Goal: Contribute content: Contribute content

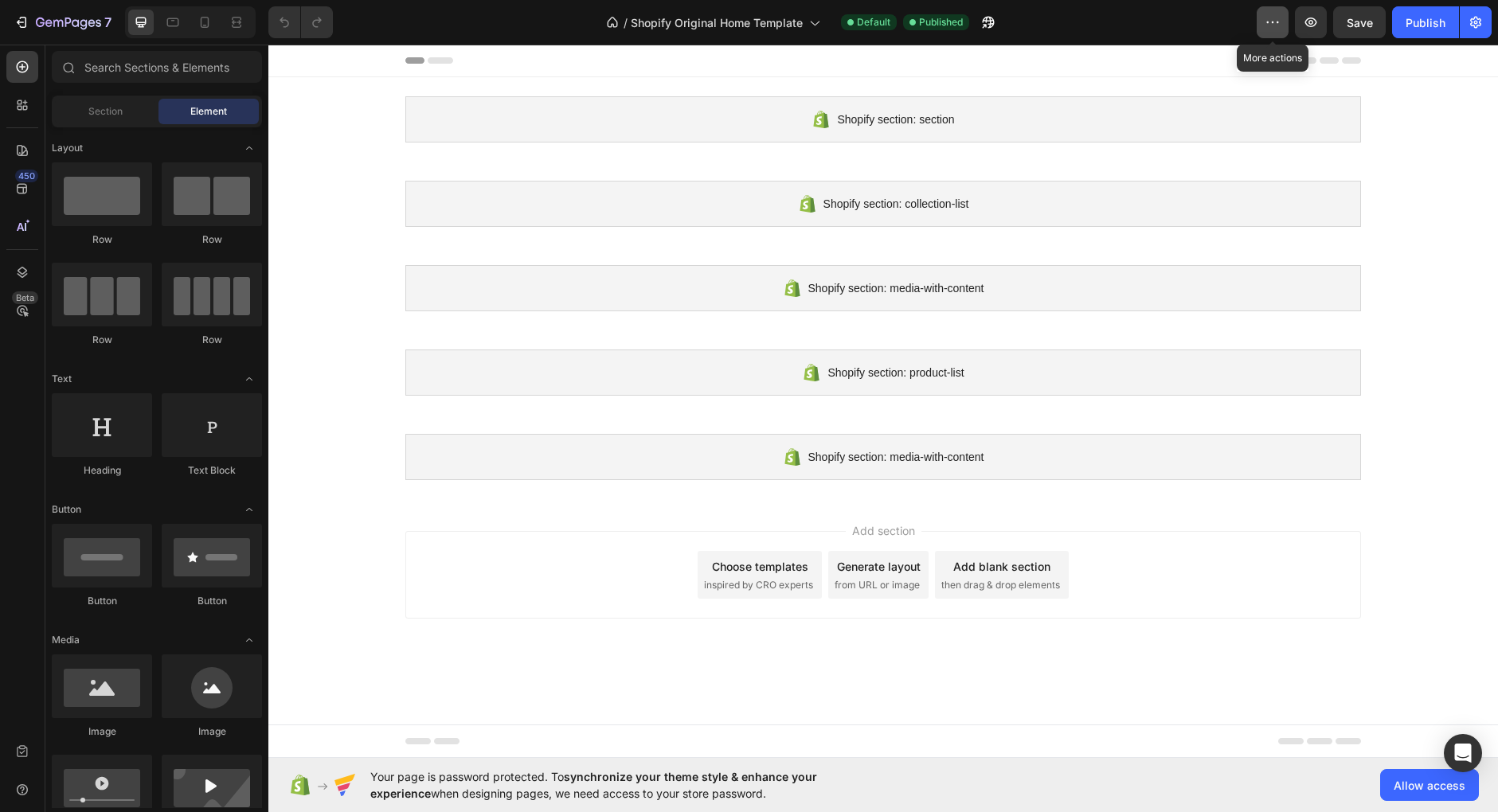
click at [1288, 19] on button "button" at bounding box center [1272, 22] width 32 height 32
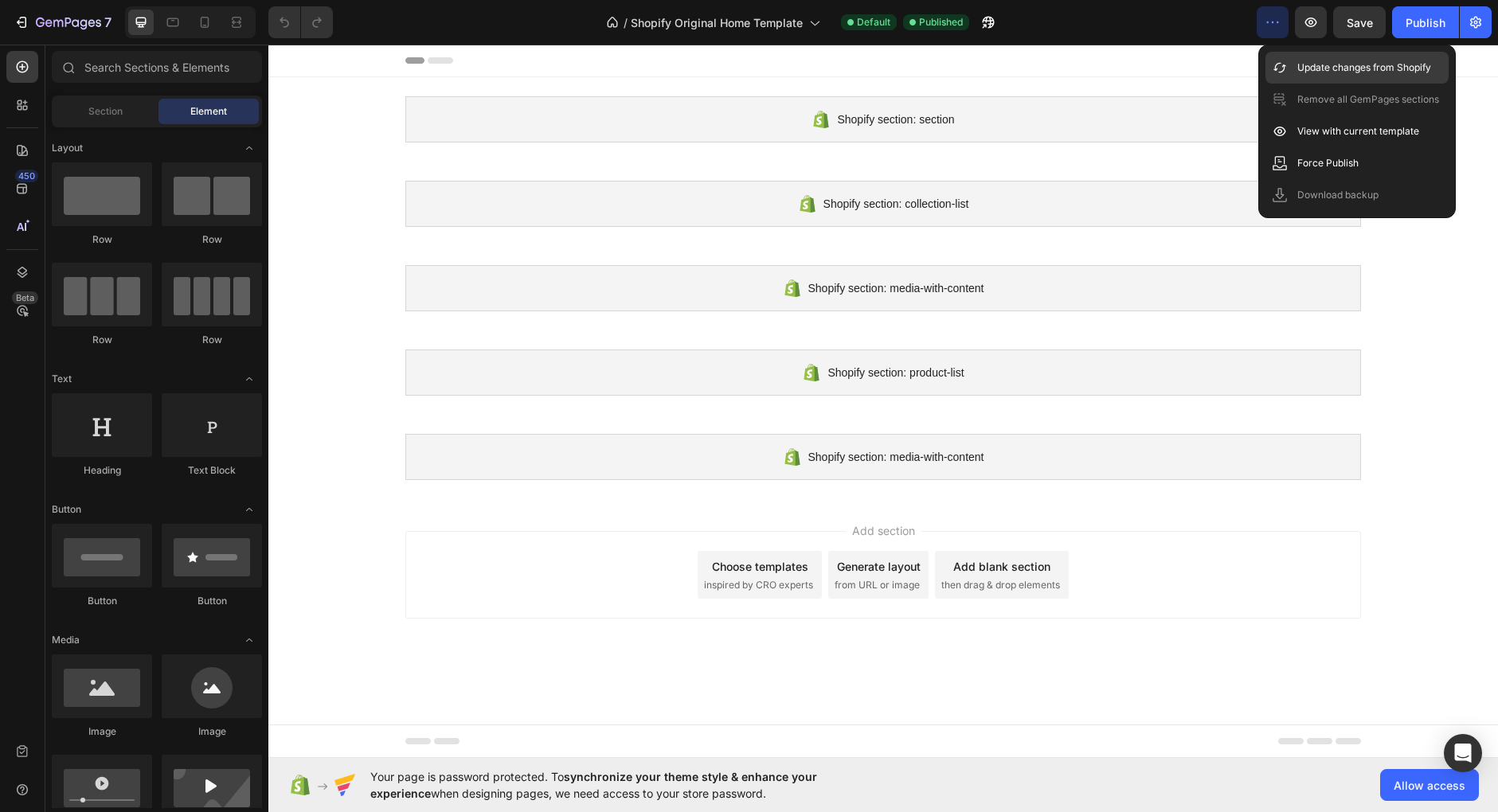
click at [1342, 65] on p "Update changes from Shopify" at bounding box center [1364, 67] width 134 height 16
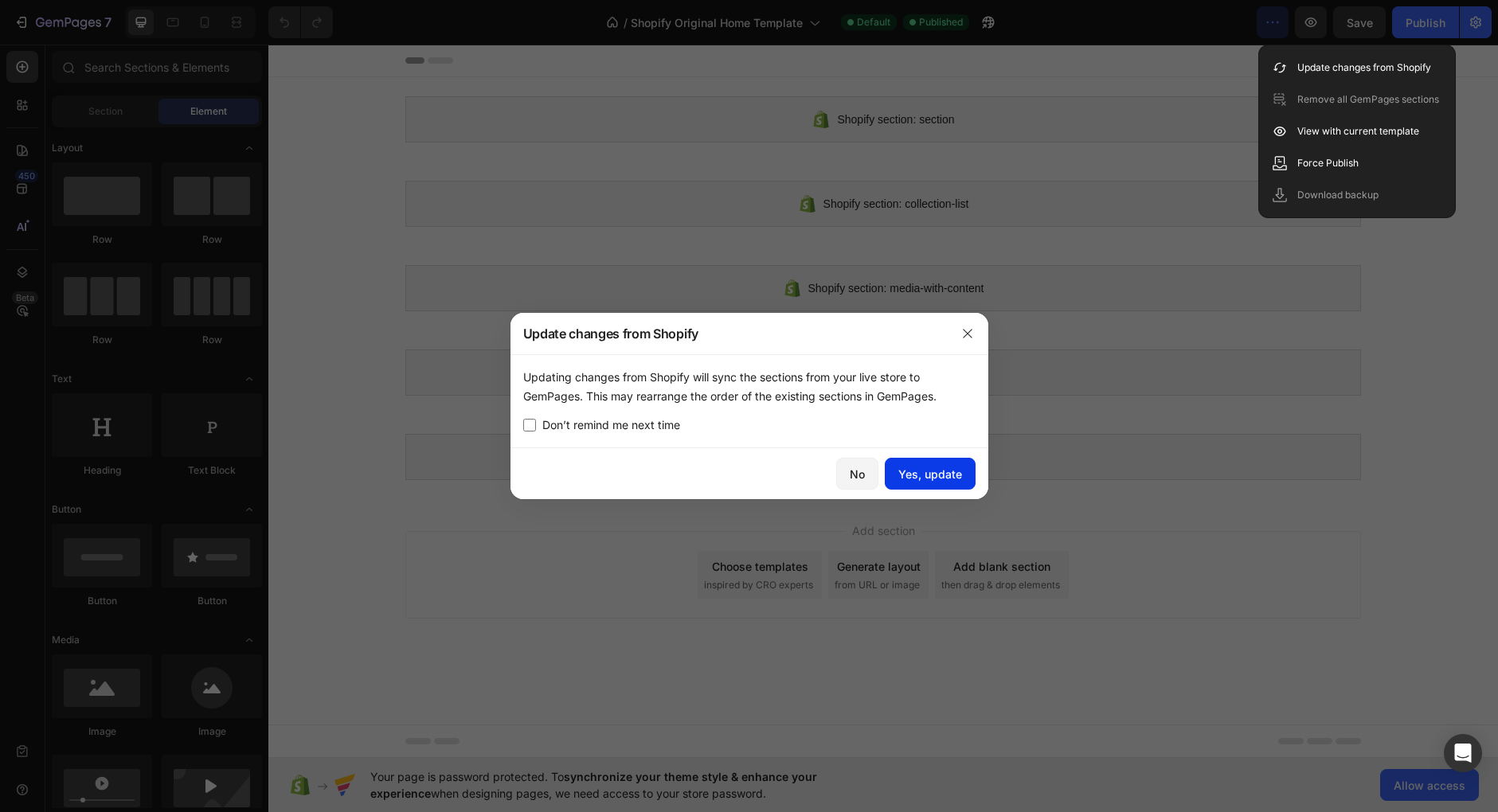
click at [939, 469] on div "Yes, update" at bounding box center [930, 474] width 64 height 17
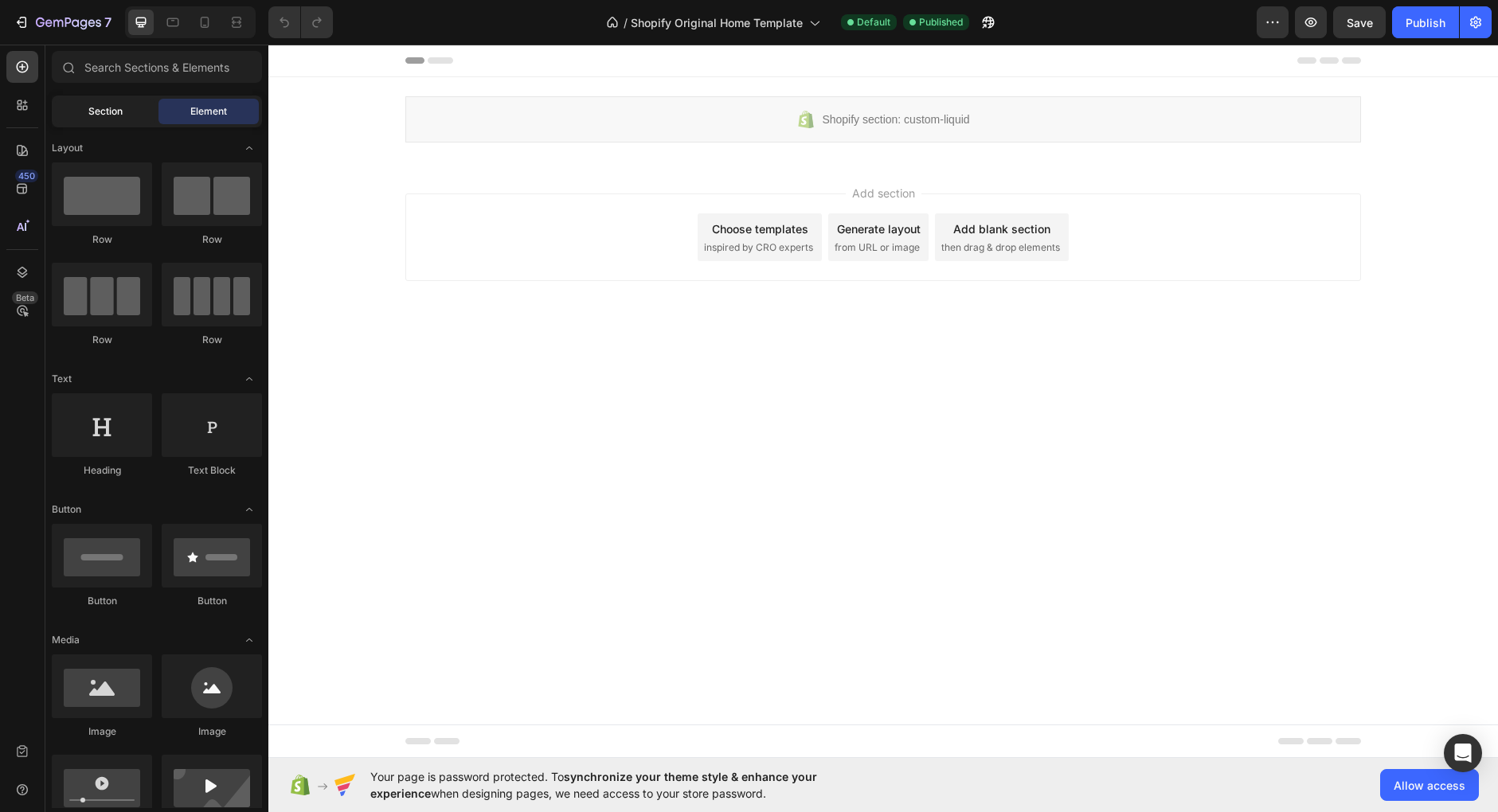
click at [102, 110] on span "Section" at bounding box center [105, 111] width 34 height 15
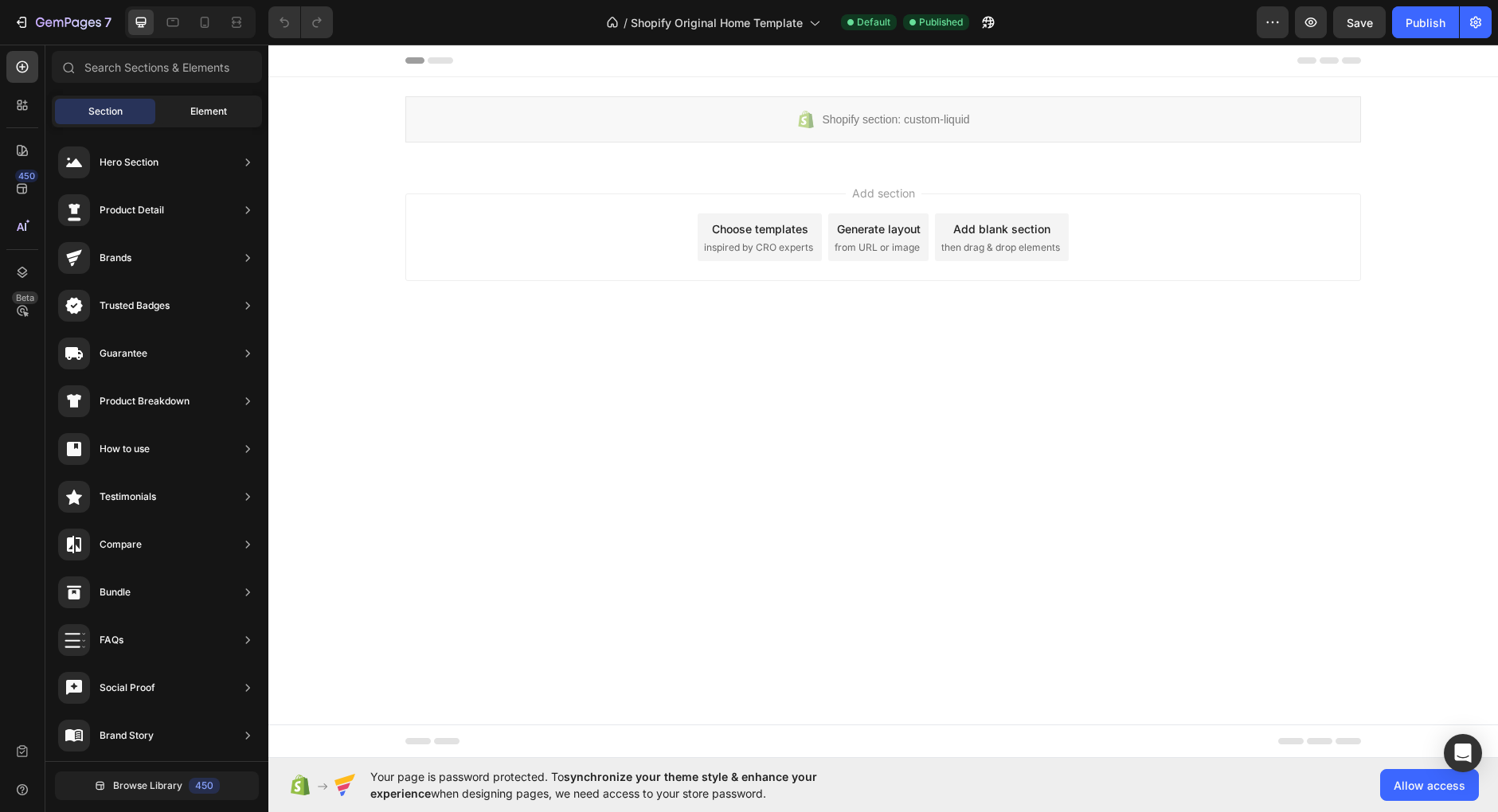
click at [189, 115] on div "Element" at bounding box center [208, 111] width 100 height 26
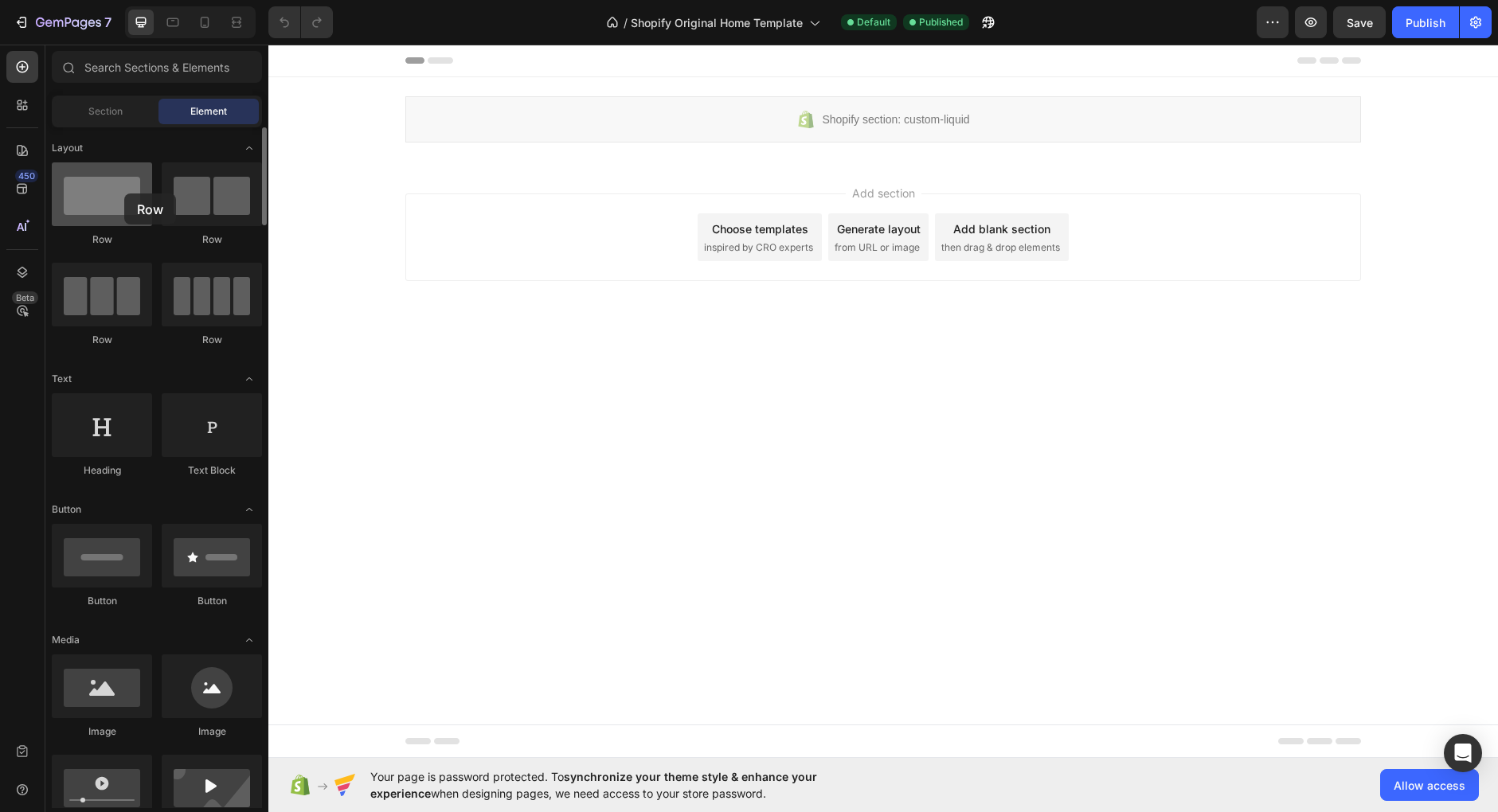
click at [124, 193] on div at bounding box center [101, 193] width 100 height 64
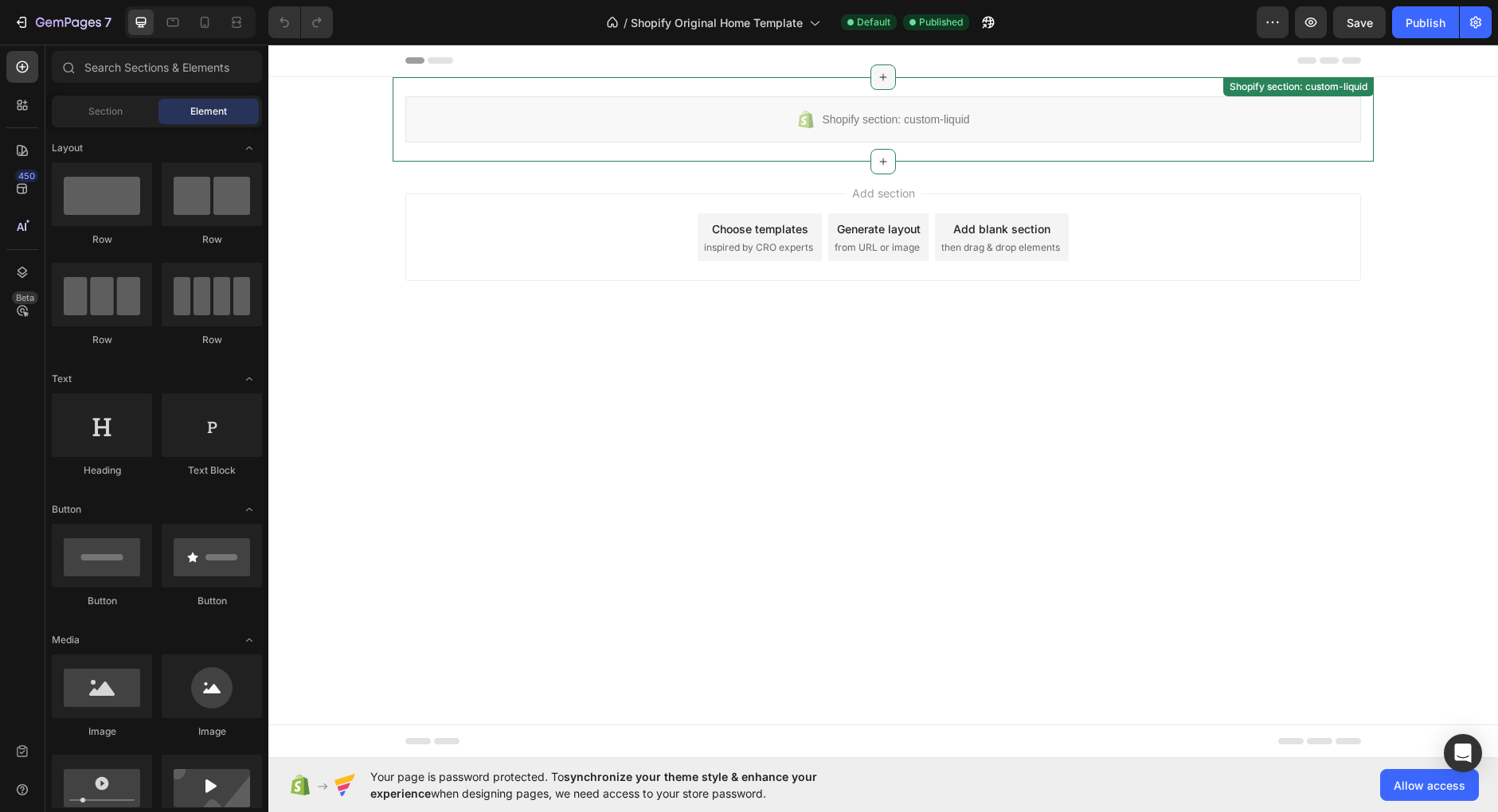
click at [888, 76] on icon at bounding box center [883, 77] width 13 height 13
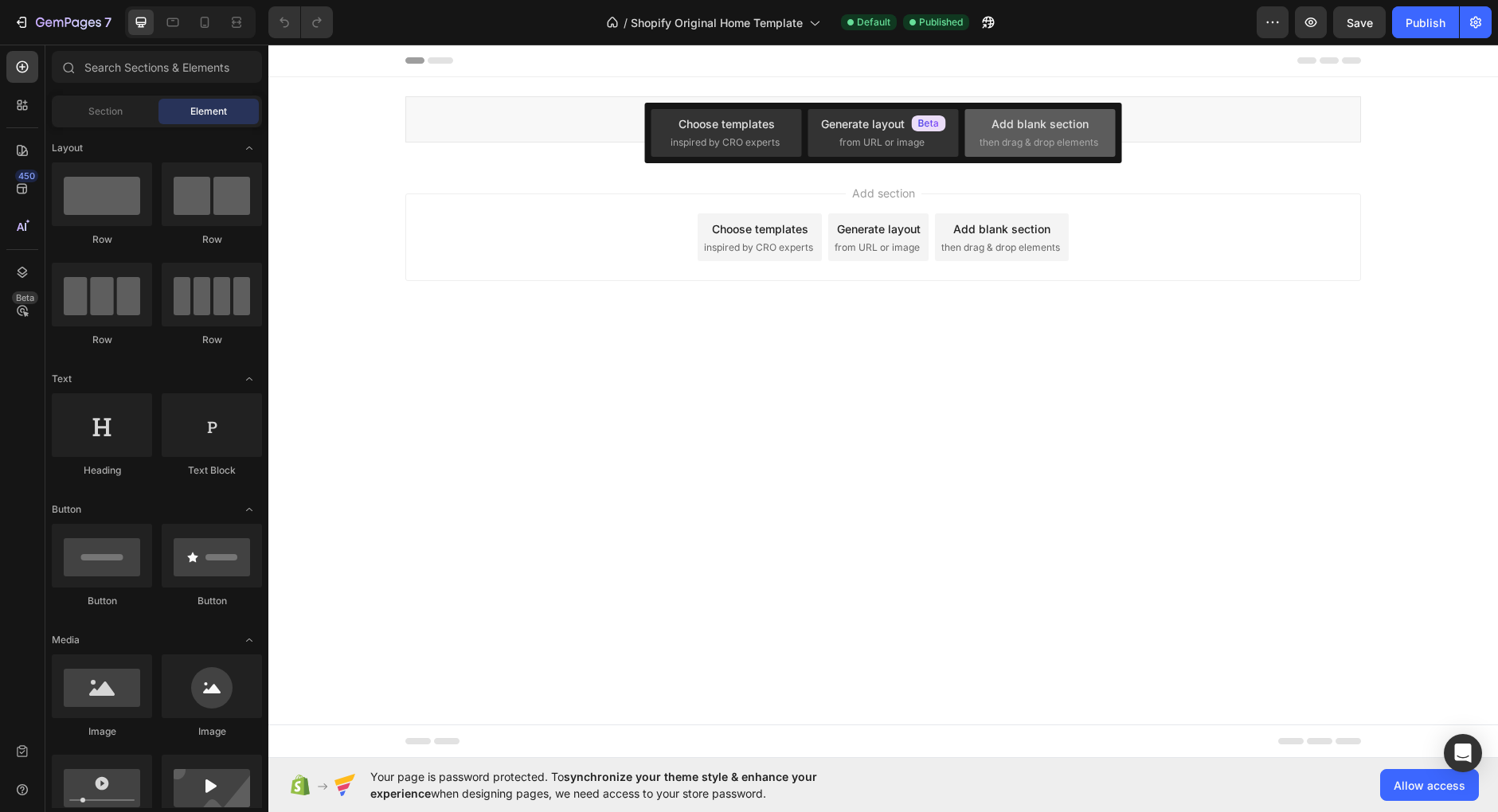
click at [1016, 138] on span "then drag & drop elements" at bounding box center [1039, 143] width 119 height 15
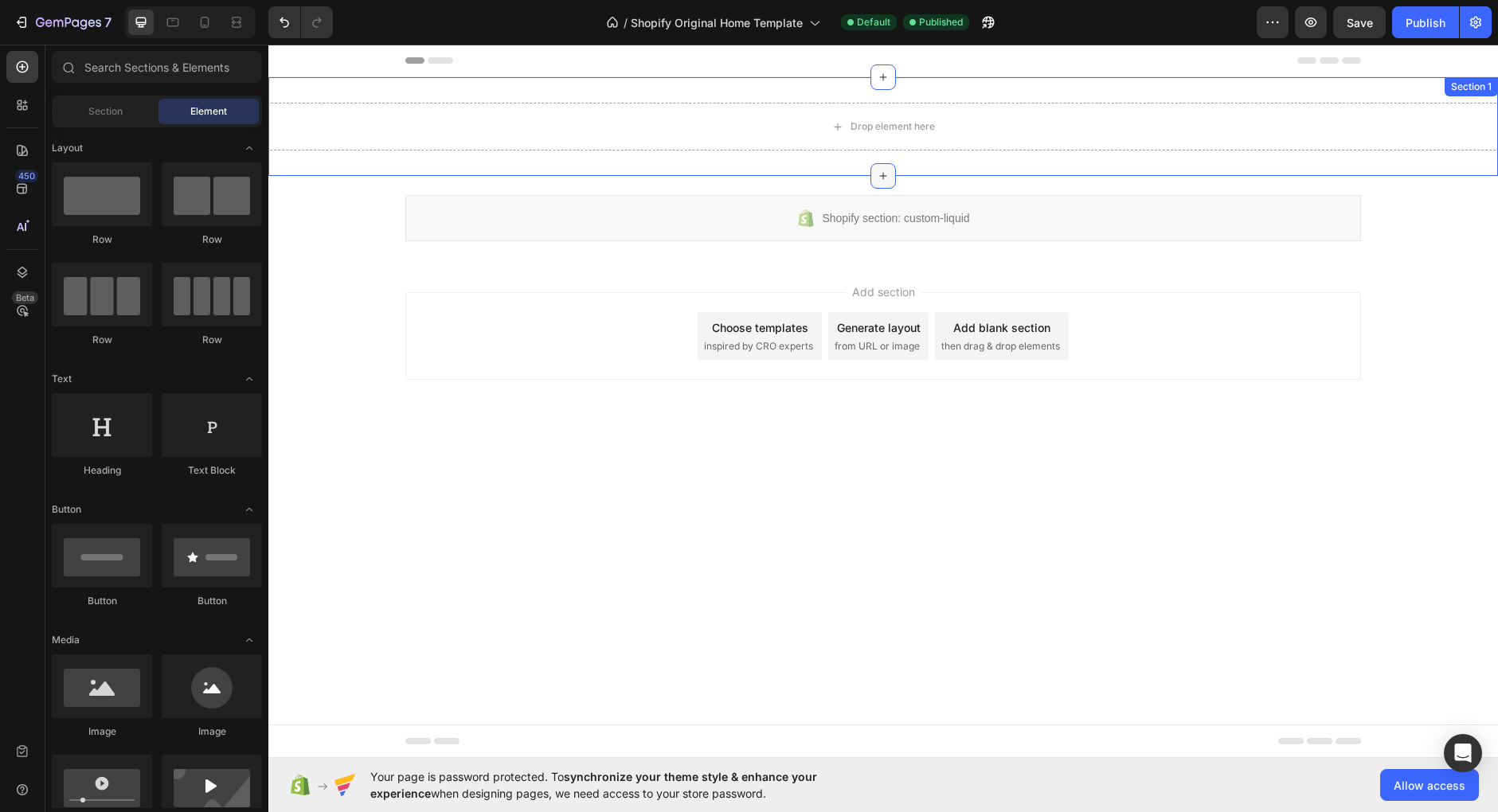
click at [883, 180] on icon at bounding box center [883, 176] width 13 height 13
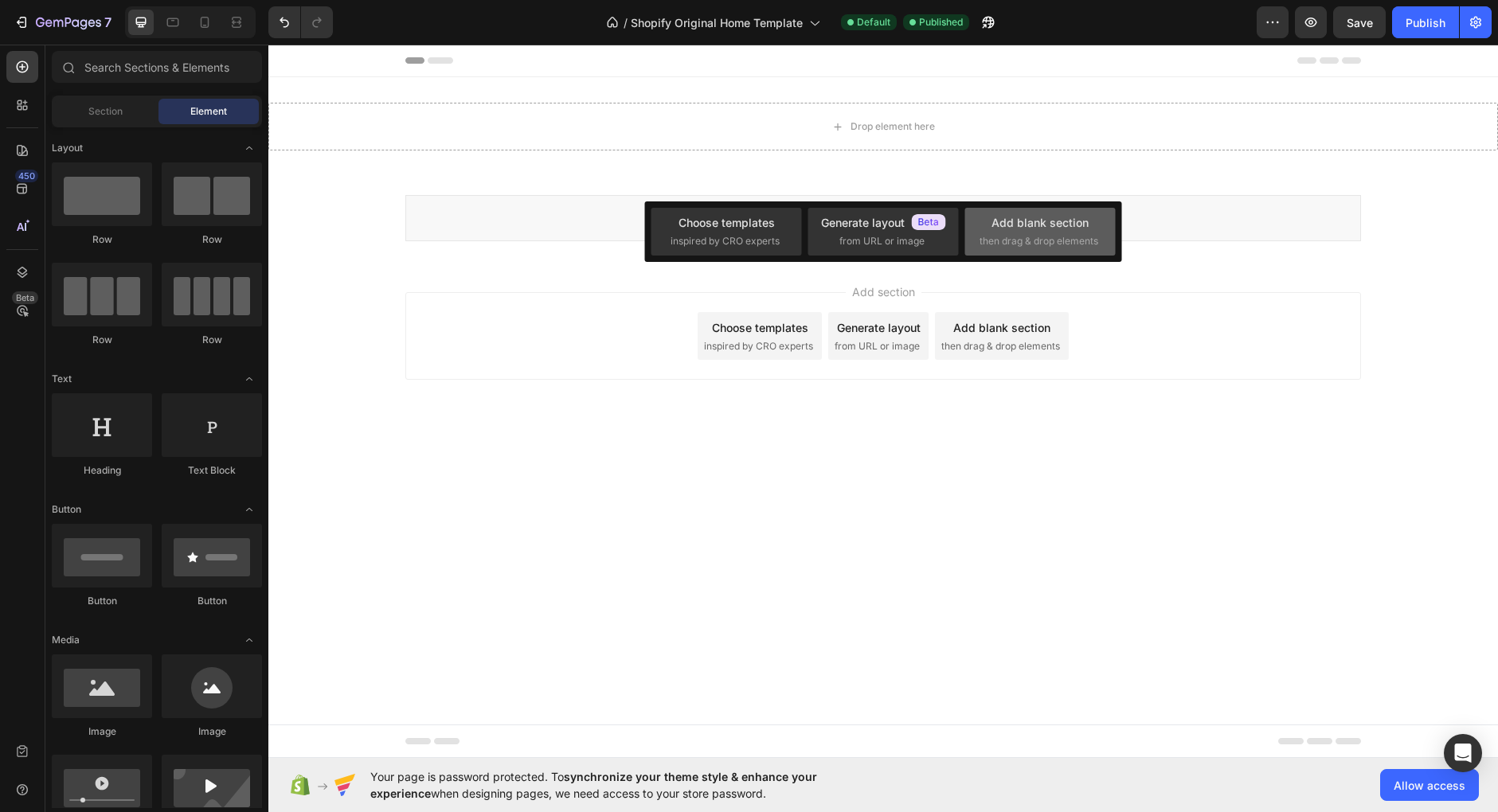
click at [1016, 225] on div "Add blank section" at bounding box center [1040, 223] width 98 height 17
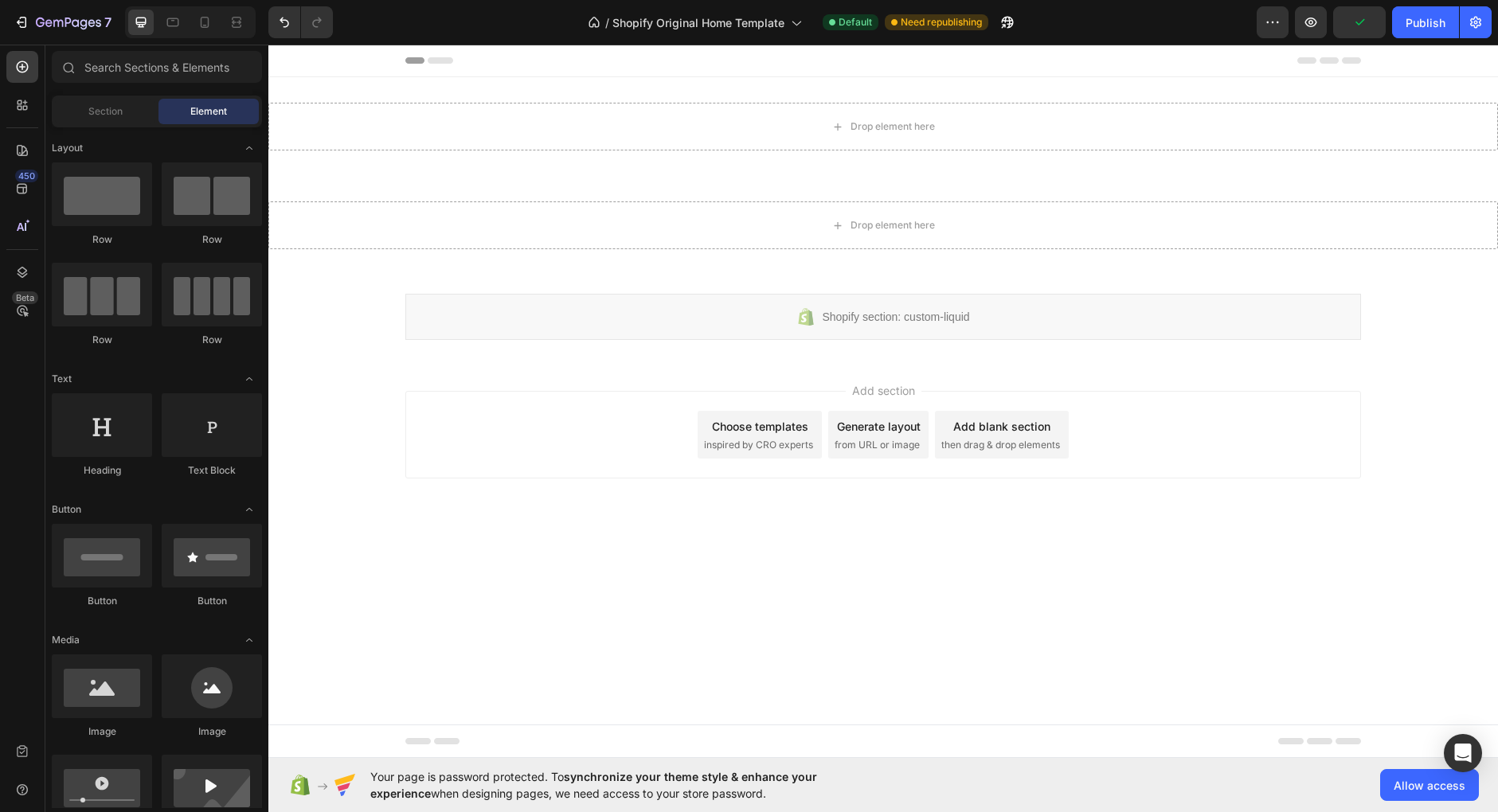
click at [112, 124] on div "Section Element" at bounding box center [157, 111] width 210 height 32
click at [109, 109] on span "Section" at bounding box center [105, 111] width 34 height 15
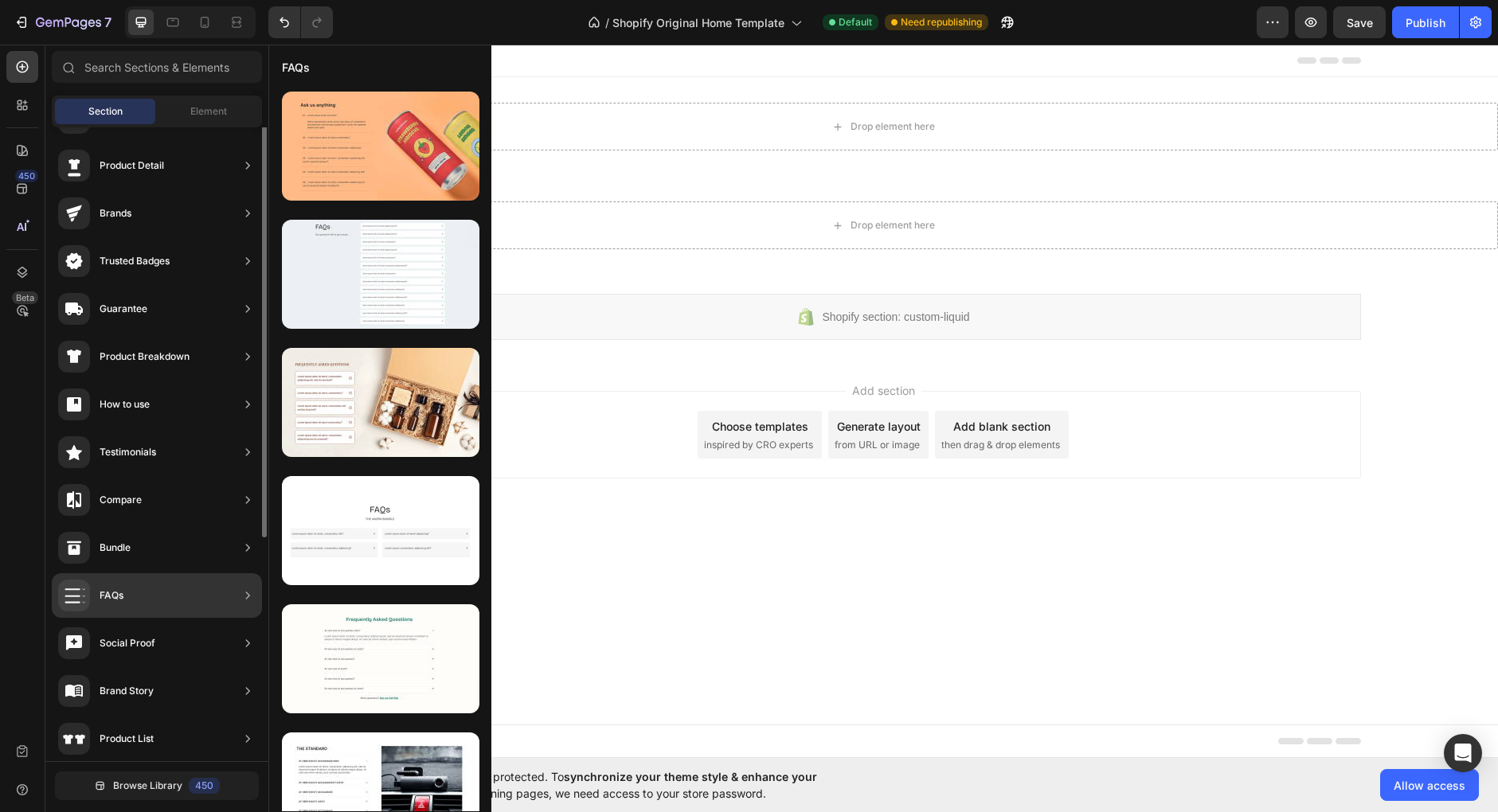
scroll to position [50, 0]
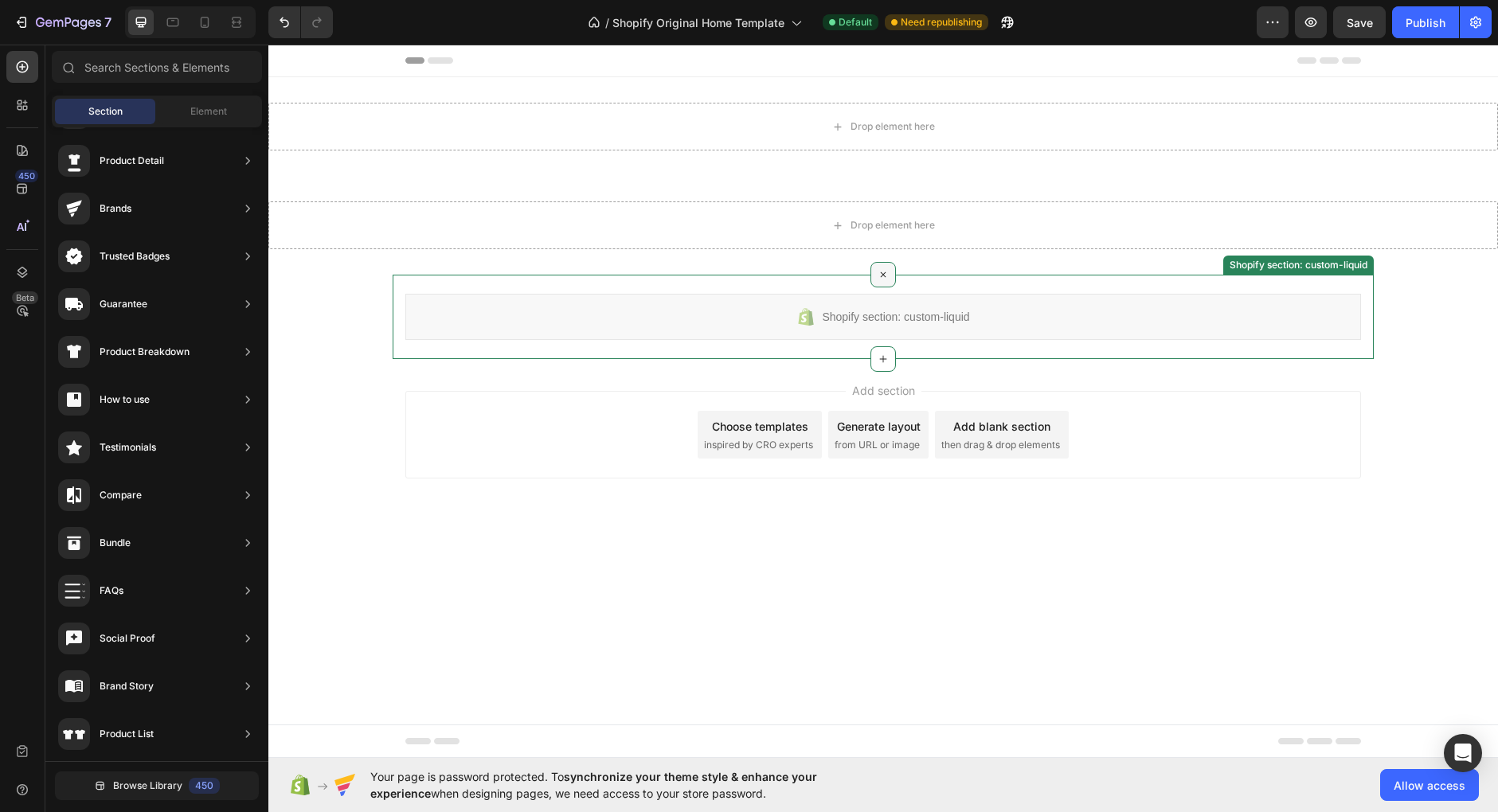
click at [874, 279] on div at bounding box center [883, 275] width 26 height 26
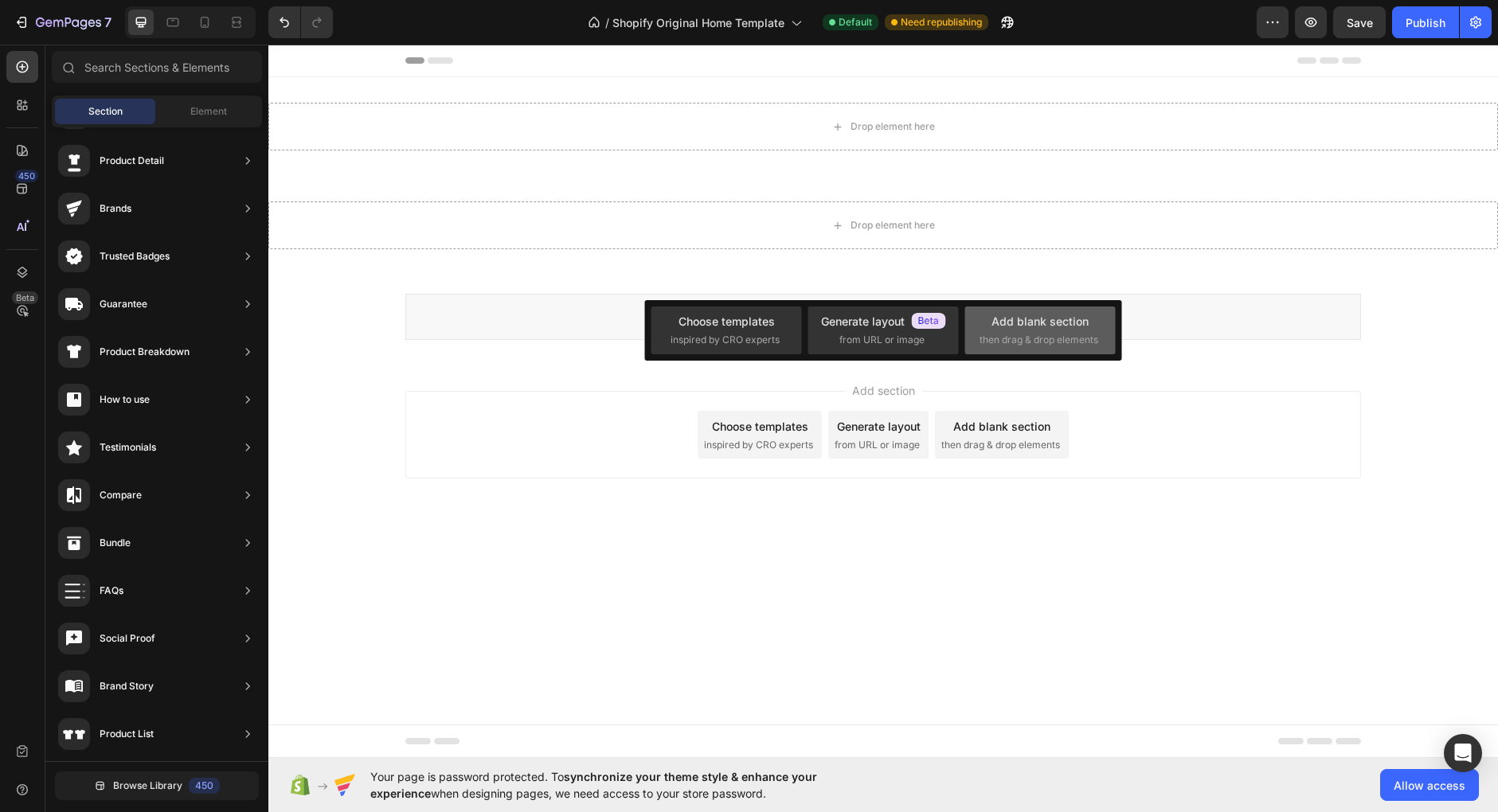
click at [1010, 319] on div "Add blank section" at bounding box center [1040, 321] width 98 height 17
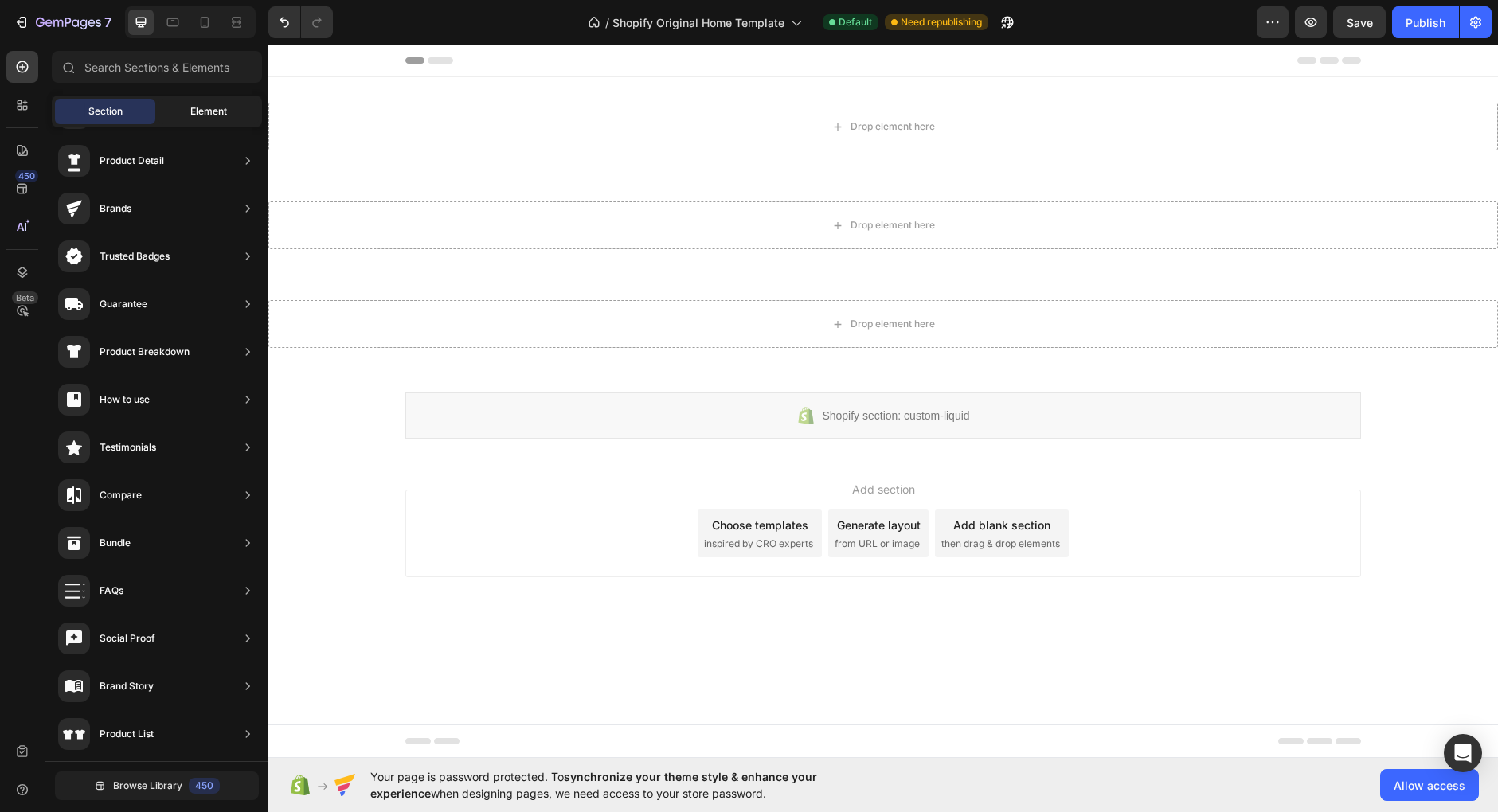
click at [221, 109] on span "Element" at bounding box center [209, 111] width 37 height 15
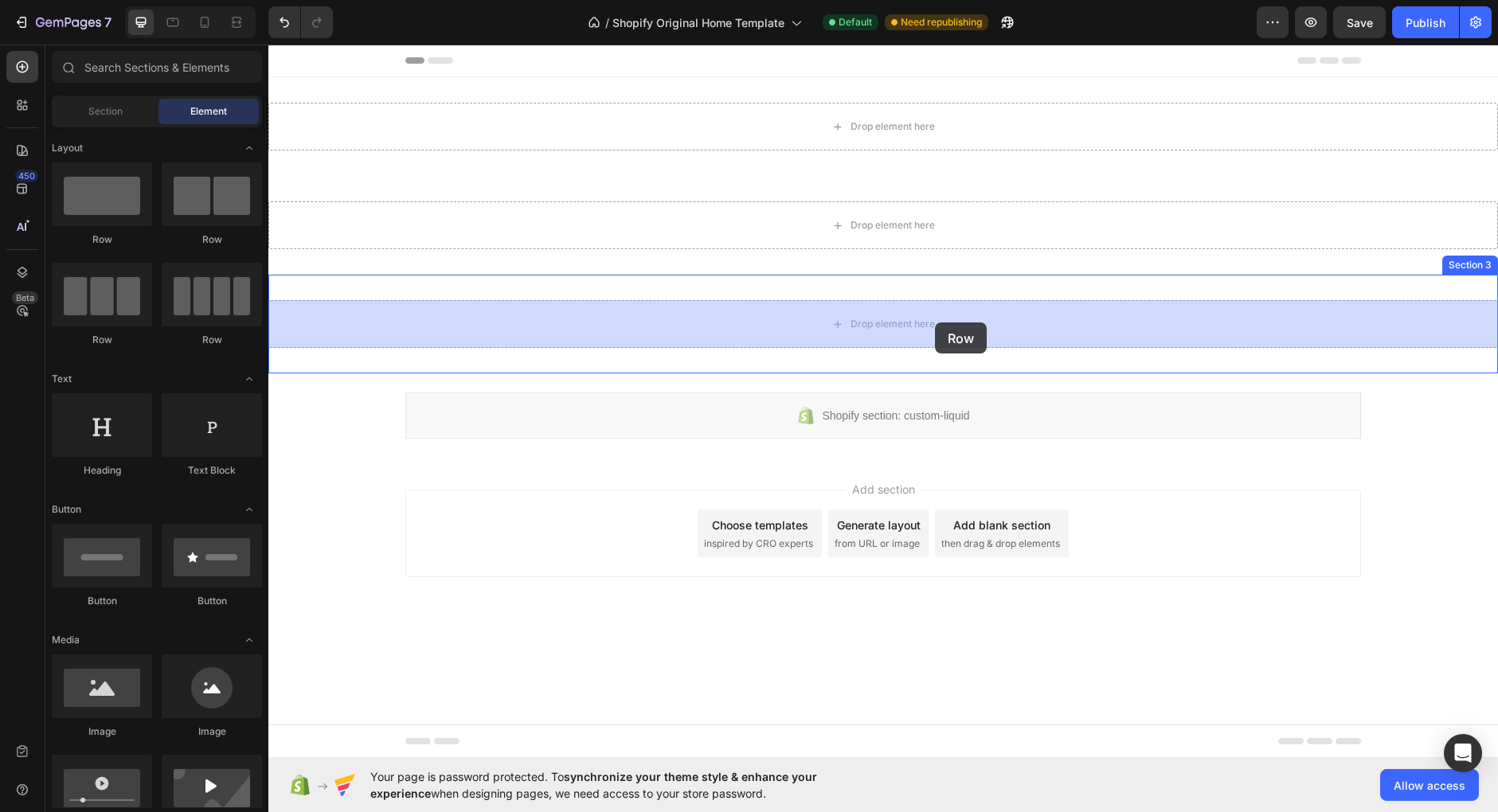
drag, startPoint x: 479, startPoint y: 248, endPoint x: 933, endPoint y: 319, distance: 459.5
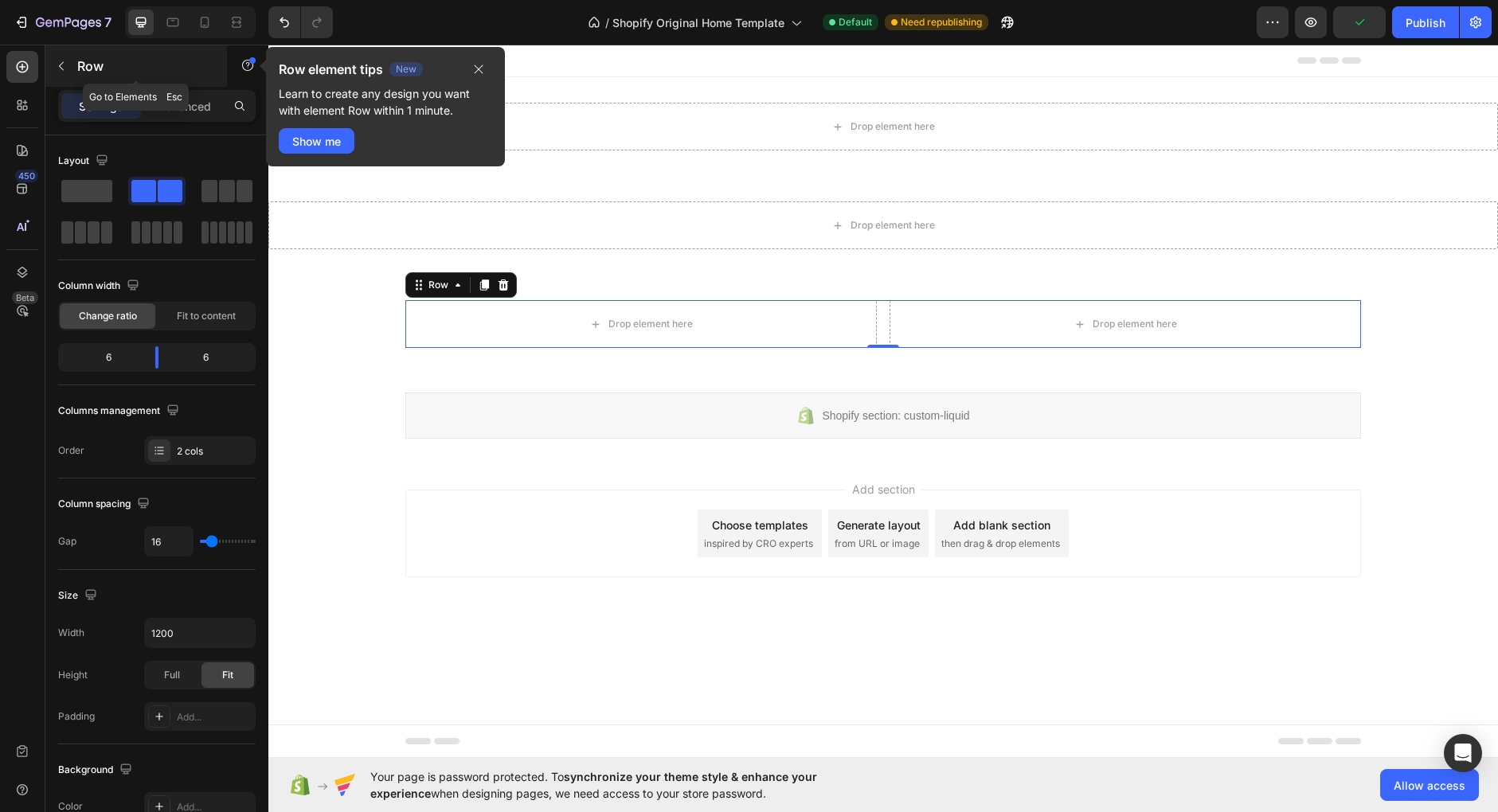
click at [65, 64] on icon "button" at bounding box center [62, 66] width 13 height 13
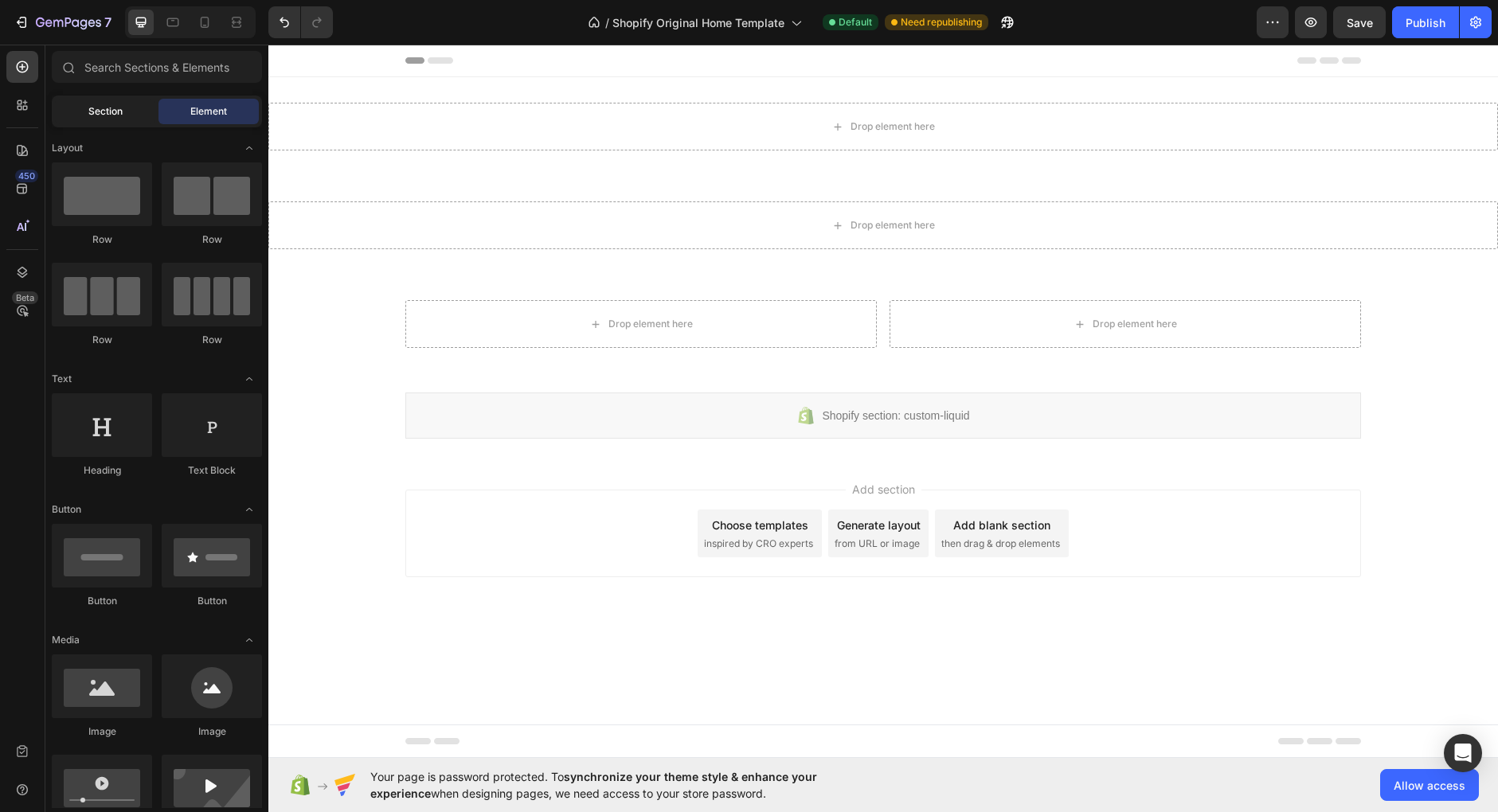
click at [91, 109] on span "Section" at bounding box center [105, 111] width 34 height 15
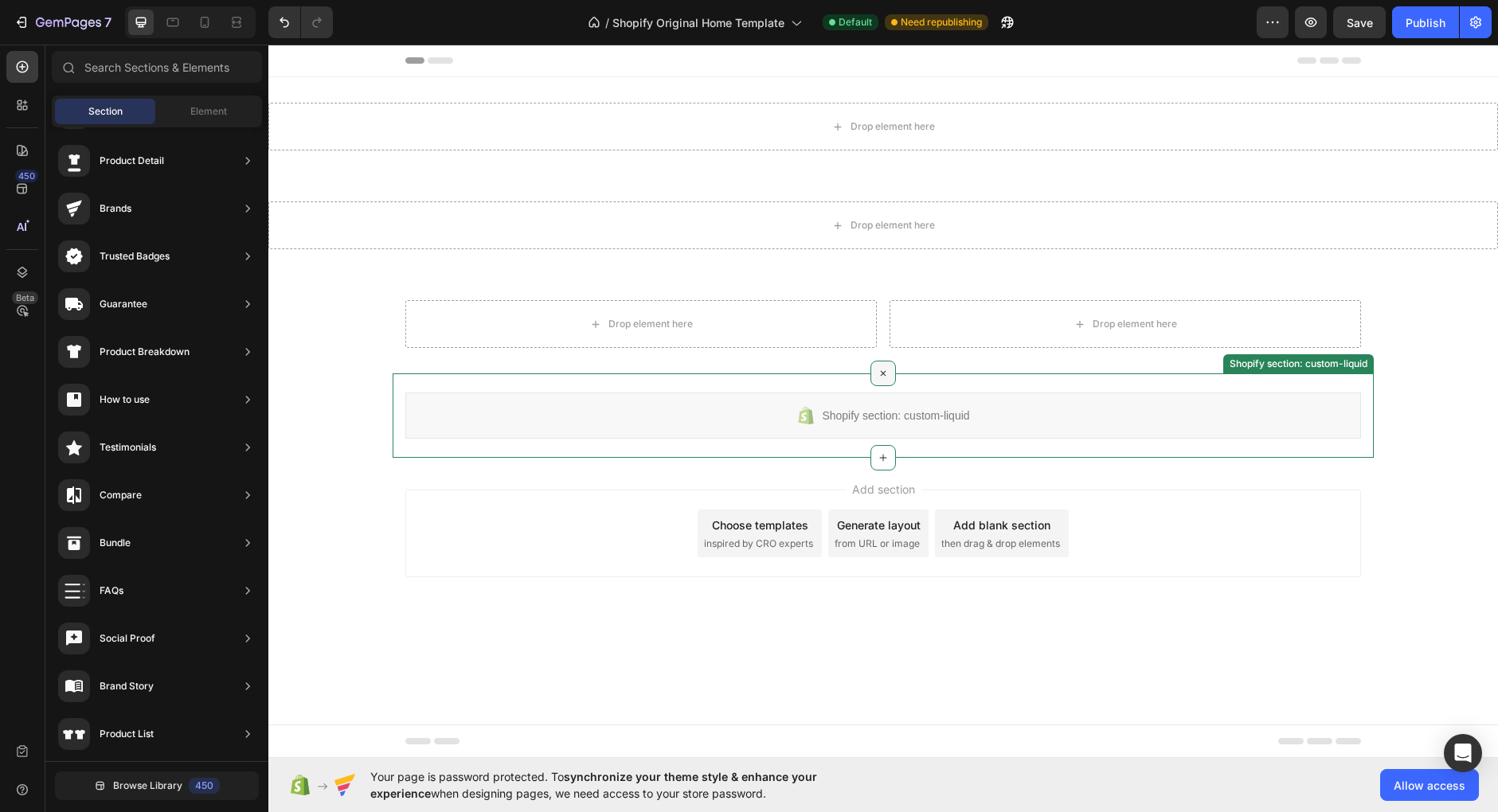
click at [891, 373] on div at bounding box center [883, 374] width 26 height 26
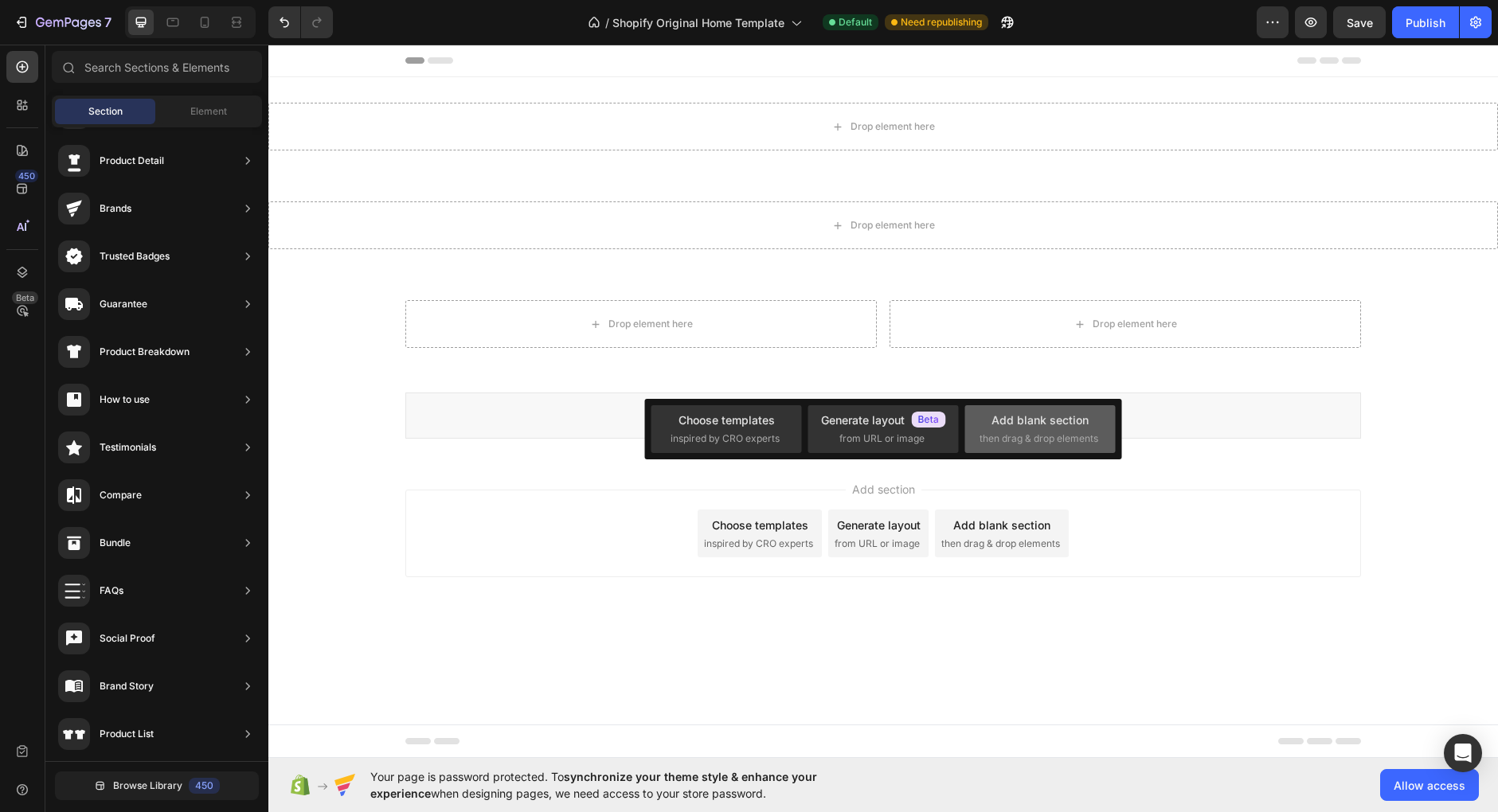
click at [1027, 435] on span "then drag & drop elements" at bounding box center [1039, 439] width 119 height 15
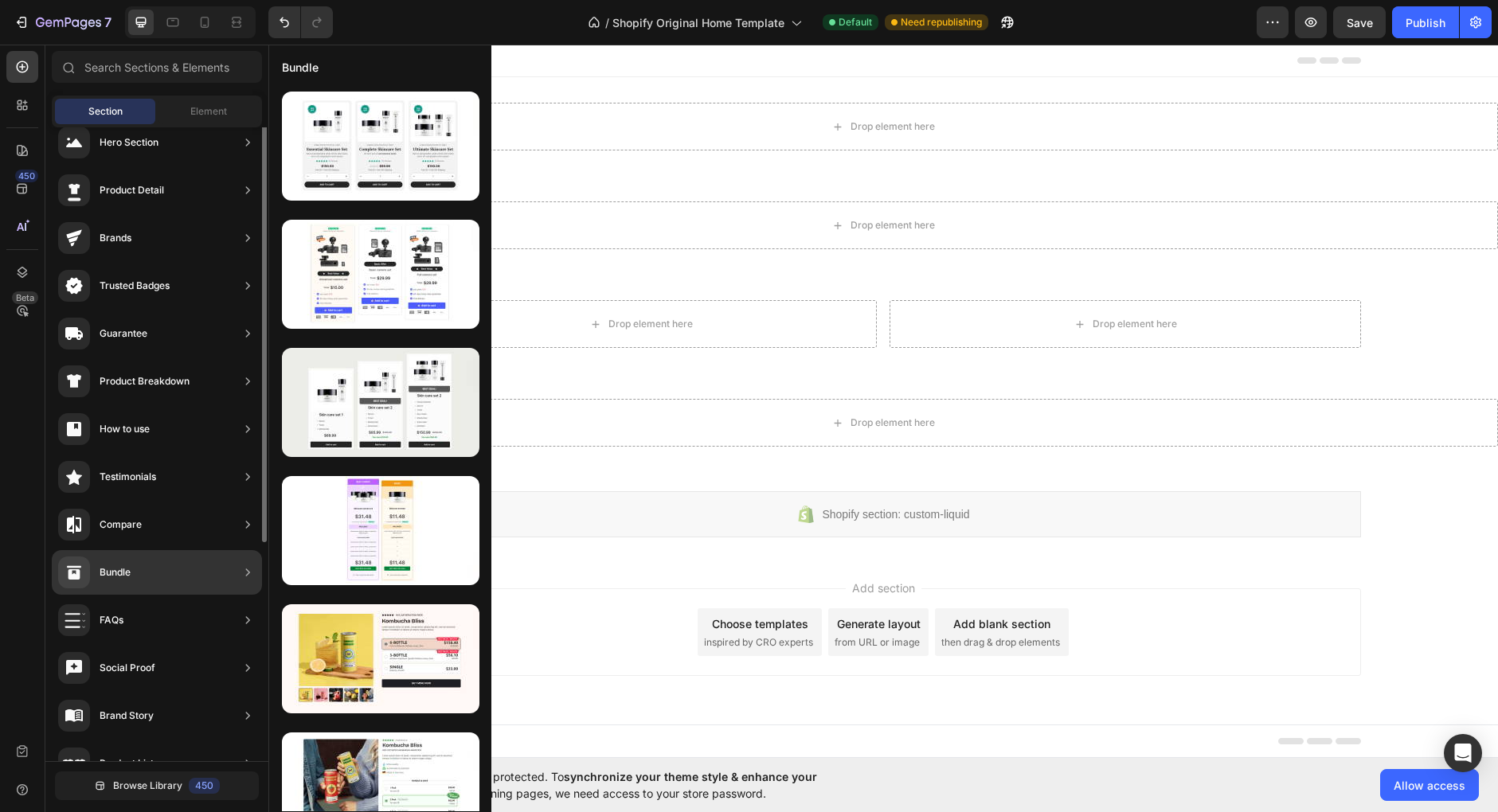
scroll to position [0, 0]
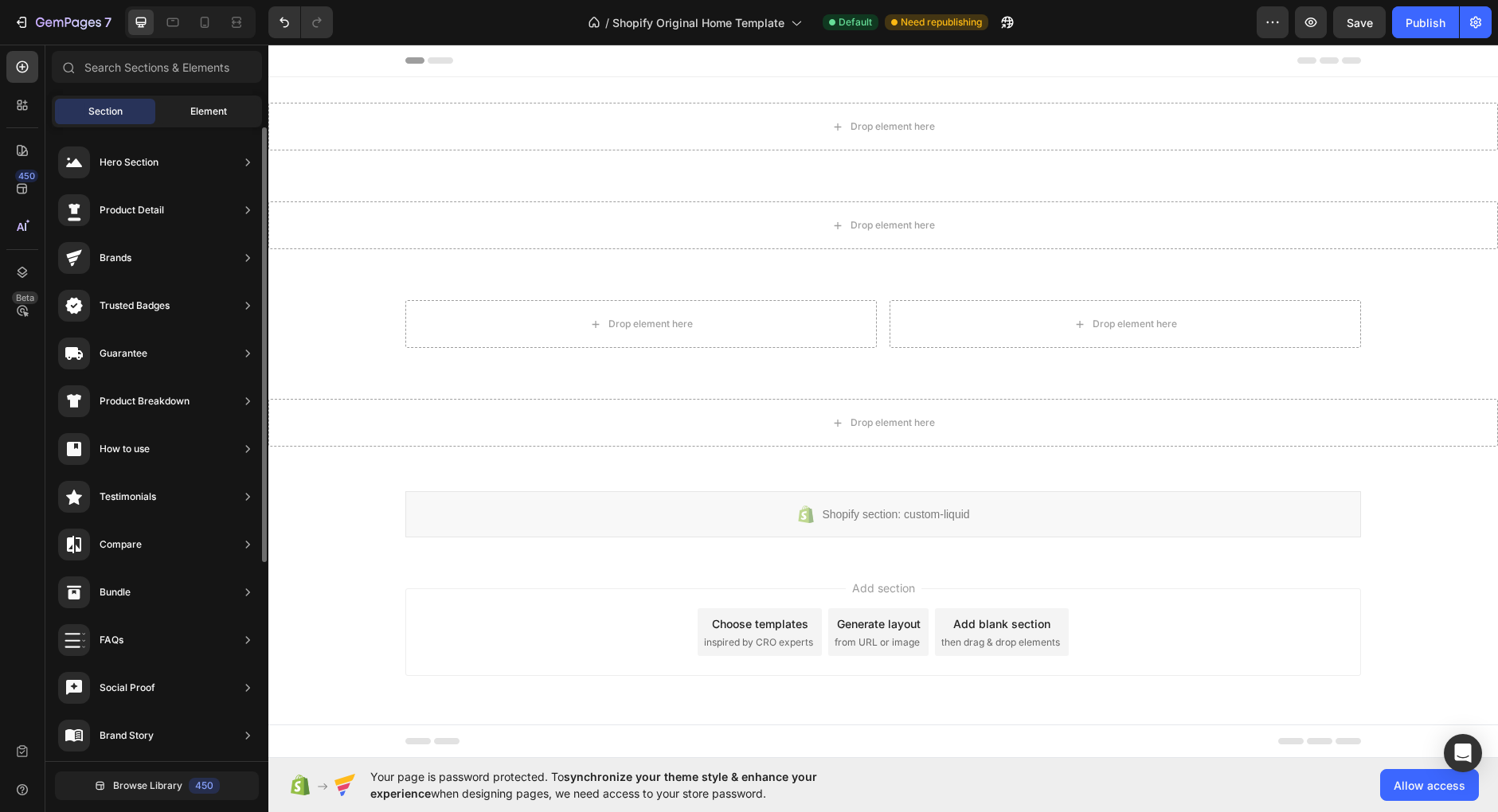
click at [213, 121] on div "Element" at bounding box center [208, 111] width 100 height 26
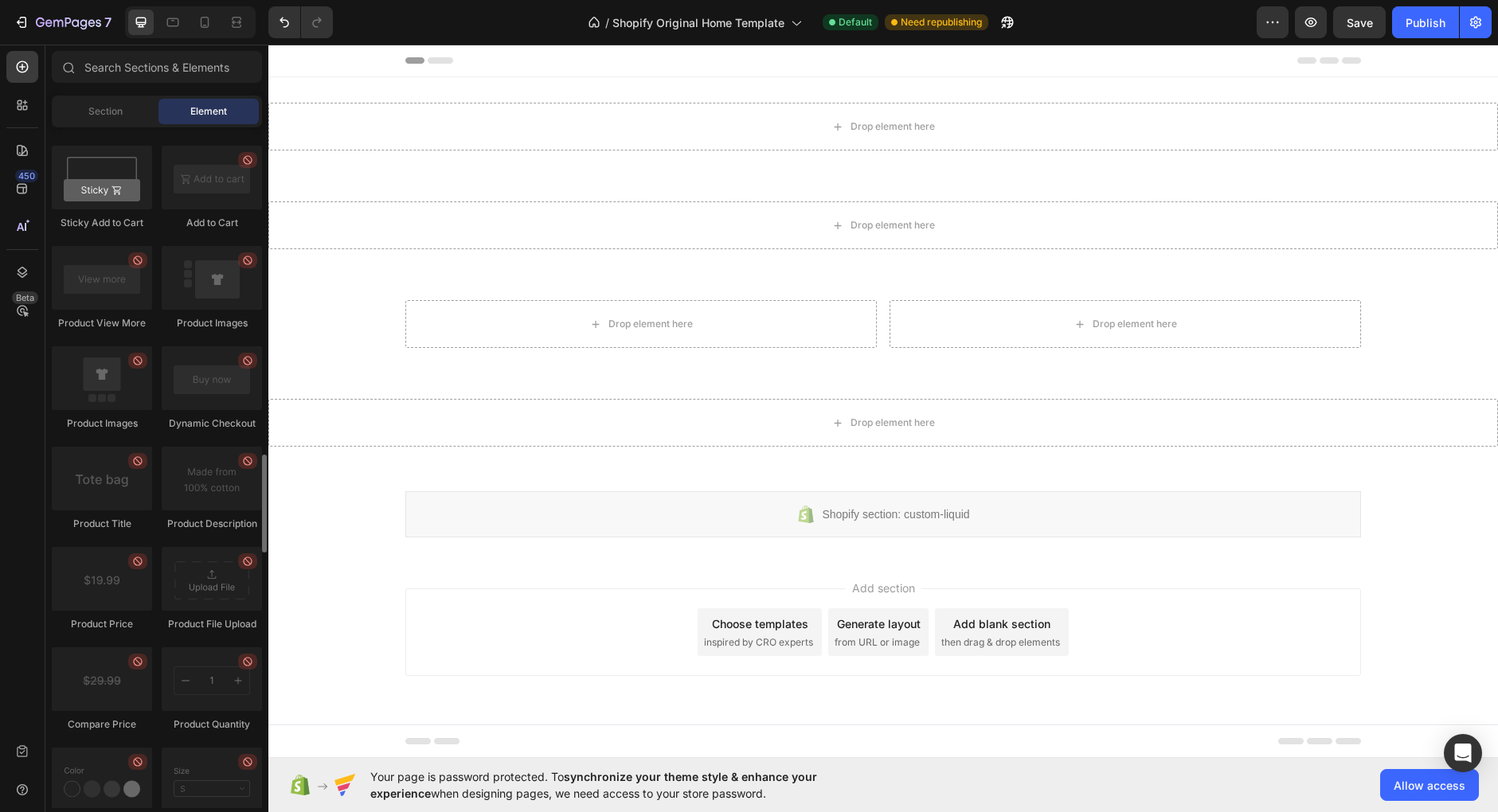
scroll to position [2300, 0]
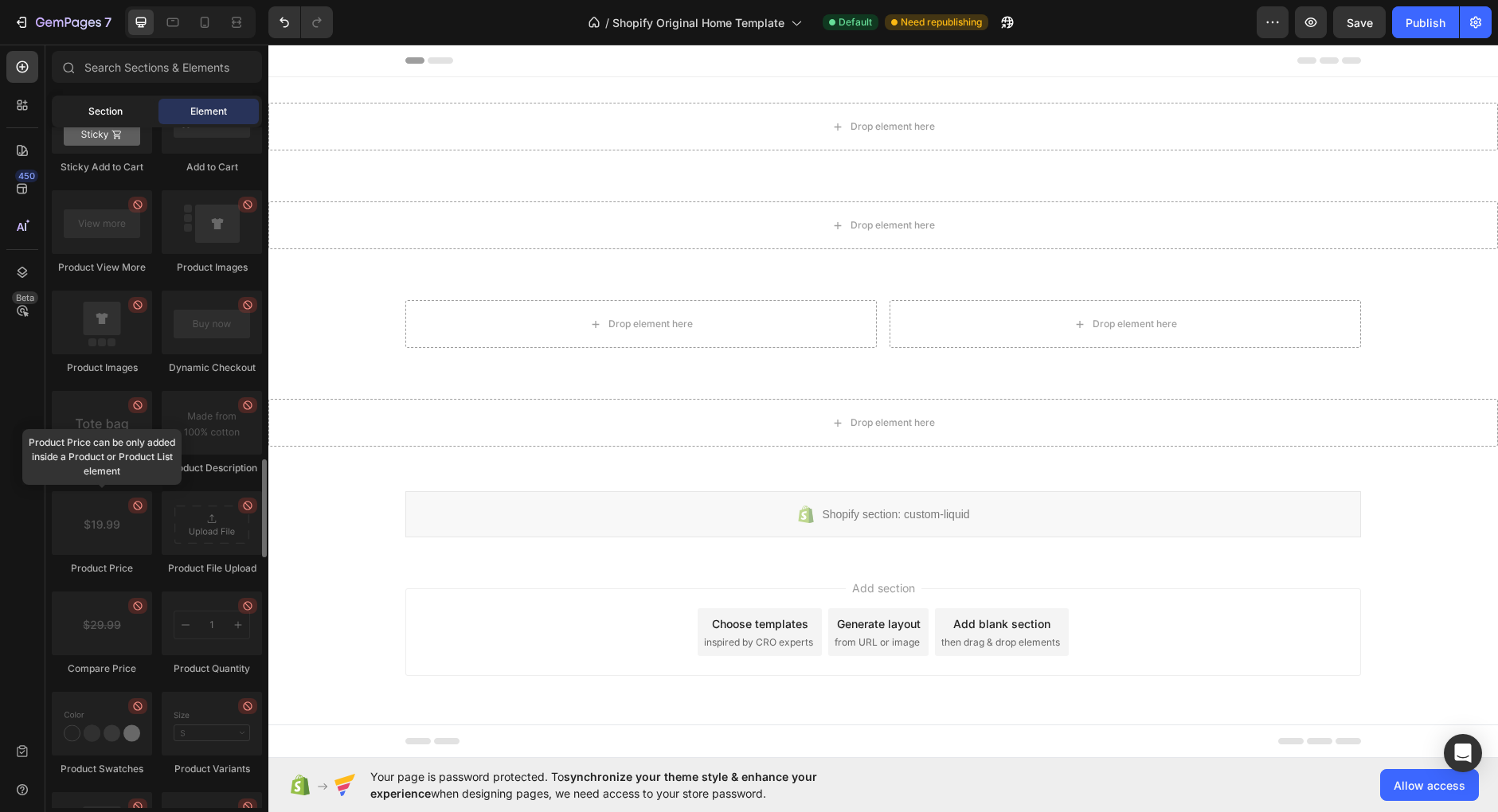
click at [121, 111] on span "Section" at bounding box center [105, 111] width 34 height 15
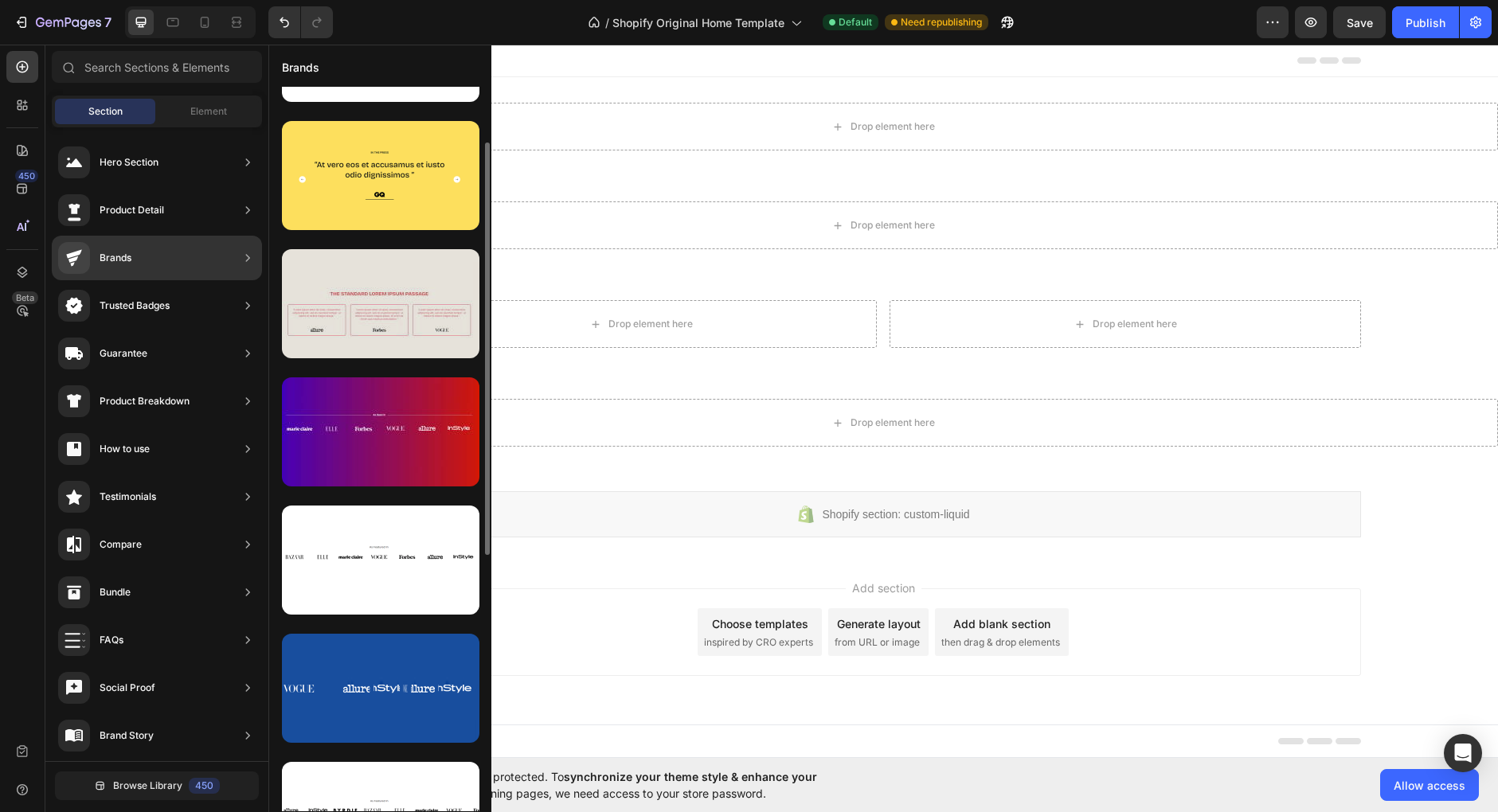
scroll to position [197, 0]
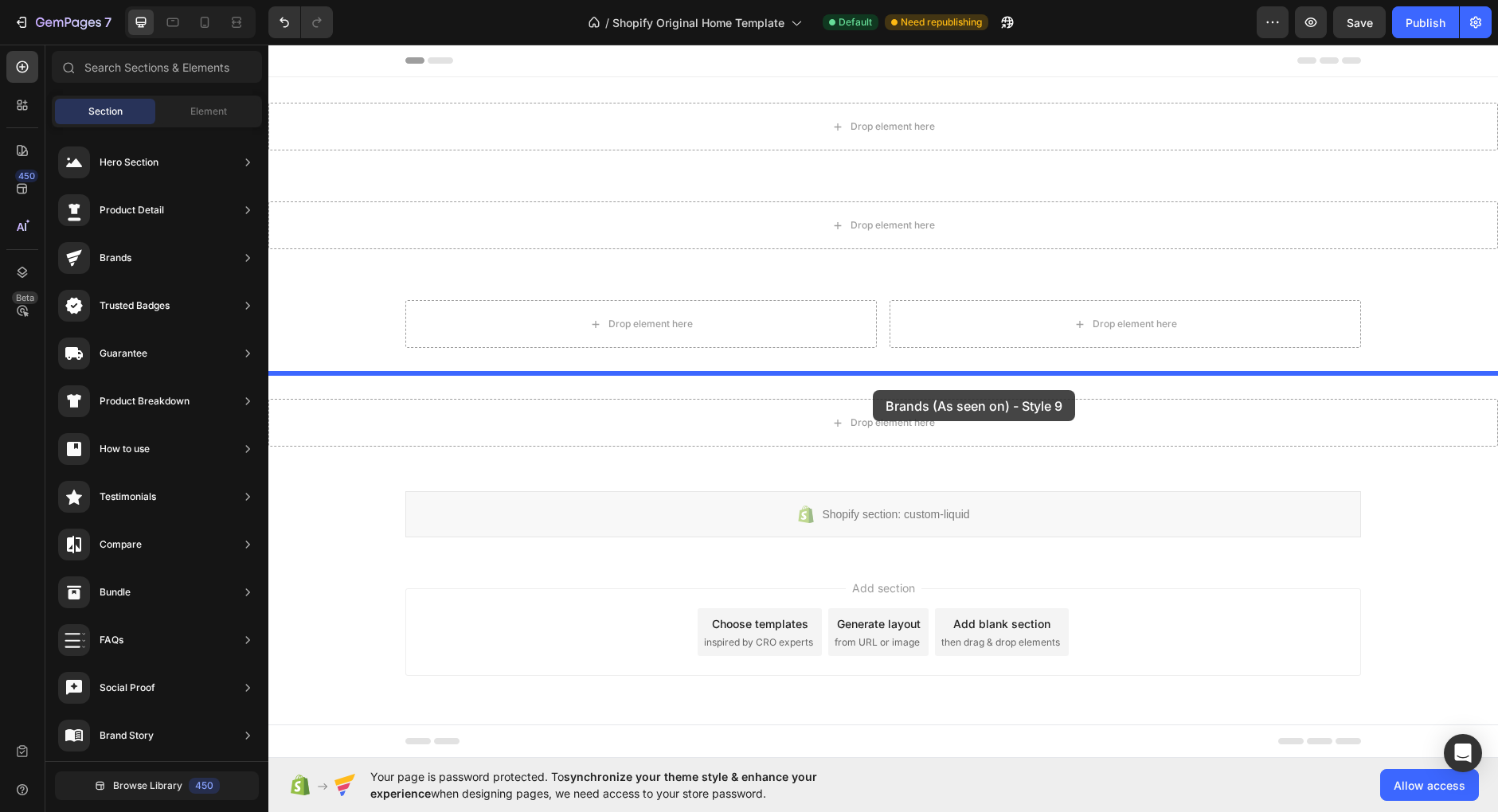
drag, startPoint x: 630, startPoint y: 520, endPoint x: 873, endPoint y: 390, distance: 275.6
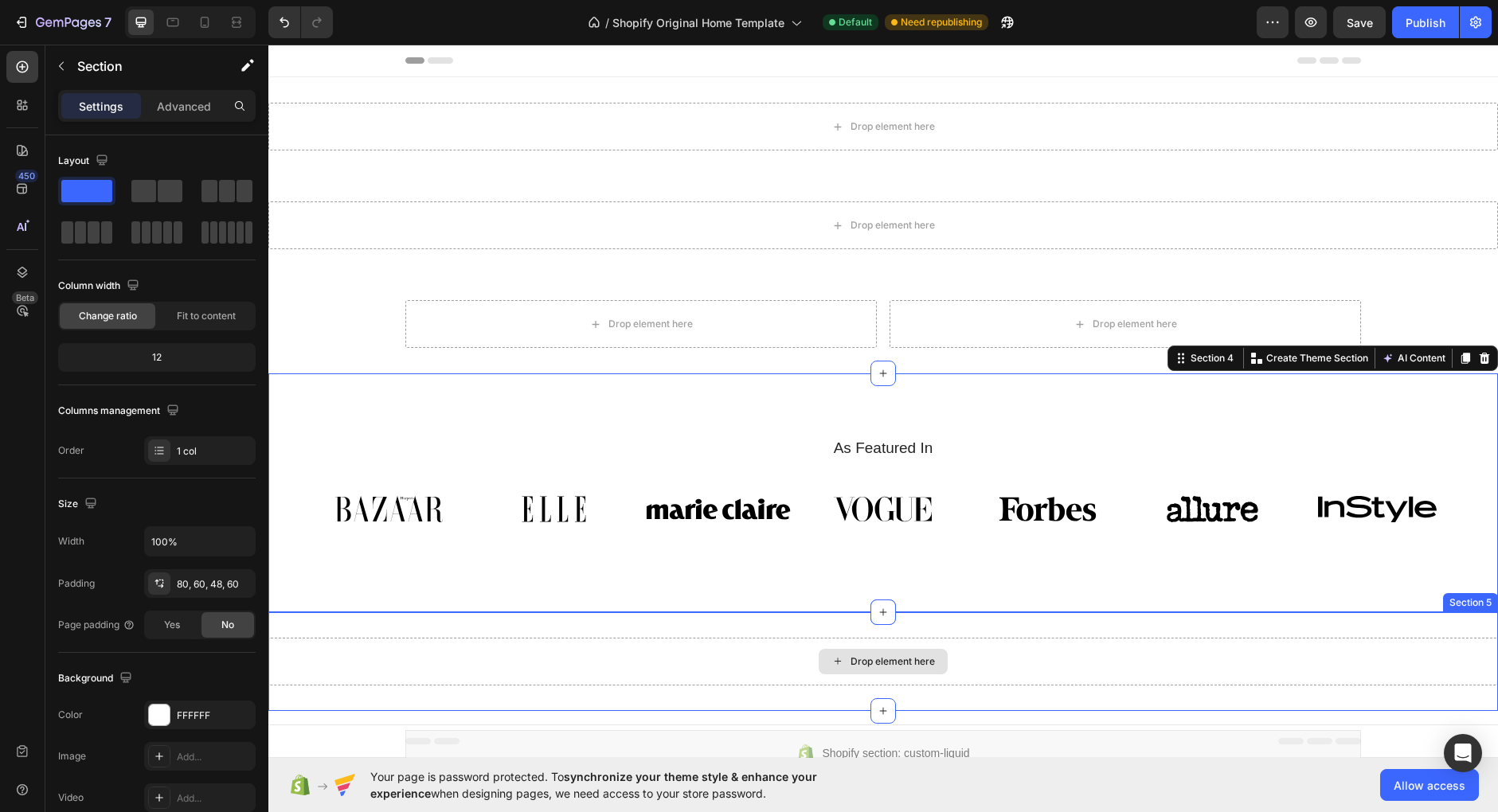
click at [1411, 664] on div "Drop element here" at bounding box center [882, 662] width 1229 height 48
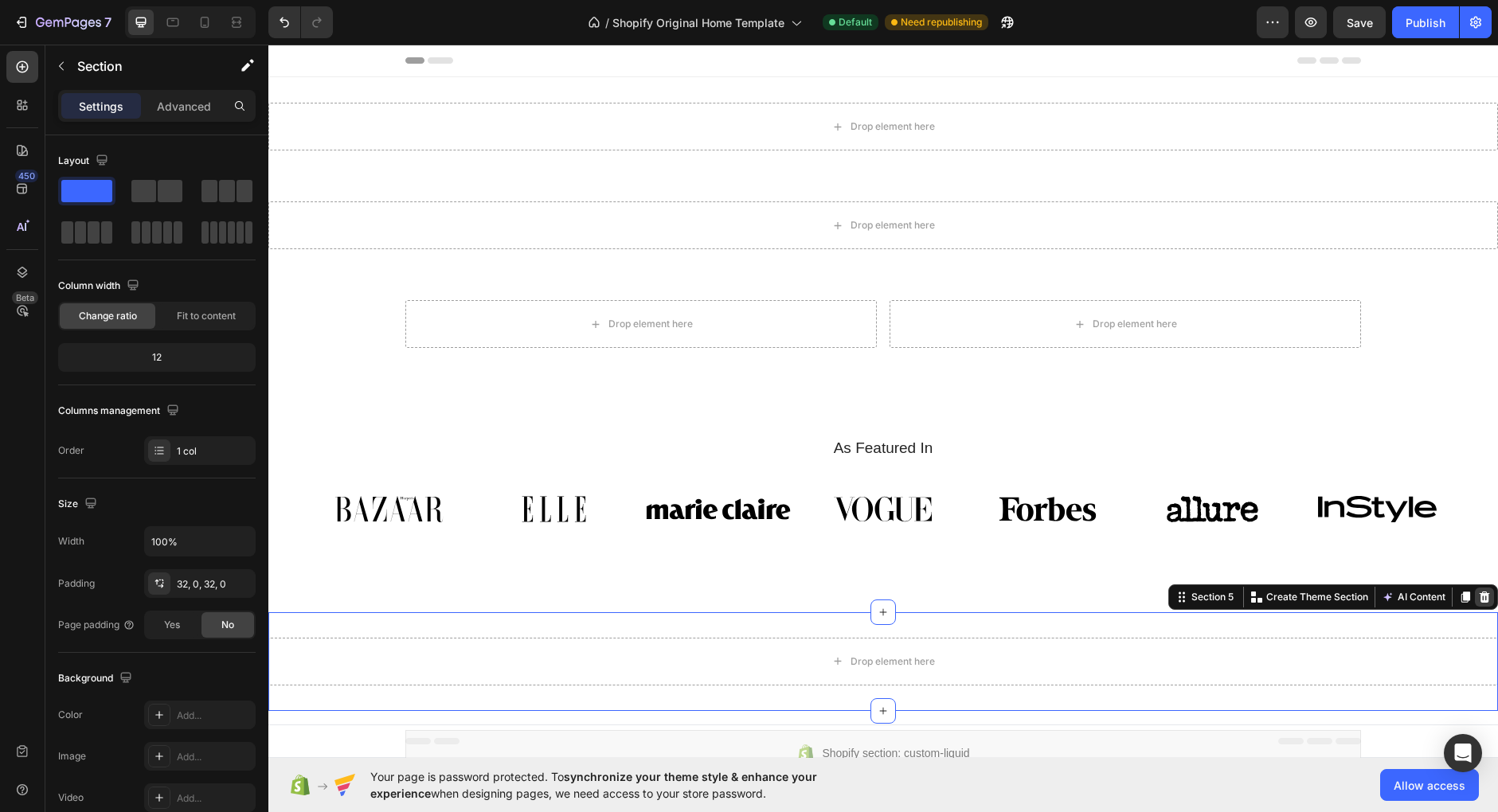
click at [1492, 592] on div at bounding box center [1484, 597] width 19 height 19
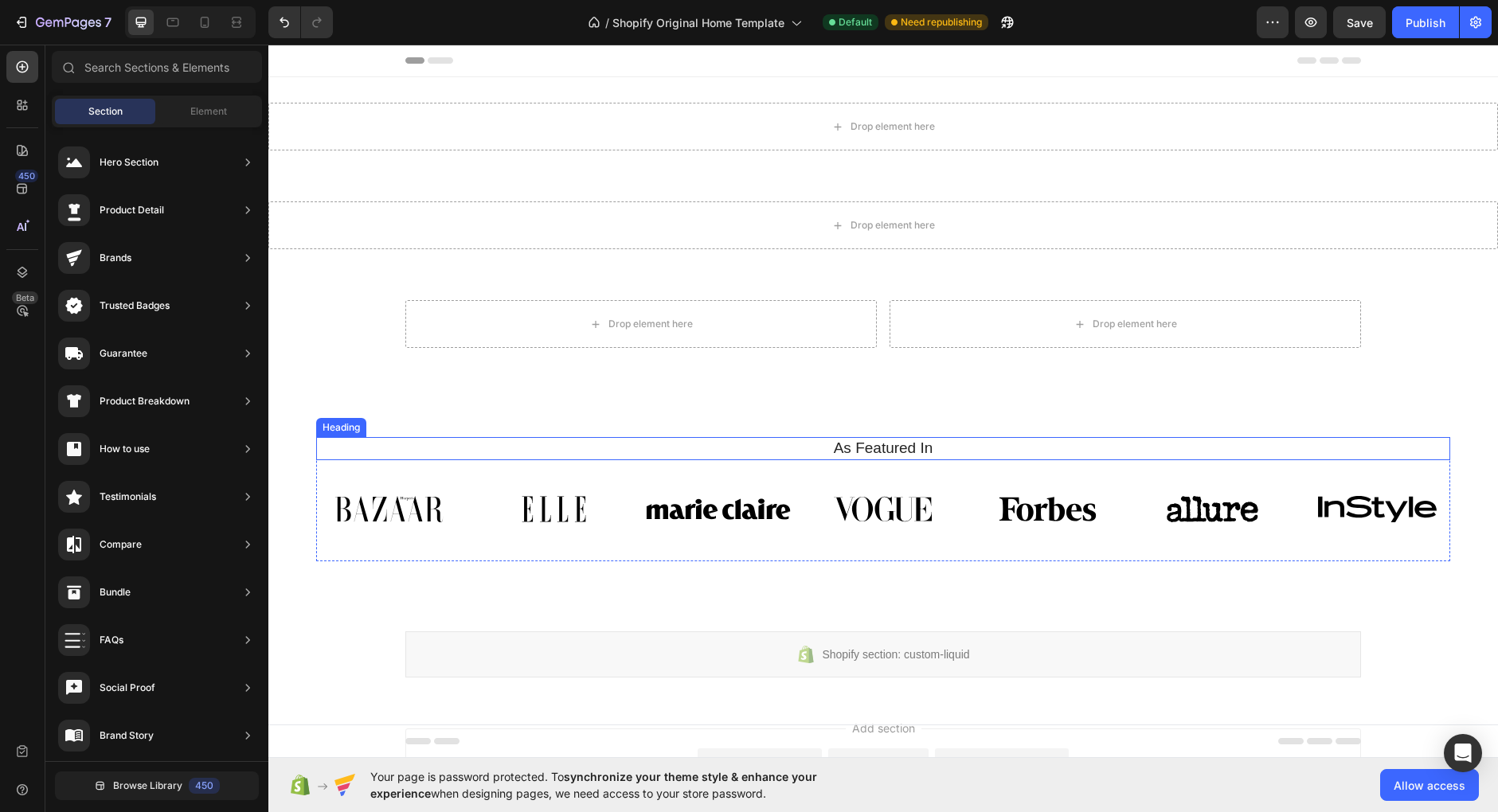
click at [929, 446] on h2 "As Featured In" at bounding box center [883, 448] width 1134 height 23
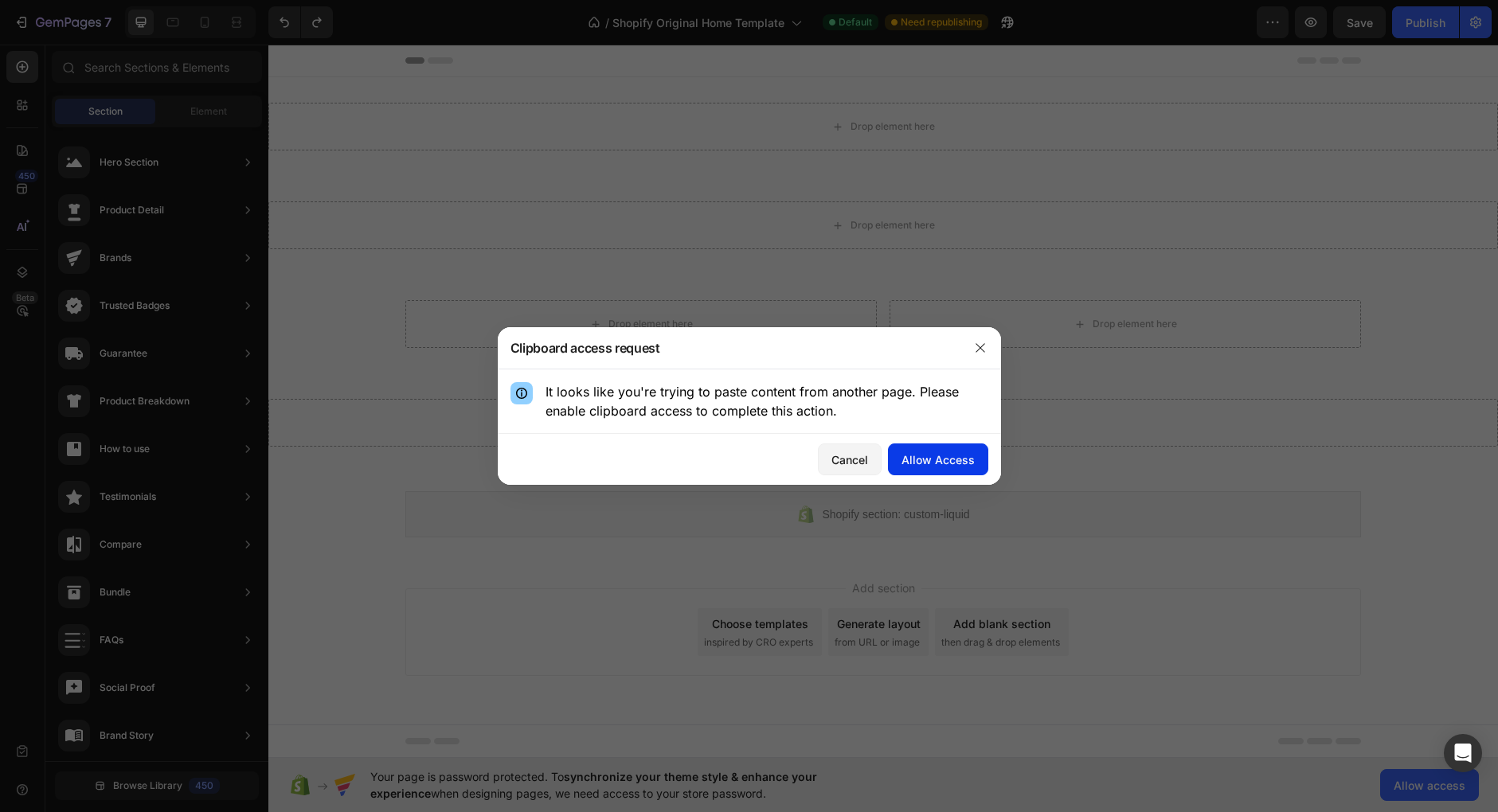
click at [952, 460] on div "Allow Access" at bounding box center [938, 459] width 74 height 17
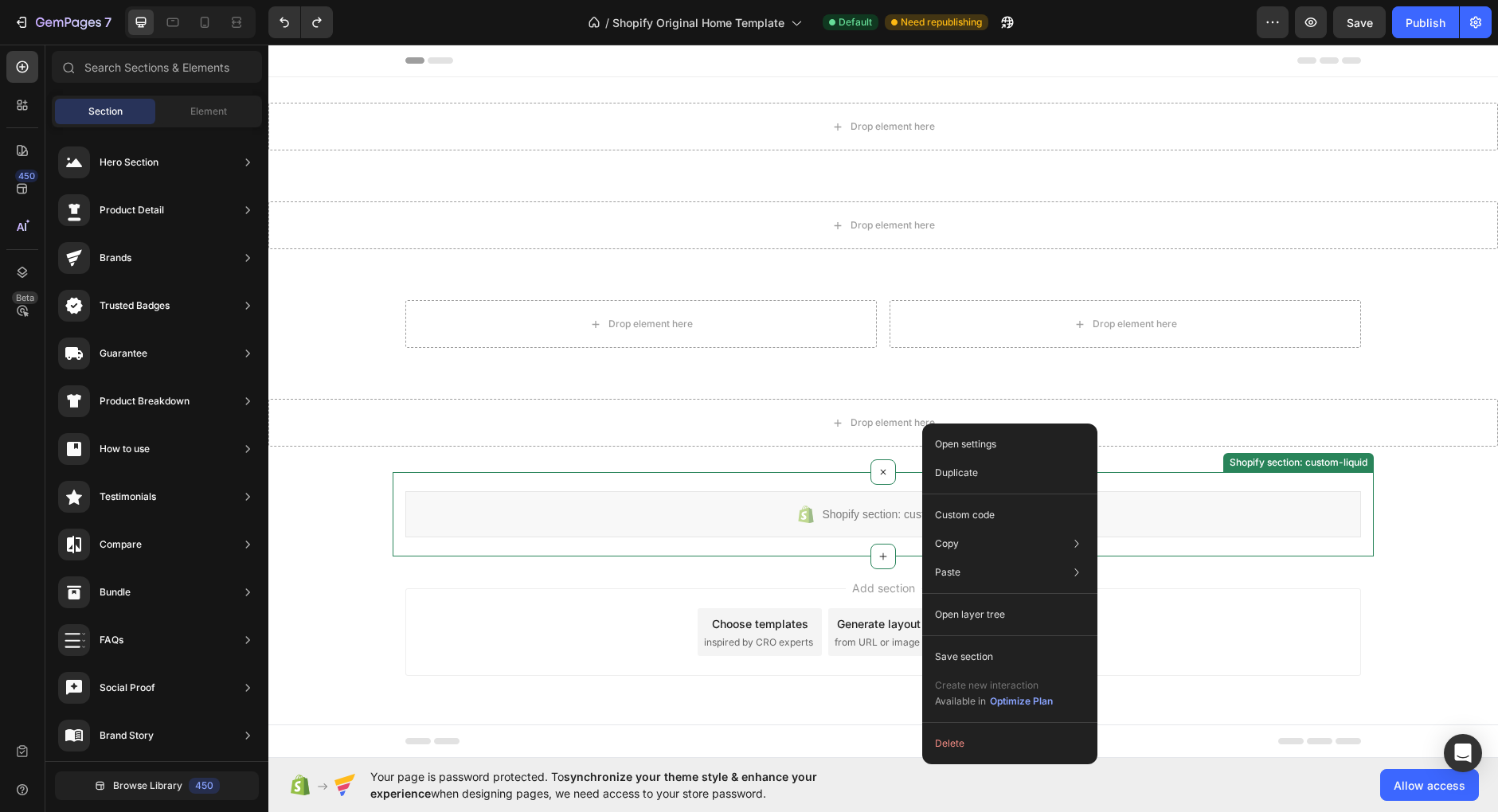
click at [1202, 503] on div "Shopify section: custom-liquid" at bounding box center [883, 515] width 956 height 46
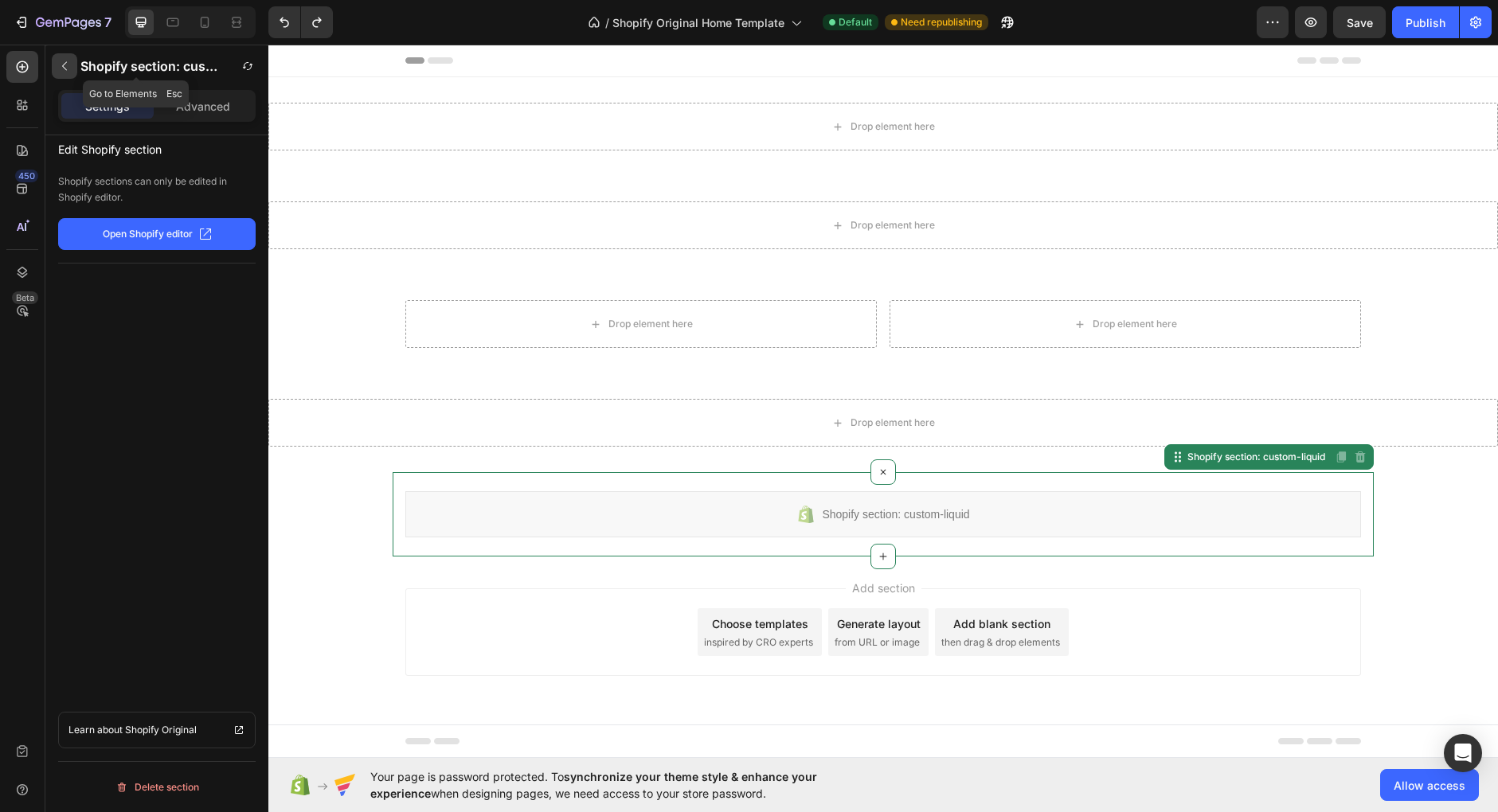
click at [66, 59] on button "button" at bounding box center [64, 66] width 26 height 26
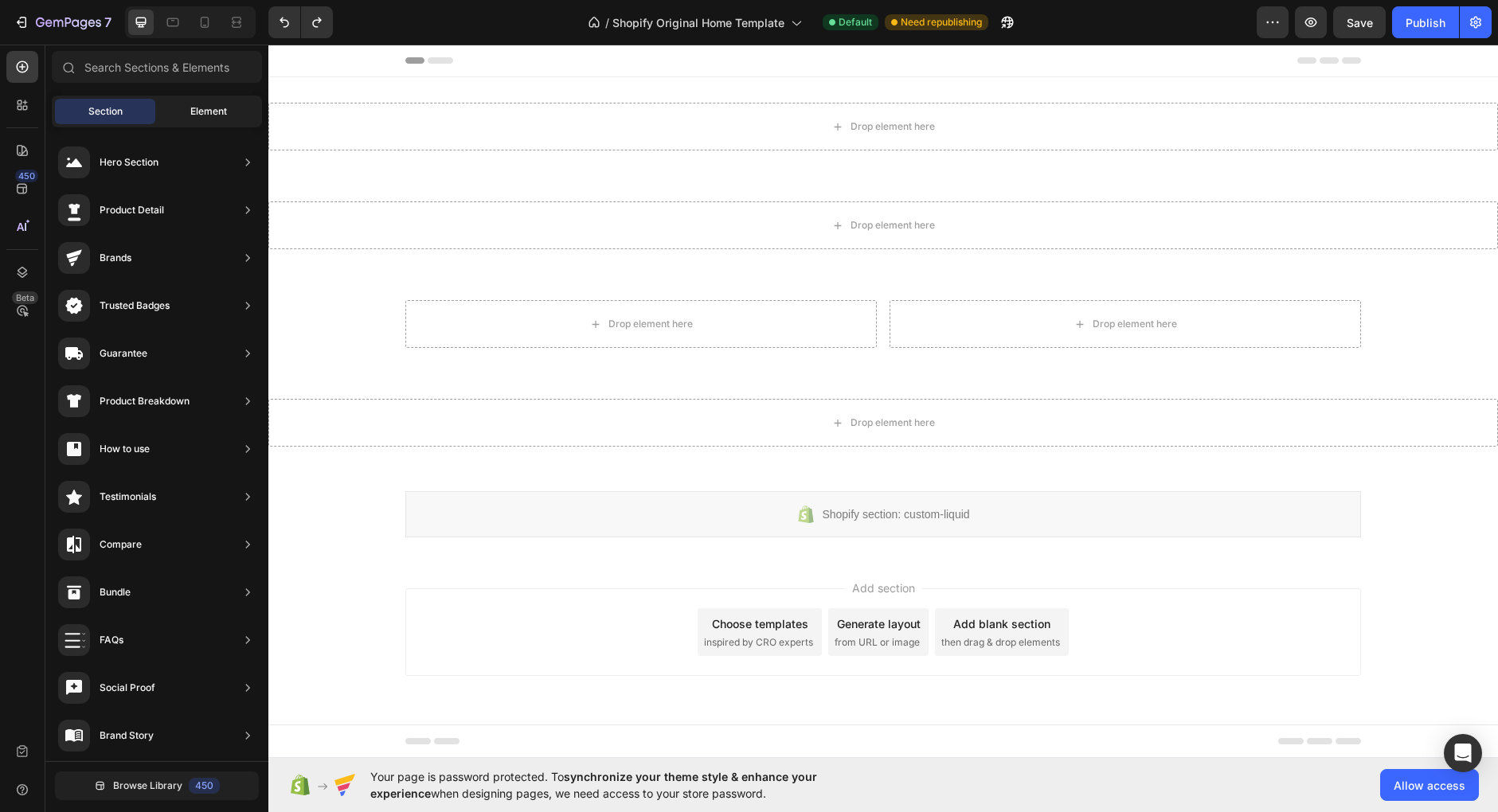
click at [223, 121] on div "Element" at bounding box center [208, 111] width 100 height 26
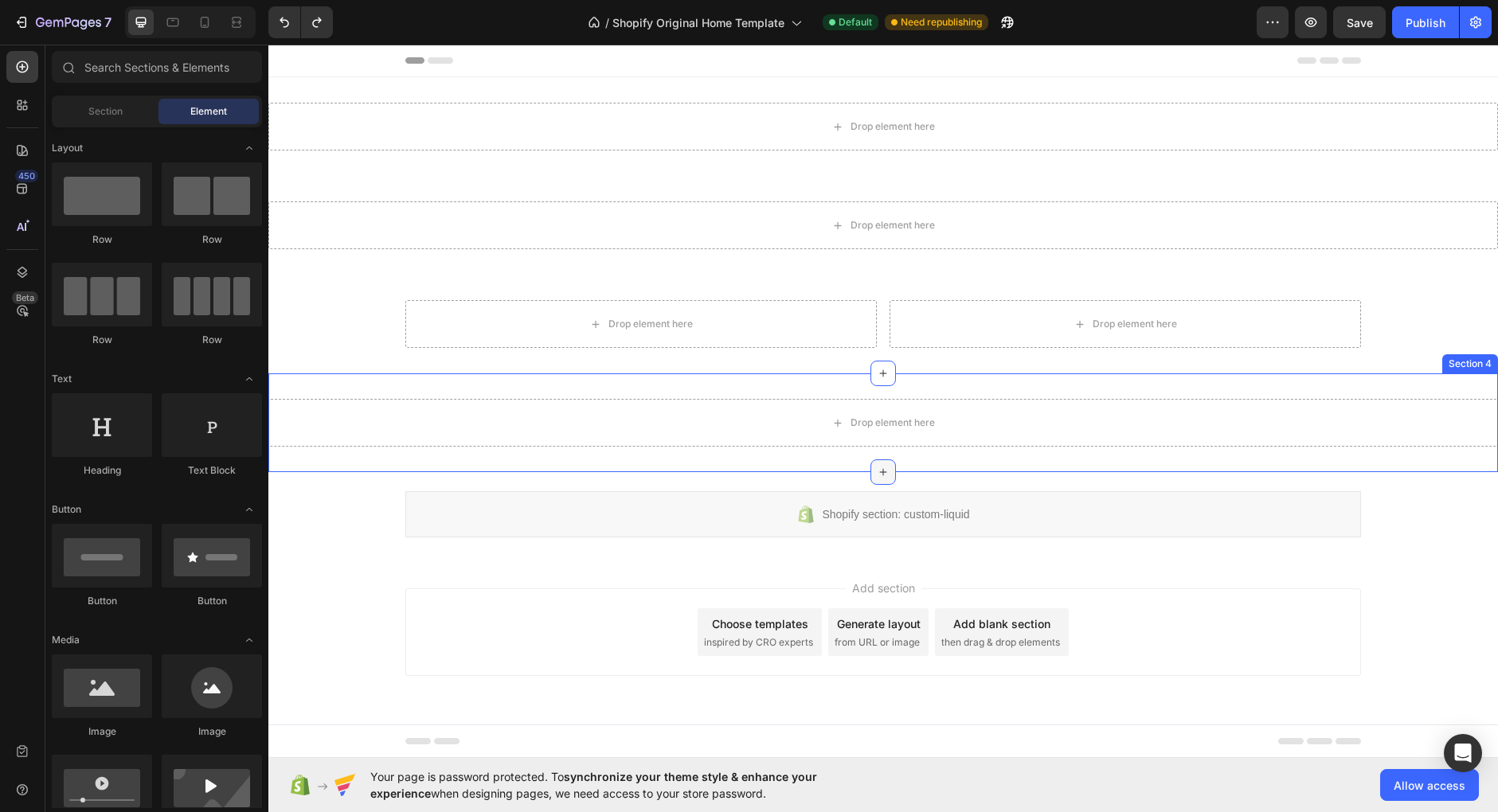
click at [882, 470] on icon at bounding box center [883, 472] width 13 height 13
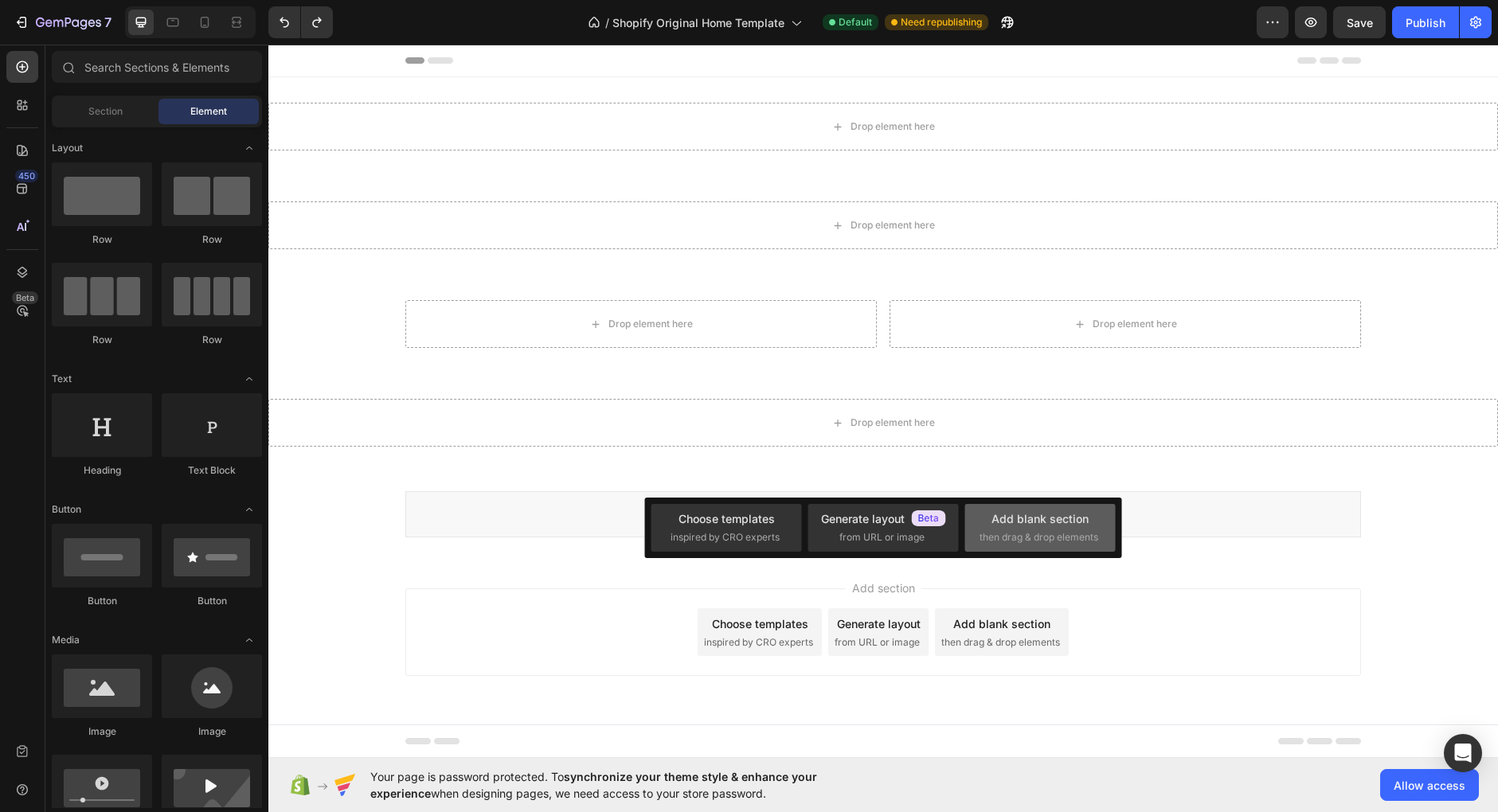
click at [1052, 525] on div "Add blank section" at bounding box center [1040, 518] width 98 height 17
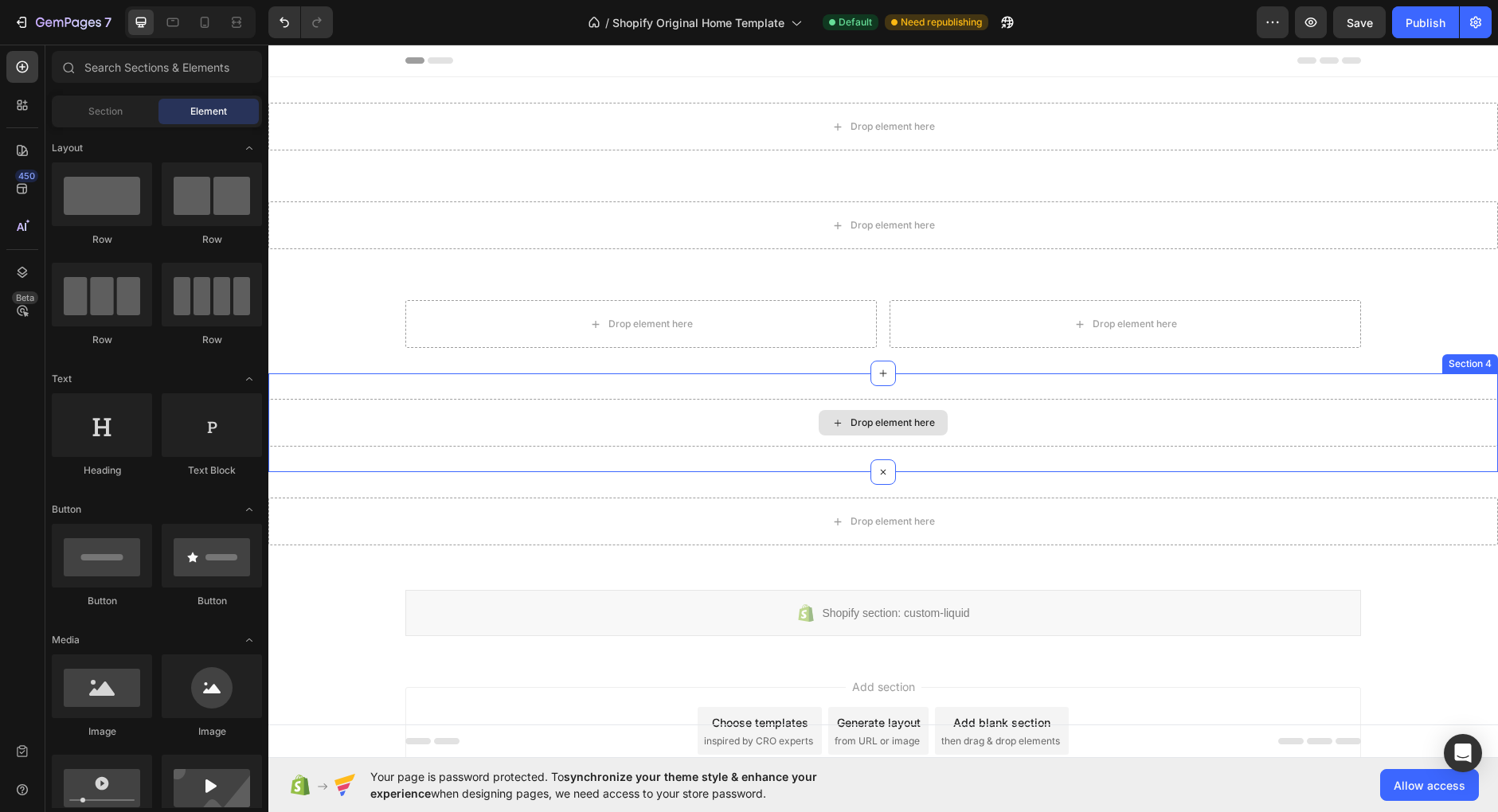
scroll to position [52, 0]
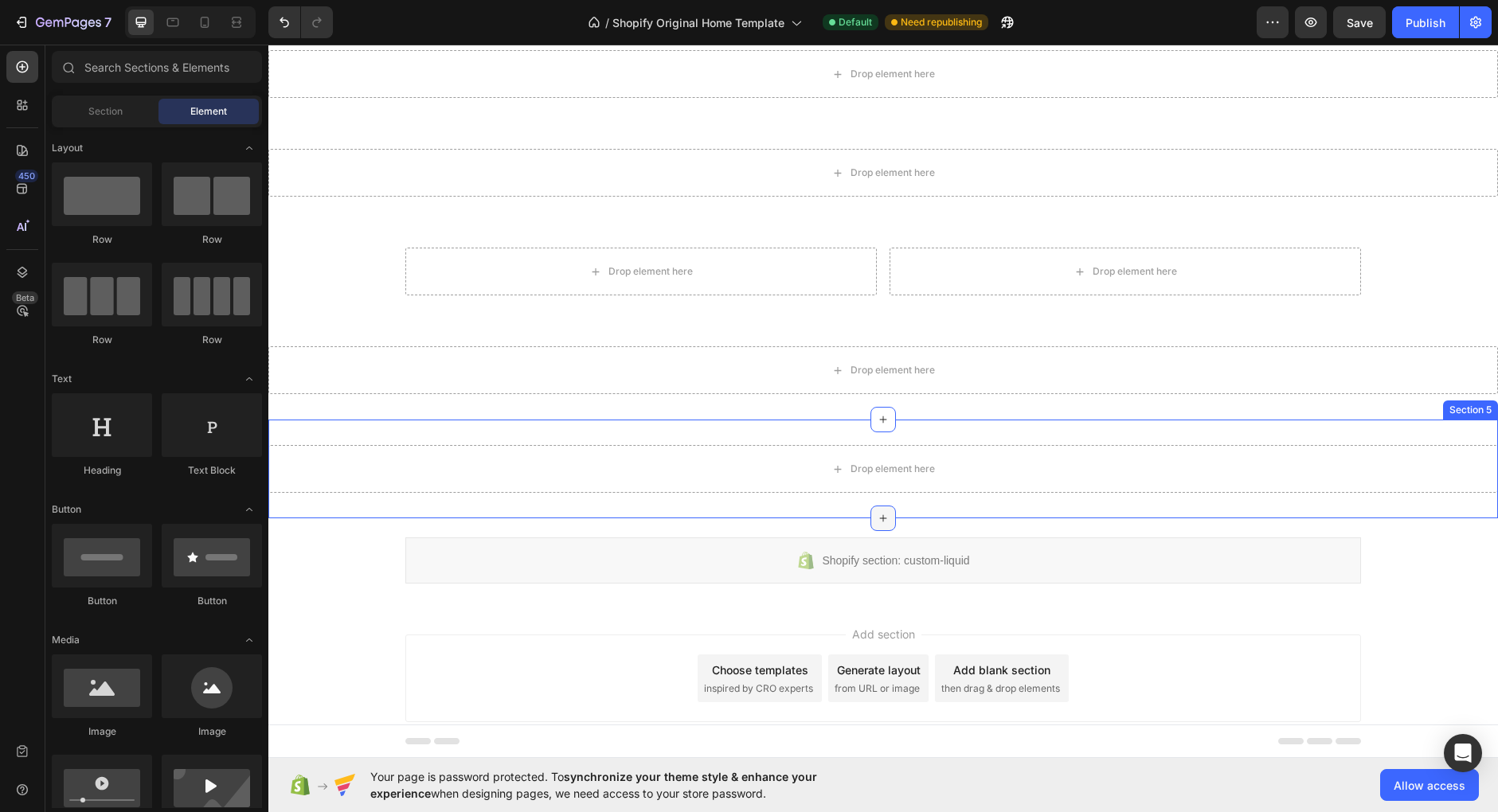
click at [884, 520] on icon at bounding box center [883, 518] width 13 height 13
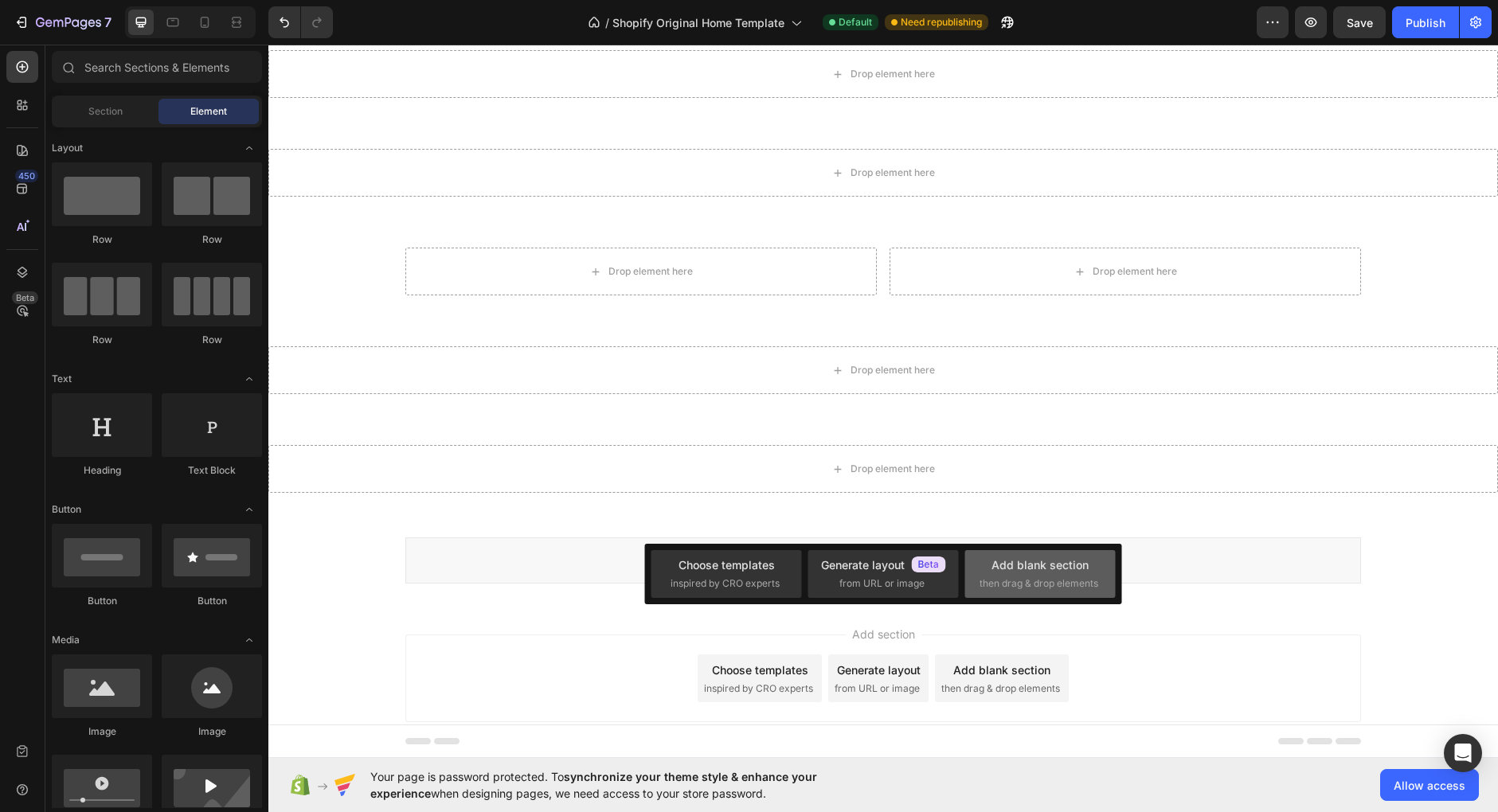
click at [992, 570] on div "Add blank section then drag & drop elements" at bounding box center [1039, 574] width 121 height 34
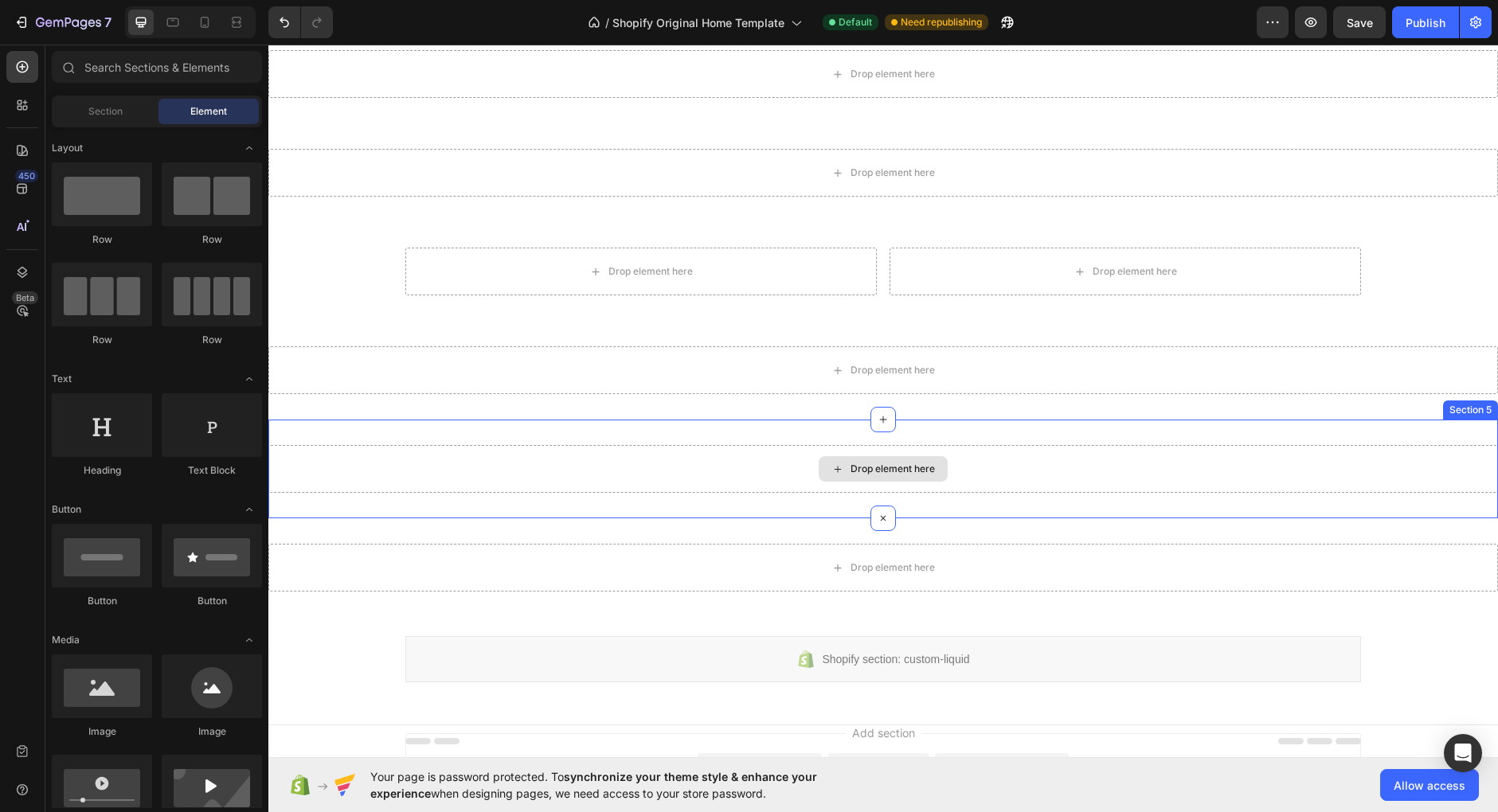
scroll to position [151, 0]
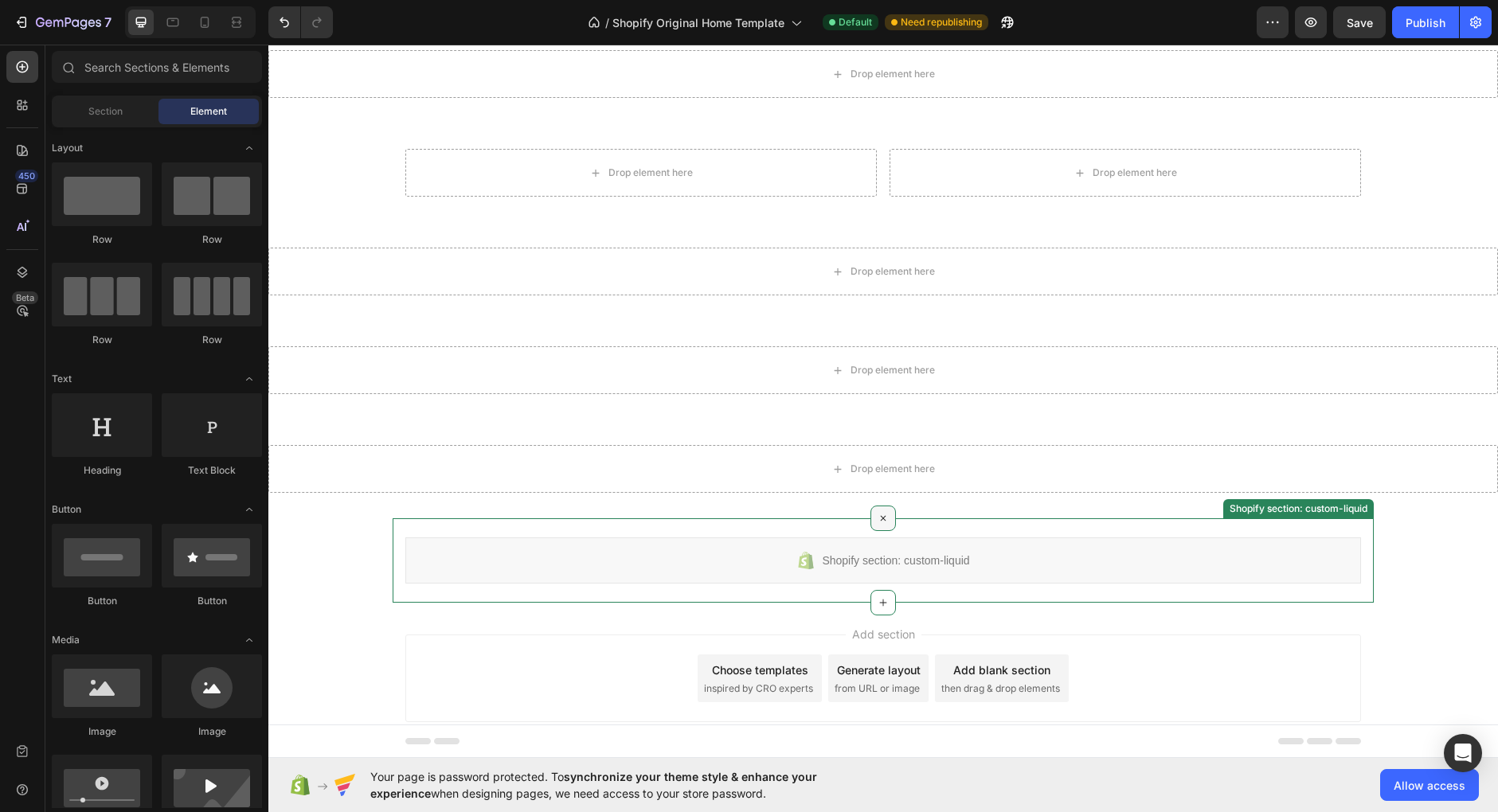
click at [887, 516] on icon at bounding box center [884, 518] width 18 height 18
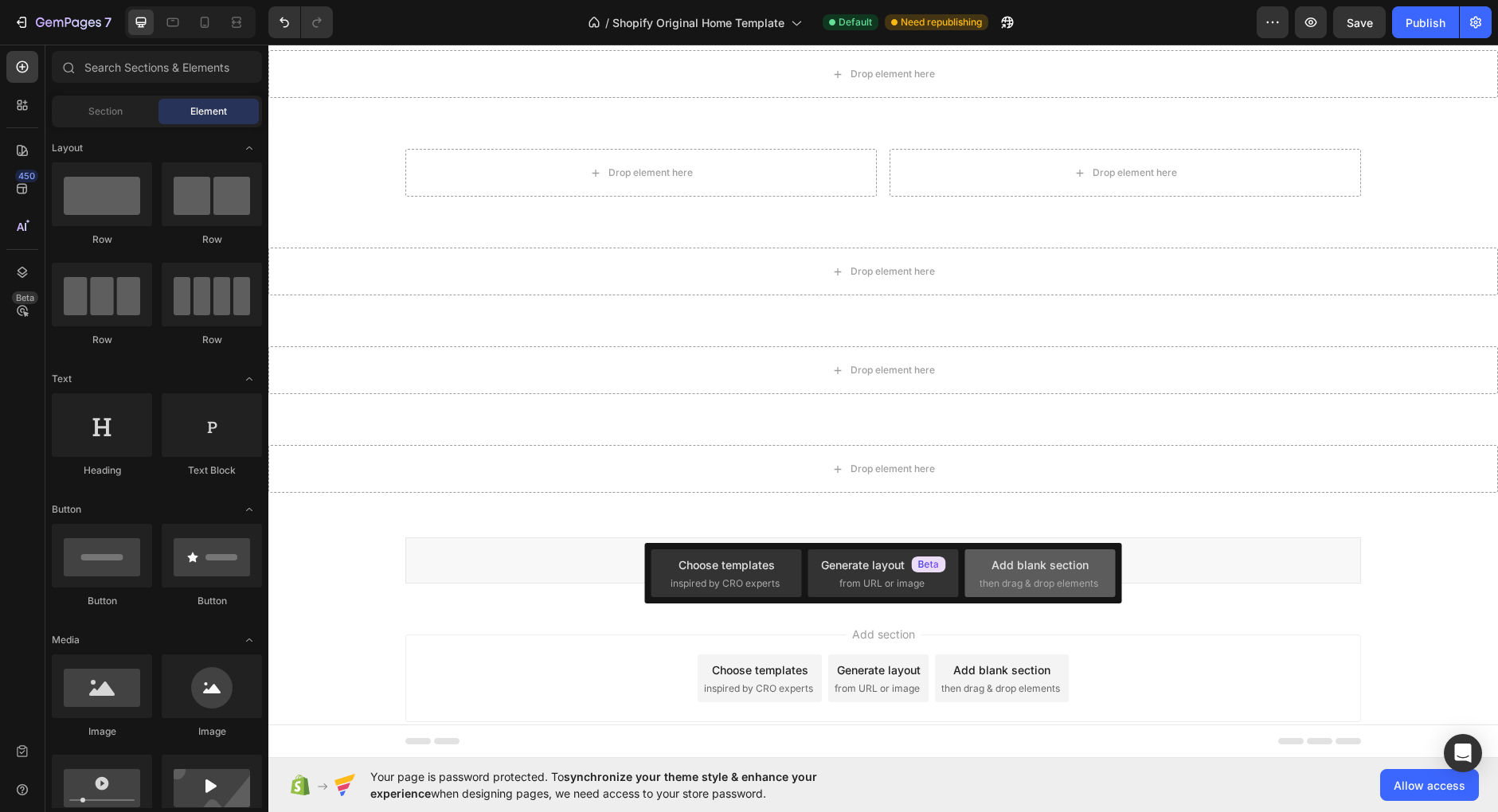
click at [1019, 568] on div "Add blank section" at bounding box center [1040, 565] width 98 height 17
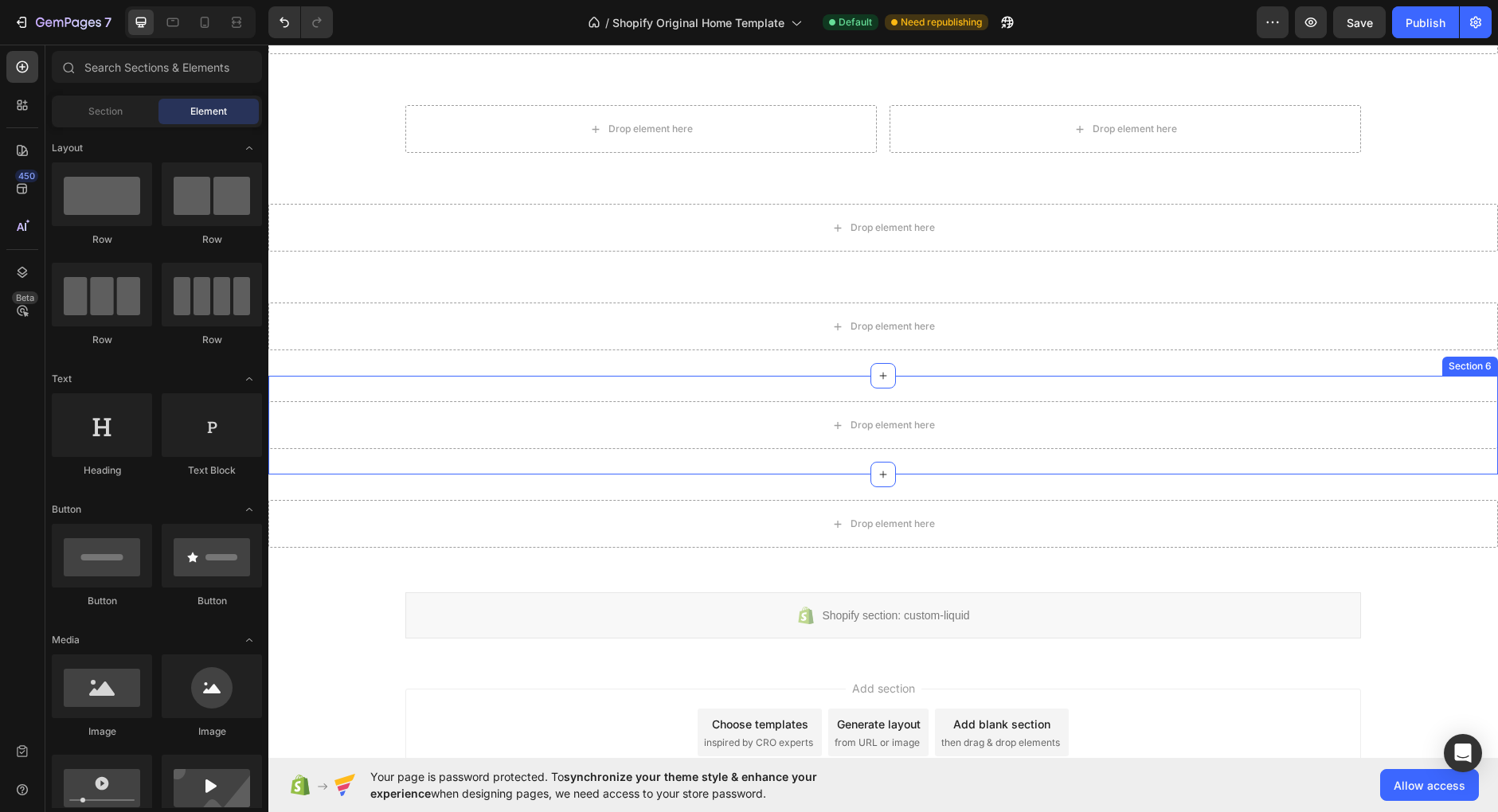
scroll to position [283, 0]
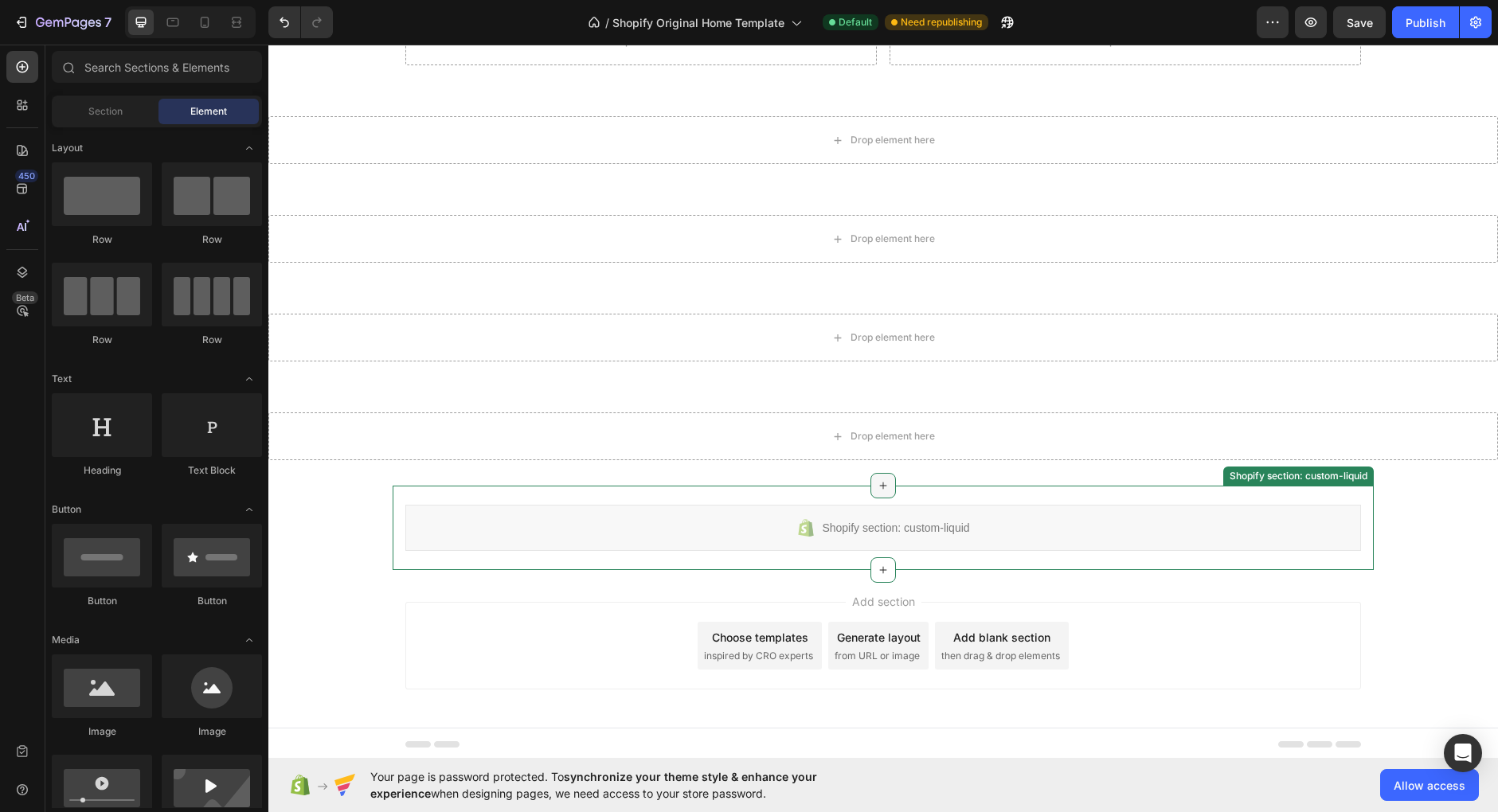
click at [892, 484] on div at bounding box center [883, 486] width 26 height 26
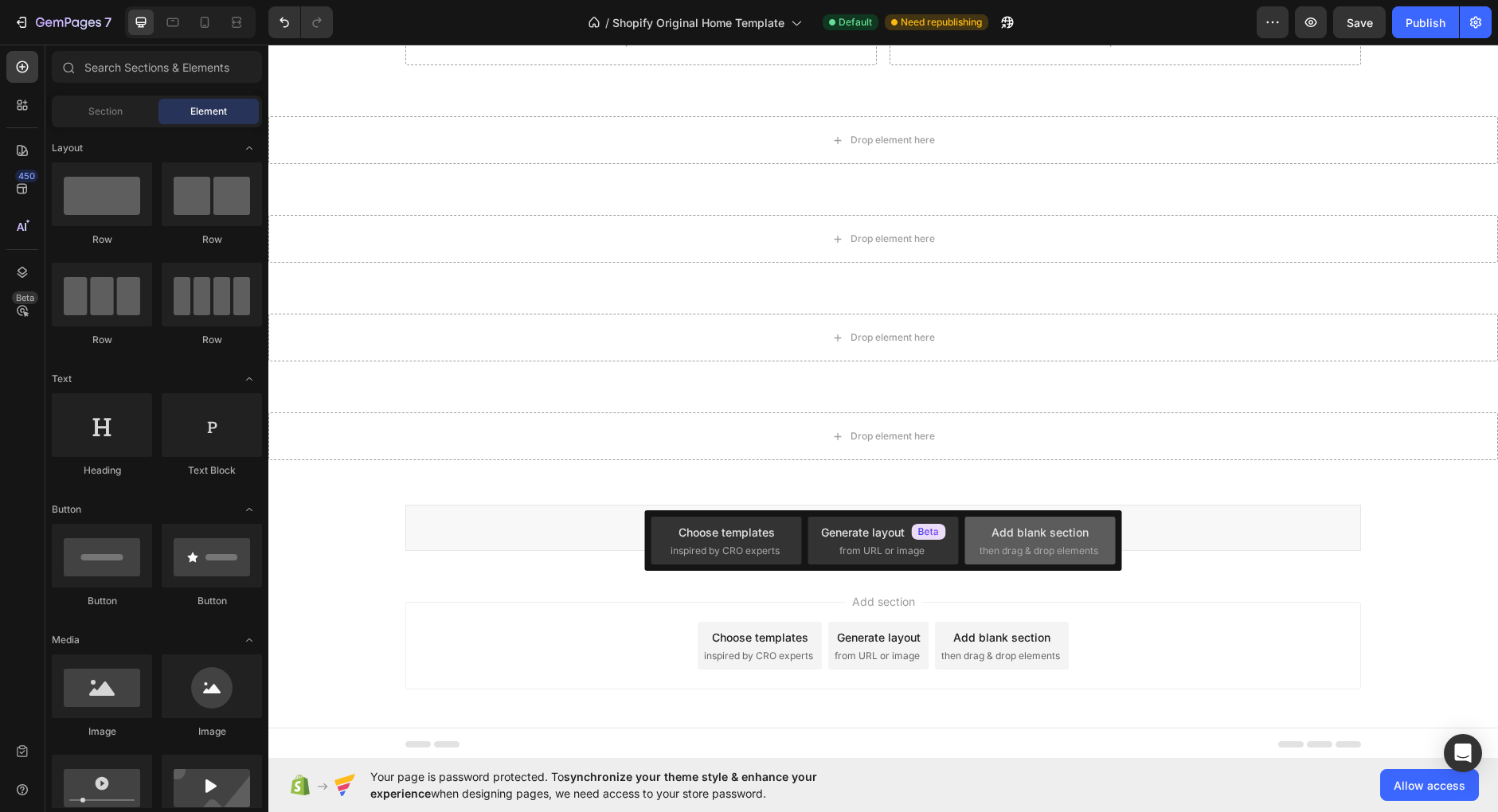
click at [1027, 540] on div "Add blank section" at bounding box center [1040, 532] width 98 height 17
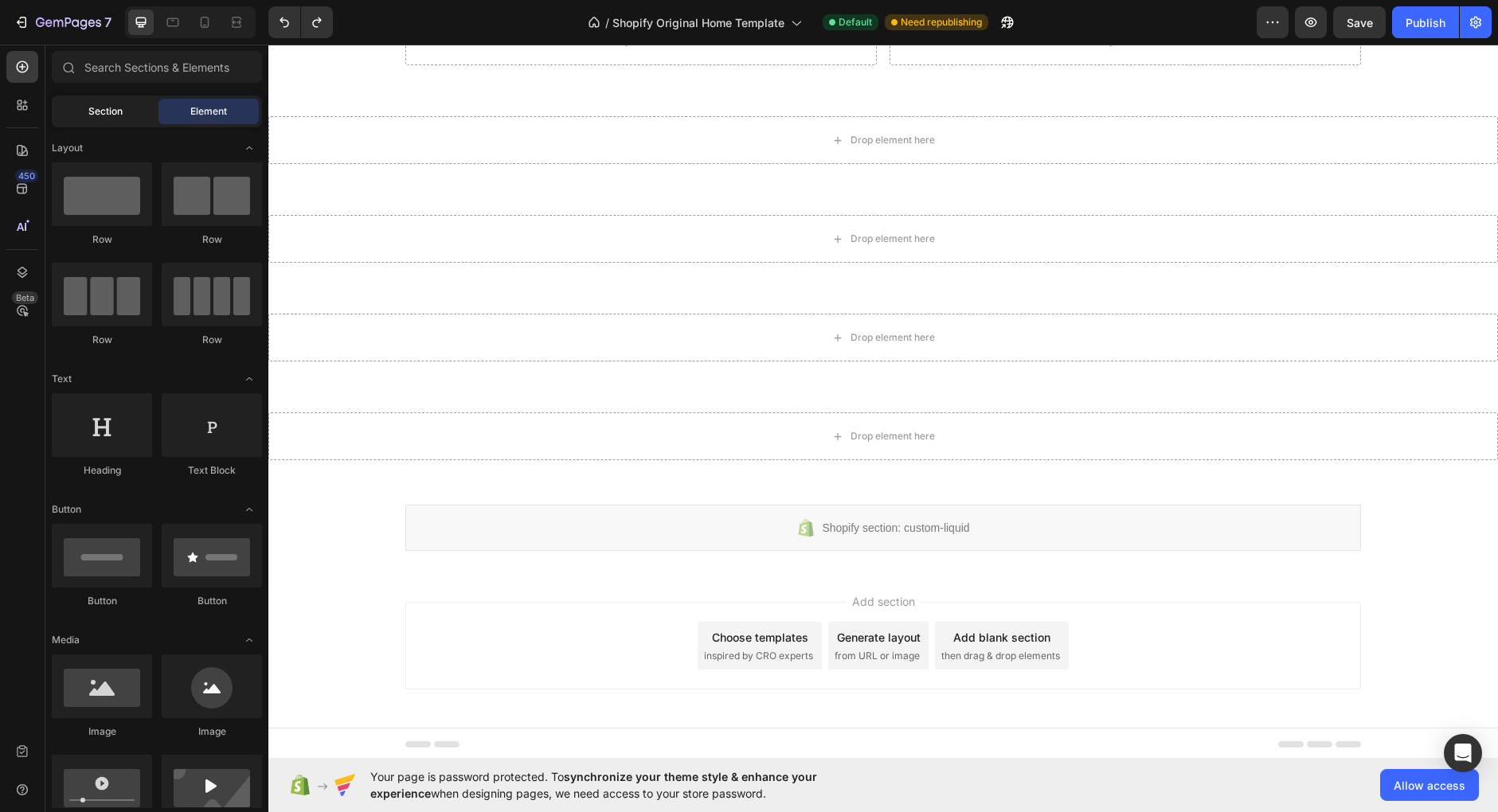
click at [86, 103] on div "Section" at bounding box center [105, 111] width 100 height 26
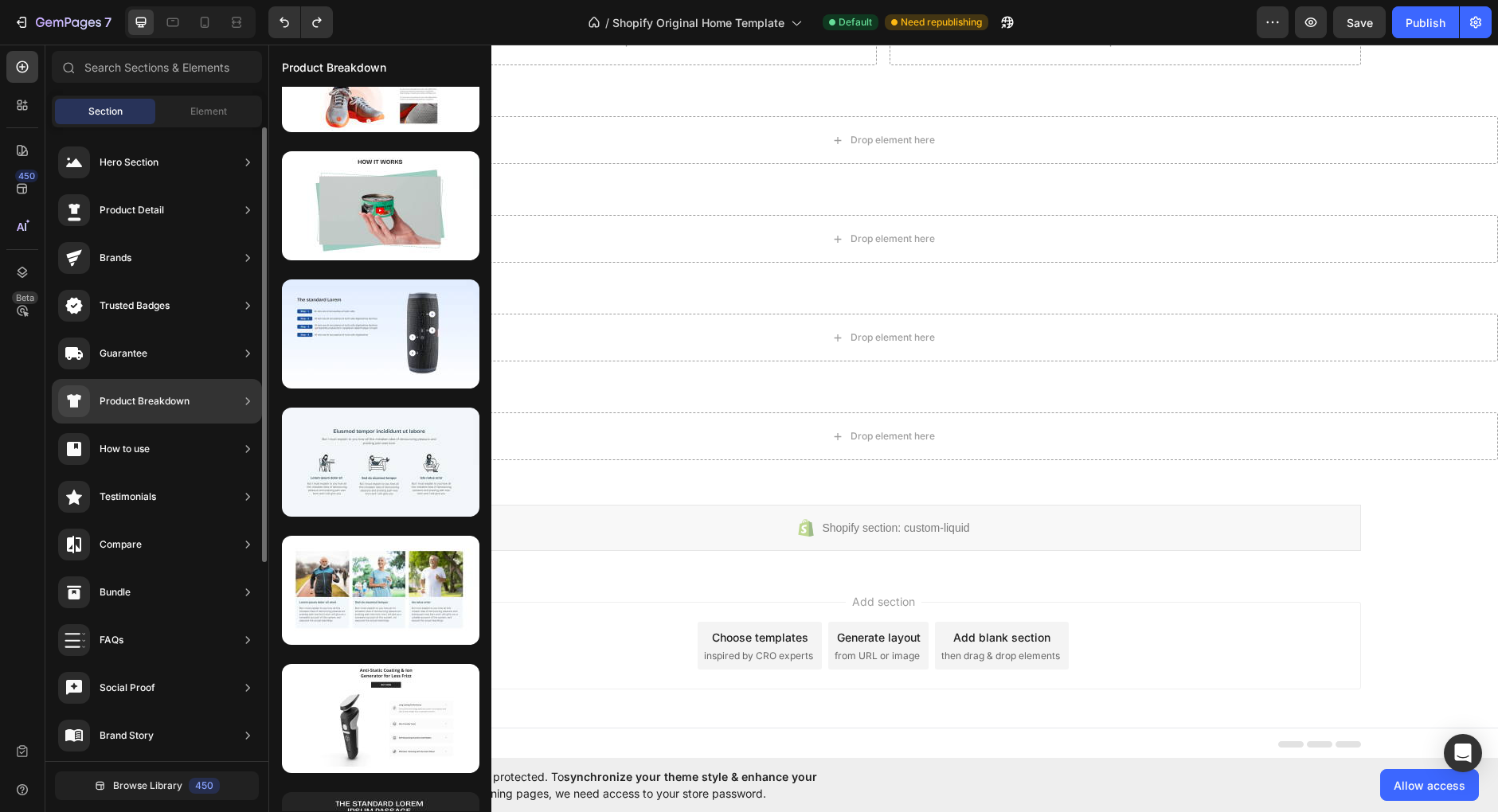
click at [165, 398] on div "Product Breakdown" at bounding box center [145, 400] width 90 height 16
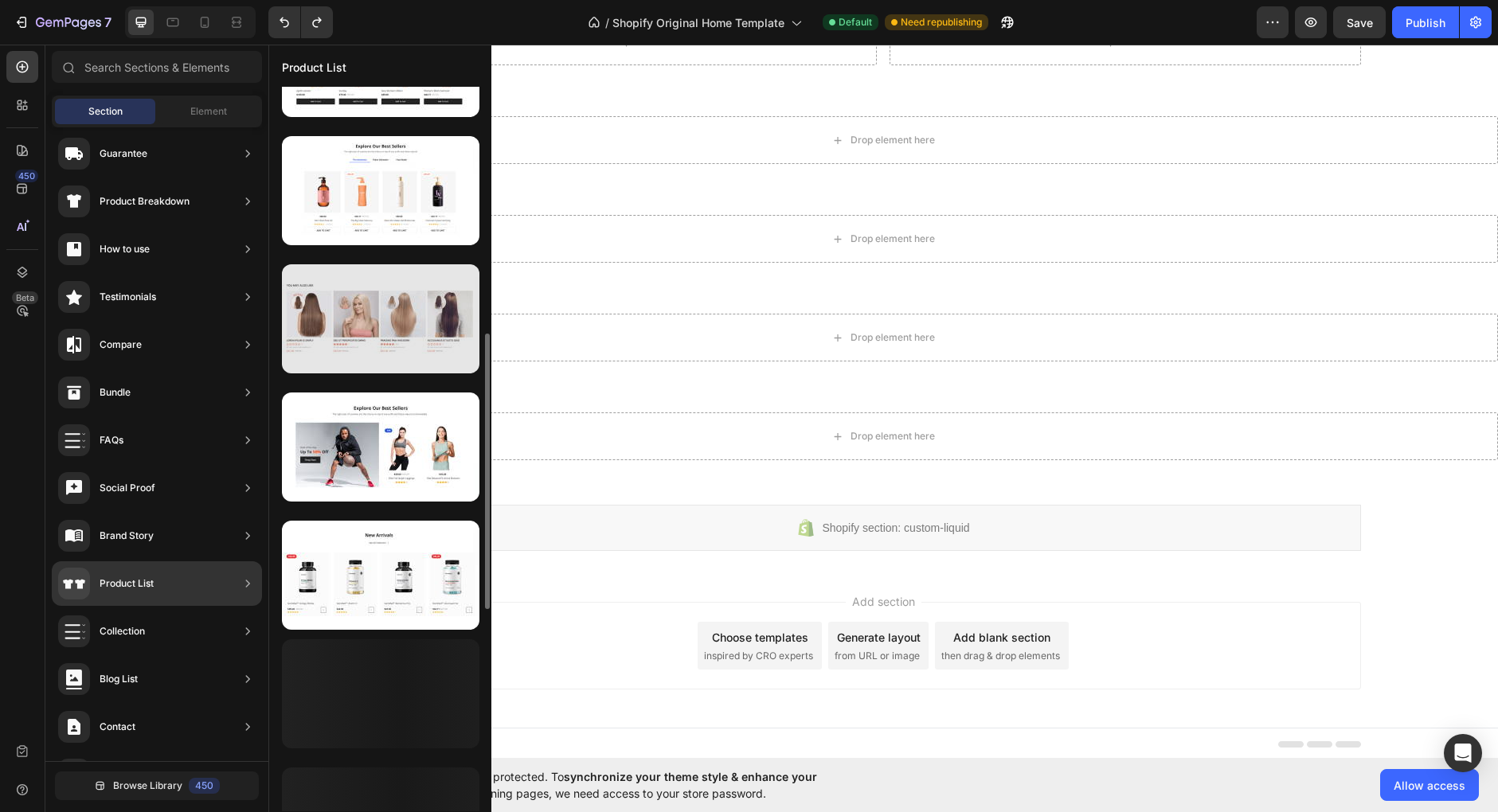
scroll to position [738, 0]
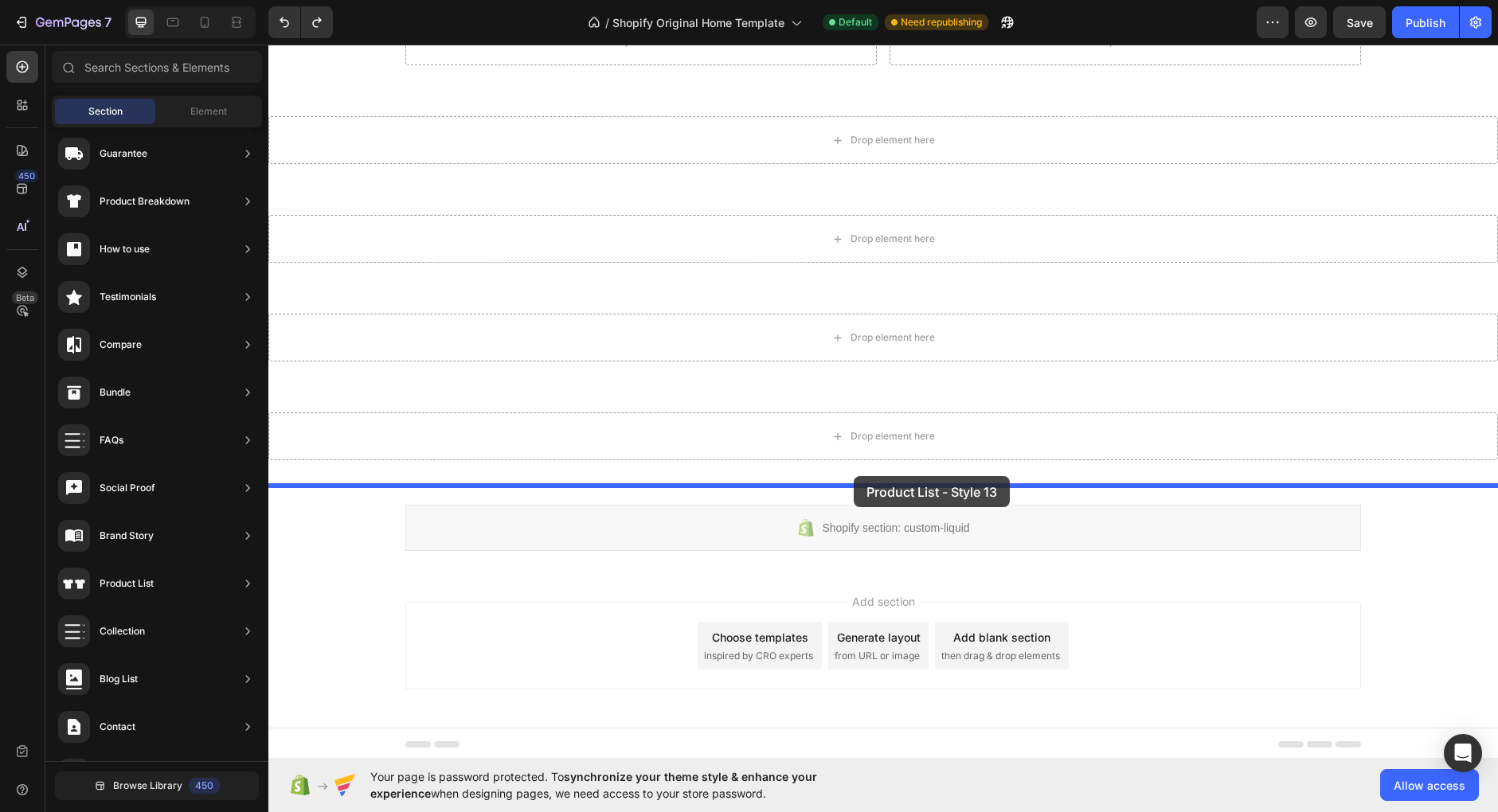
drag, startPoint x: 674, startPoint y: 610, endPoint x: 854, endPoint y: 475, distance: 225.0
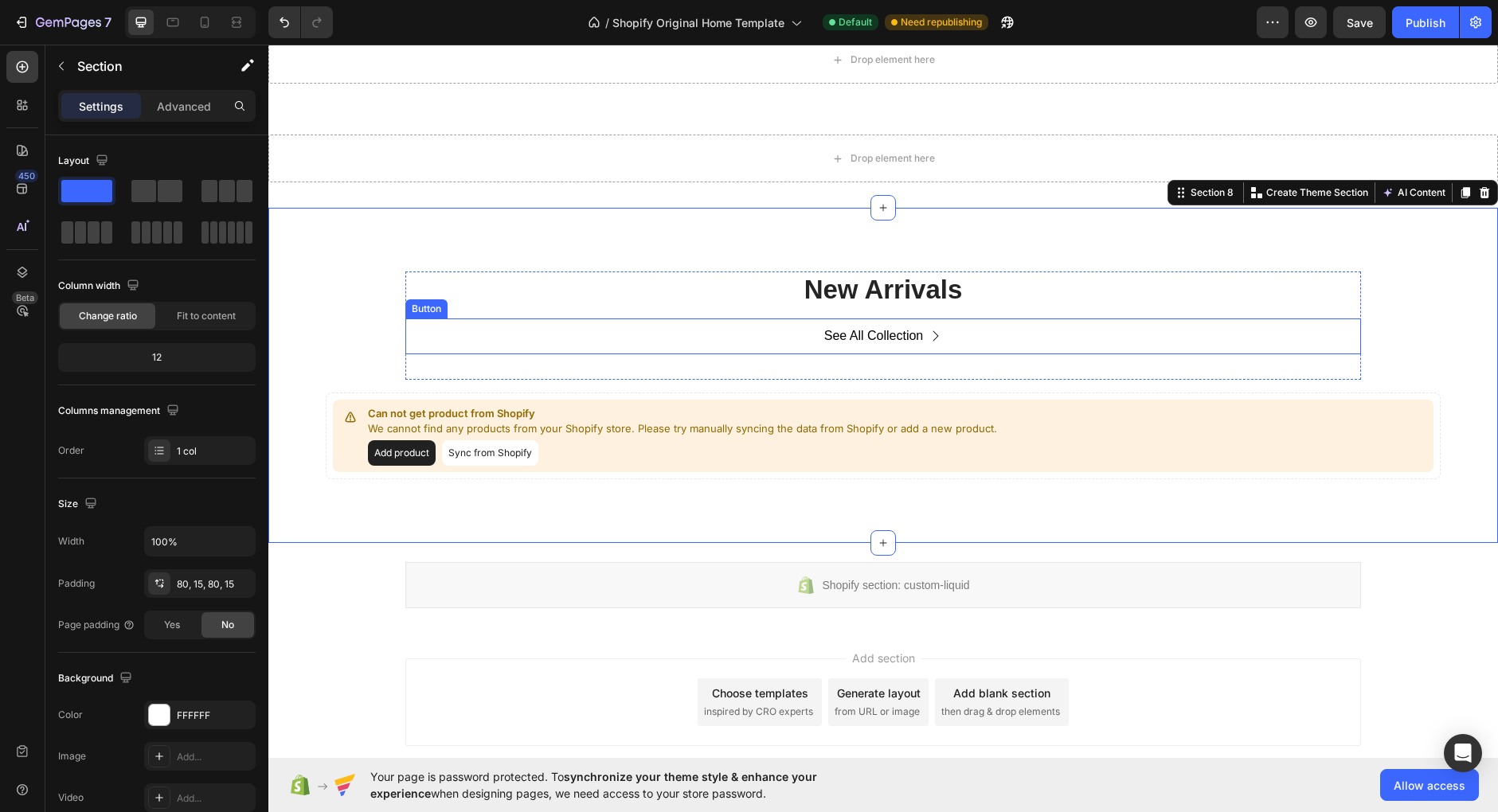
scroll to position [562, 0]
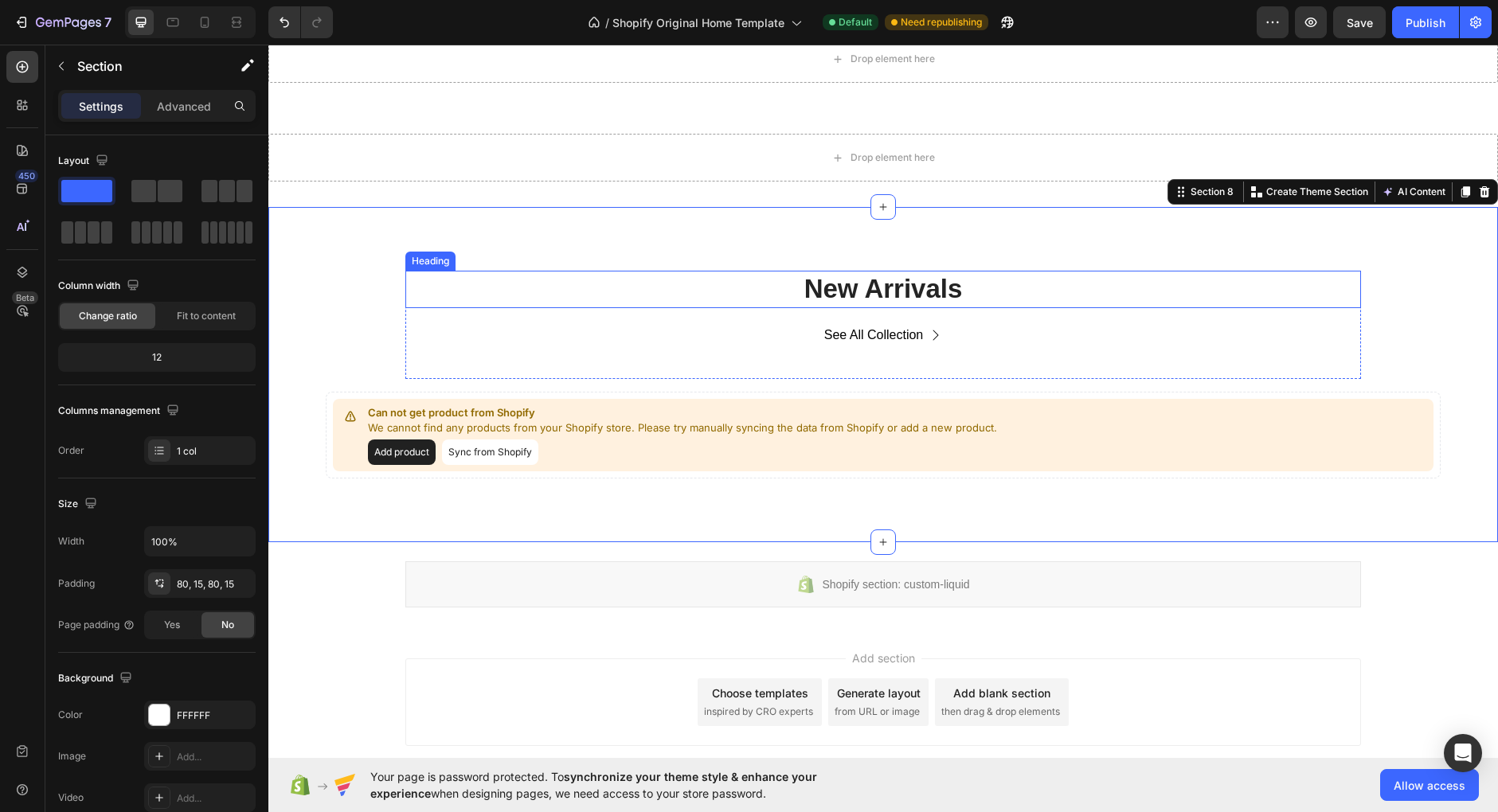
click at [899, 296] on p "New Arrivals" at bounding box center [883, 289] width 952 height 34
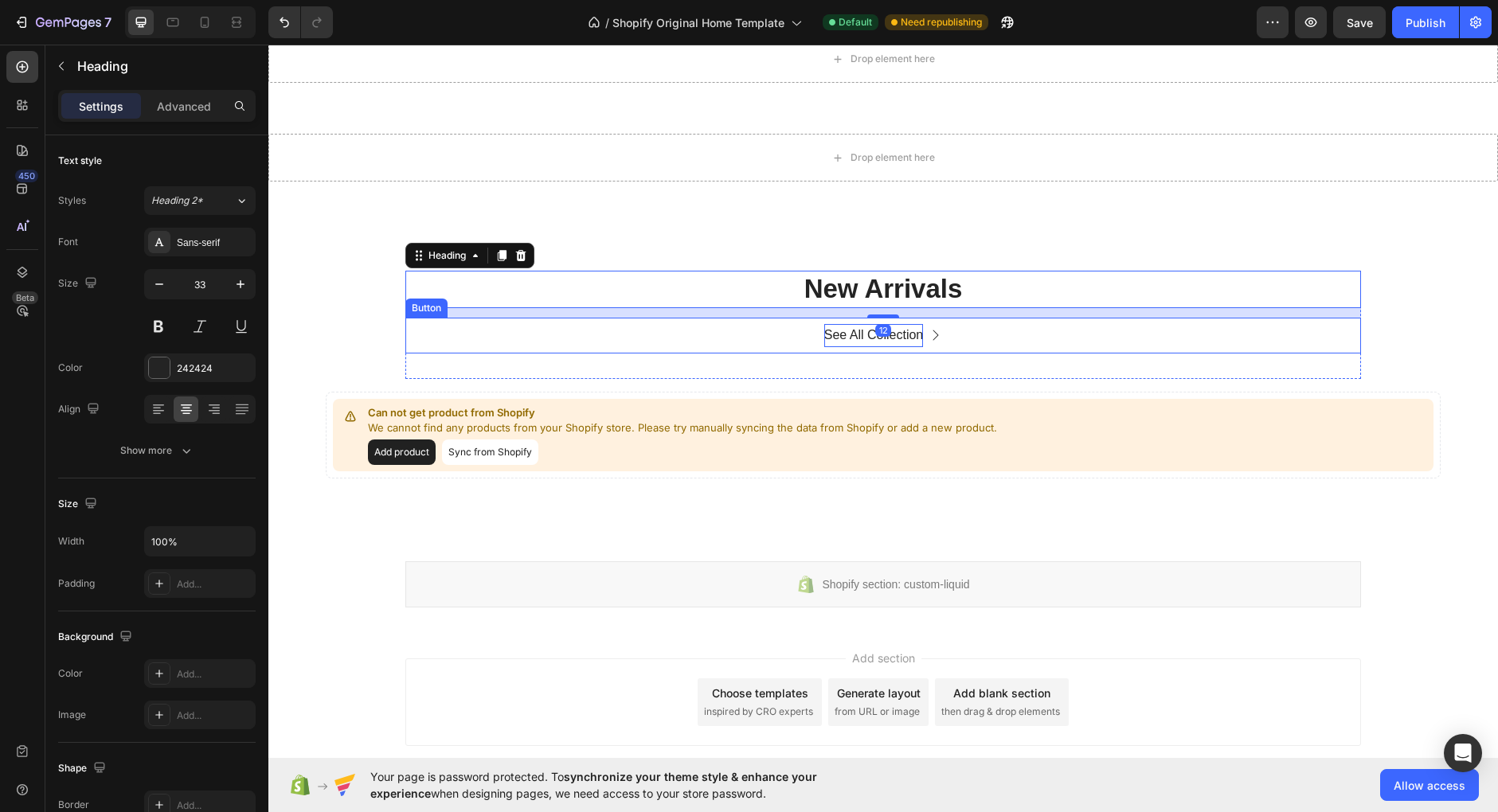
click at [900, 327] on div "See All Collection" at bounding box center [874, 335] width 99 height 23
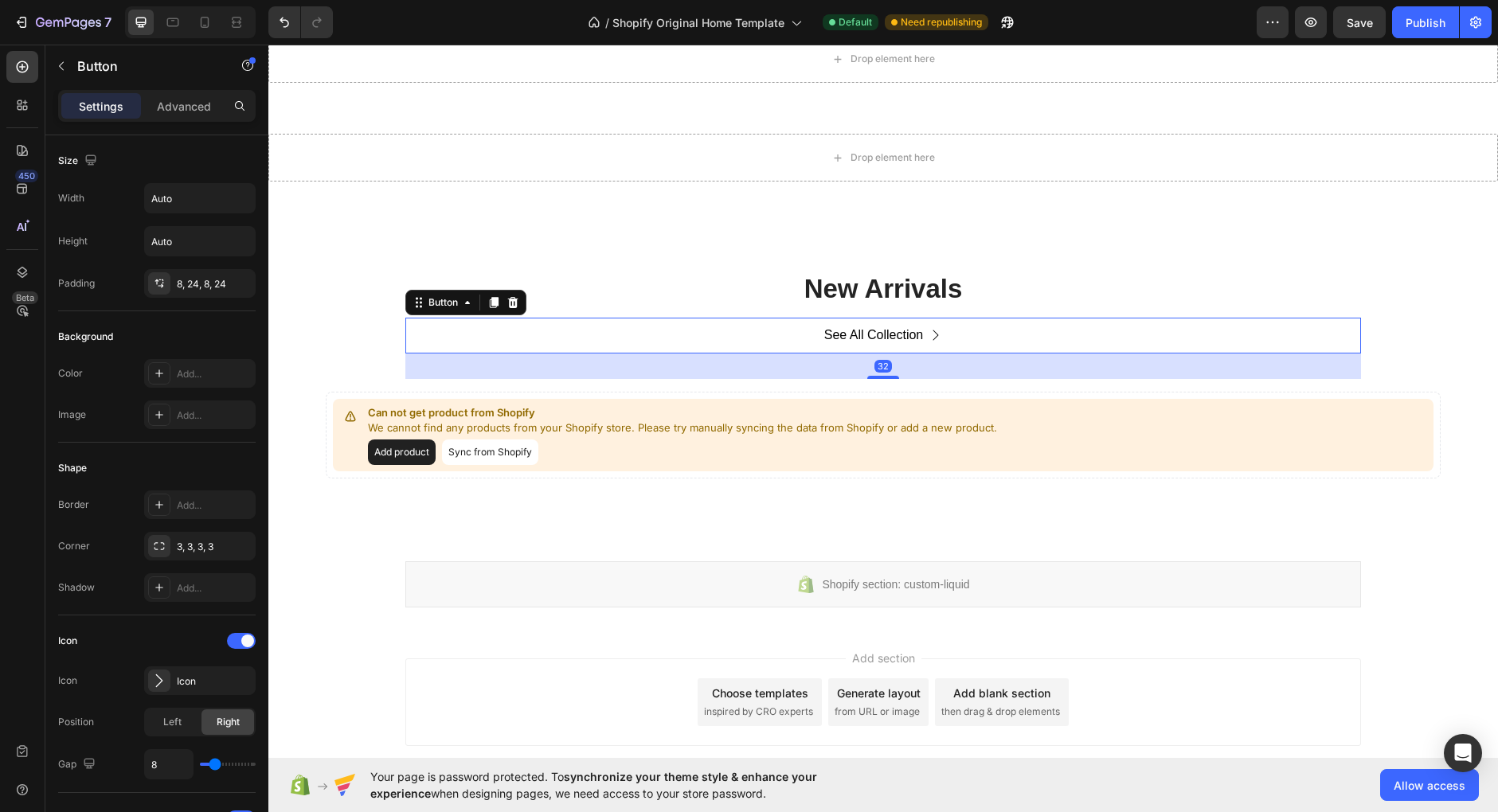
click at [981, 327] on div "See All Collection Button 32" at bounding box center [883, 335] width 956 height 36
click at [517, 299] on icon at bounding box center [513, 303] width 10 height 11
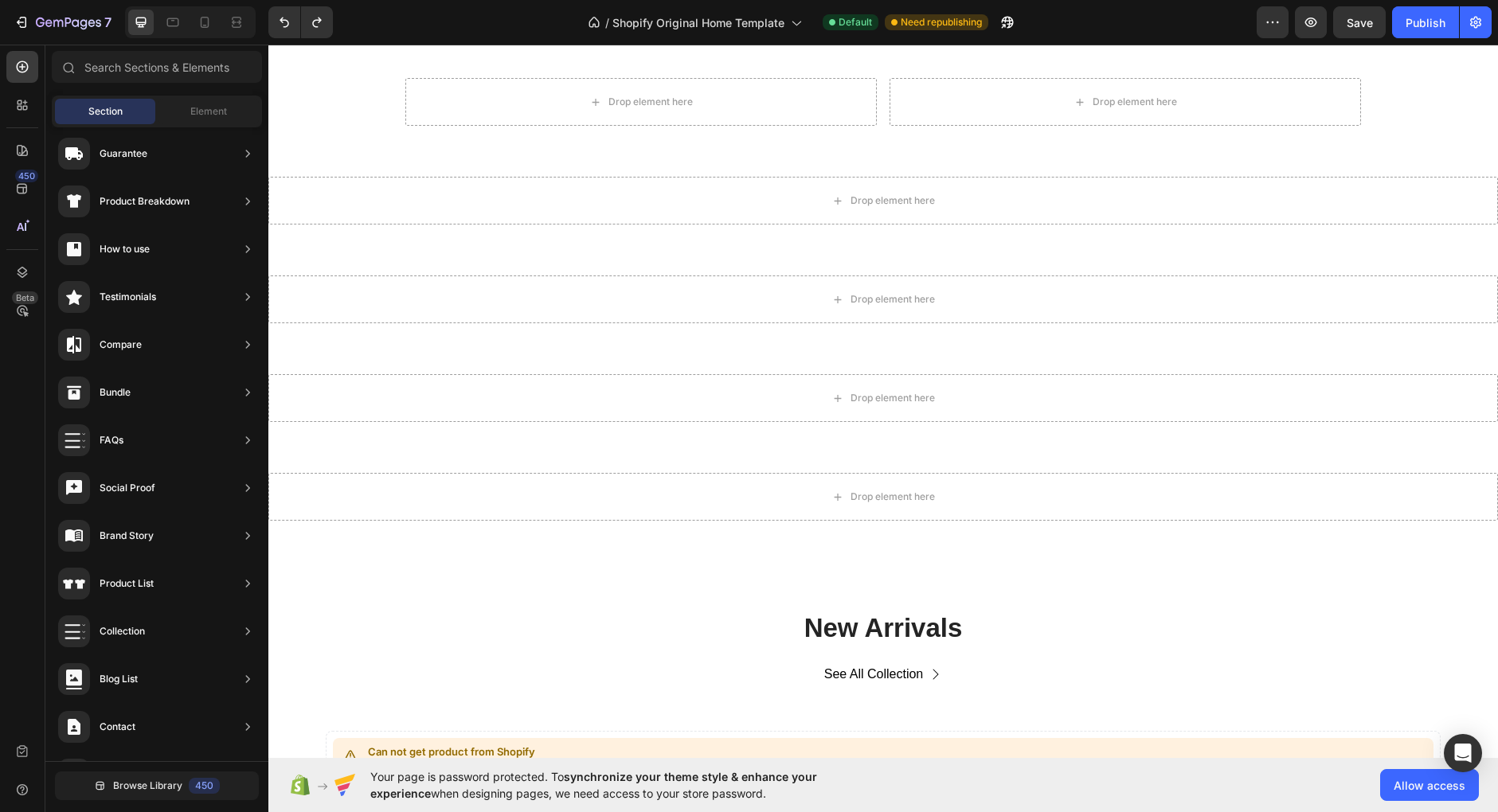
scroll to position [220, 0]
click at [221, 114] on span "Element" at bounding box center [209, 111] width 37 height 15
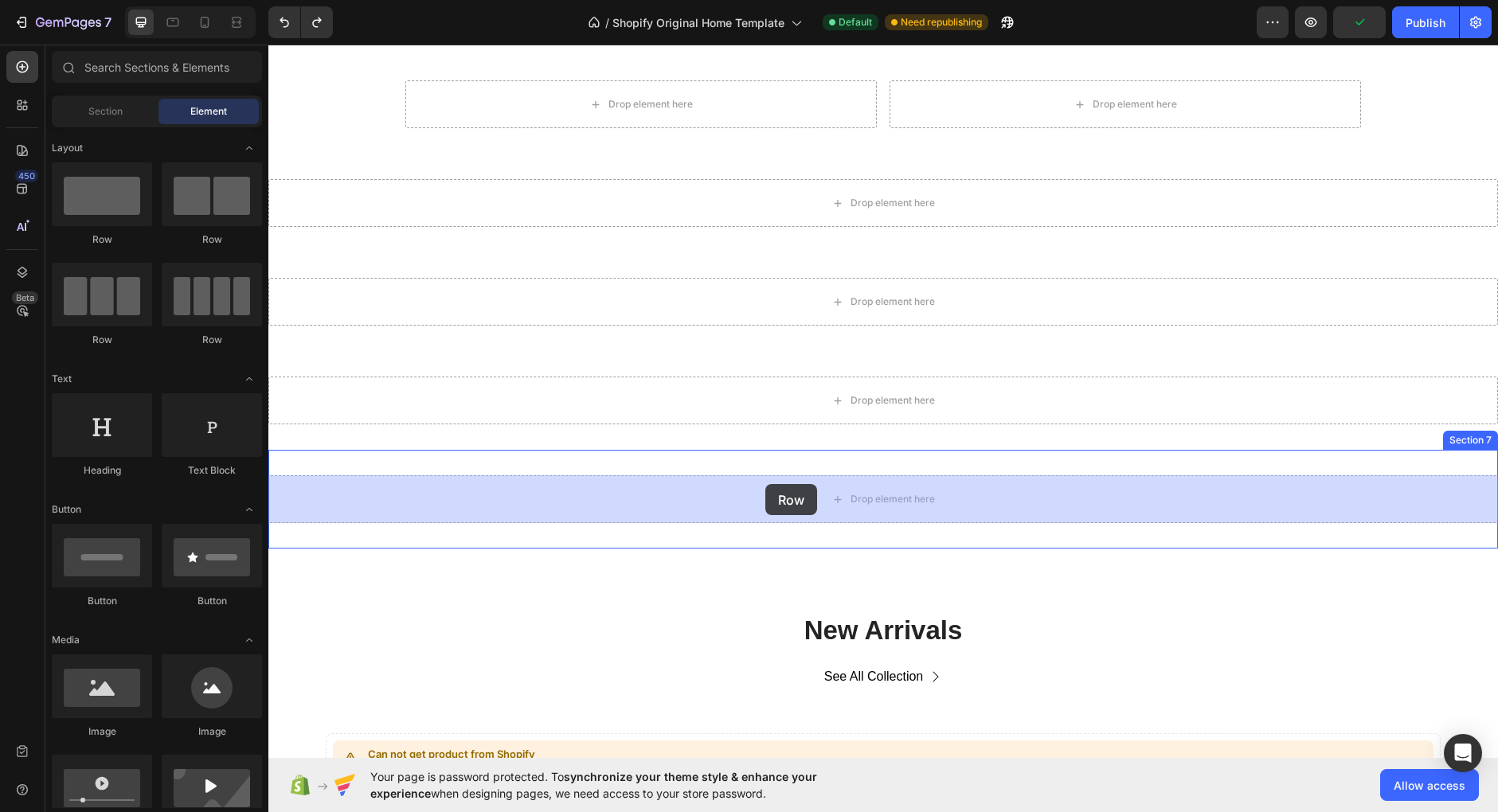
drag, startPoint x: 475, startPoint y: 266, endPoint x: 765, endPoint y: 483, distance: 362.2
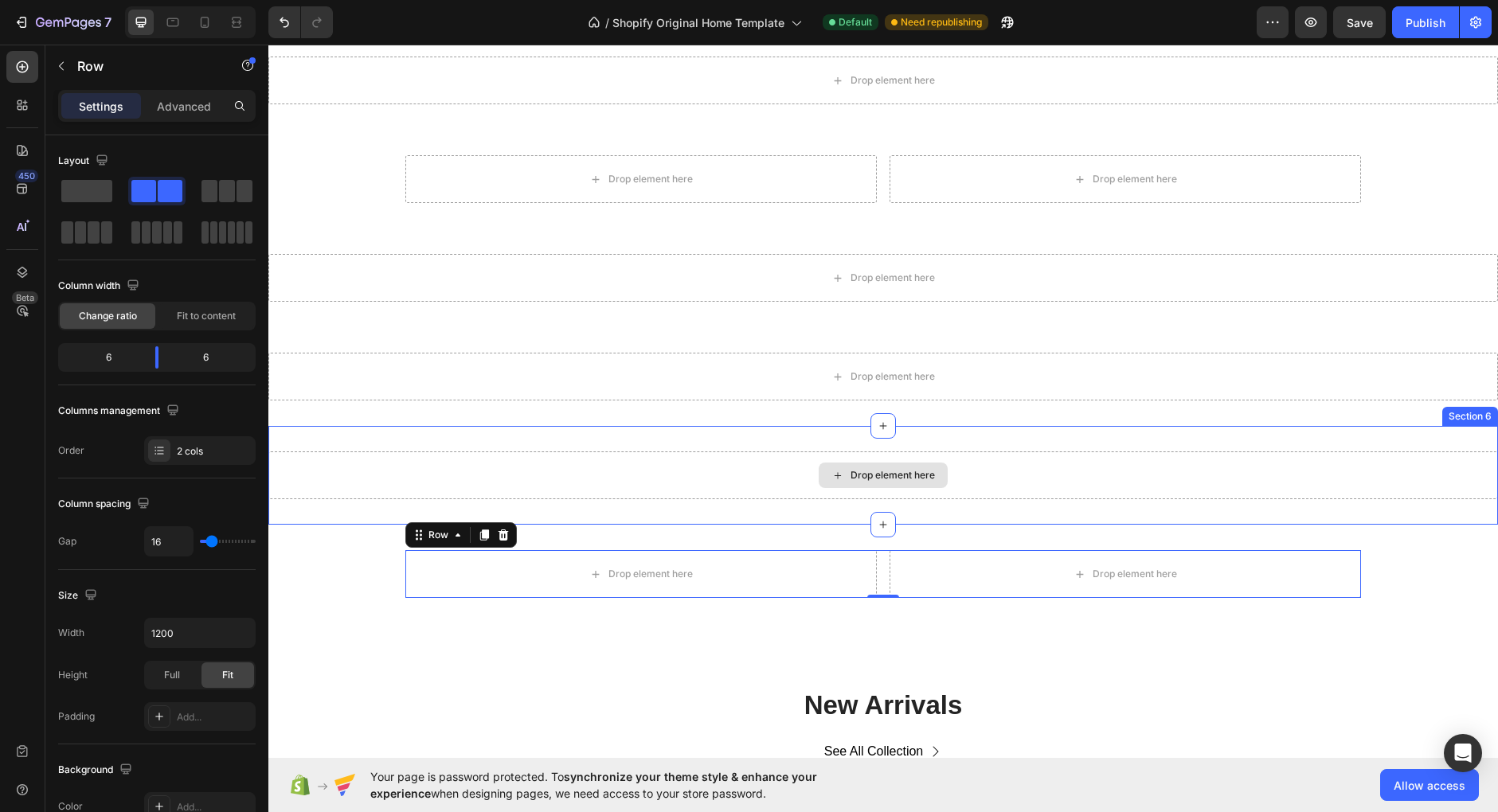
scroll to position [143, 0]
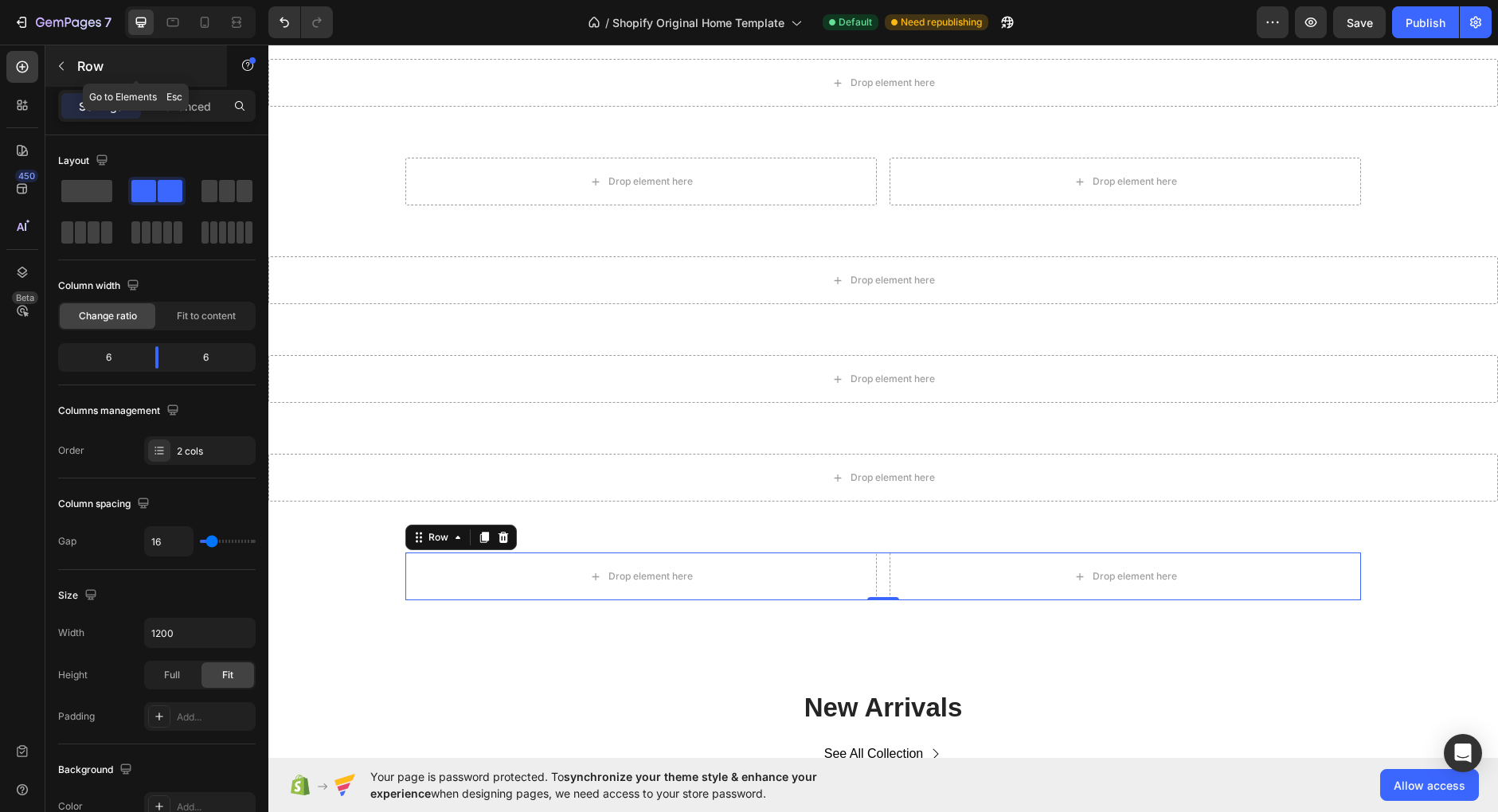
click at [68, 62] on icon "button" at bounding box center [62, 66] width 13 height 13
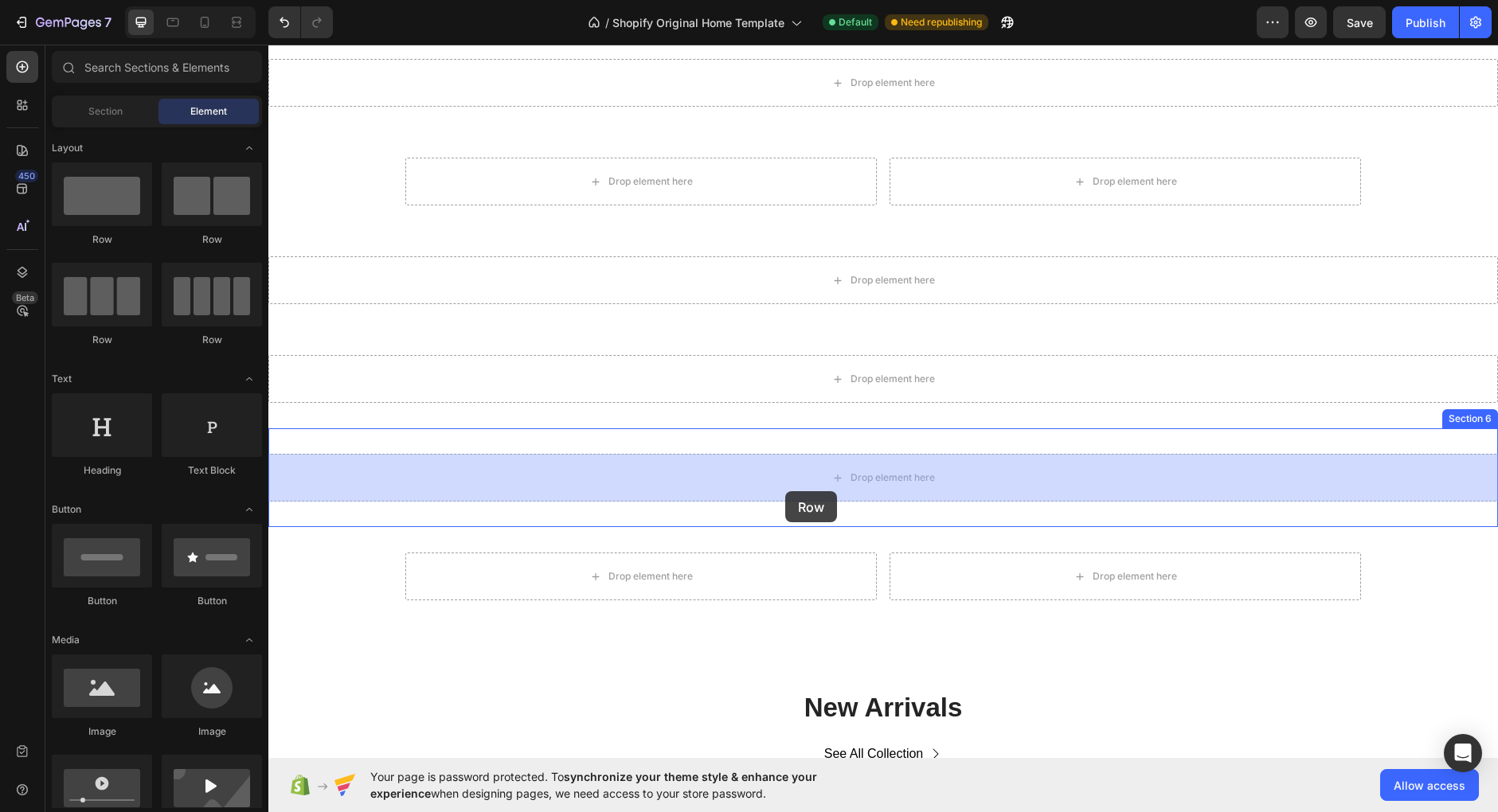
drag, startPoint x: 400, startPoint y: 238, endPoint x: 790, endPoint y: 485, distance: 461.6
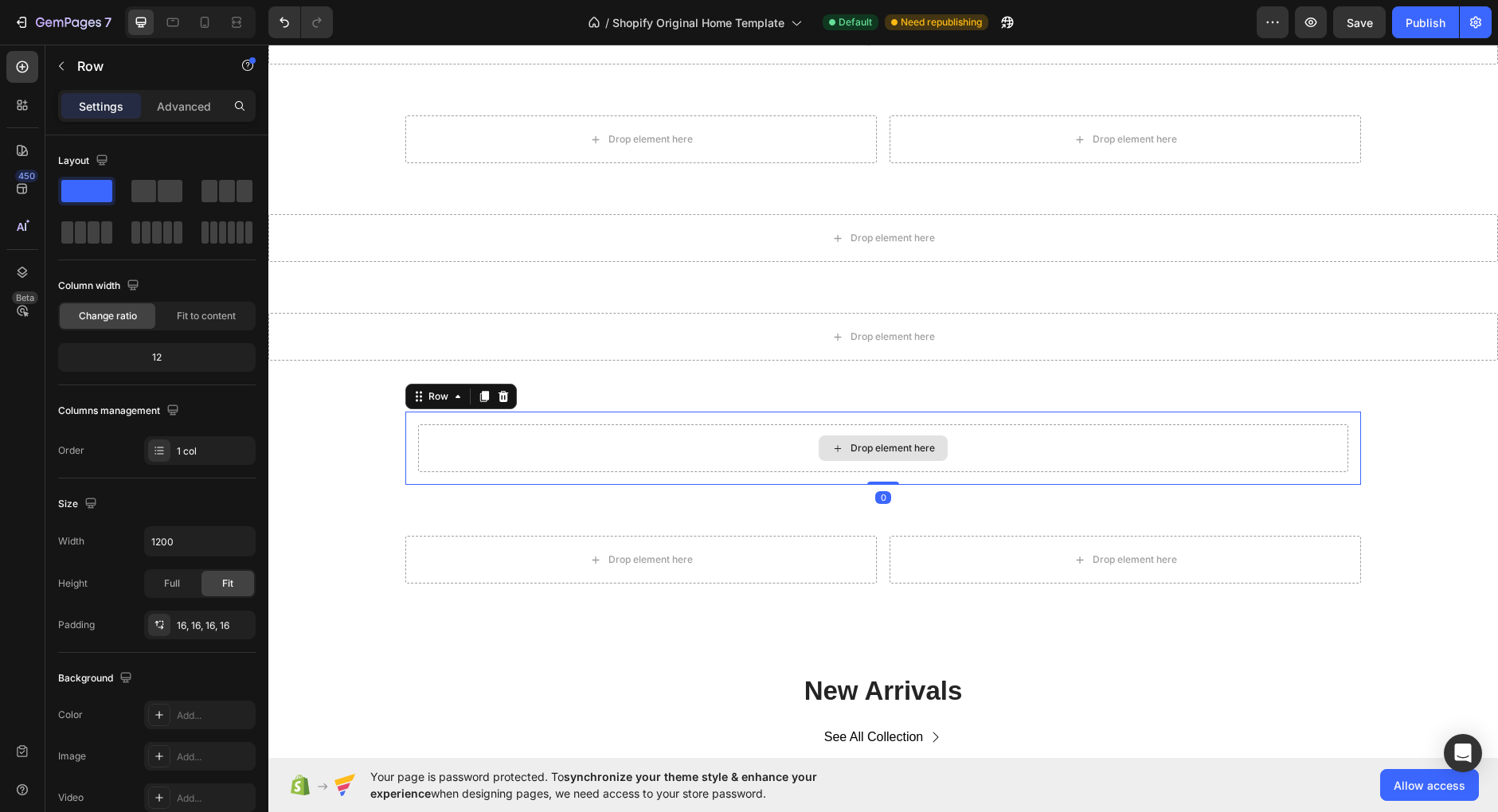
scroll to position [191, 0]
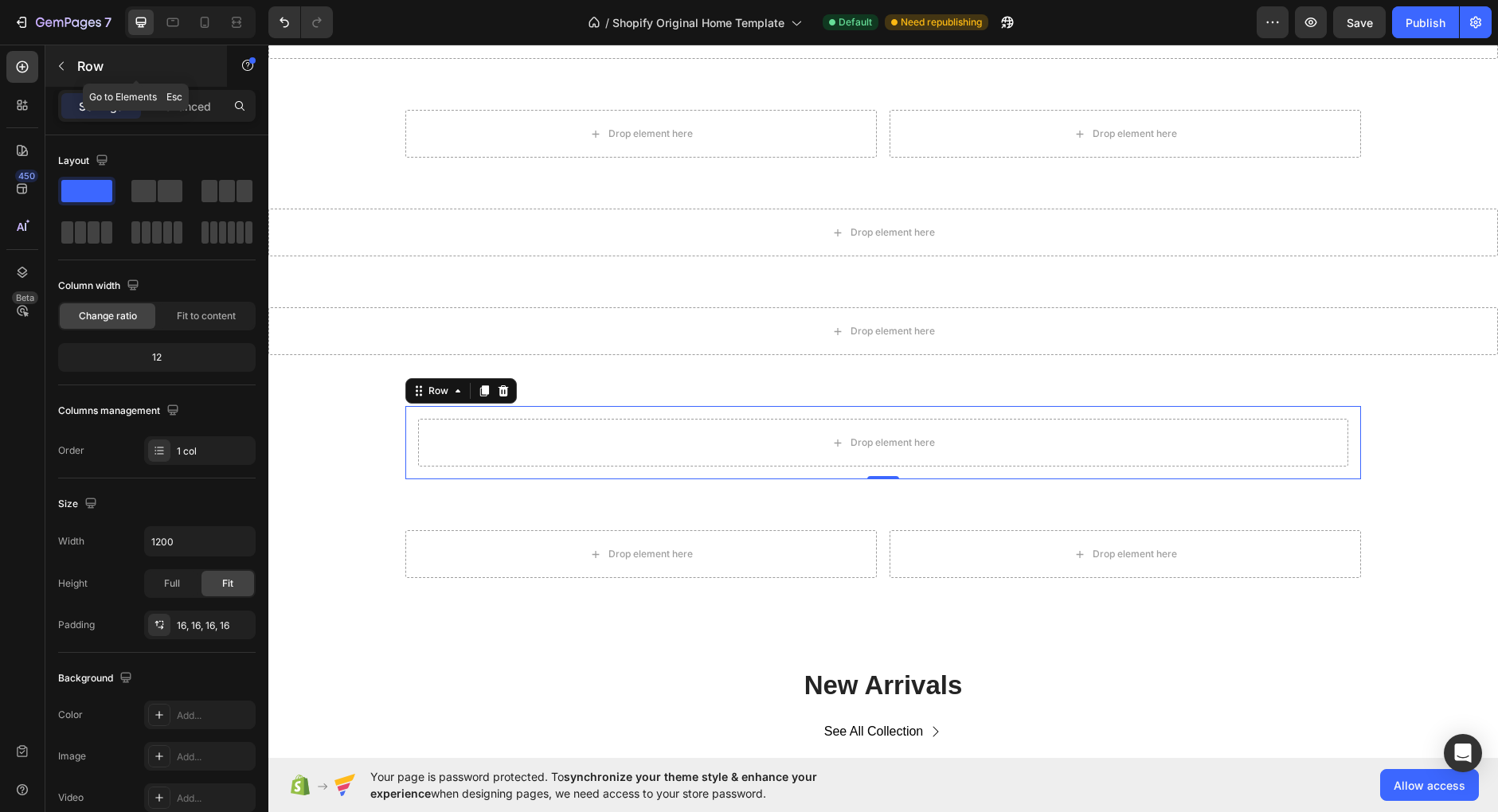
click at [86, 62] on p "Row" at bounding box center [145, 65] width 135 height 19
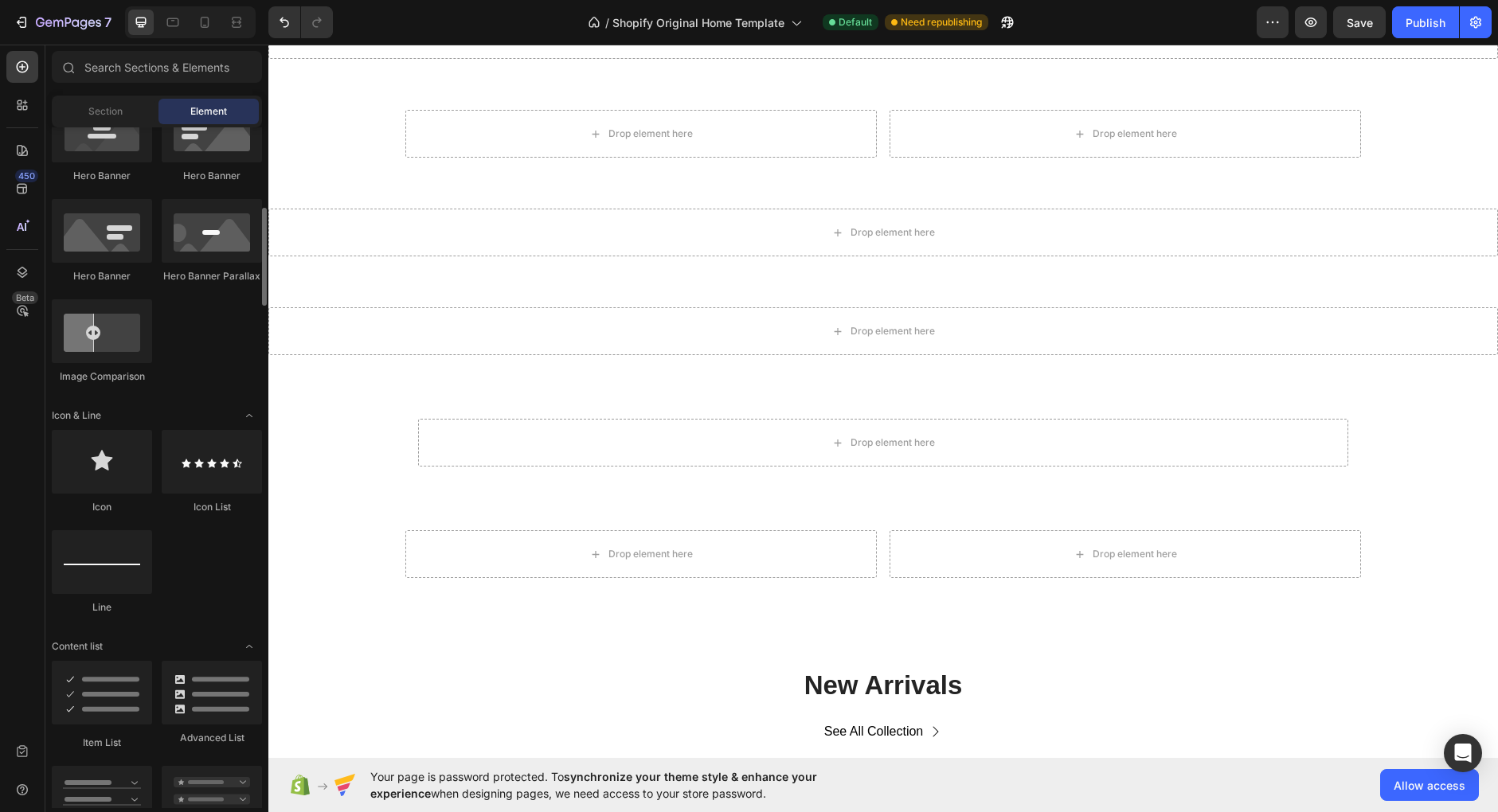
scroll to position [772, 0]
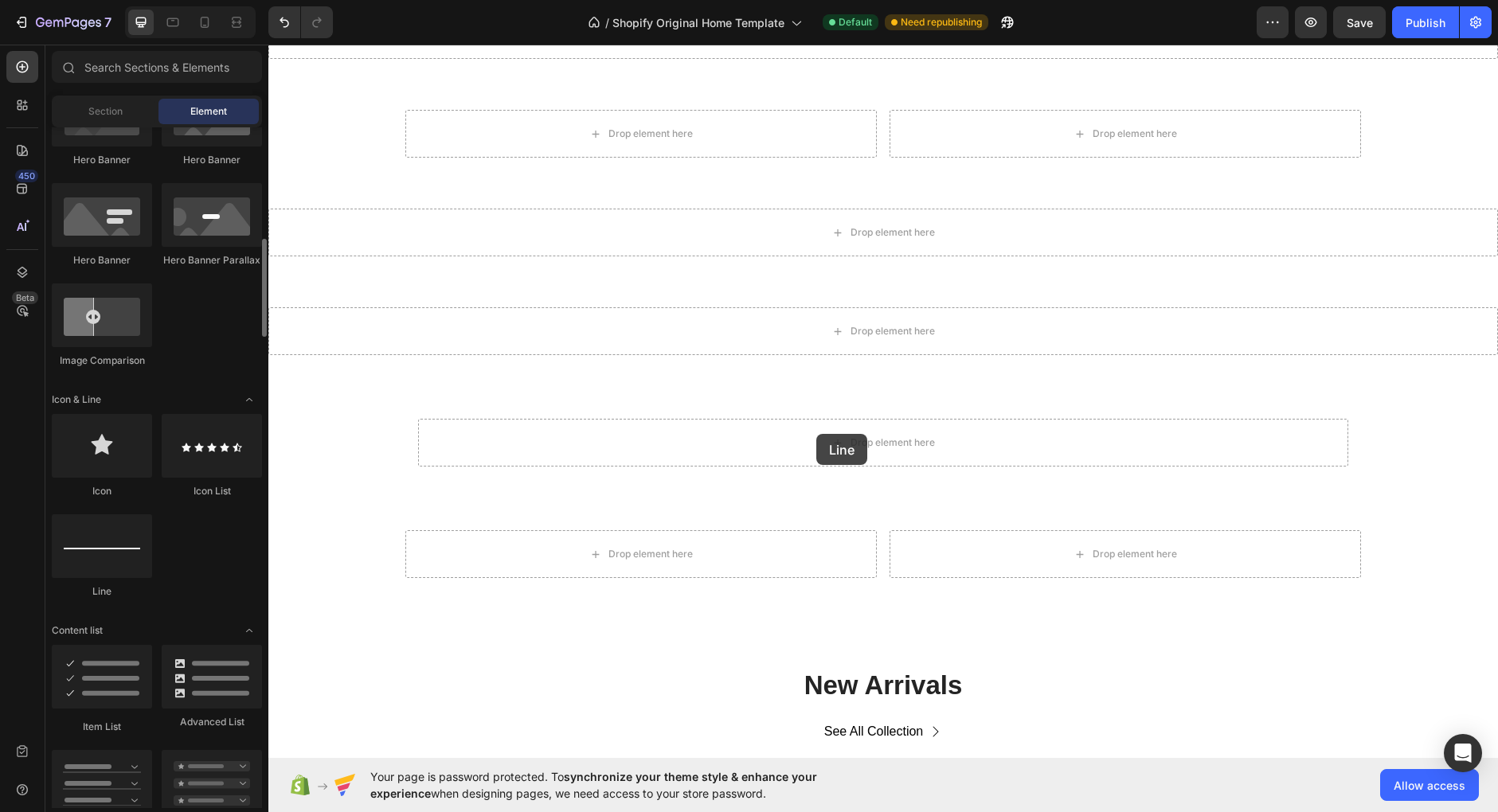
drag, startPoint x: 110, startPoint y: 580, endPoint x: 818, endPoint y: 430, distance: 723.7
click at [268, 430] on div "Layout Row Row Row Row Text Heading Text Block Button Button Button Media Image…" at bounding box center [157, 467] width 223 height 680
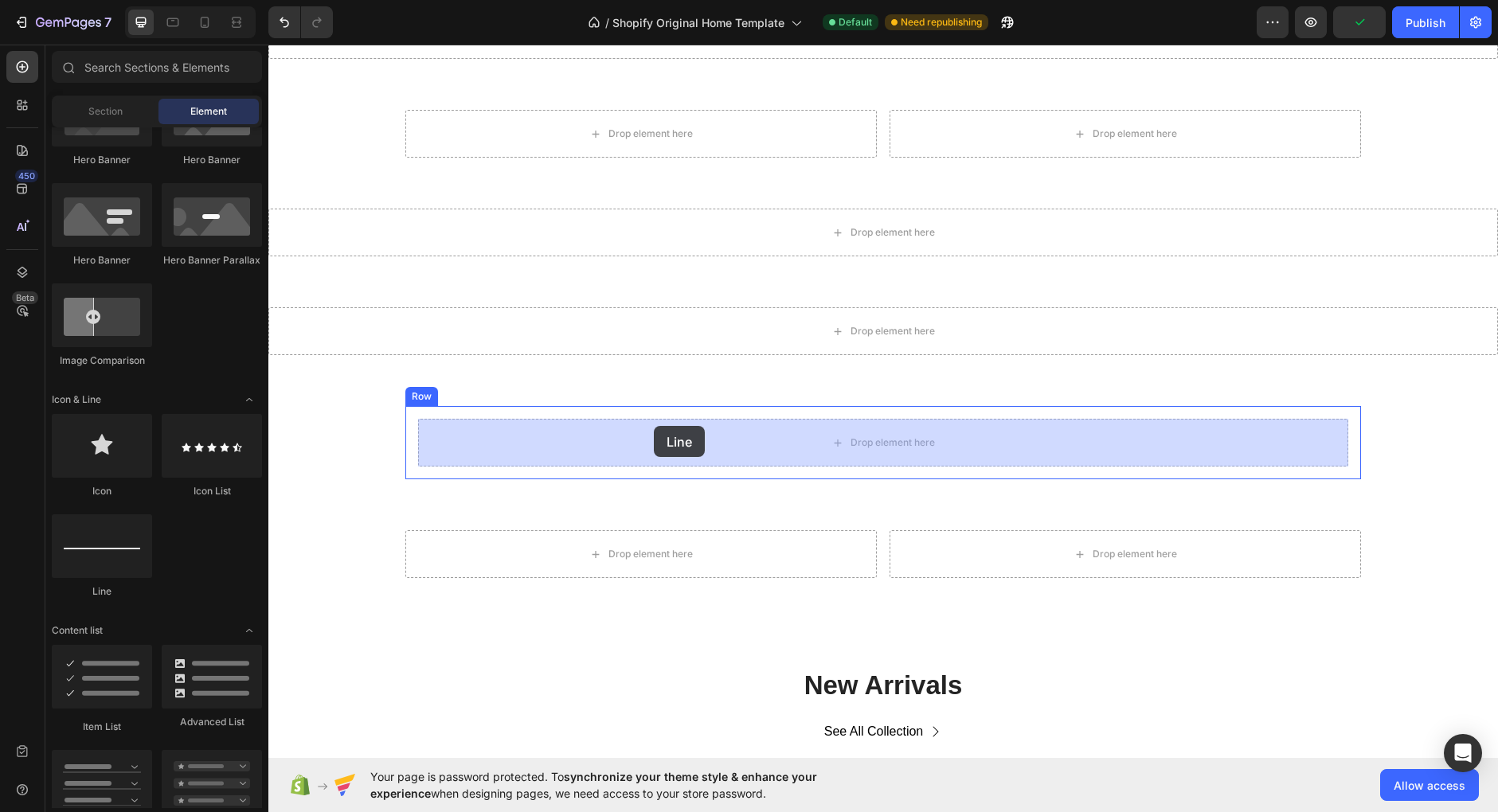
drag, startPoint x: 385, startPoint y: 617, endPoint x: 654, endPoint y: 426, distance: 329.9
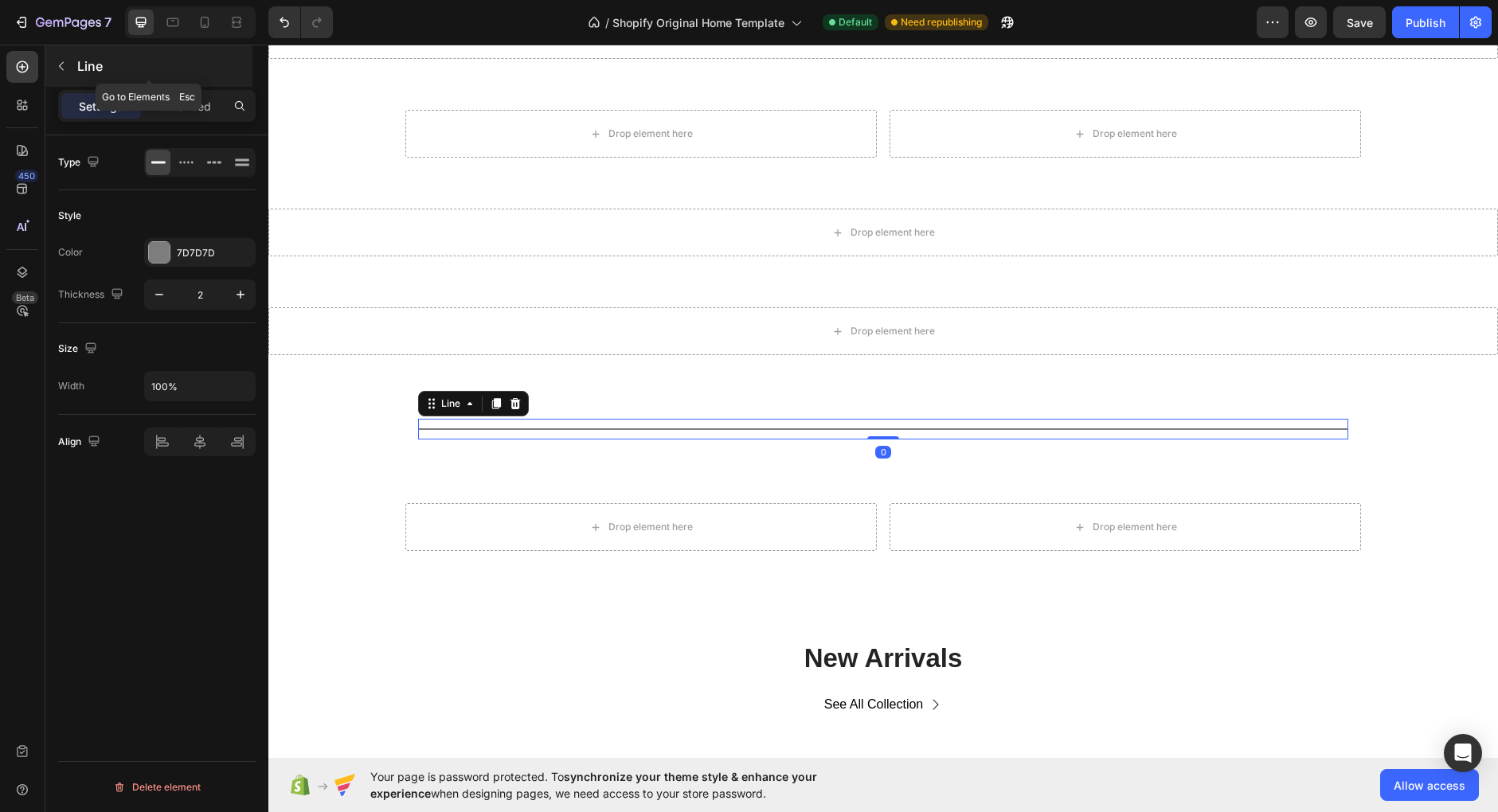
click at [67, 54] on button "button" at bounding box center [62, 66] width 26 height 26
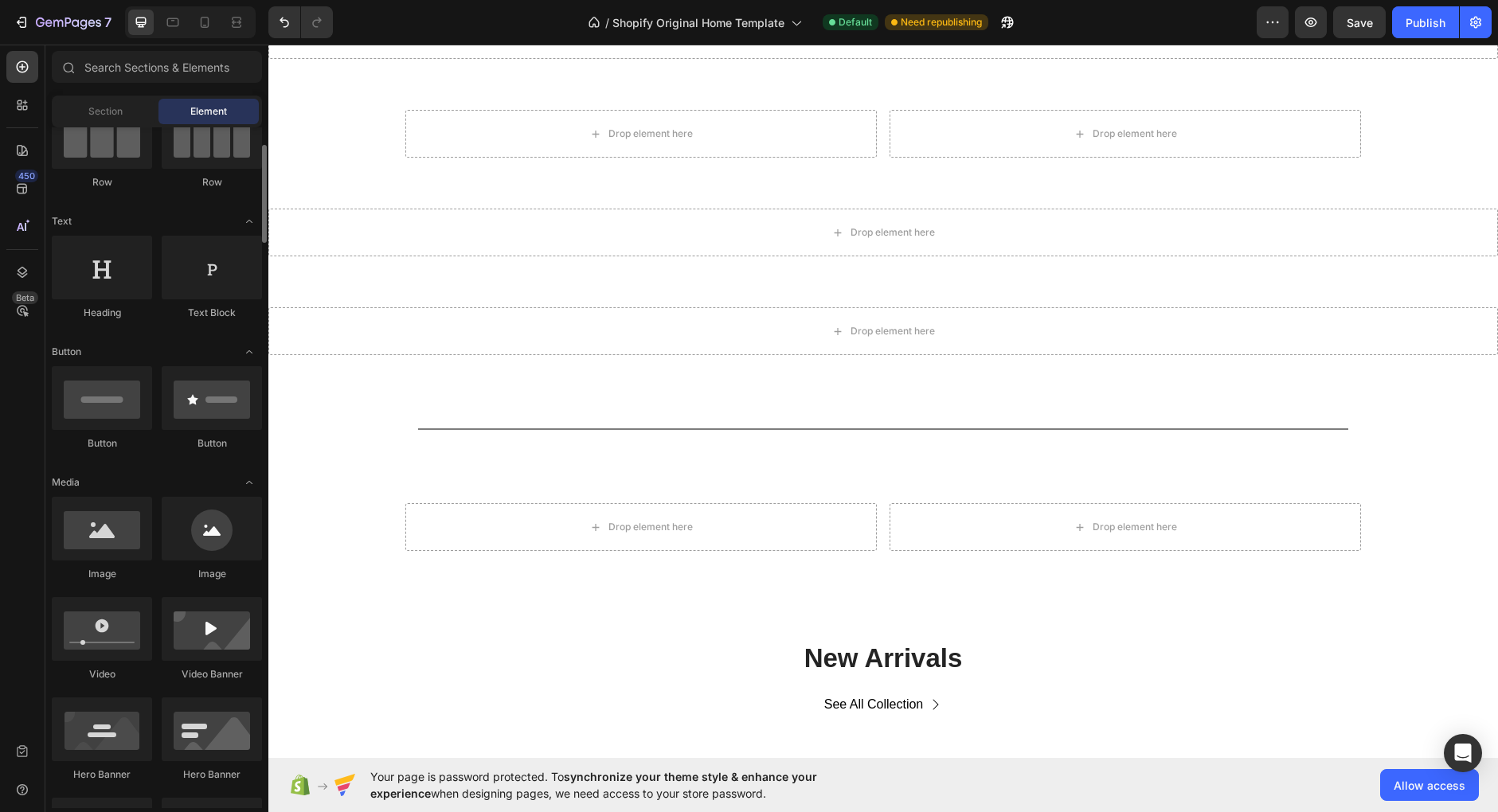
scroll to position [150, 0]
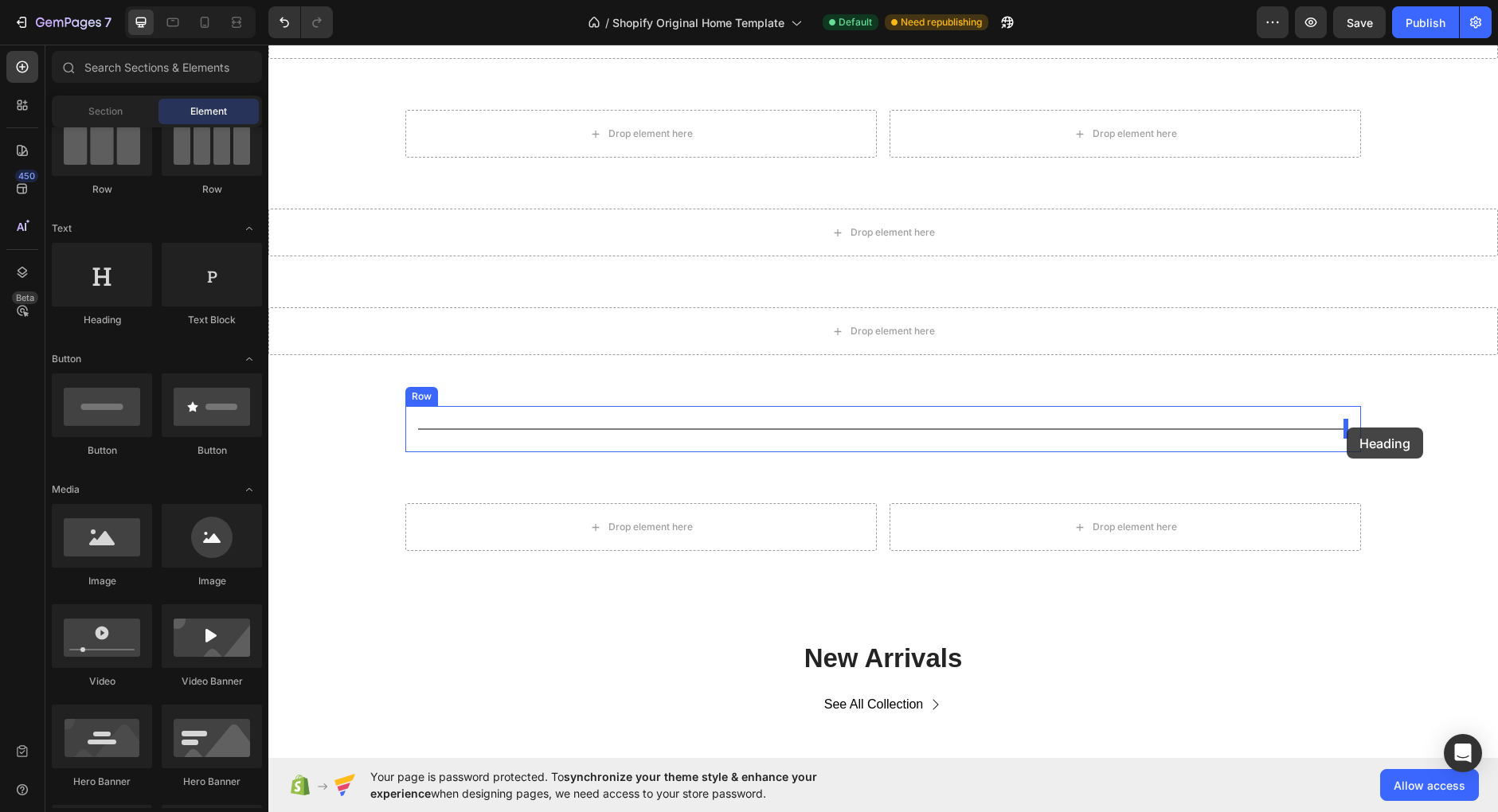
drag, startPoint x: 374, startPoint y: 326, endPoint x: 1346, endPoint y: 427, distance: 977.2
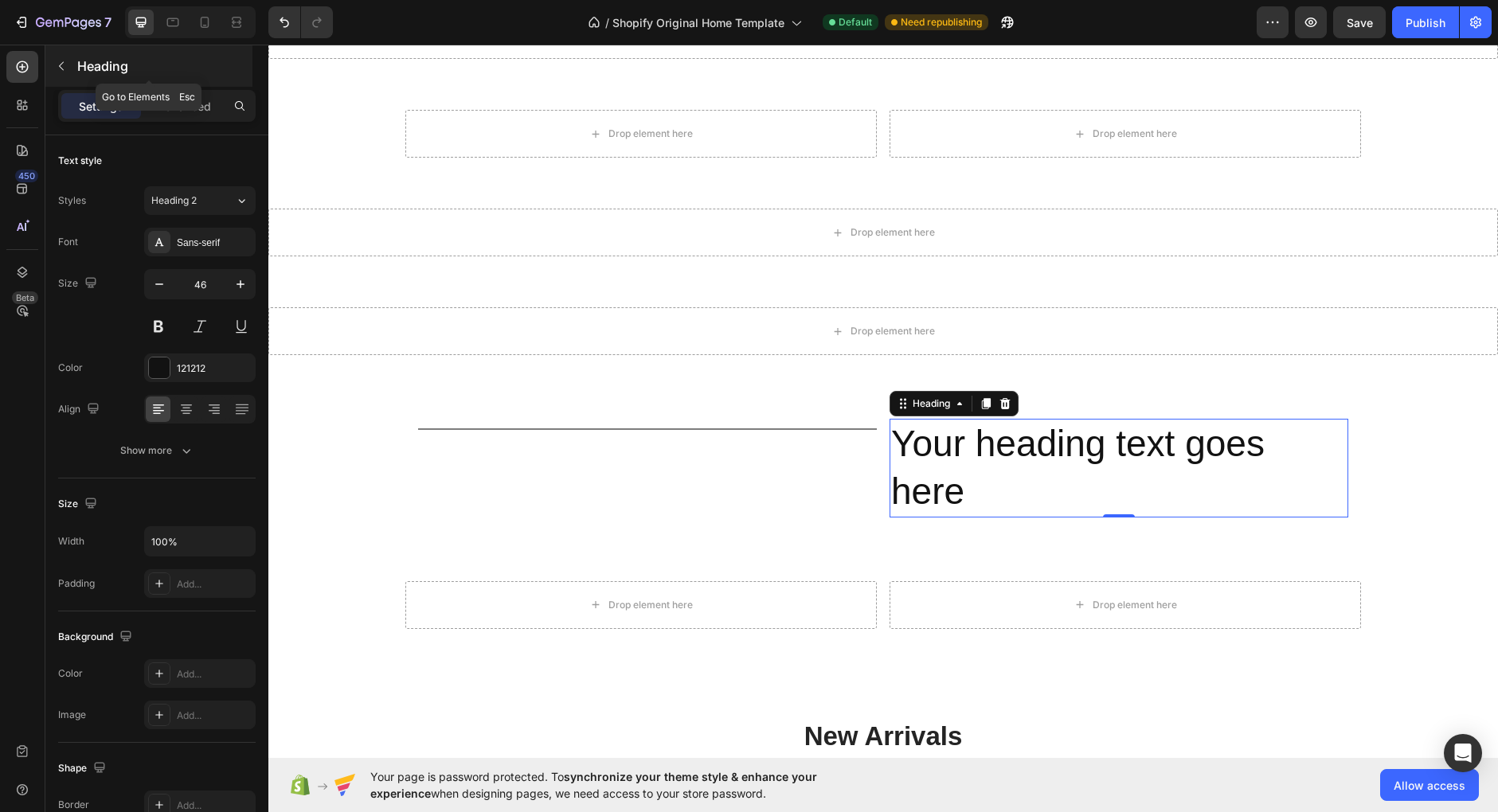
click at [62, 73] on button "button" at bounding box center [62, 66] width 26 height 26
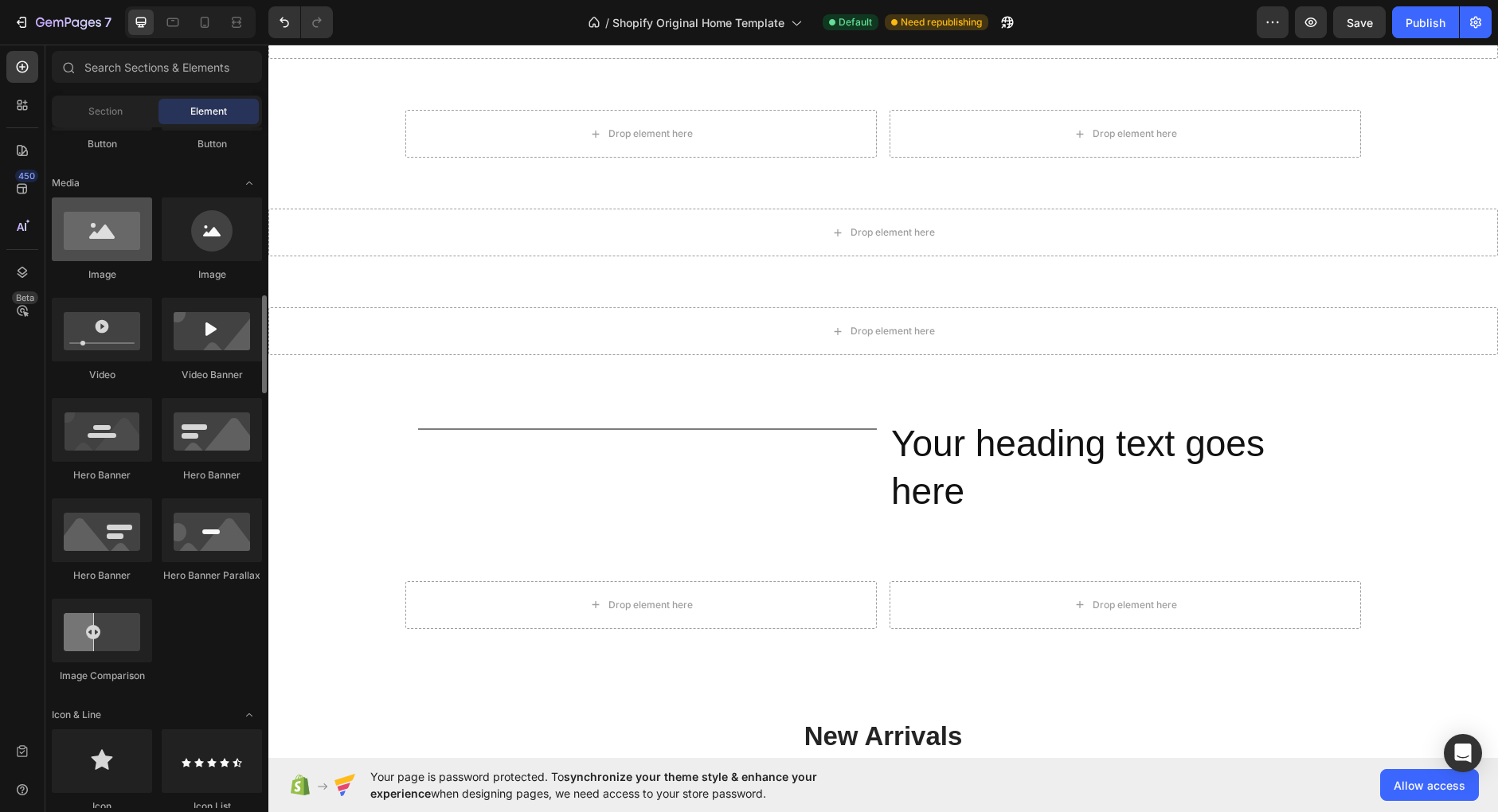
scroll to position [603, 0]
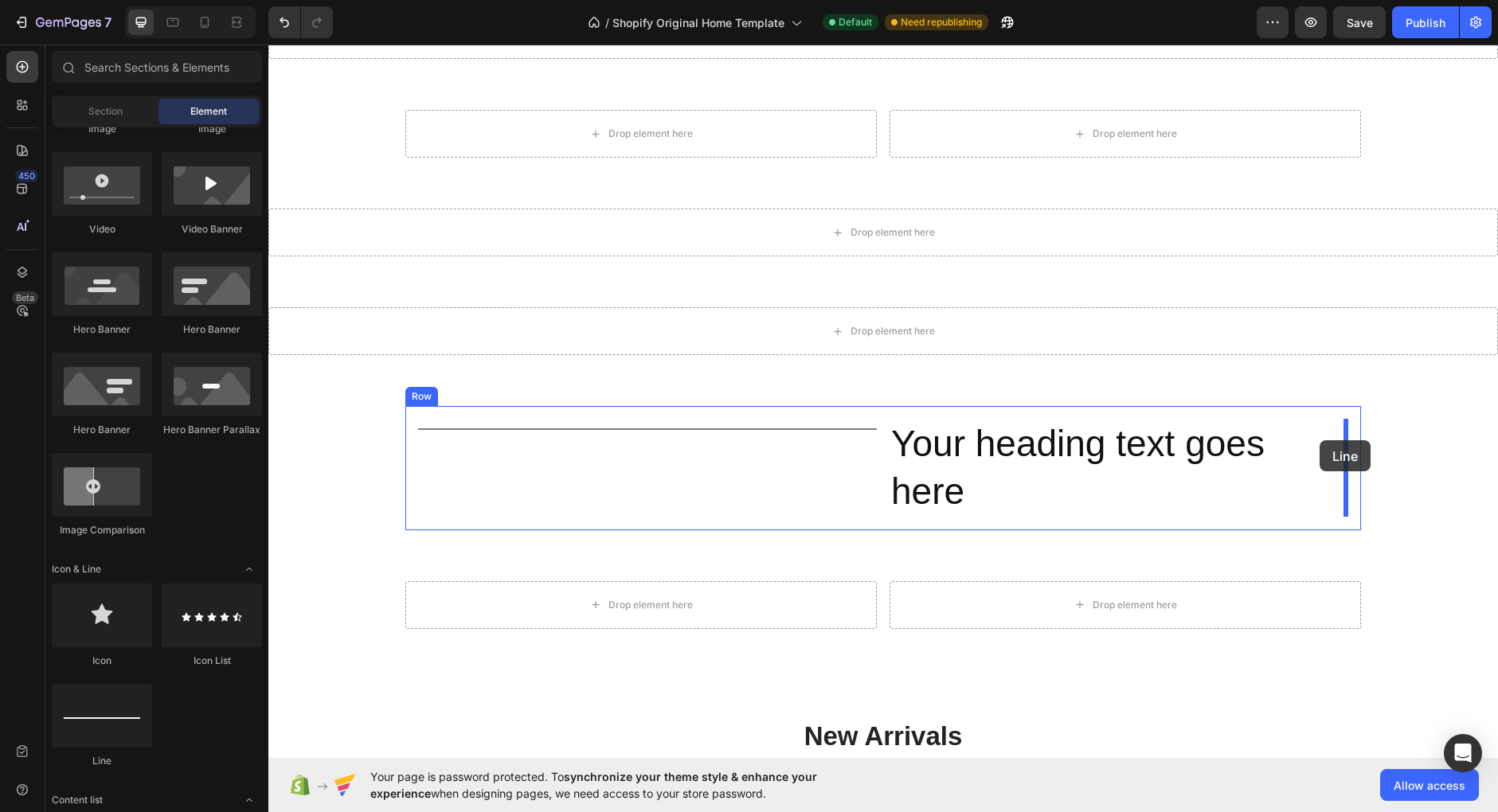
drag, startPoint x: 372, startPoint y: 765, endPoint x: 1318, endPoint y: 436, distance: 1001.6
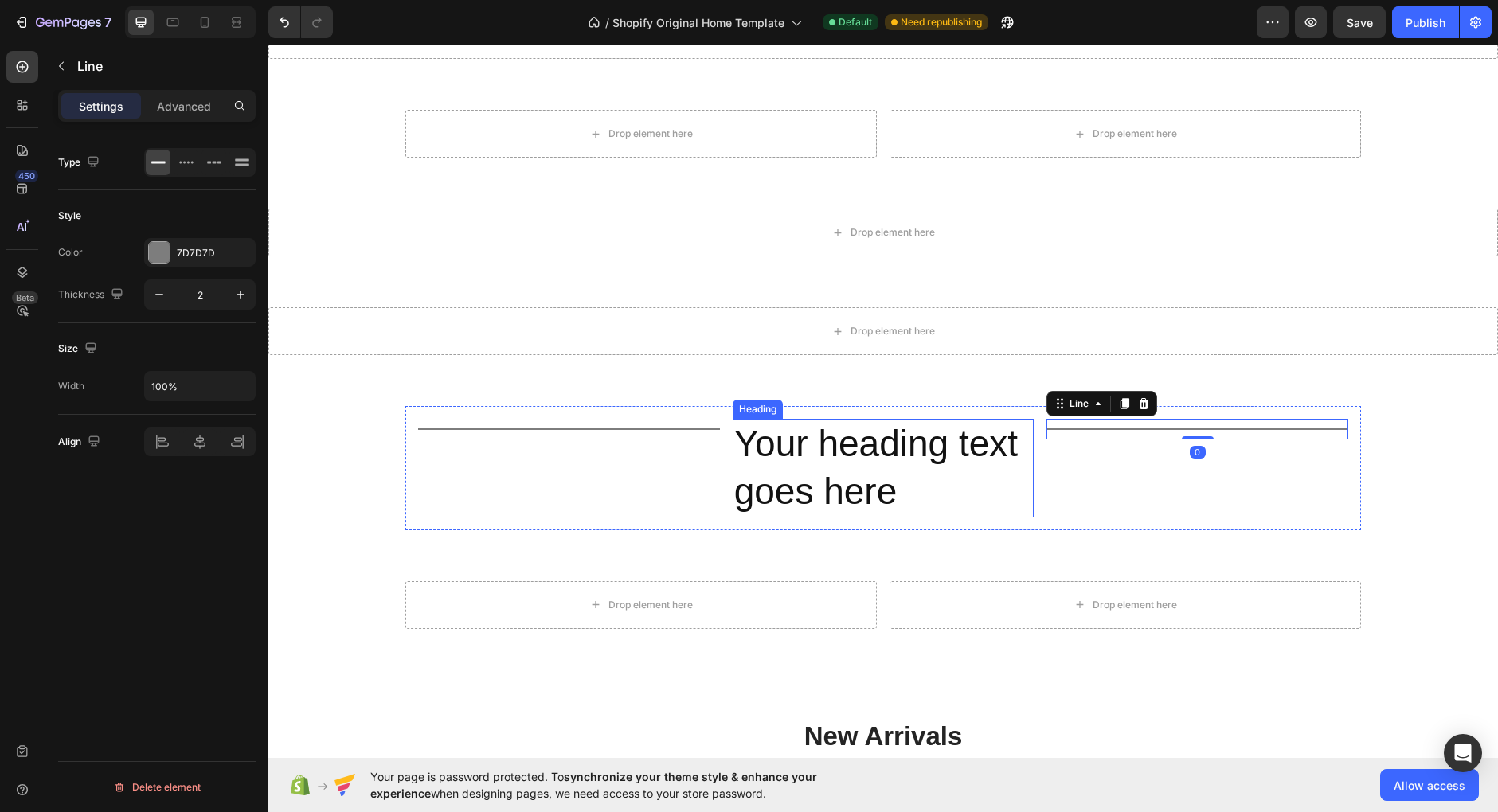
click at [953, 439] on h2 "Your heading text goes here" at bounding box center [884, 468] width 302 height 99
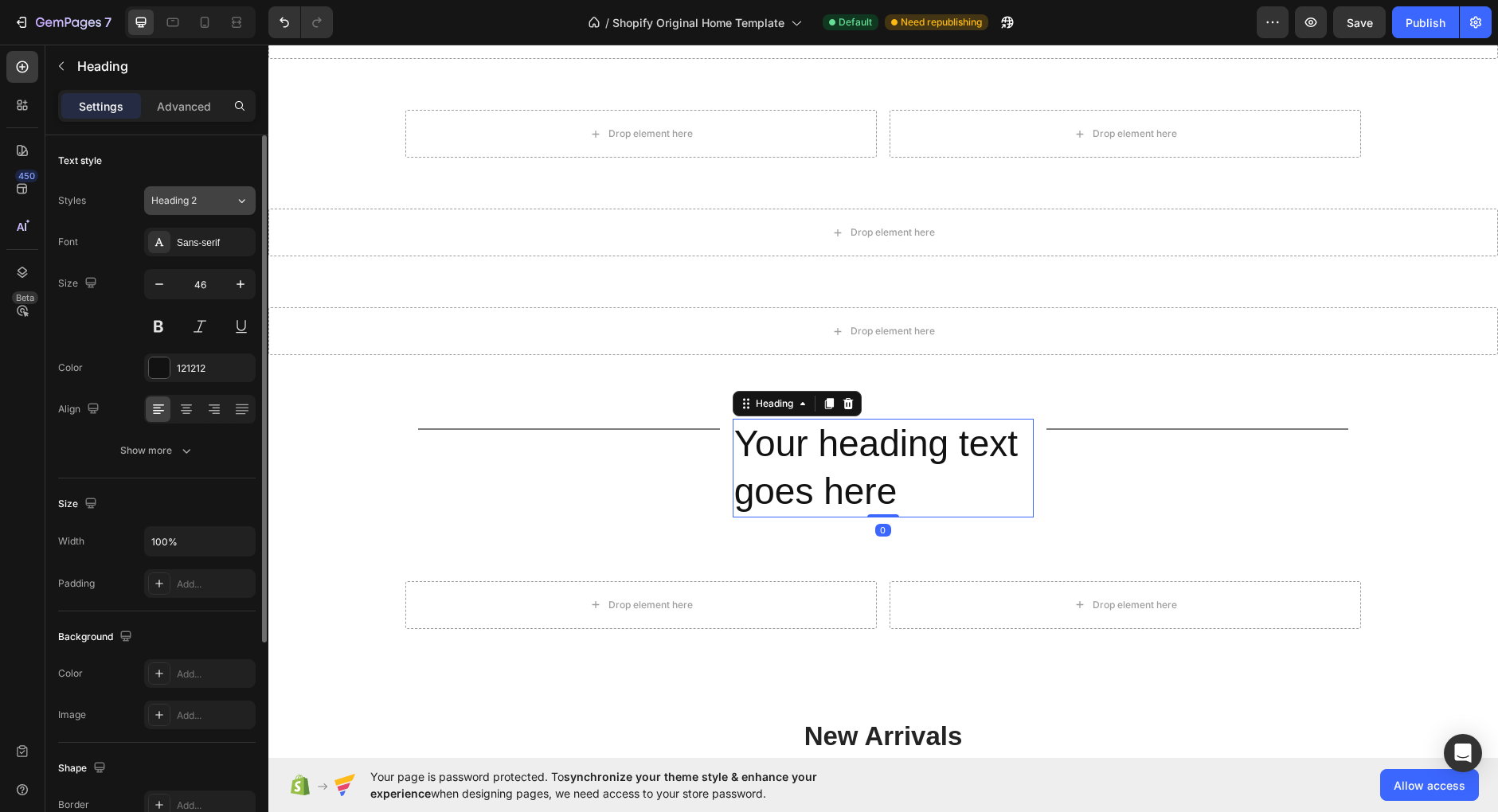
click at [214, 201] on div "Heading 2" at bounding box center [183, 201] width 64 height 15
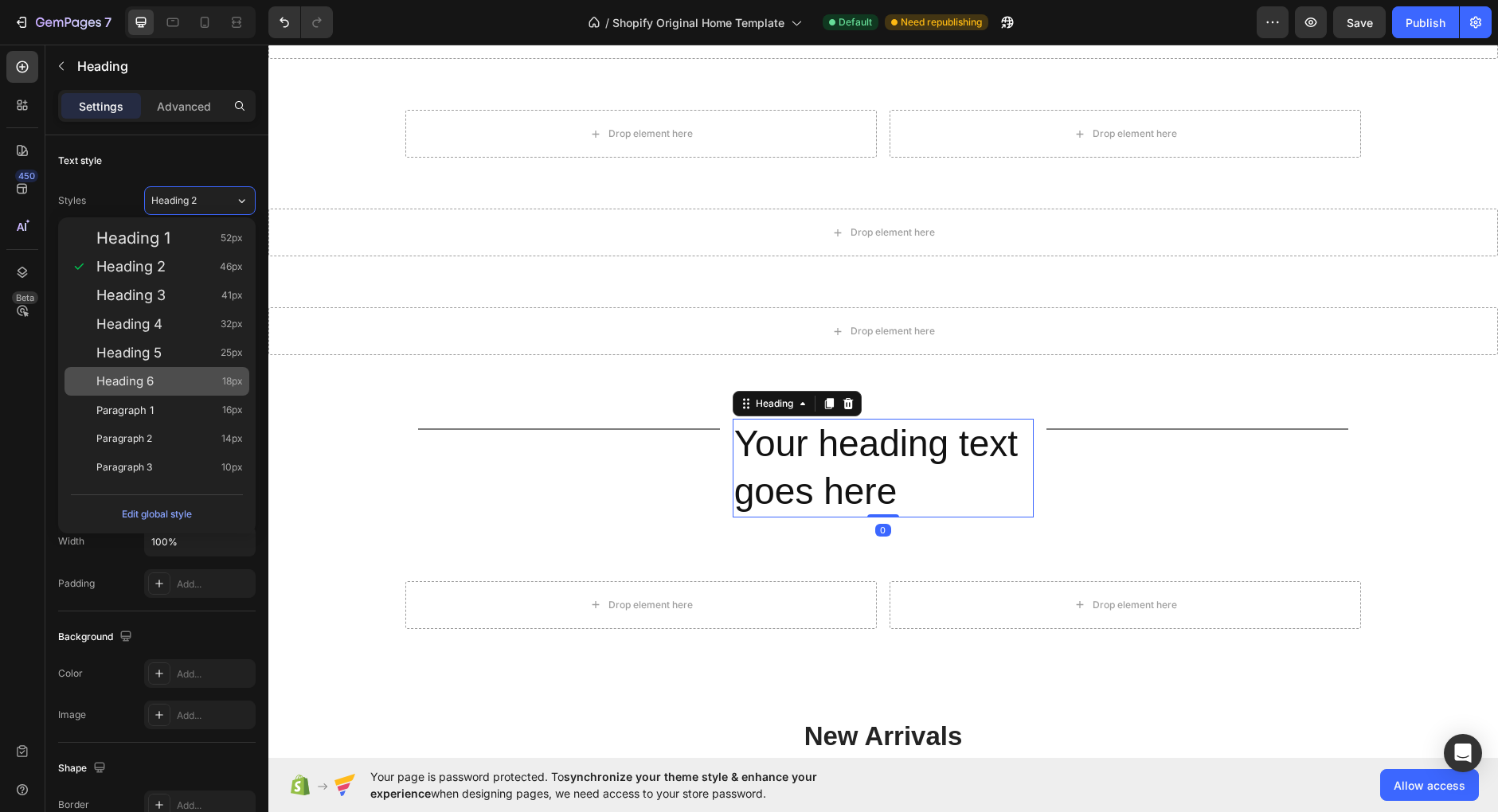
click at [168, 390] on div "Heading 6 18px" at bounding box center [157, 381] width 185 height 29
type input "18"
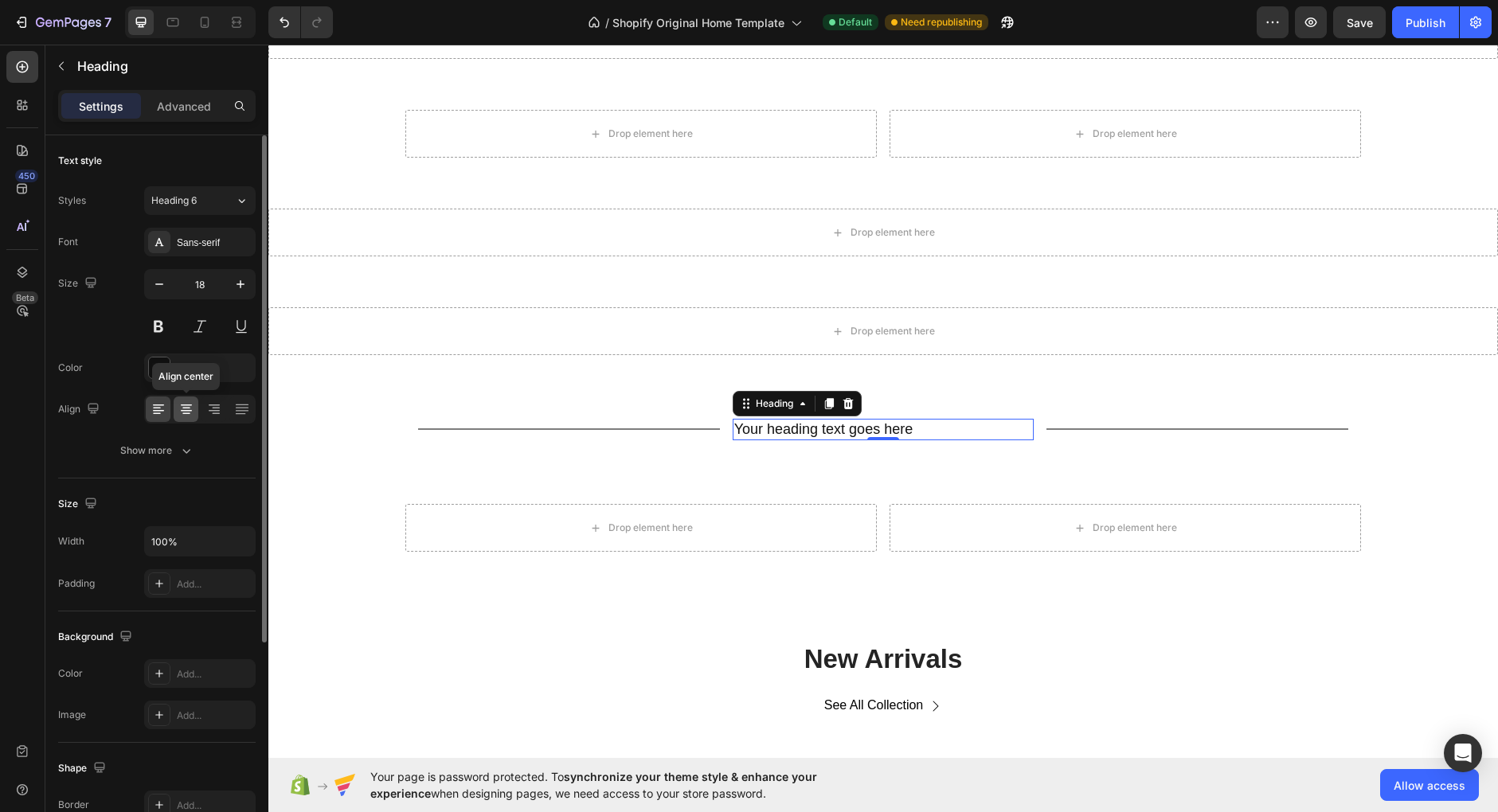
click at [197, 414] on div at bounding box center [186, 410] width 25 height 26
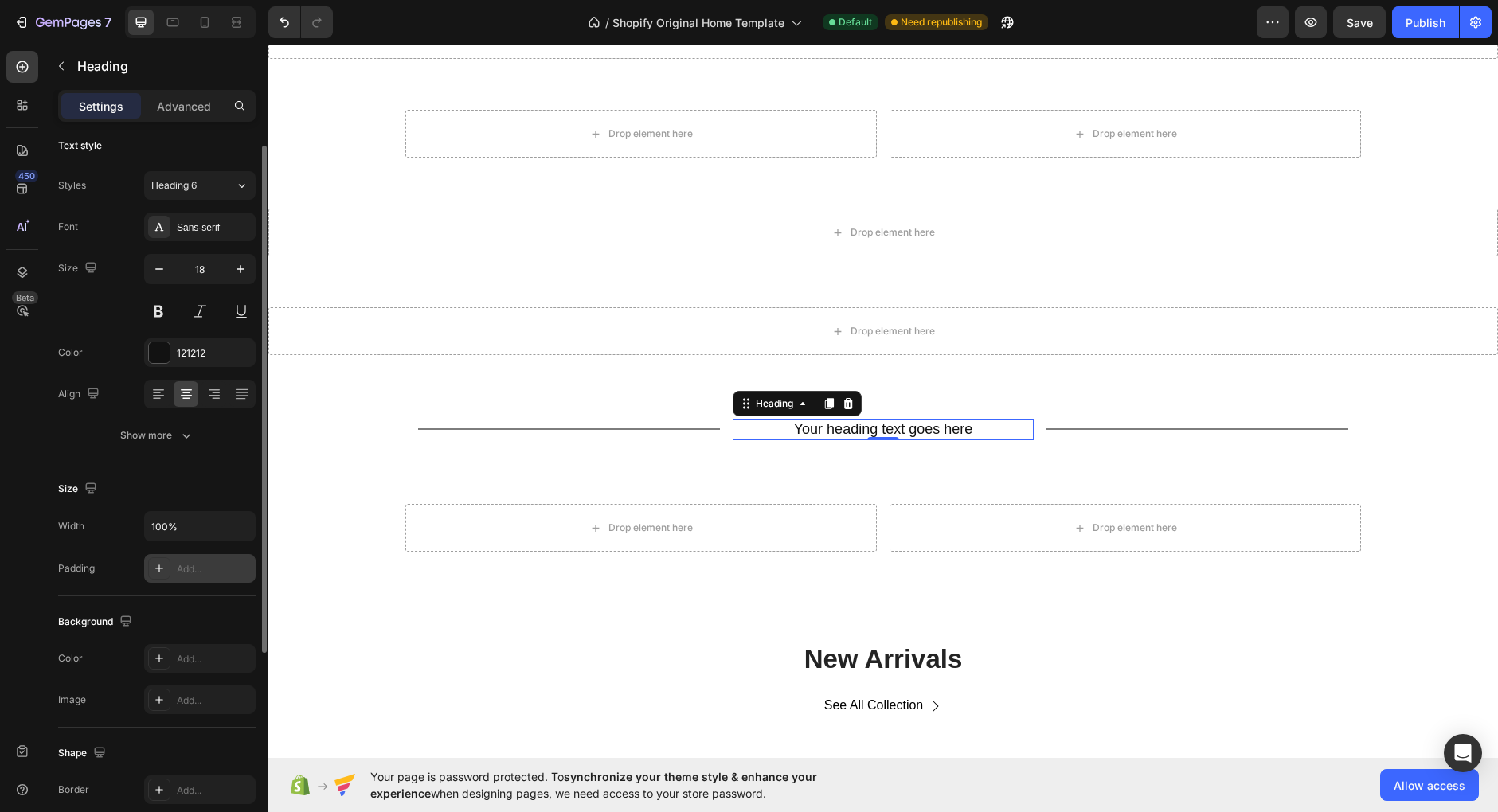
scroll to position [24, 0]
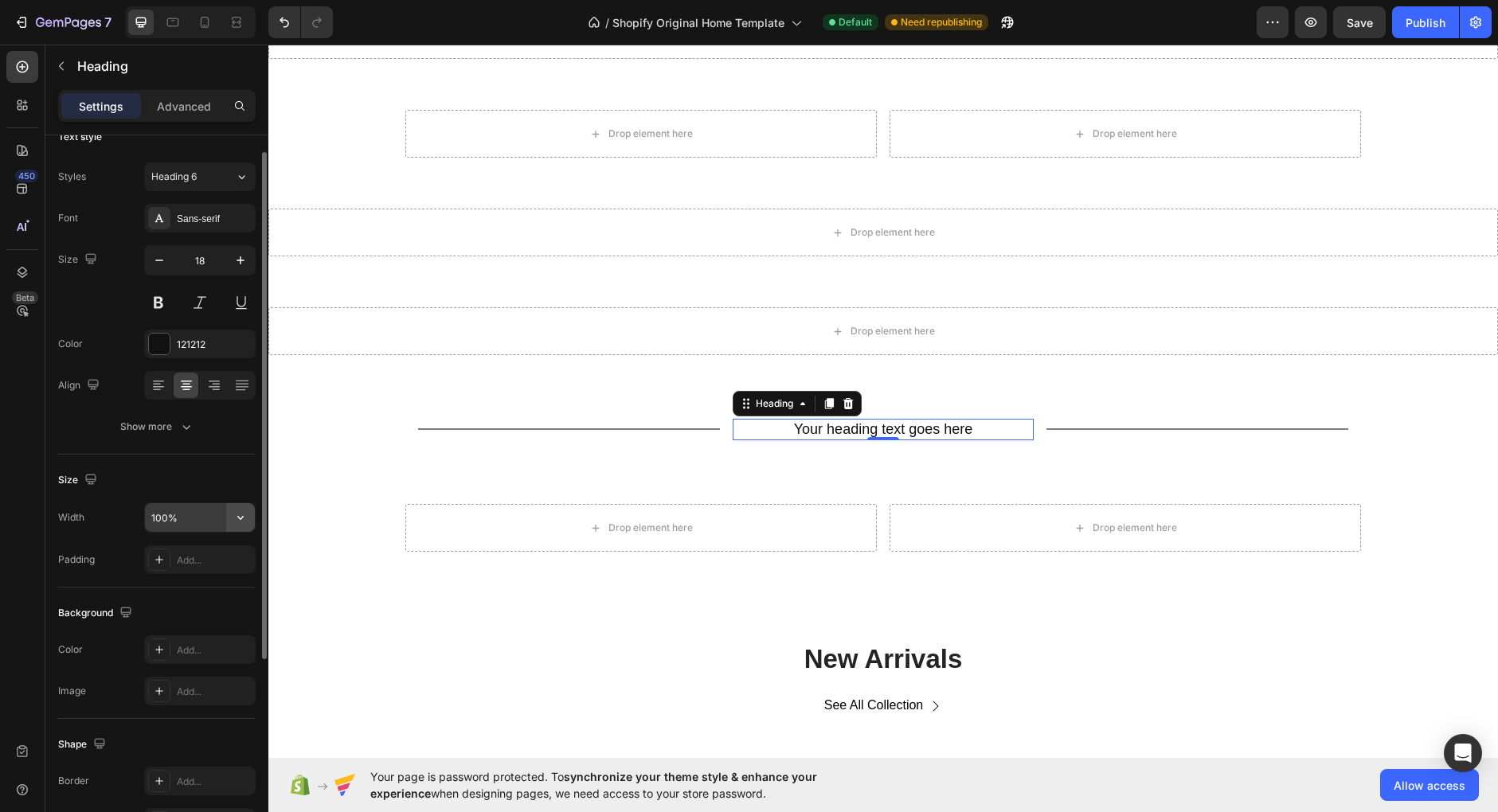
click at [236, 516] on icon "button" at bounding box center [240, 516] width 16 height 16
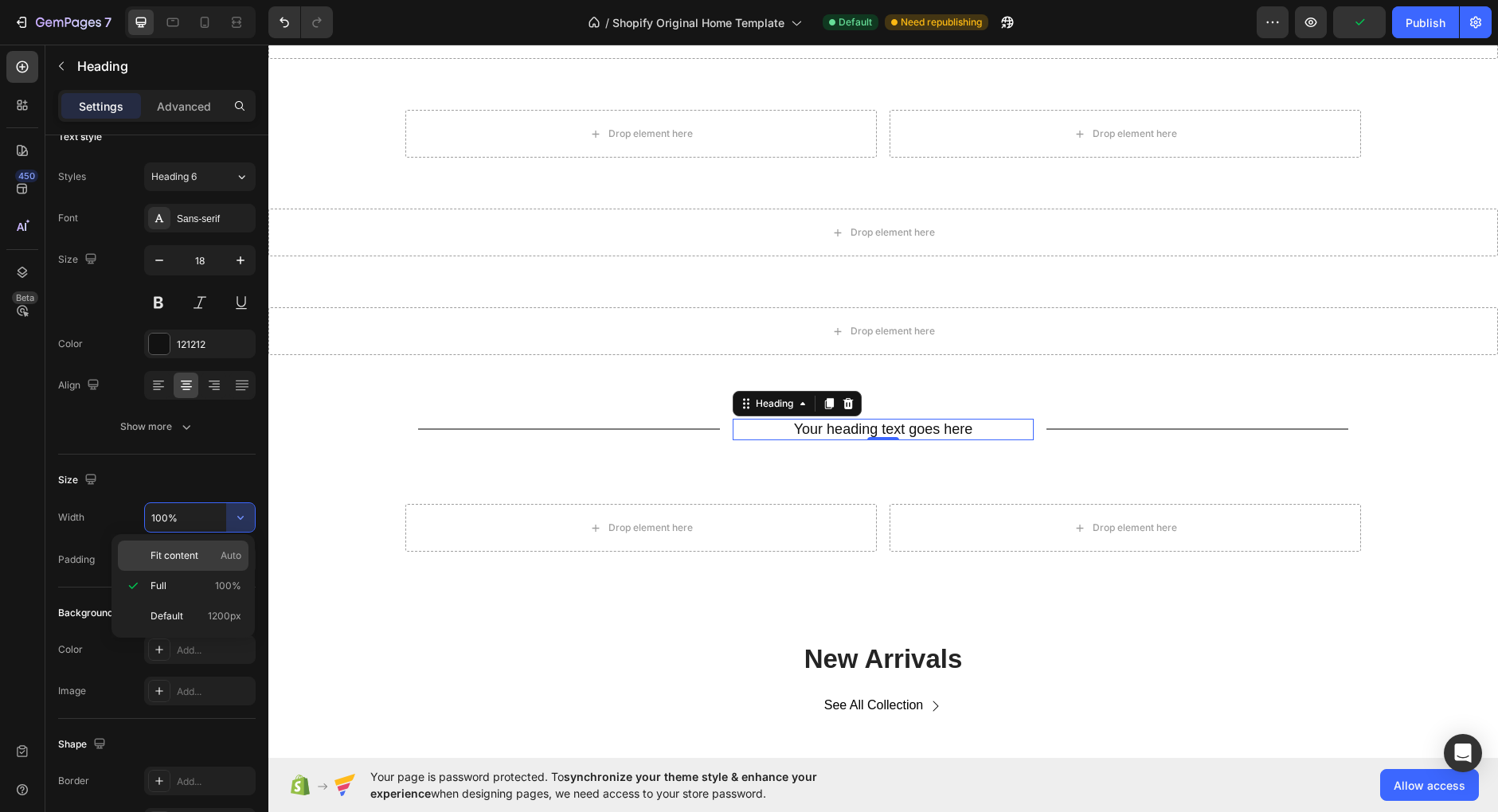
click at [203, 554] on p "Fit content Auto" at bounding box center [195, 556] width 91 height 15
type input "Auto"
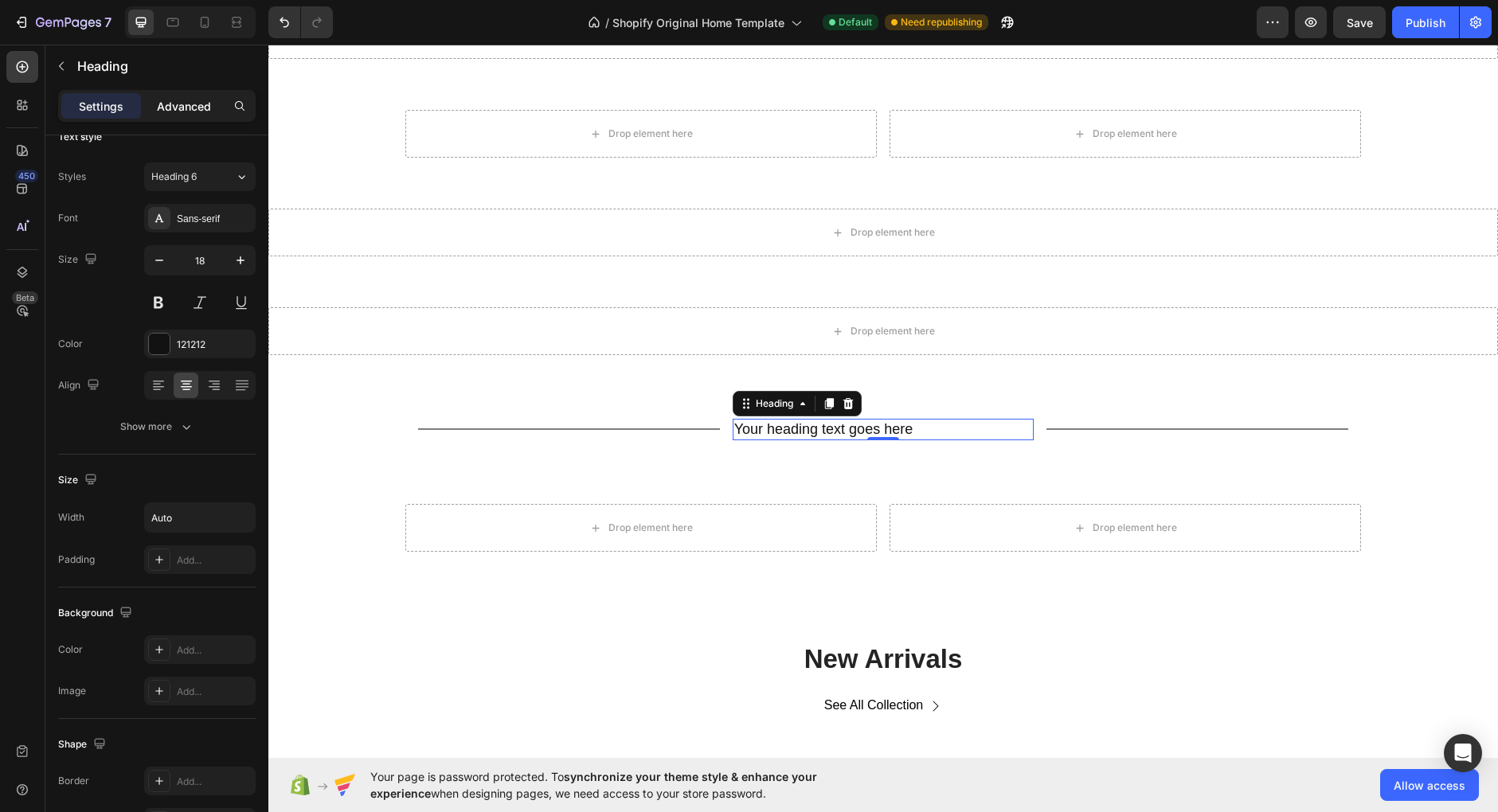
click at [203, 117] on div "Advanced" at bounding box center [184, 106] width 79 height 26
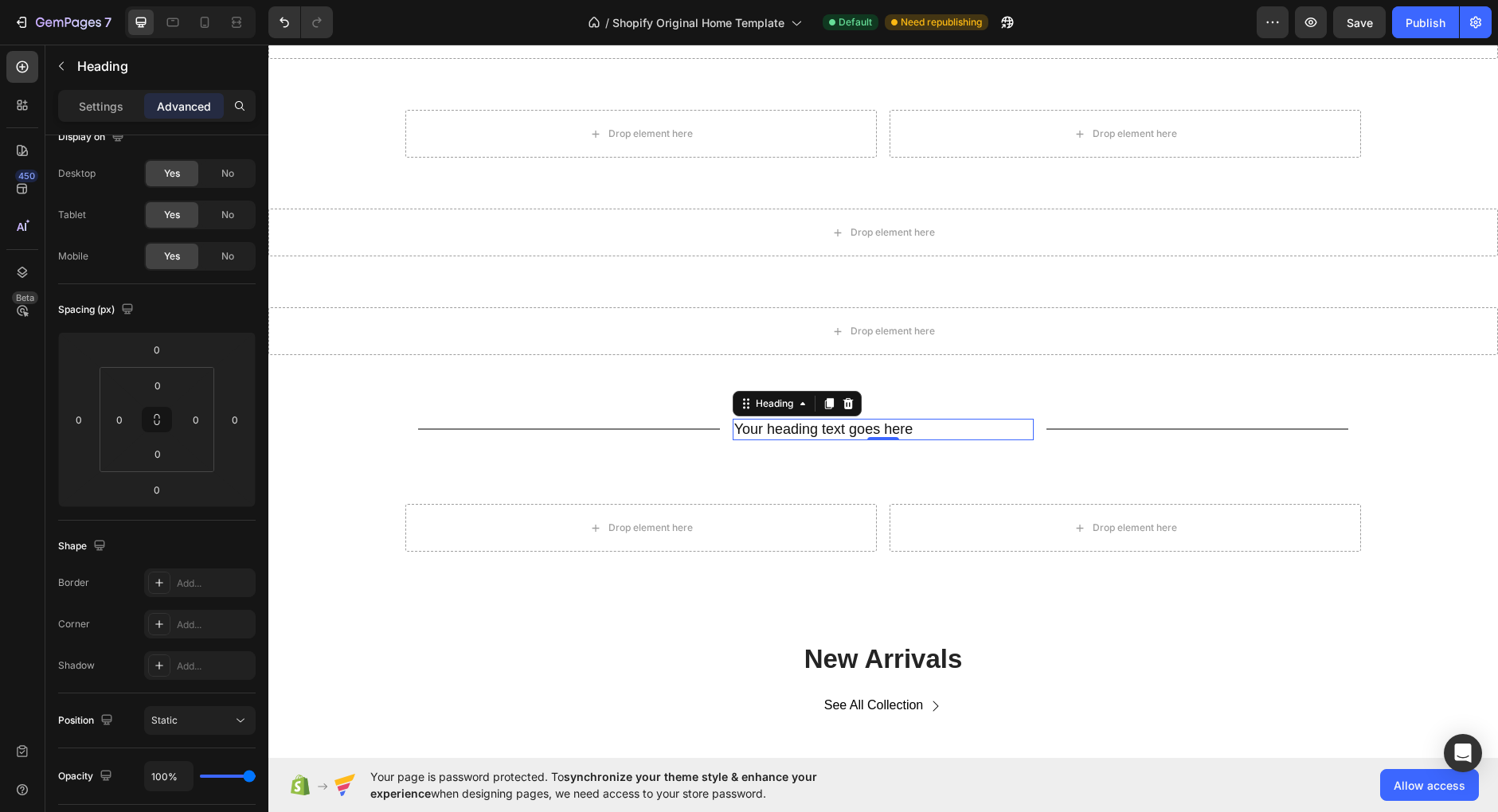
click at [116, 123] on div "Settings Advanced" at bounding box center [157, 112] width 223 height 45
click at [109, 116] on div "Settings" at bounding box center [101, 106] width 79 height 26
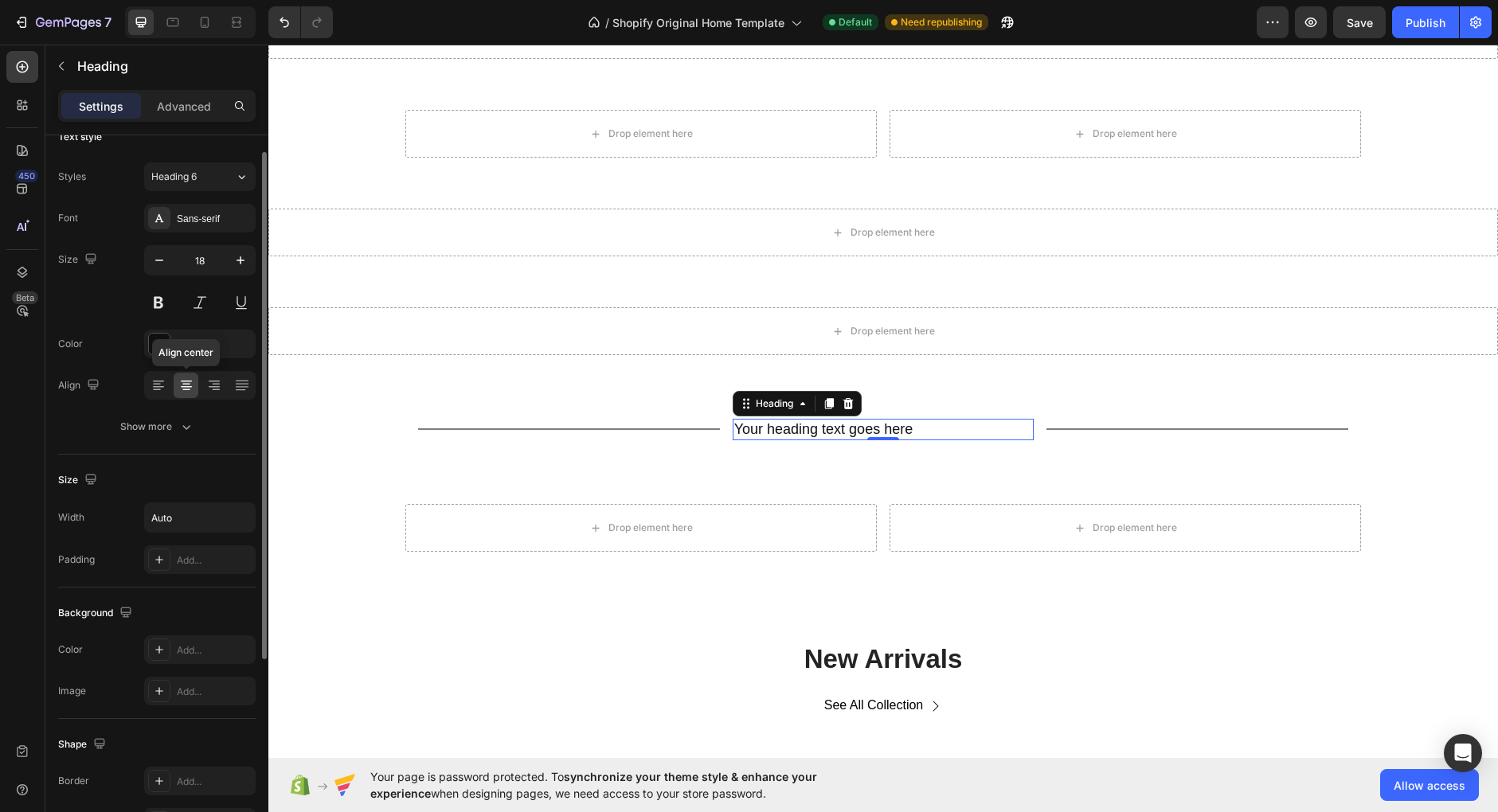
click at [181, 387] on icon at bounding box center [186, 385] width 16 height 16
click at [208, 505] on input "Auto" at bounding box center [199, 517] width 110 height 29
click at [233, 510] on button "button" at bounding box center [240, 517] width 29 height 29
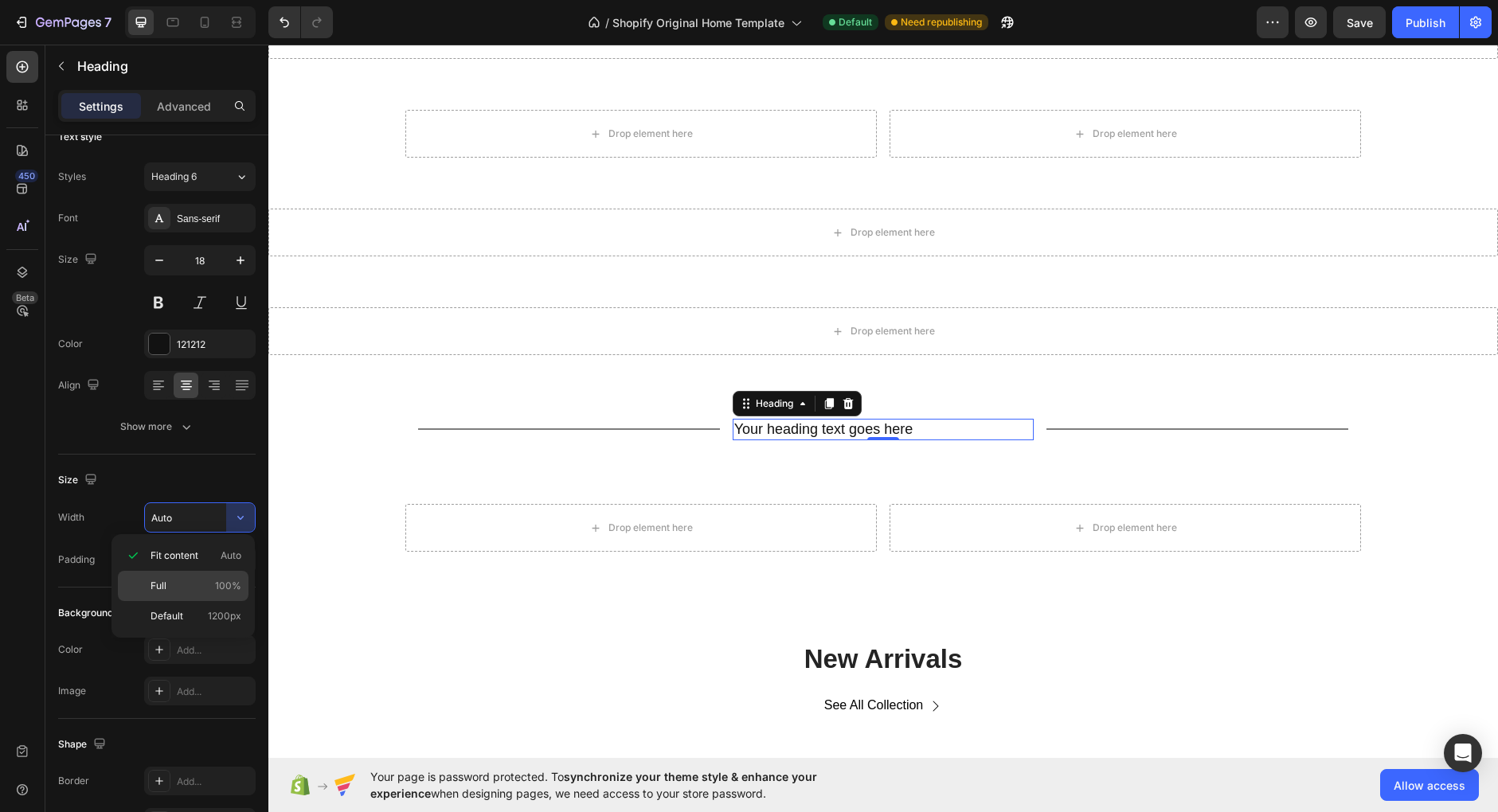
click at [180, 575] on div "Full 100%" at bounding box center [183, 586] width 131 height 30
type input "100%"
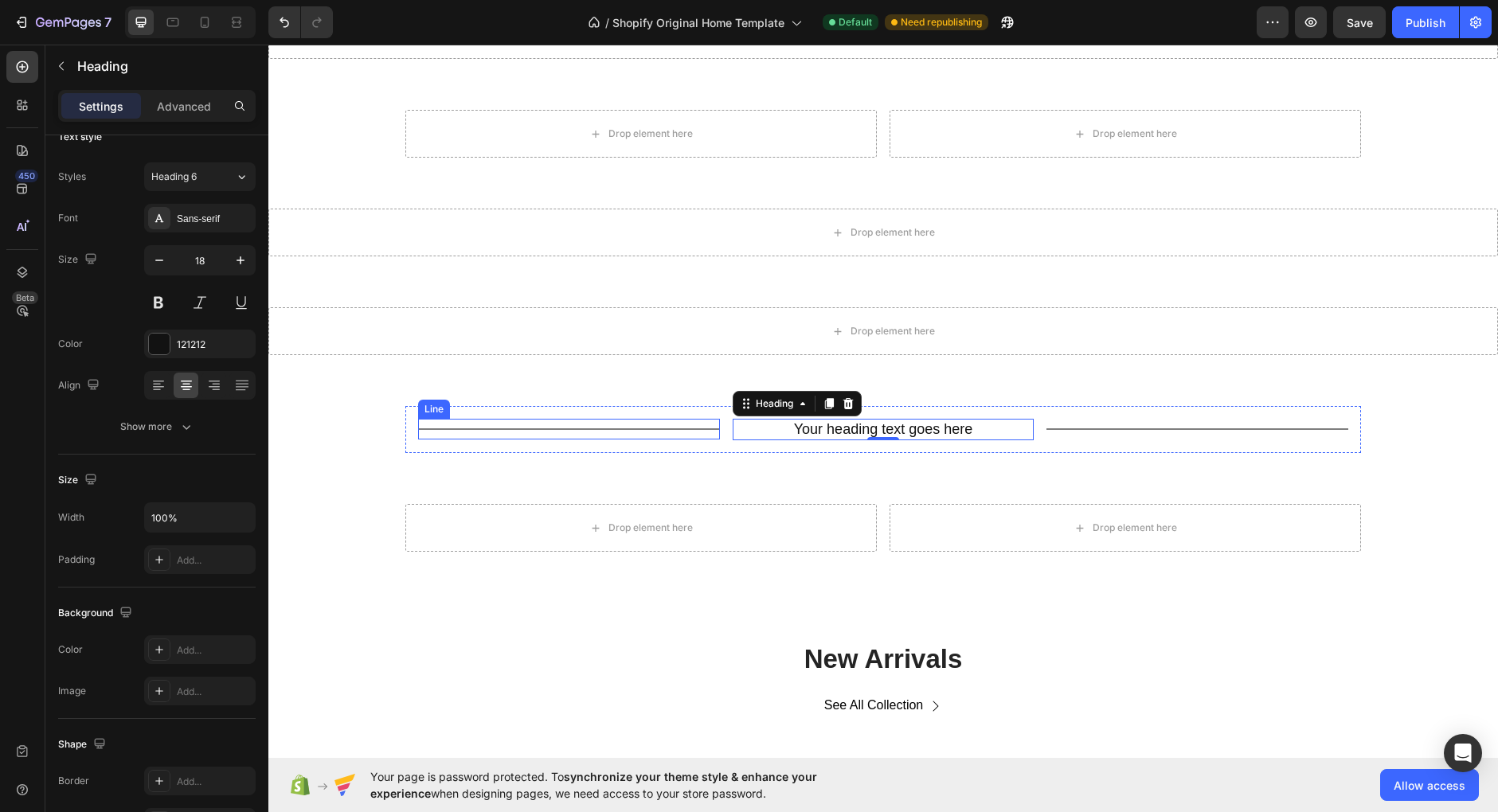
click at [717, 432] on div "Title Line" at bounding box center [569, 429] width 302 height 20
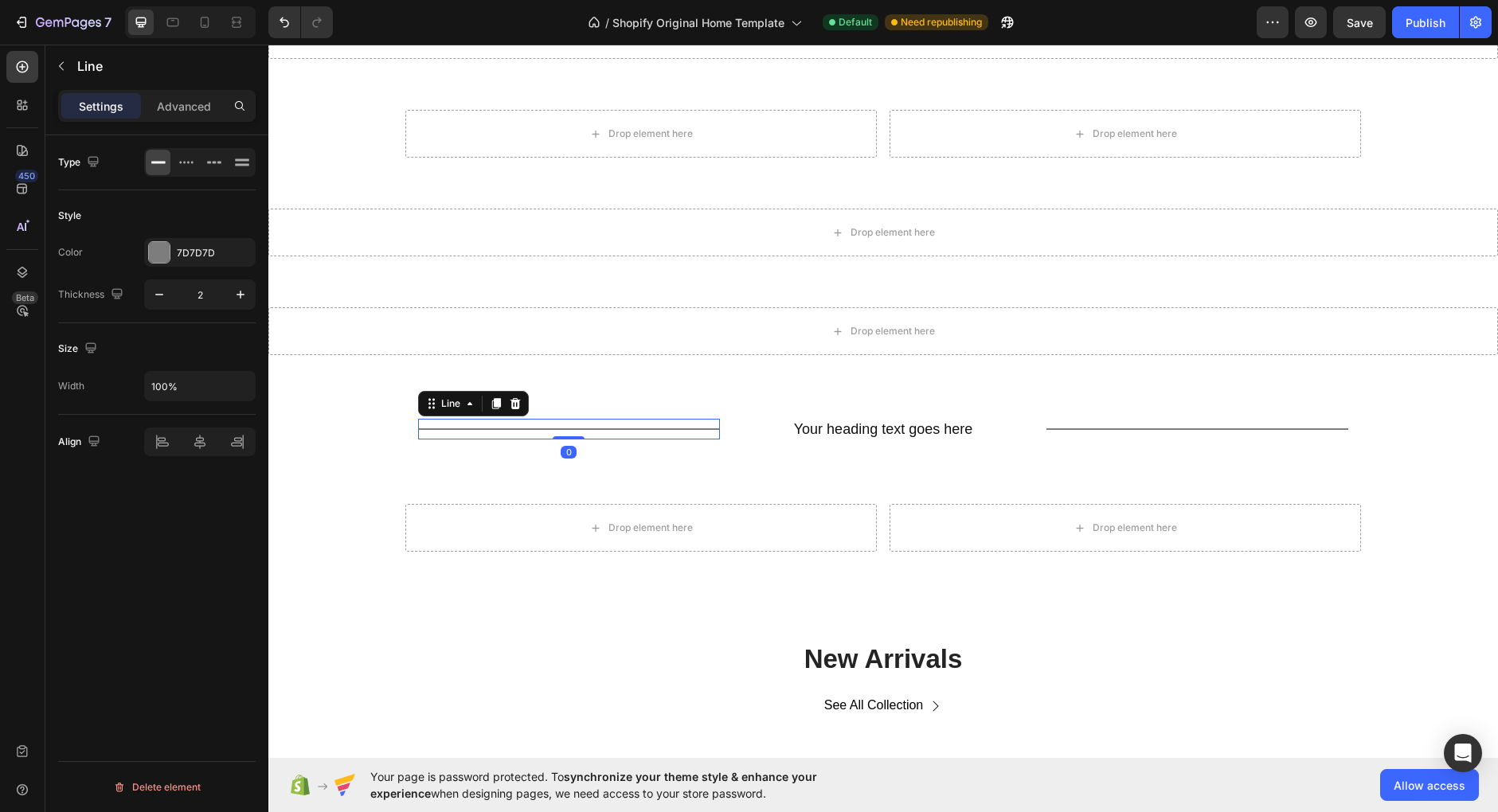
scroll to position [0, 0]
click at [883, 427] on h2 "Your heading text goes here" at bounding box center [884, 429] width 302 height 21
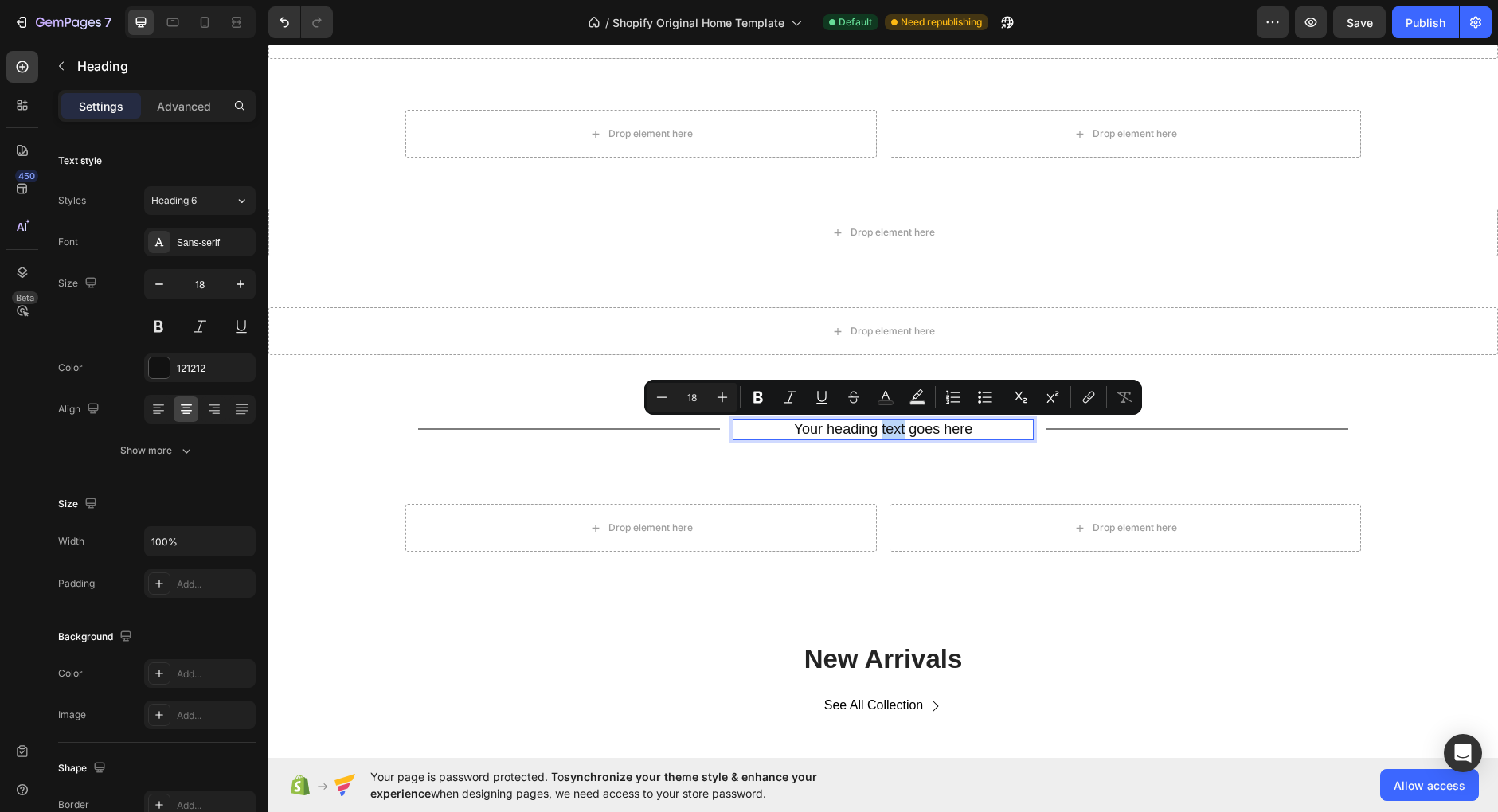
click at [883, 427] on p "Your heading text goes here" at bounding box center [883, 430] width 298 height 18
click at [901, 435] on p "Your heading text goes here" at bounding box center [883, 430] width 298 height 18
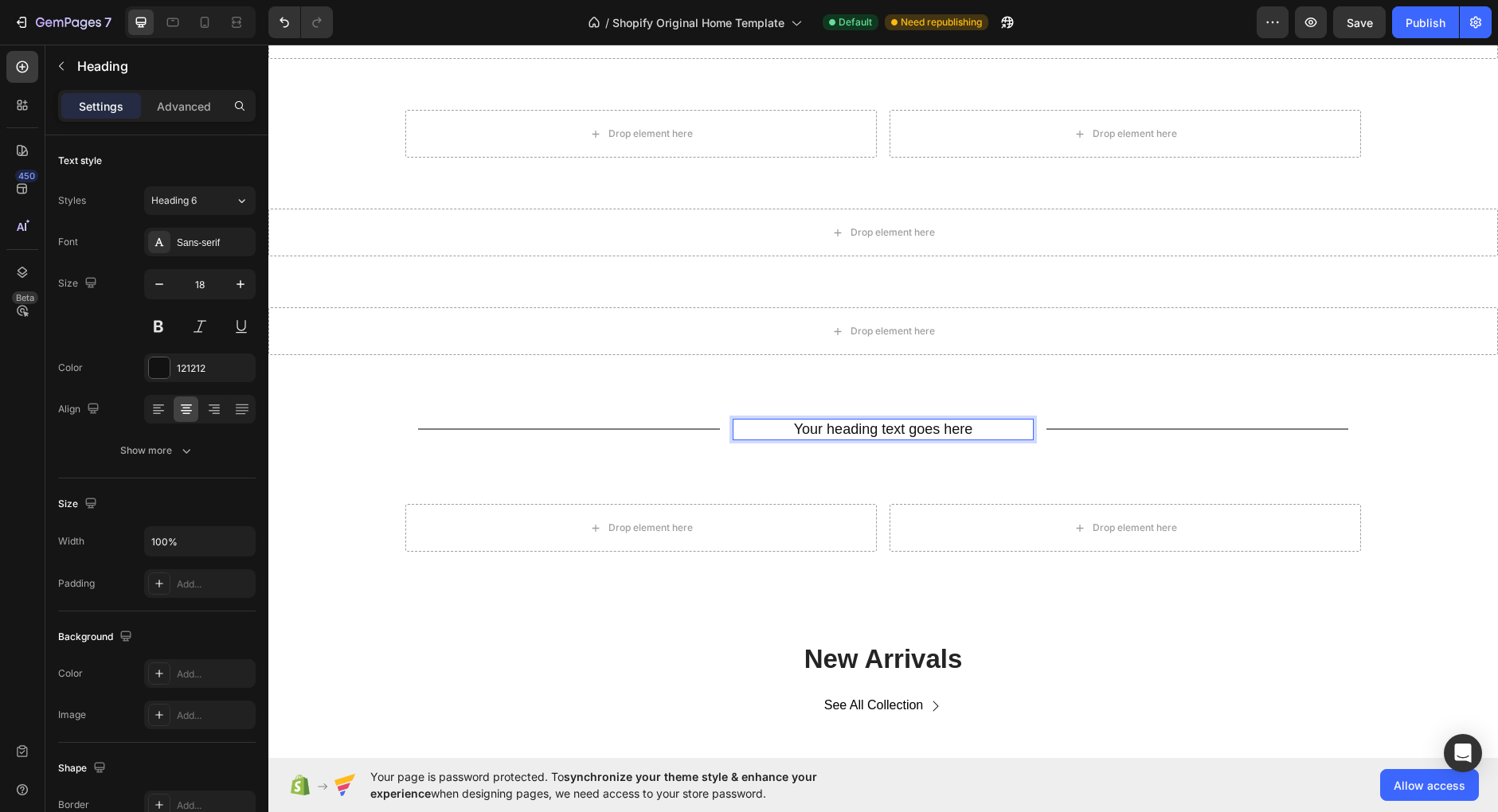
click at [901, 435] on p "Your heading text goes here" at bounding box center [883, 430] width 298 height 18
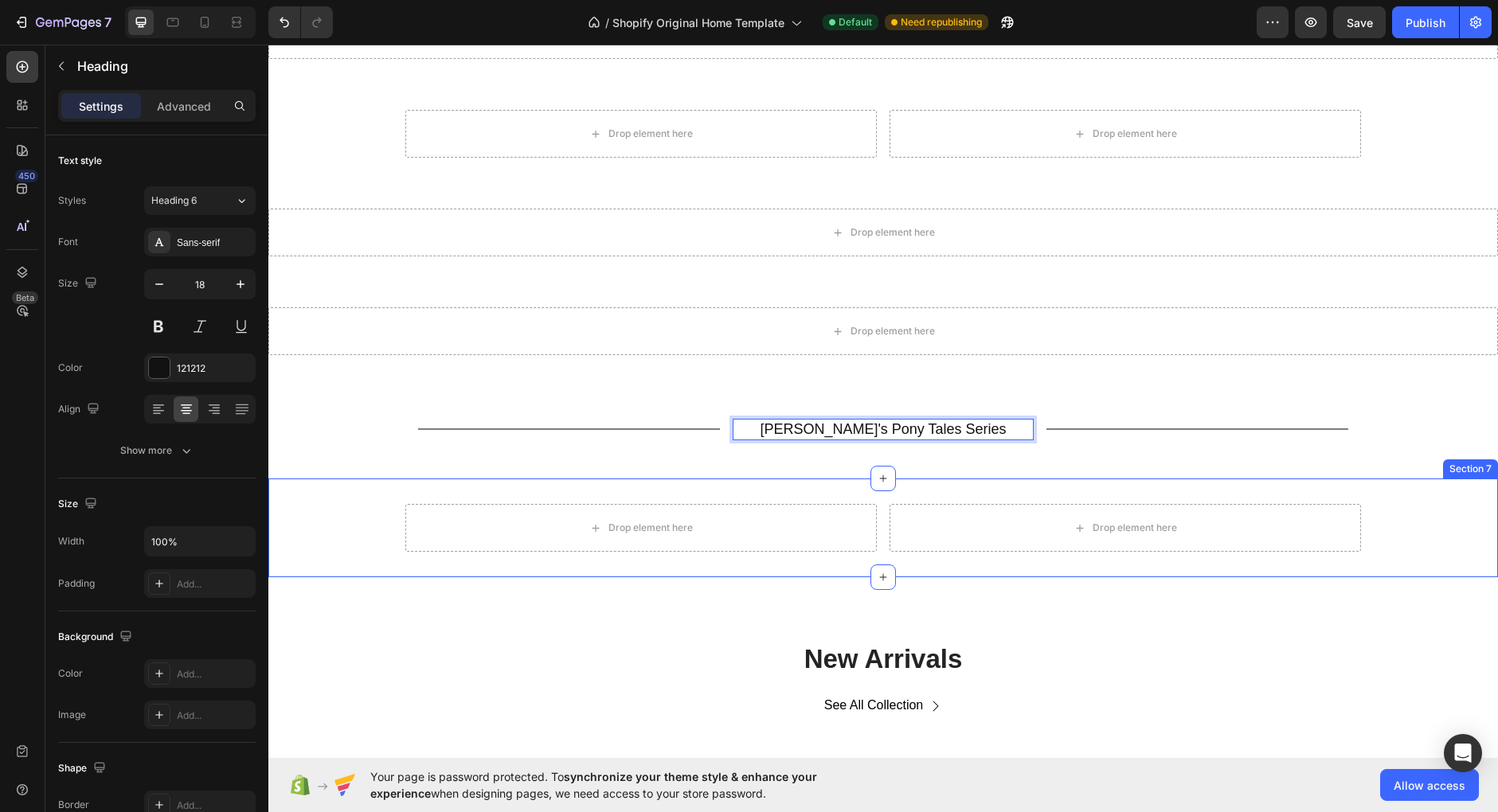
click at [957, 481] on div "Drop element here Drop element here Row Section 7" at bounding box center [882, 528] width 1229 height 99
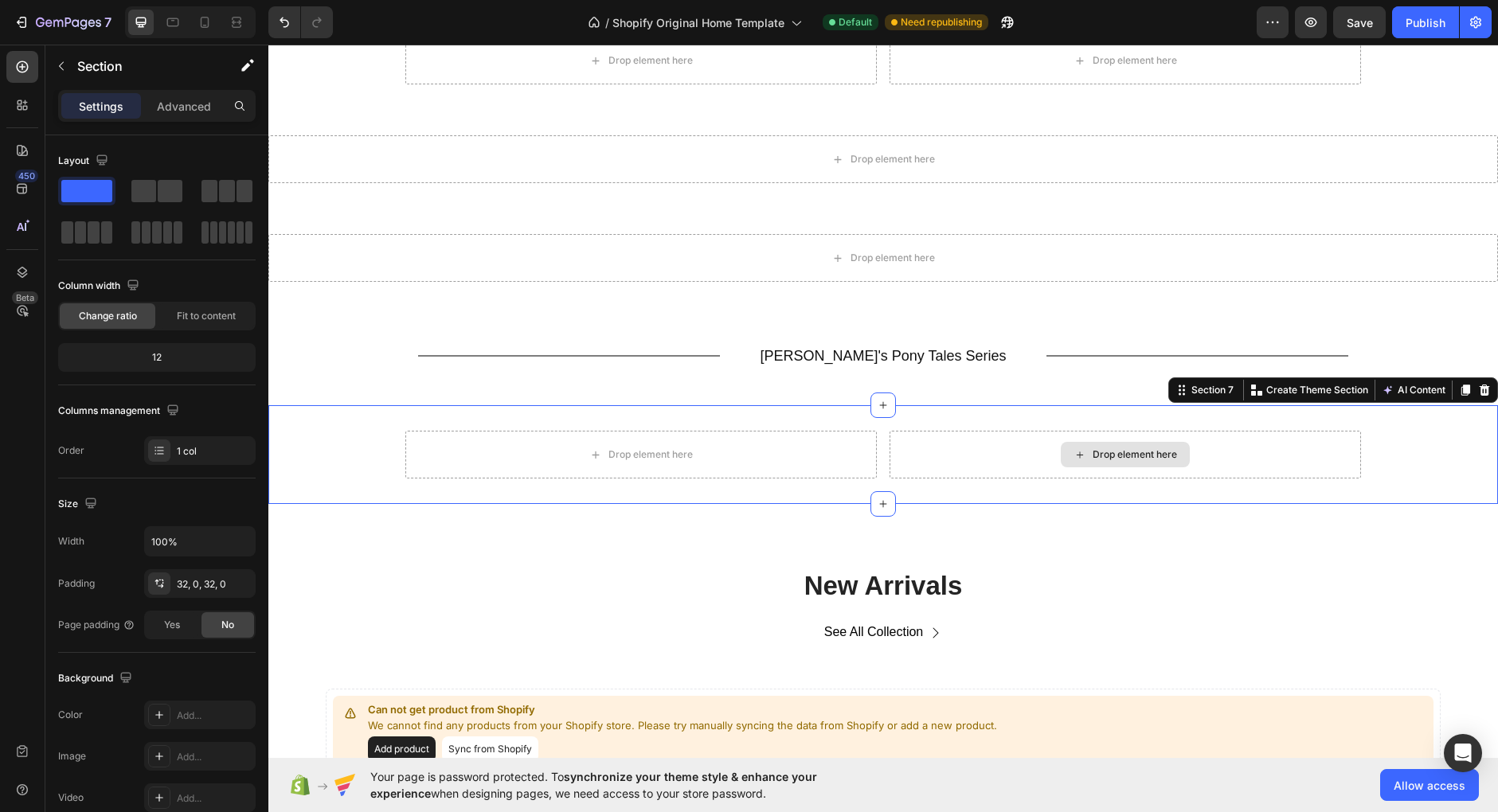
scroll to position [268, 0]
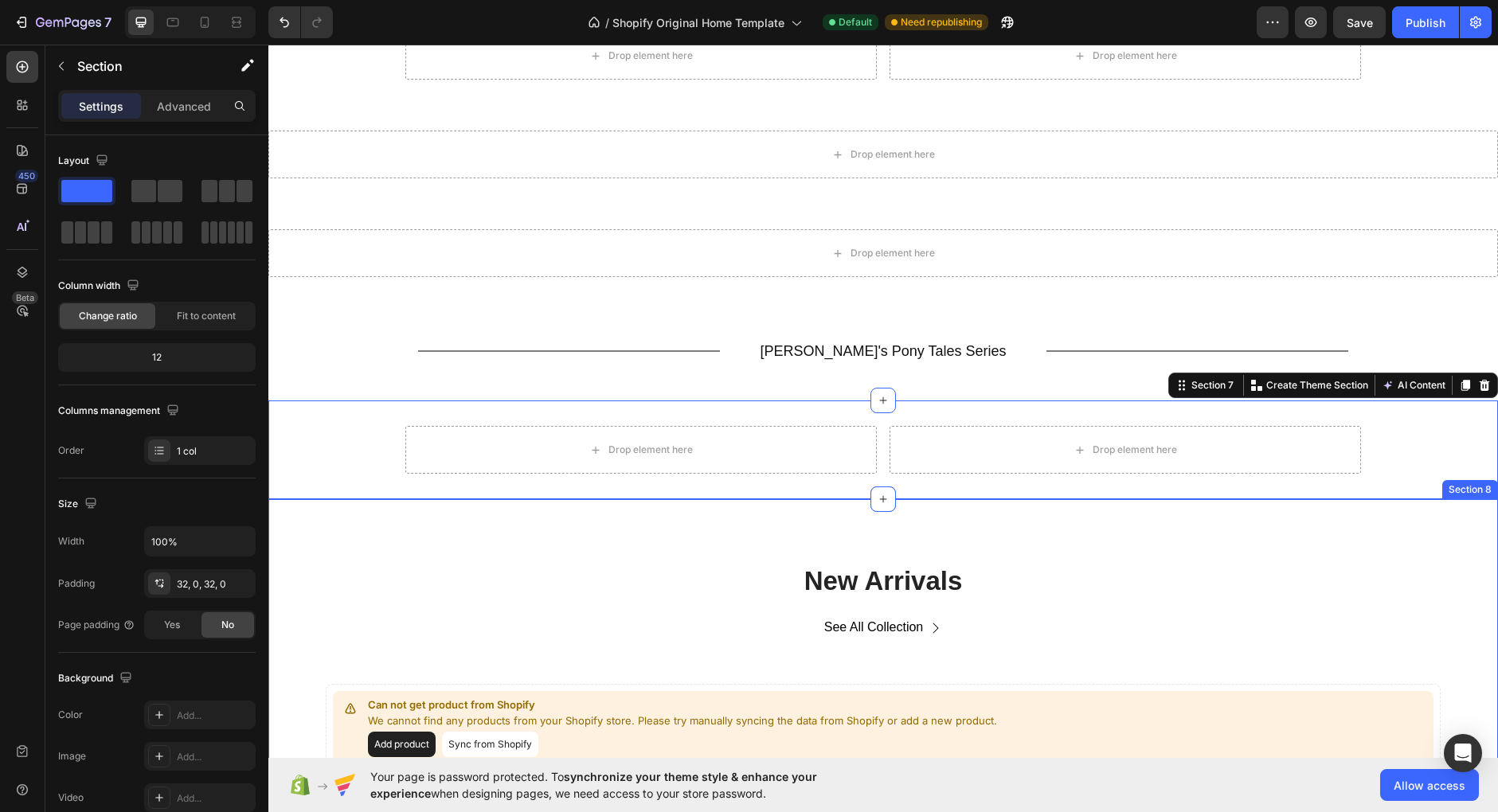
click at [1372, 573] on div "New Arrivals Heading See All Collection Button Row Can not get product from Sho…" at bounding box center [882, 667] width 1205 height 208
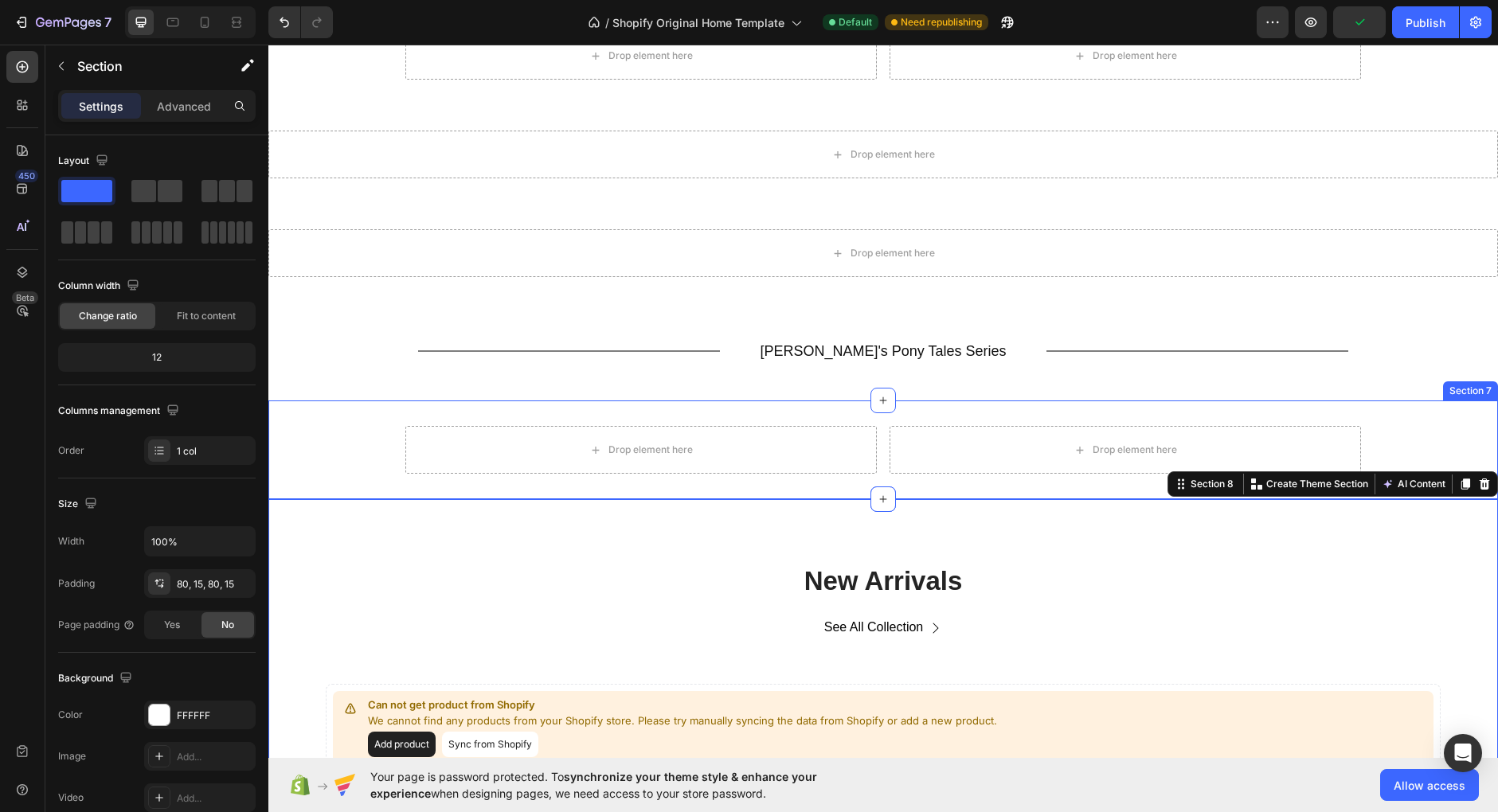
click at [1439, 416] on div "Drop element here Drop element here Row Section 7" at bounding box center [882, 449] width 1229 height 99
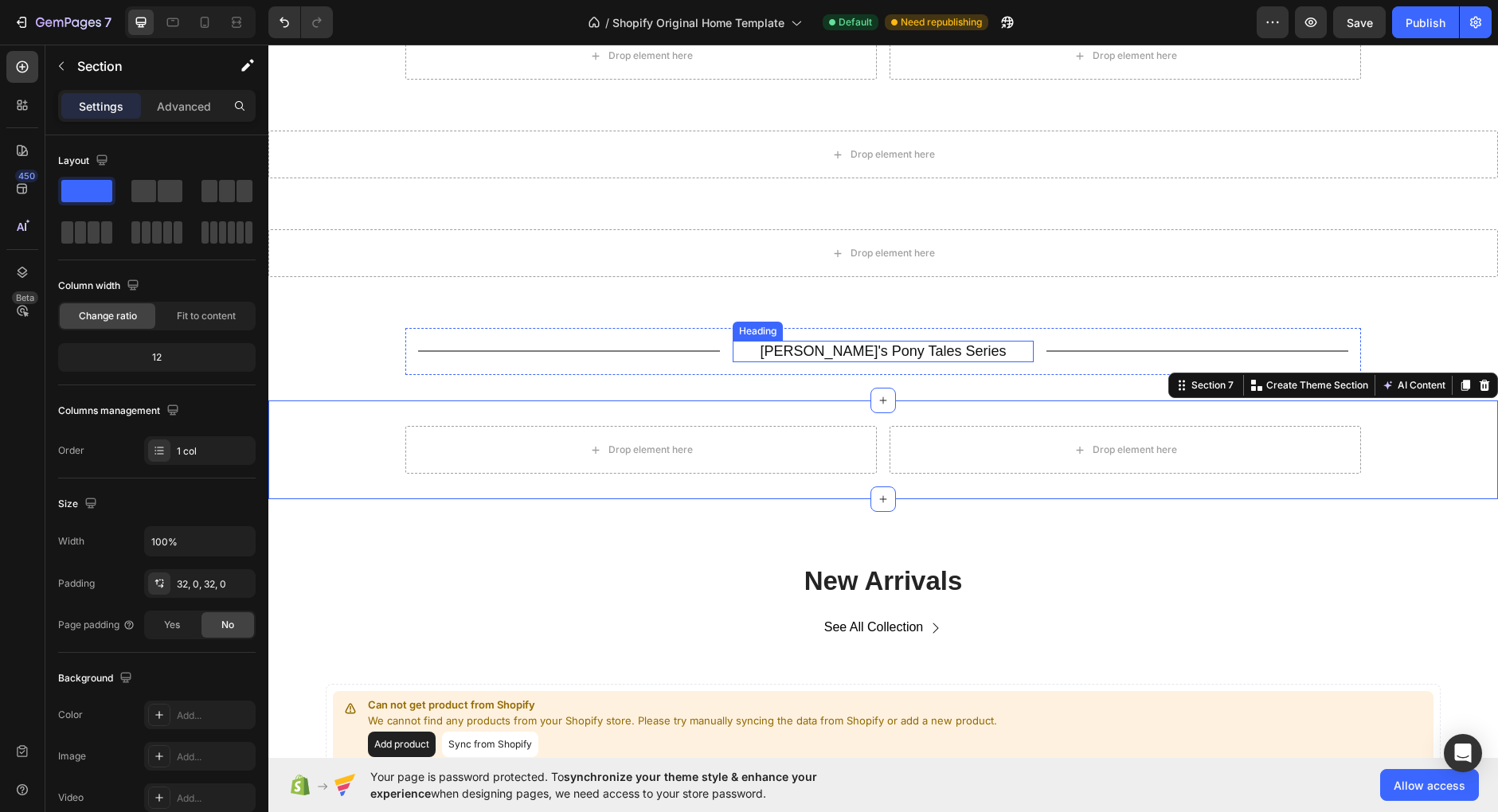
click at [936, 354] on p "[PERSON_NAME]'s Pony Tales Series" at bounding box center [883, 352] width 298 height 18
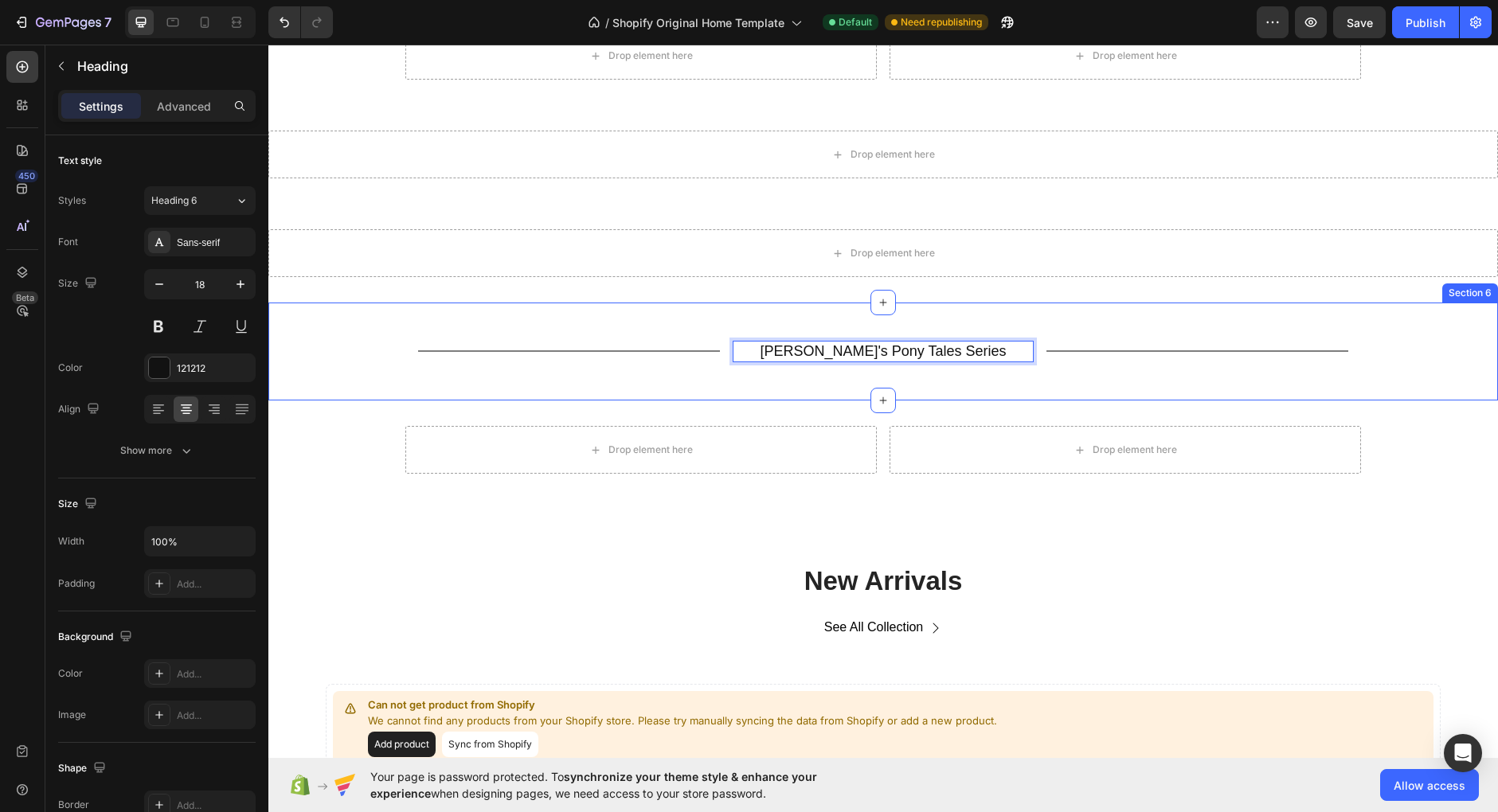
click at [930, 379] on div "Title Line Jay's Pony Tales Series Heading 0 Title Line Row Section 6" at bounding box center [882, 352] width 1229 height 98
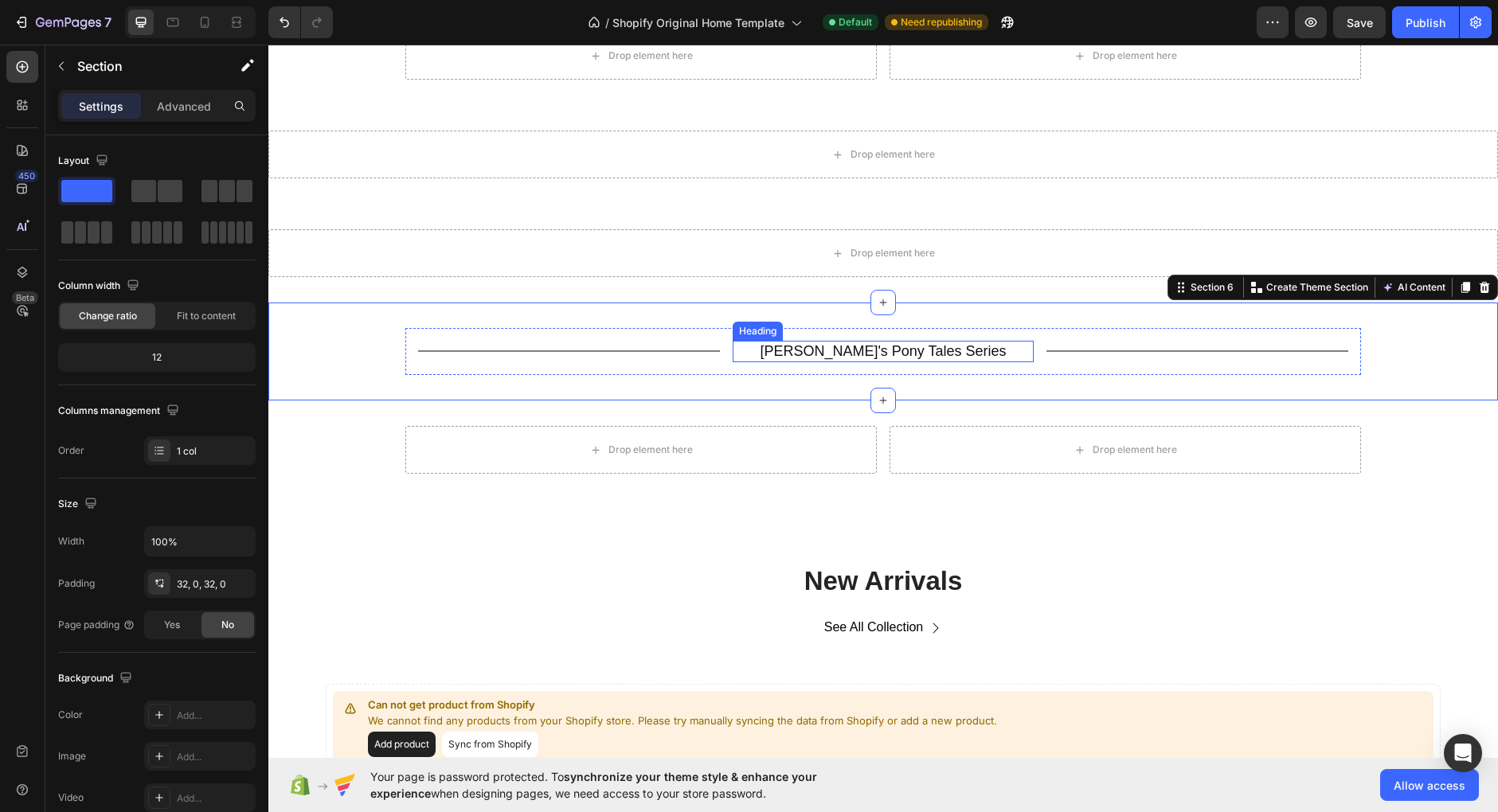
click at [939, 352] on p "[PERSON_NAME]'s Pony Tales Series" at bounding box center [883, 352] width 298 height 18
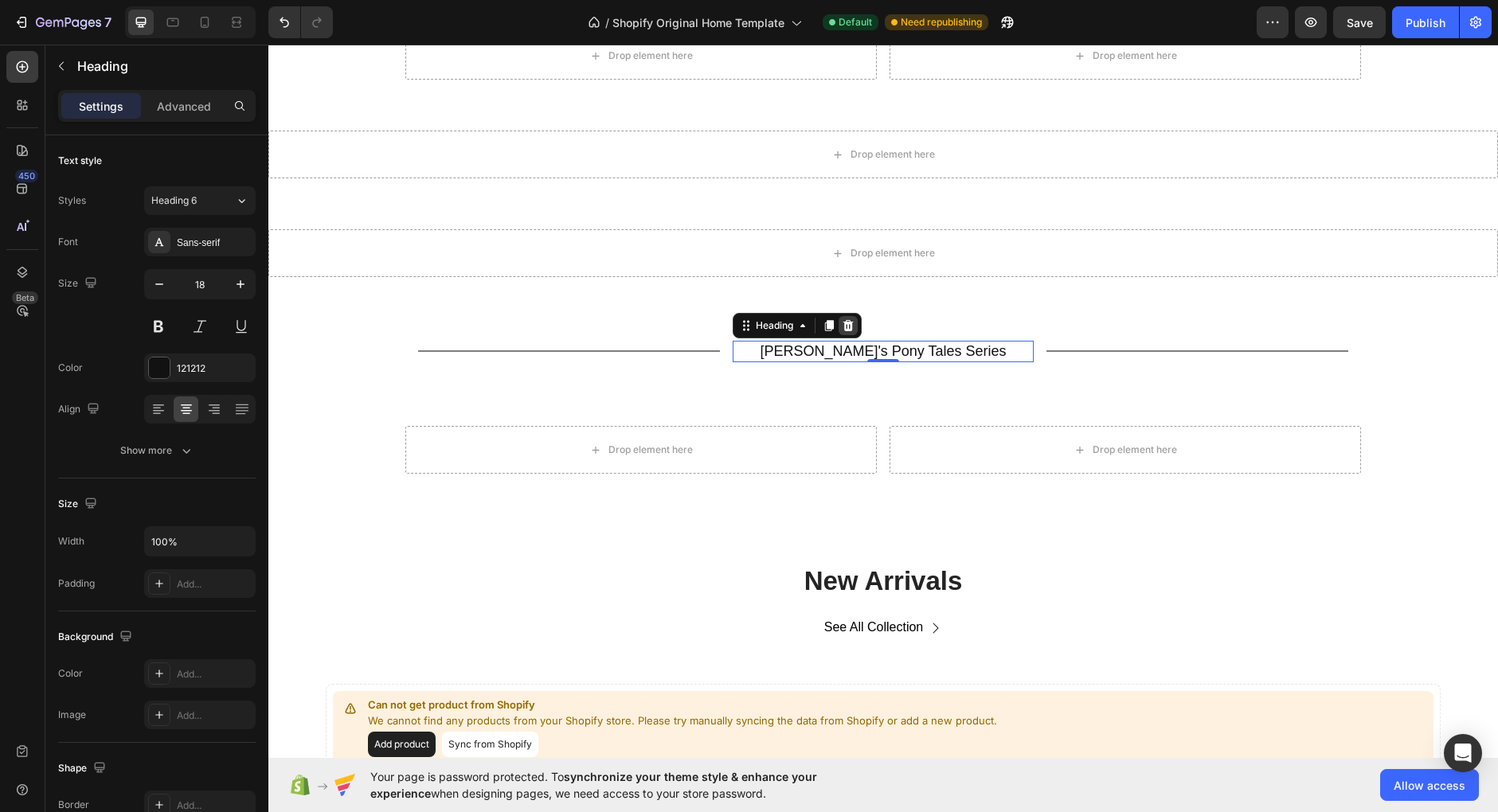
click at [854, 319] on icon at bounding box center [848, 326] width 13 height 13
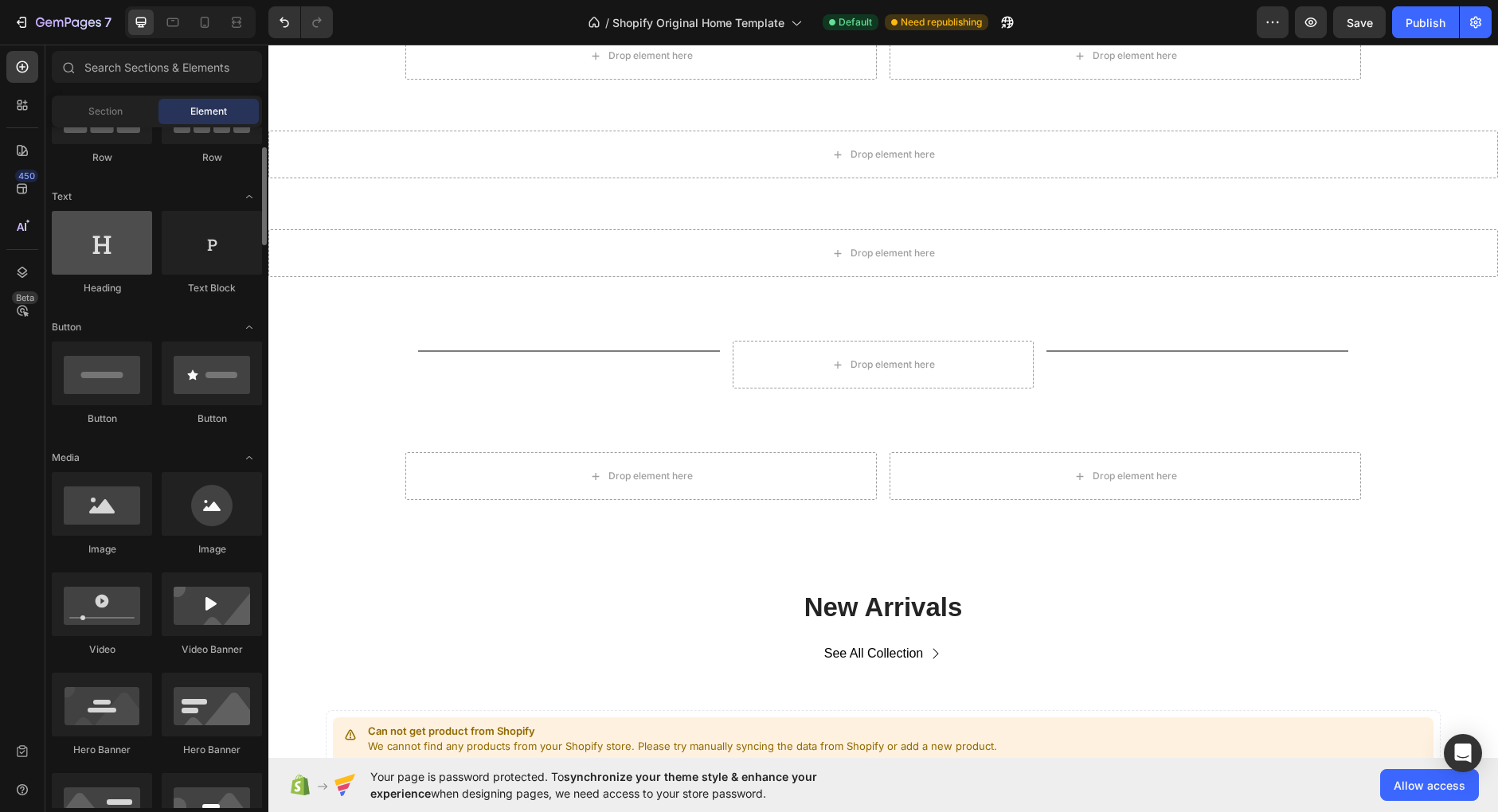
scroll to position [142, 0]
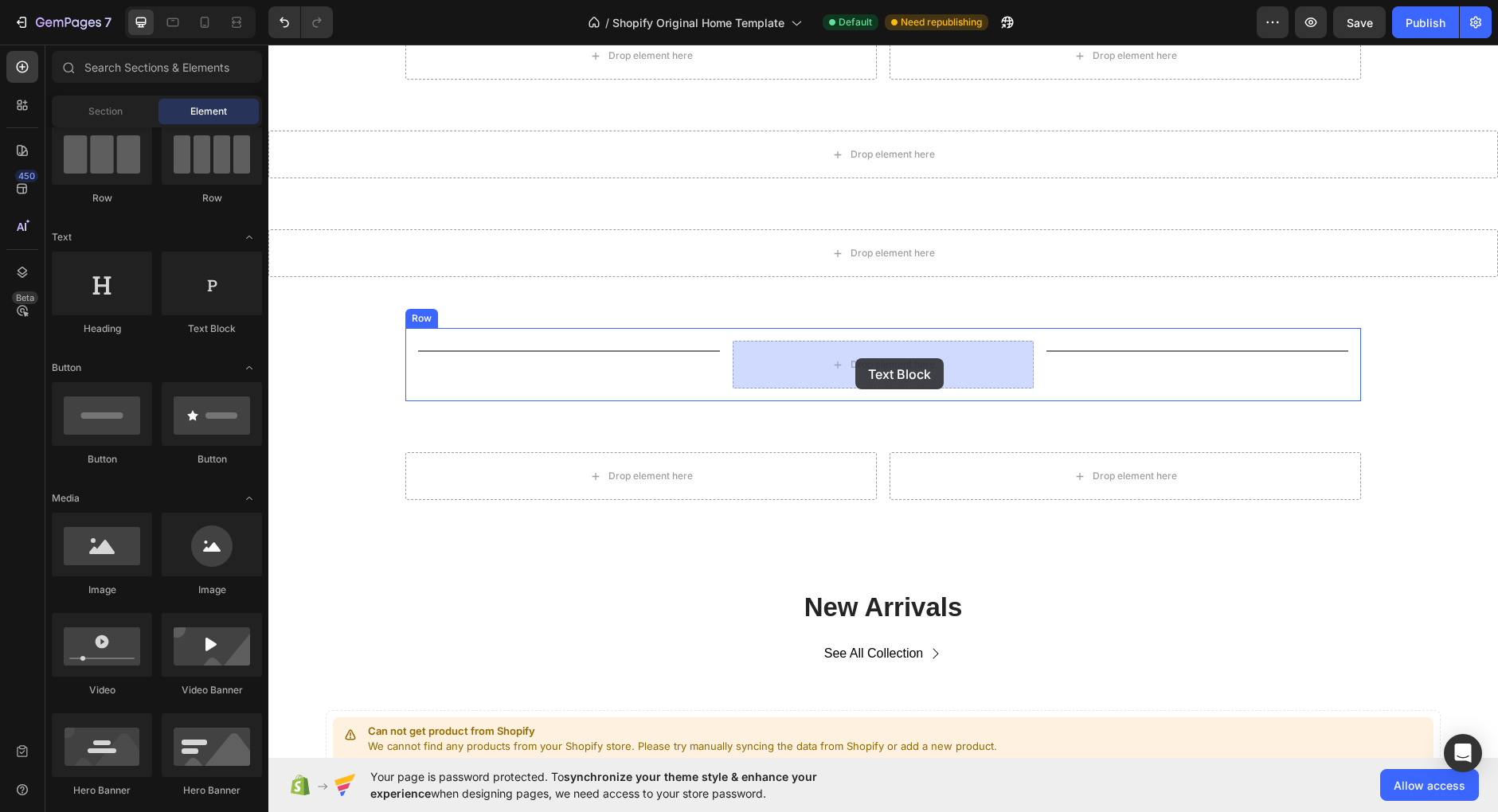
drag, startPoint x: 497, startPoint y: 346, endPoint x: 855, endPoint y: 358, distance: 358.2
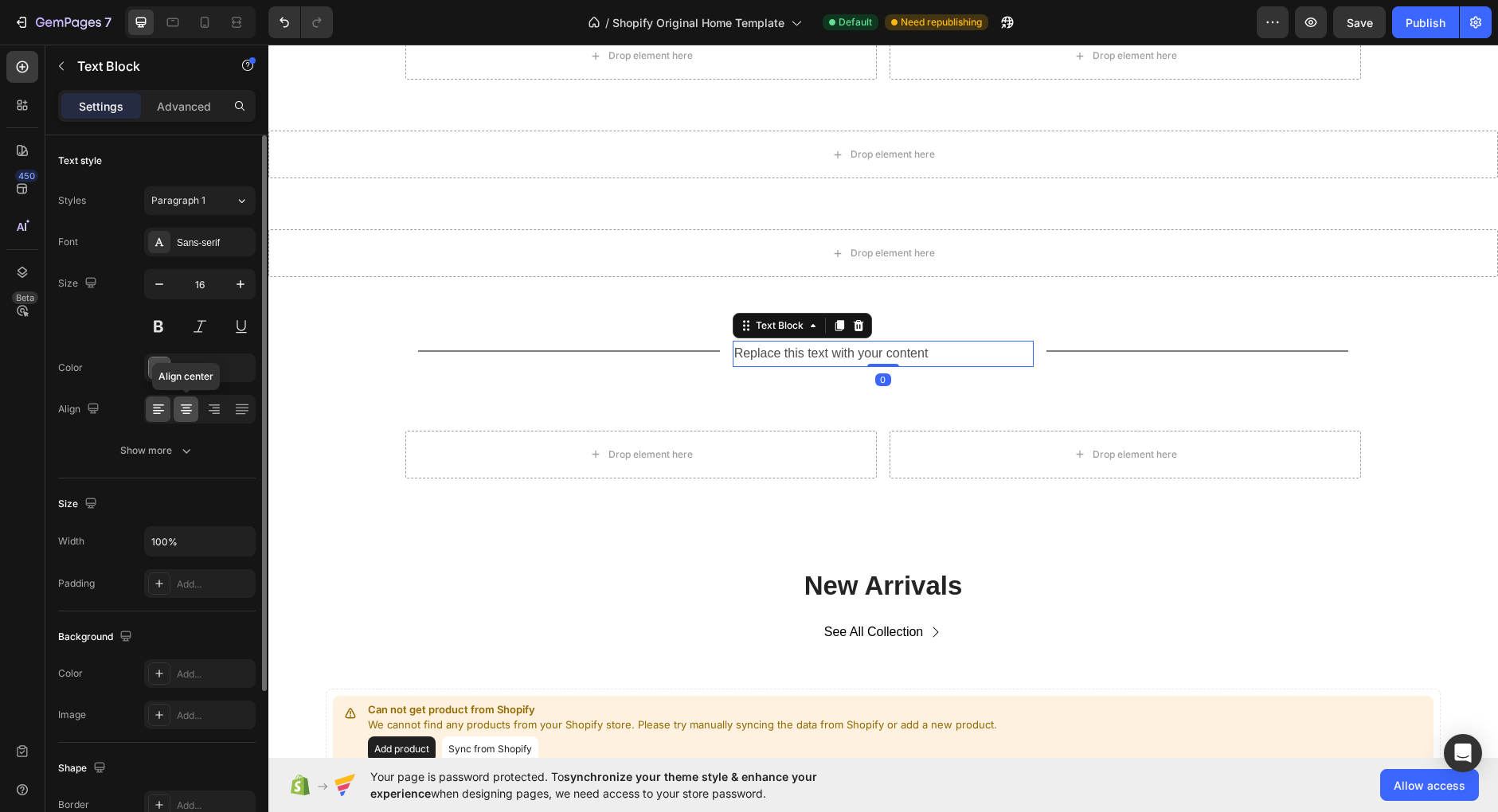
click at [181, 406] on icon at bounding box center [186, 409] width 16 height 16
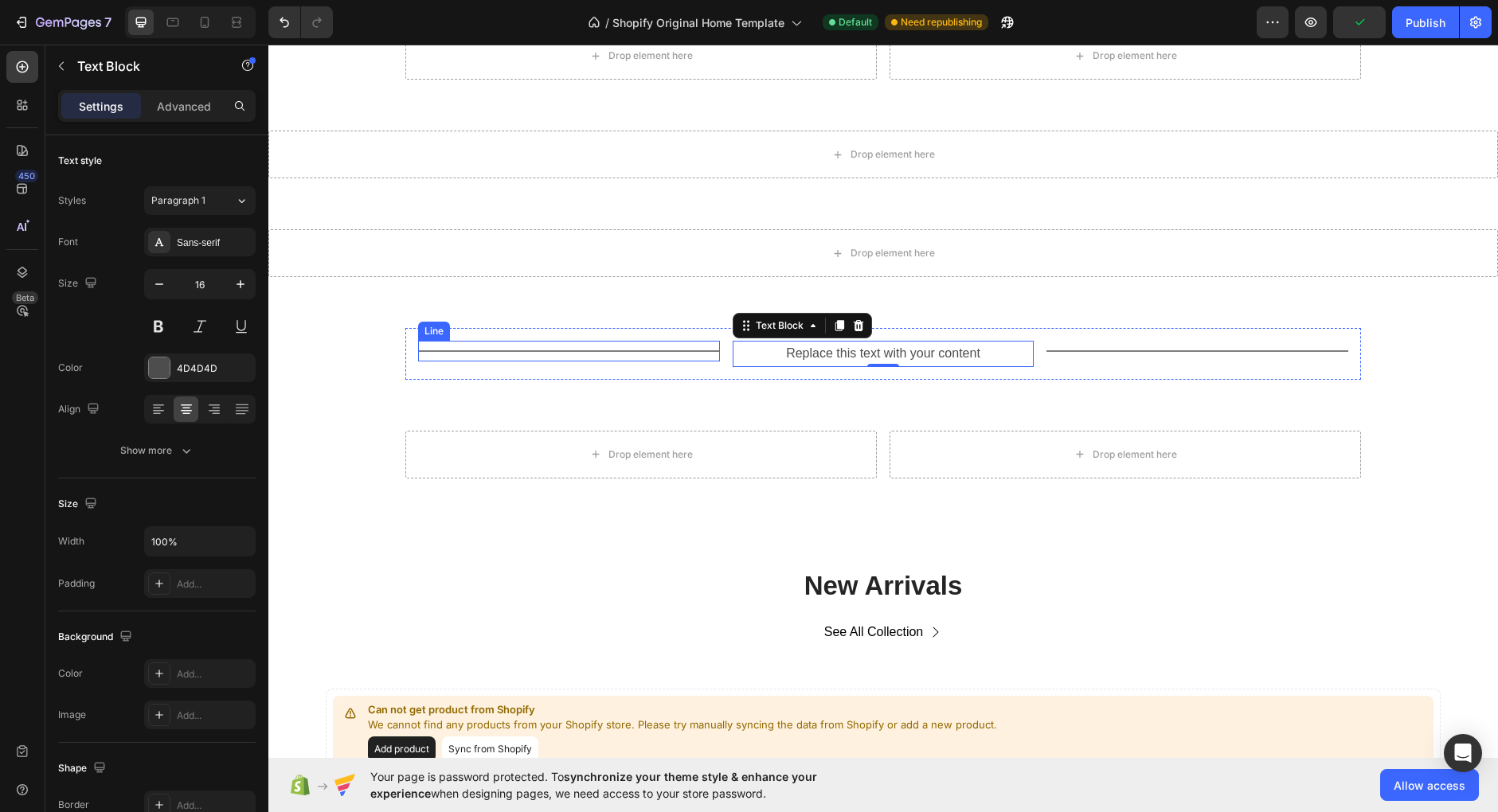
click at [703, 352] on div "Title Line" at bounding box center [569, 351] width 302 height 20
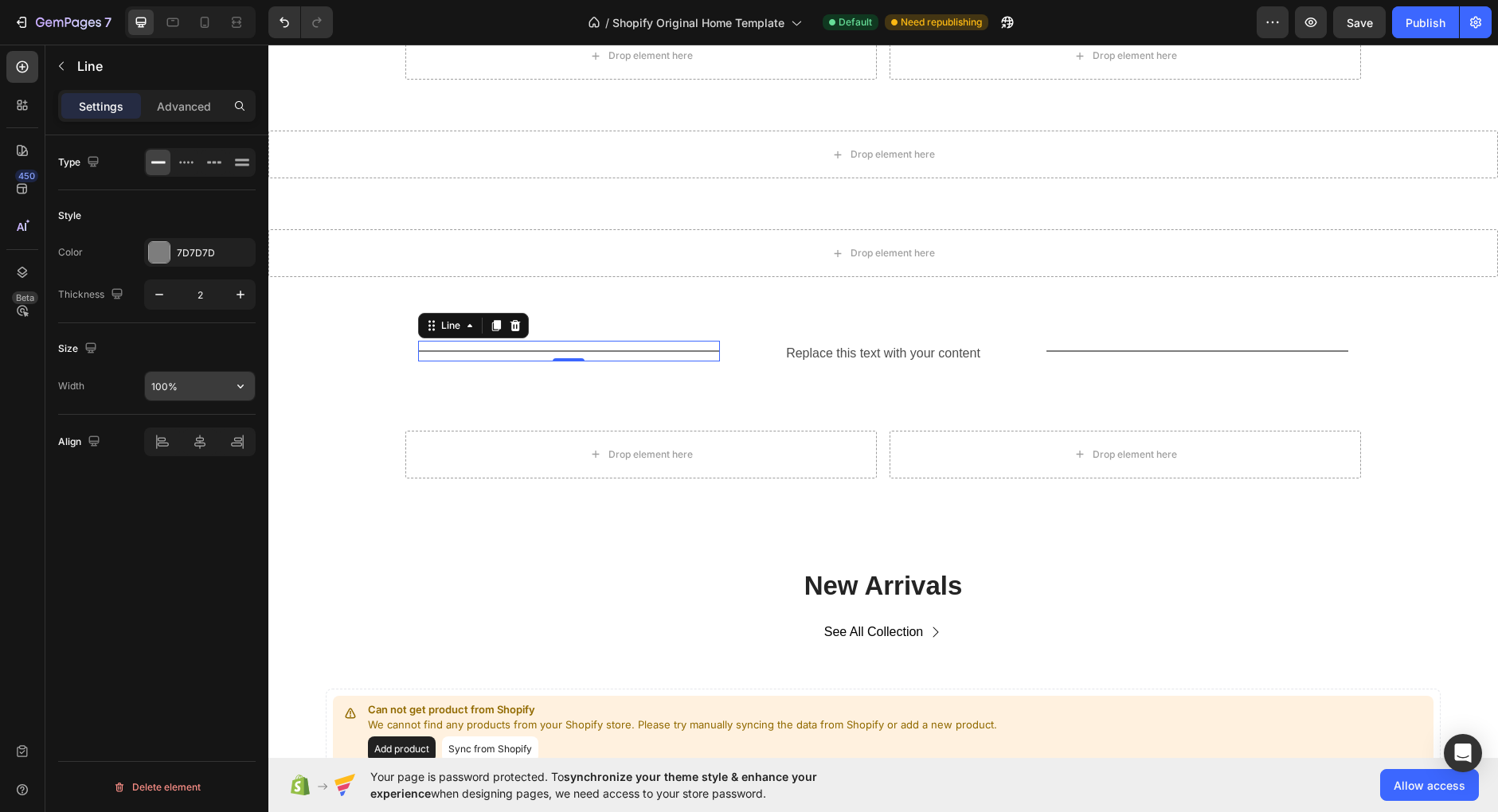
click at [221, 384] on input "100%" at bounding box center [199, 386] width 110 height 29
click at [249, 382] on icon "button" at bounding box center [240, 386] width 16 height 16
click at [209, 457] on p "Default 1200px" at bounding box center [195, 455] width 91 height 15
click at [257, 383] on div "Type Style Color 7D7D7D Thickness 2 Size Width 1200 Align Delete element" at bounding box center [157, 496] width 223 height 722
click at [246, 386] on icon "button" at bounding box center [240, 386] width 16 height 16
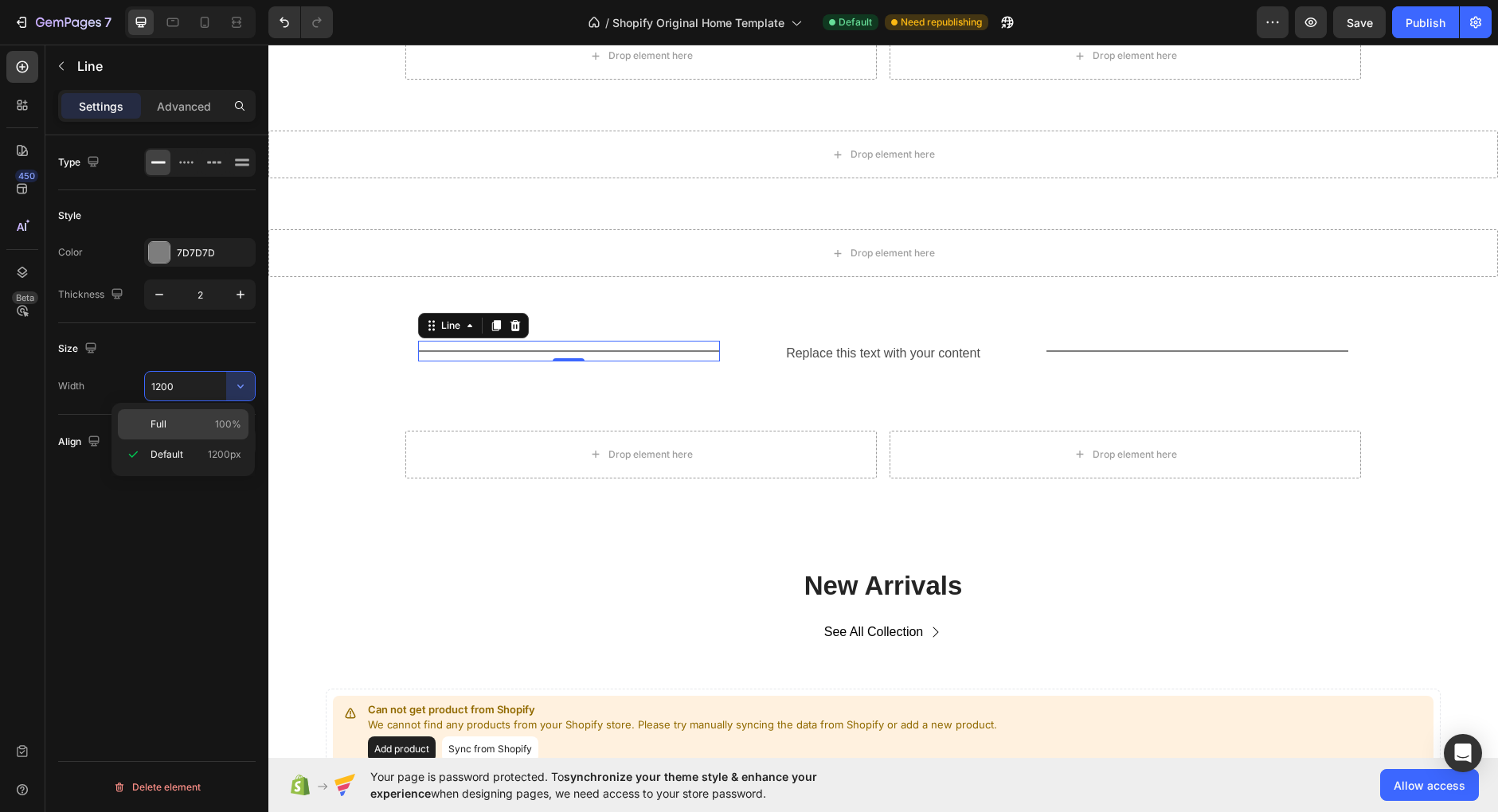
click at [209, 414] on div "Full 100%" at bounding box center [183, 424] width 131 height 30
type input "100%"
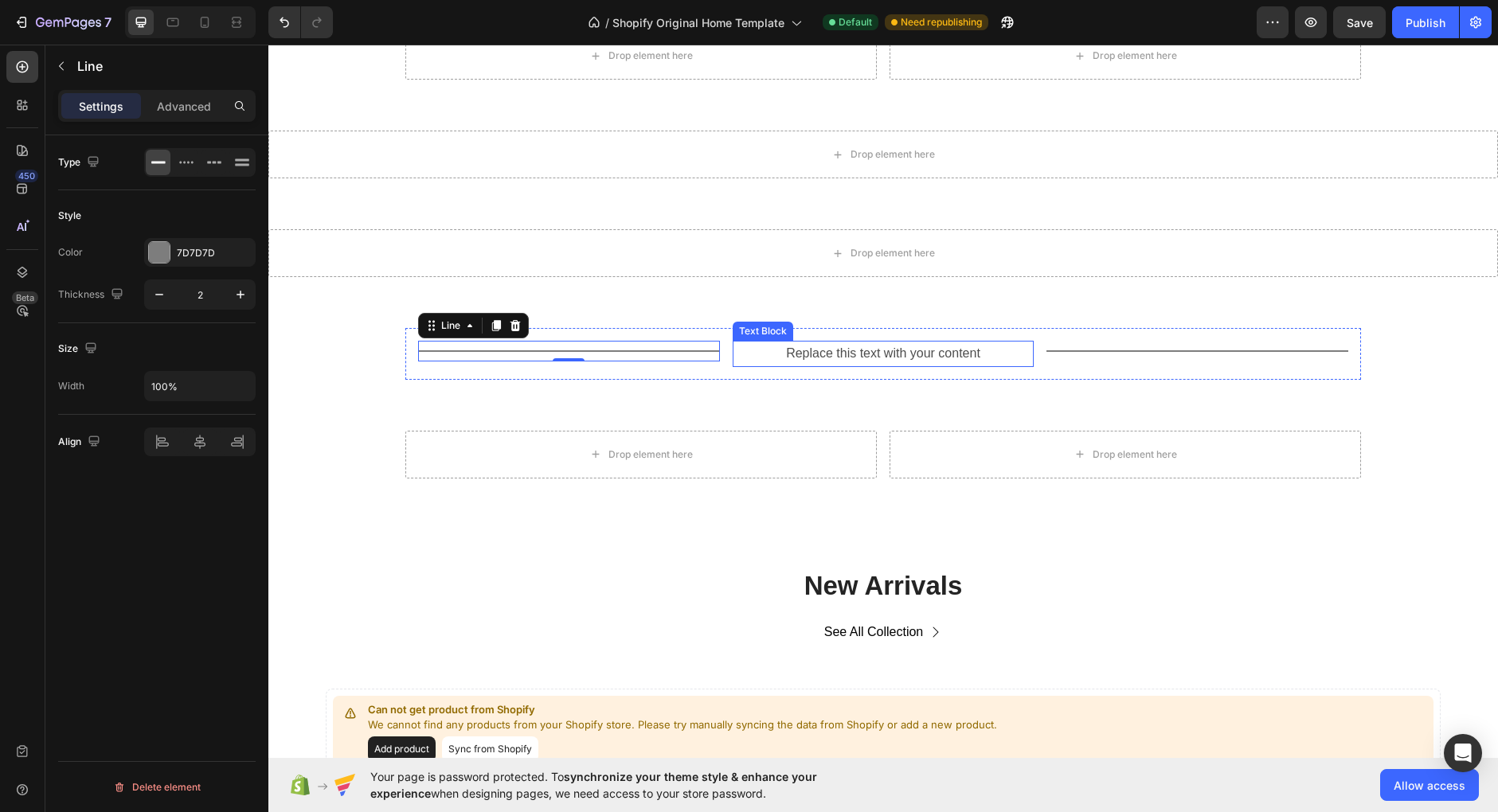
click at [877, 344] on div "Replace this text with your content" at bounding box center [884, 354] width 302 height 27
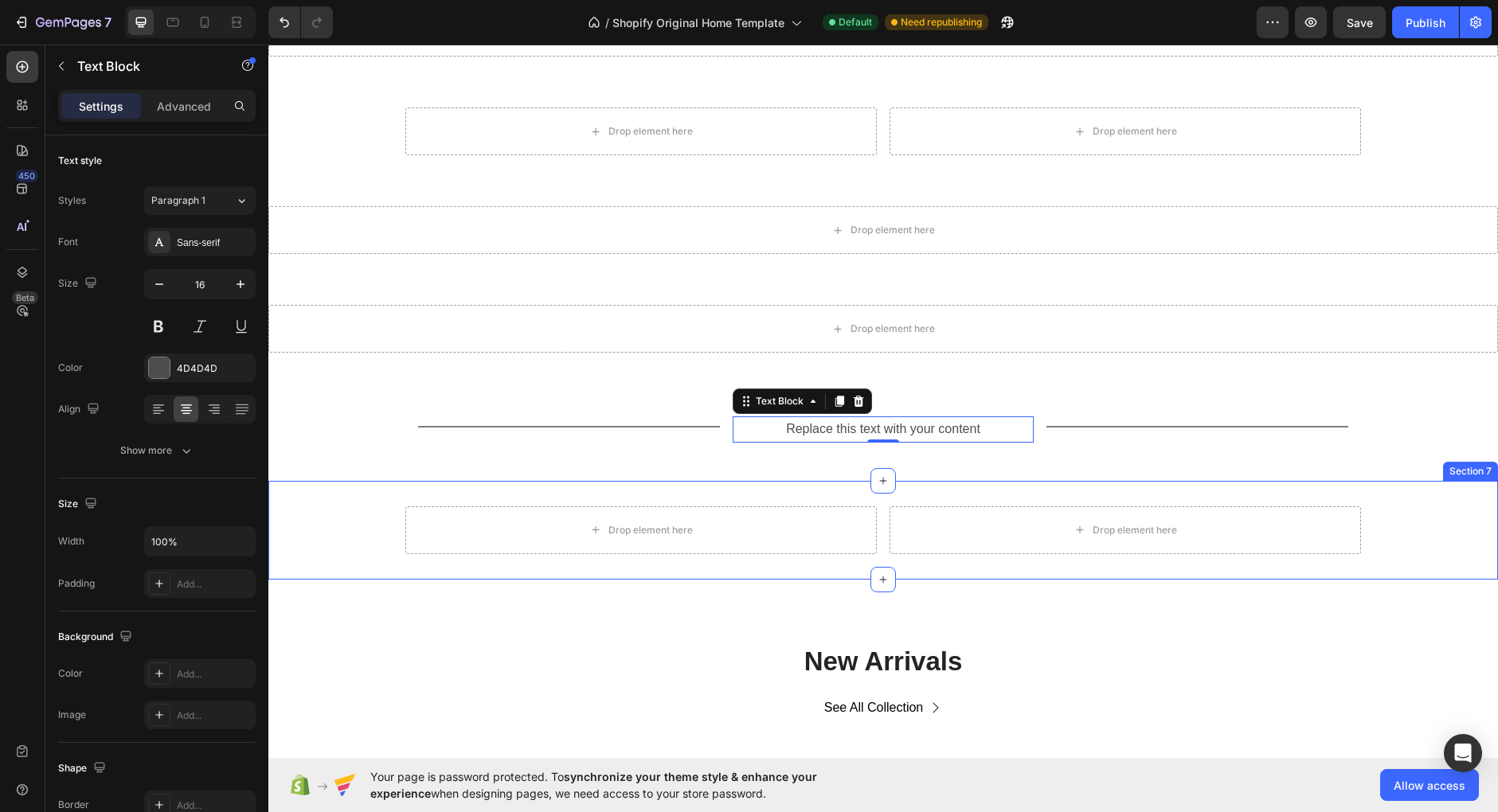
scroll to position [191, 0]
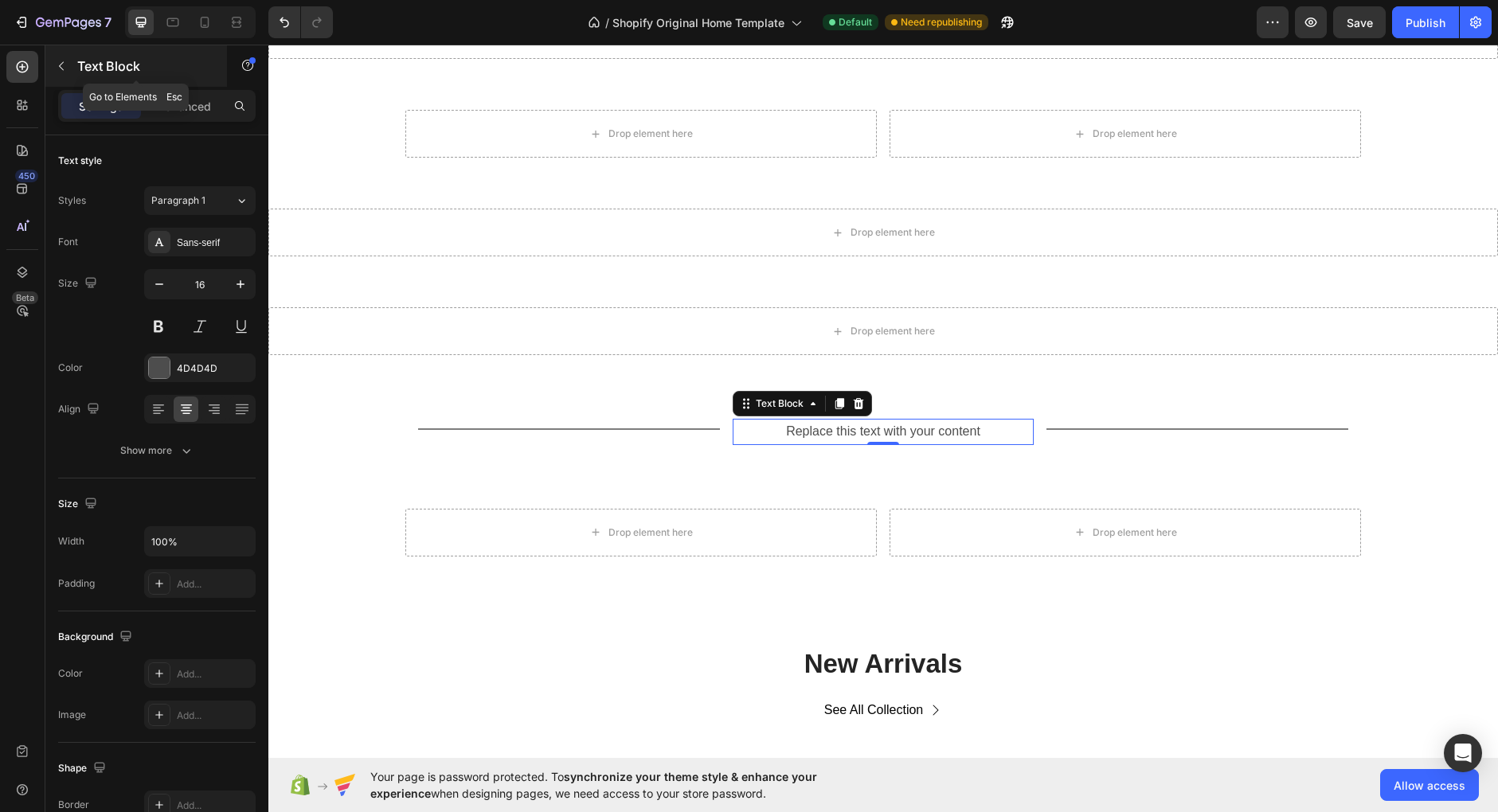
click at [92, 66] on p "Text Block" at bounding box center [145, 65] width 135 height 19
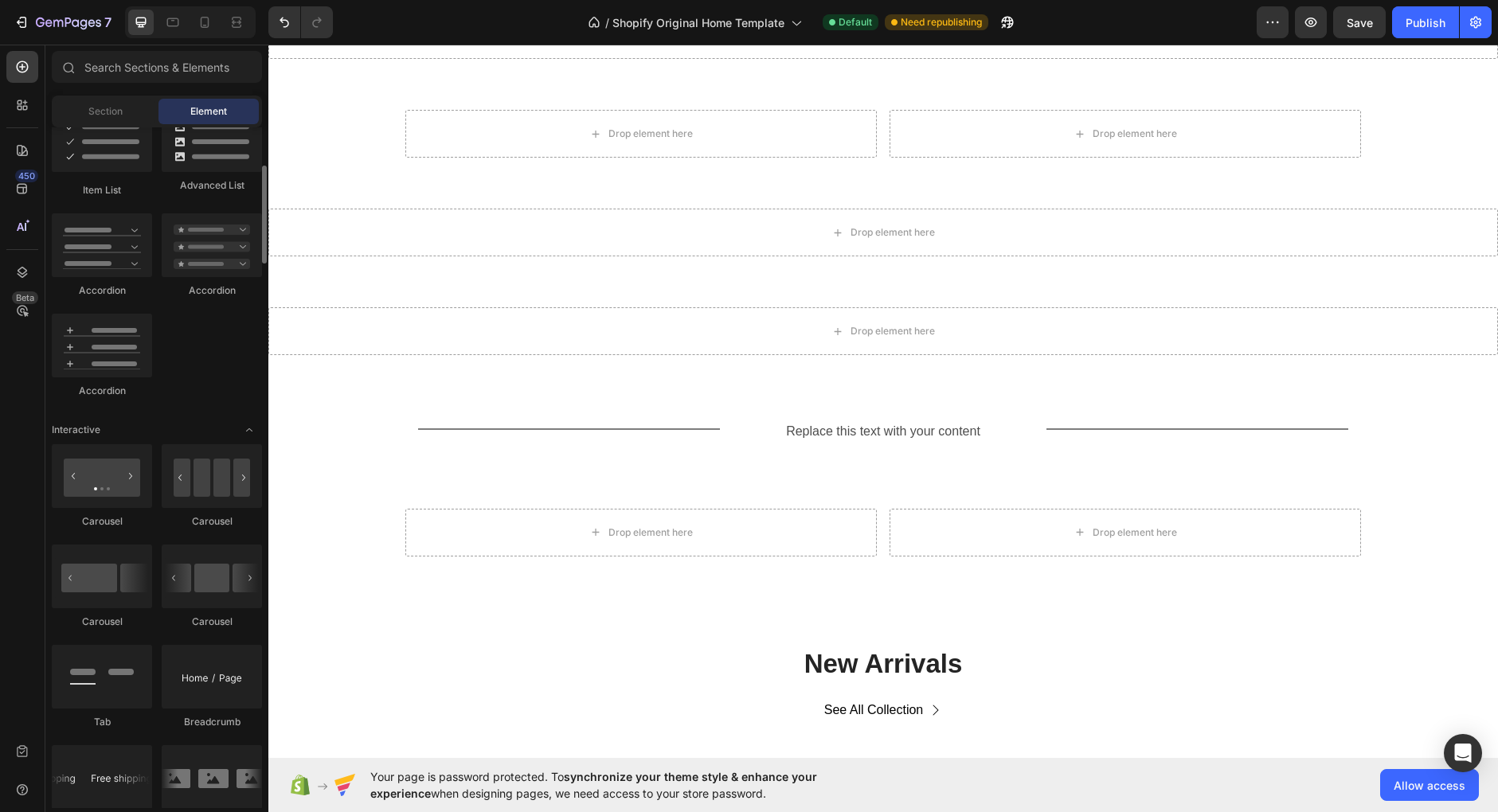
scroll to position [1393, 0]
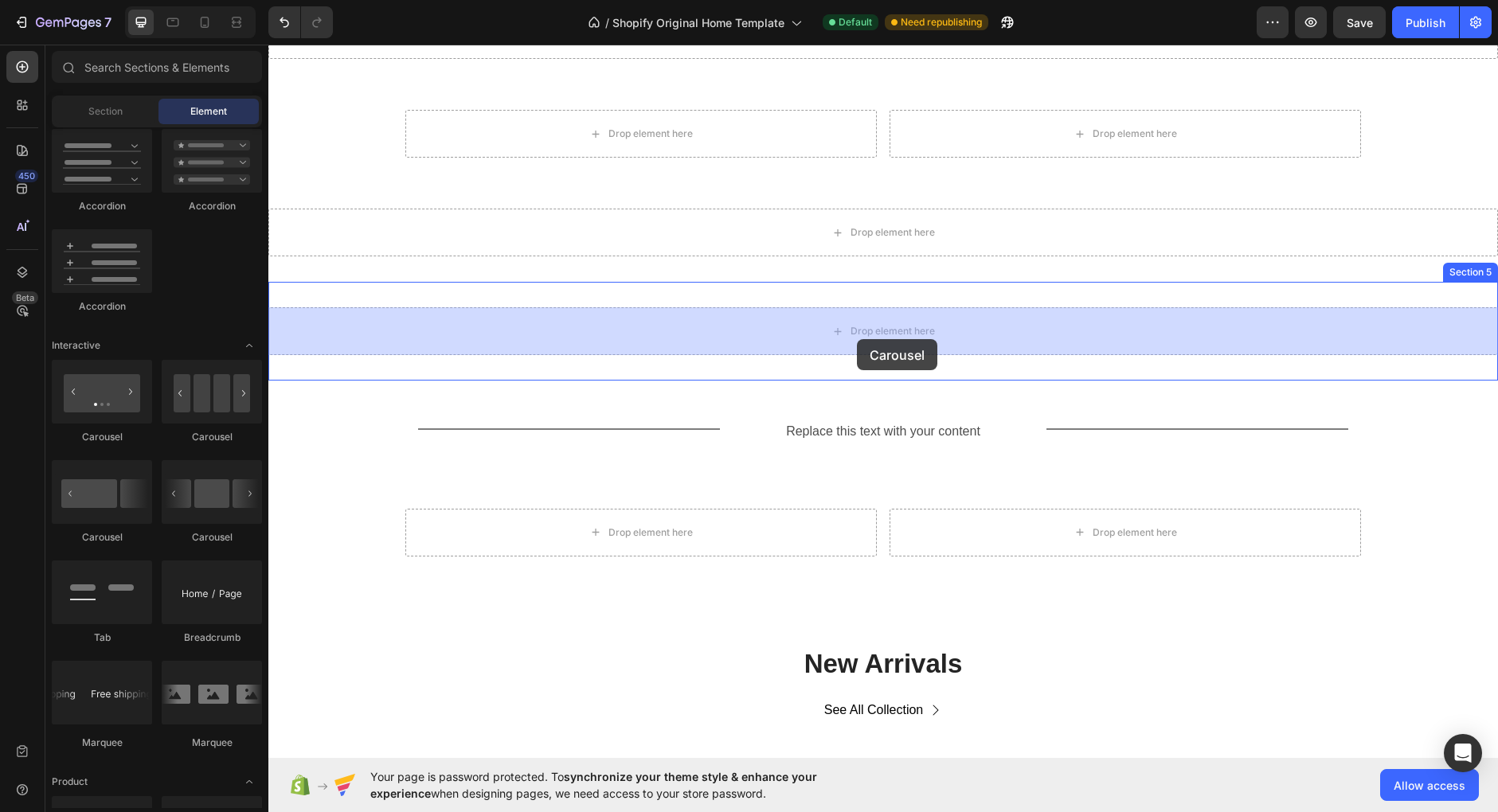
drag, startPoint x: 374, startPoint y: 446, endPoint x: 857, endPoint y: 339, distance: 494.7
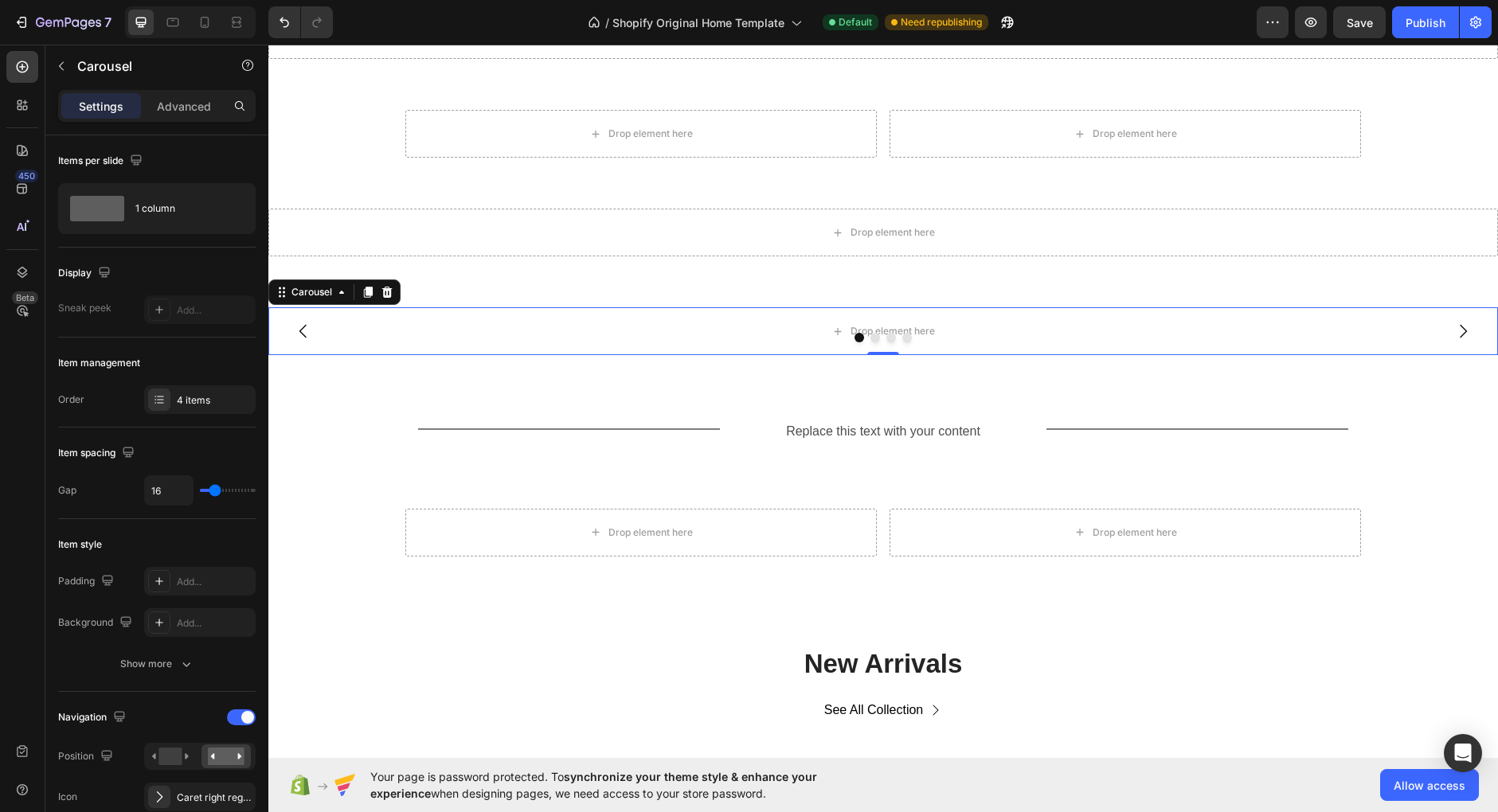
click at [877, 339] on button "Dot" at bounding box center [875, 337] width 9 height 9
click at [186, 401] on div "4 items" at bounding box center [214, 400] width 75 height 15
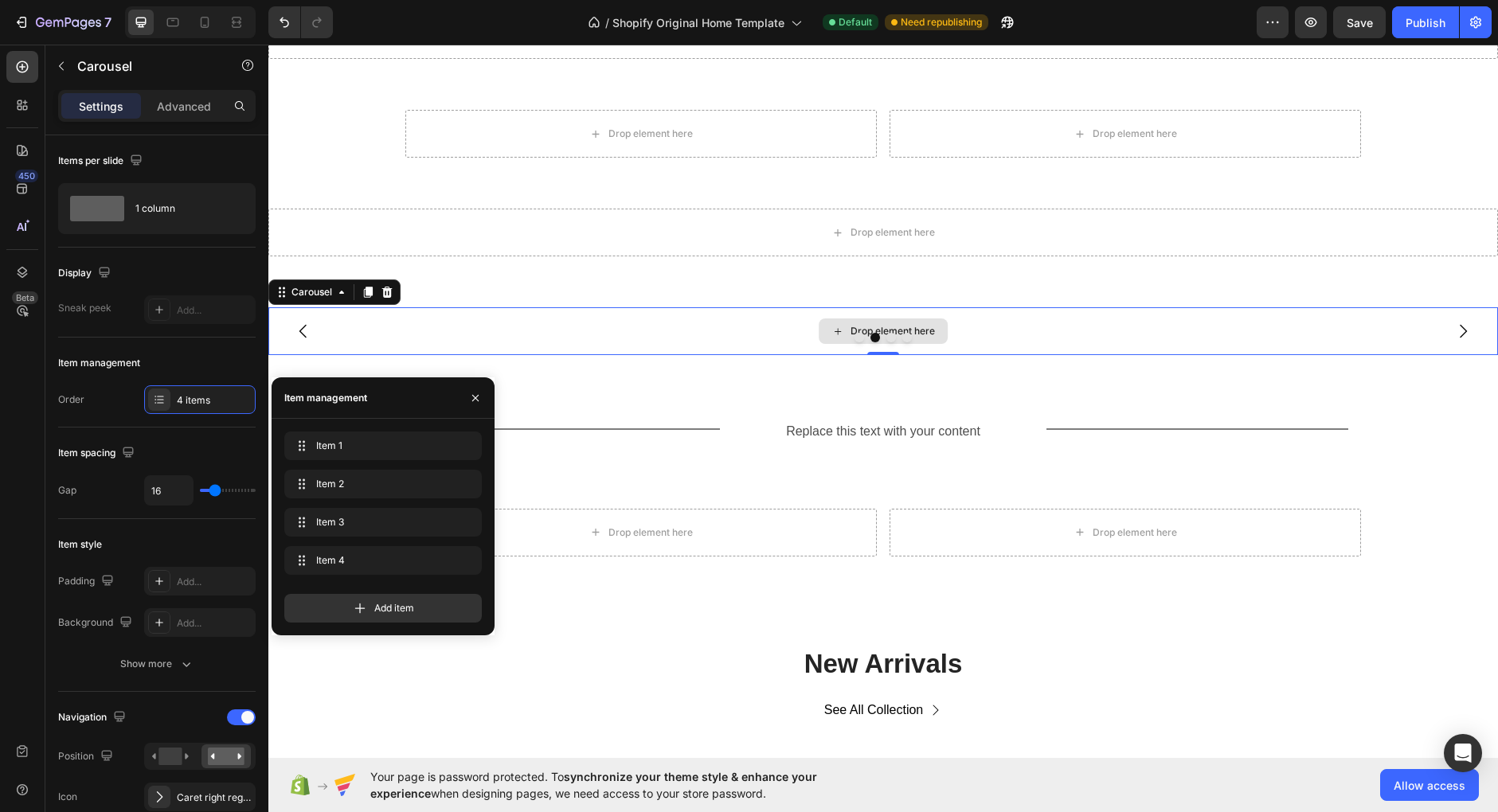
click at [528, 343] on div "Drop element here" at bounding box center [882, 331] width 1229 height 48
click at [212, 161] on div "Items per slide" at bounding box center [157, 161] width 197 height 26
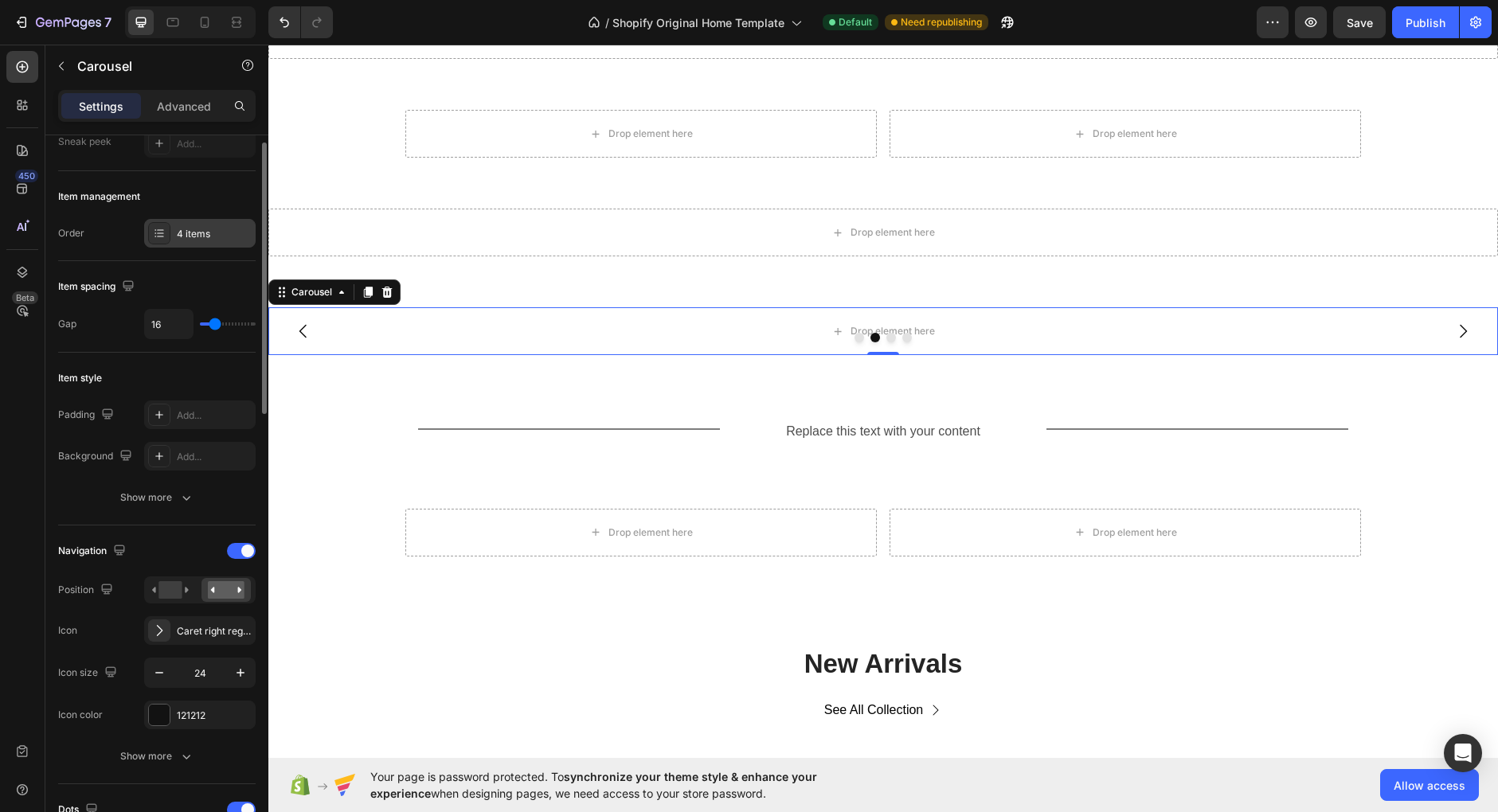
scroll to position [0, 0]
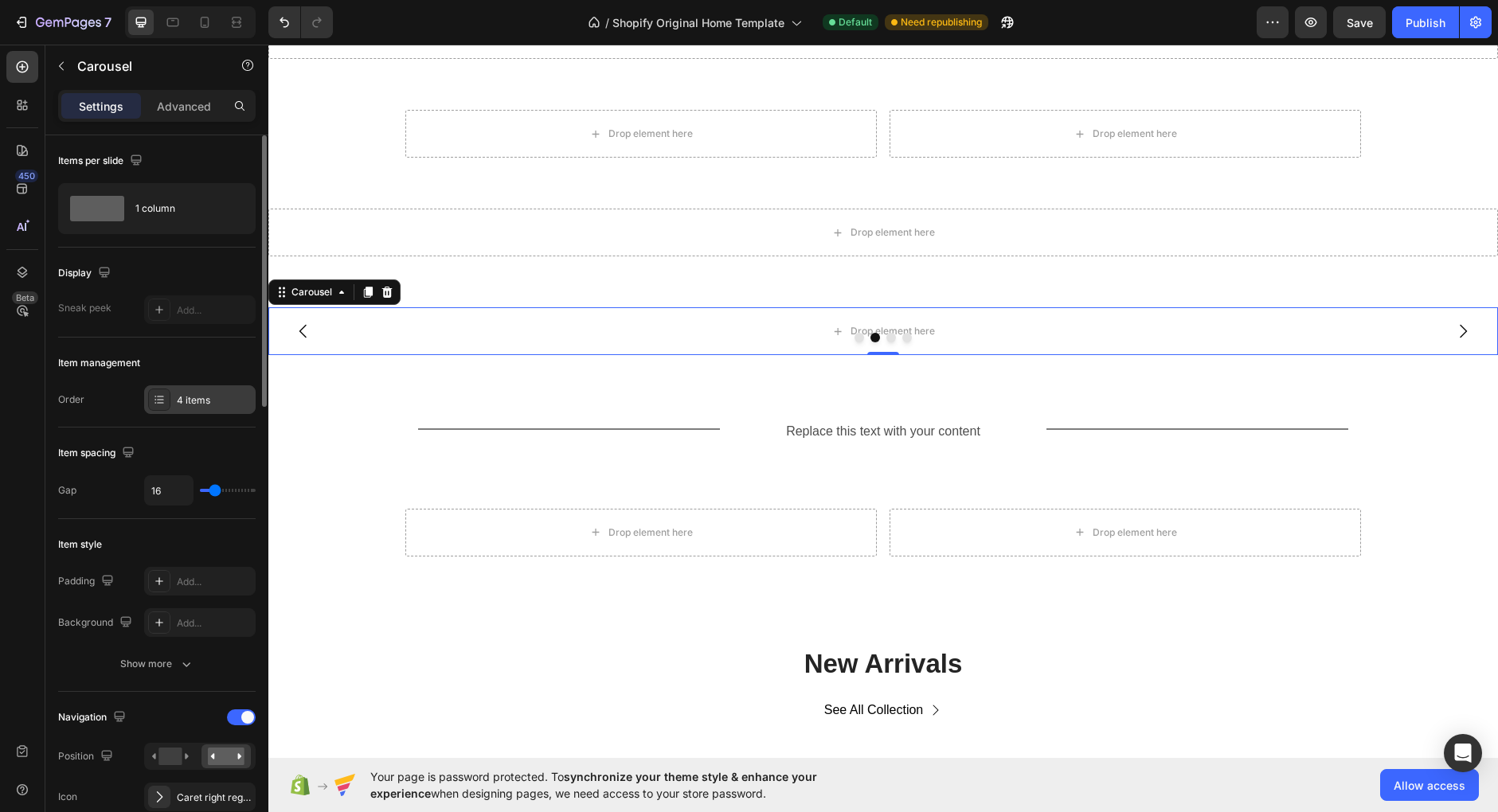
click at [215, 408] on div "4 items" at bounding box center [200, 400] width 111 height 29
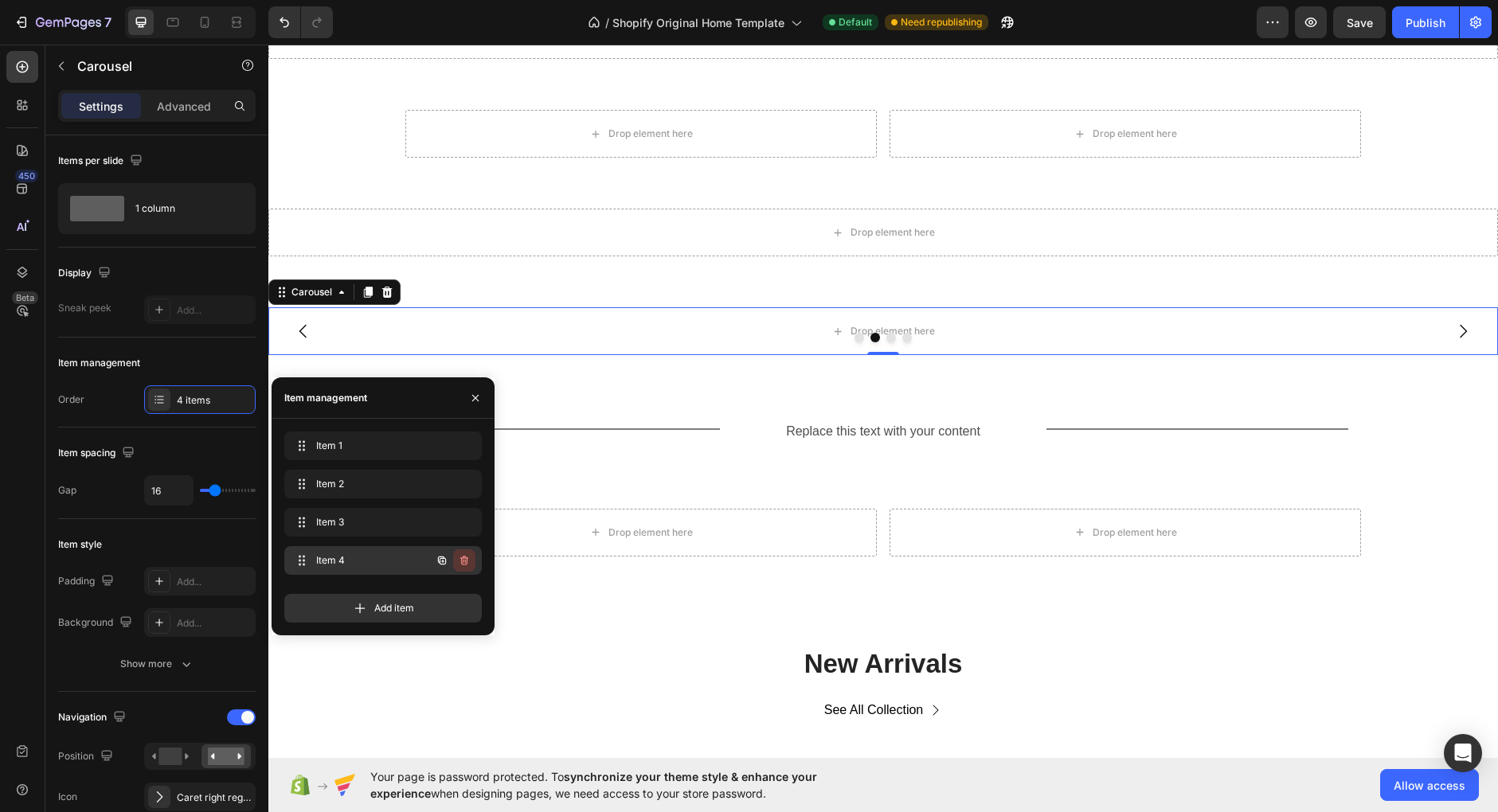
click at [464, 563] on icon "button" at bounding box center [464, 561] width 13 height 13
click at [467, 559] on div "Delete" at bounding box center [454, 561] width 29 height 15
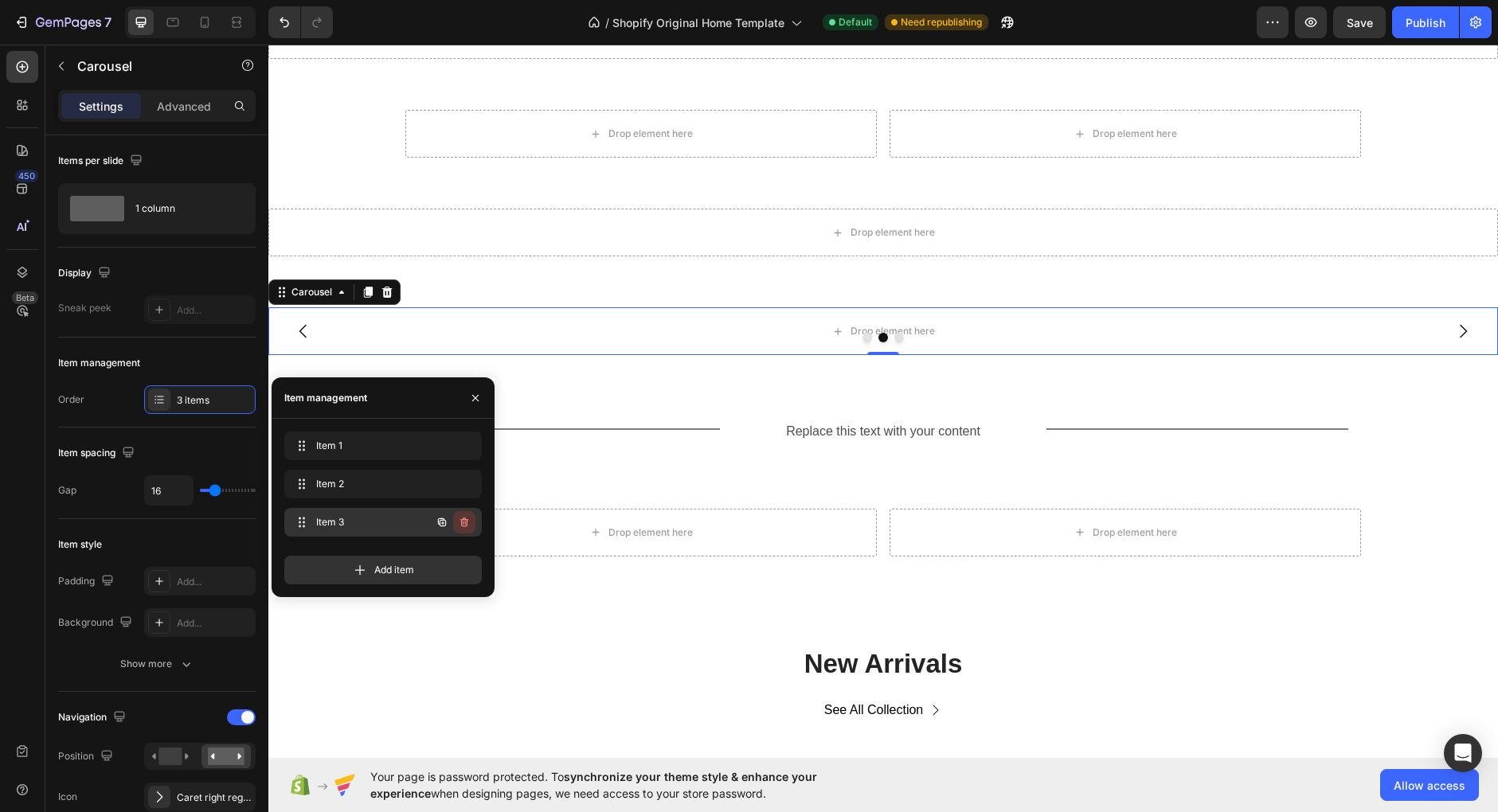
click at [470, 524] on icon "button" at bounding box center [464, 522] width 13 height 13
click at [461, 524] on div "Delete" at bounding box center [454, 523] width 29 height 15
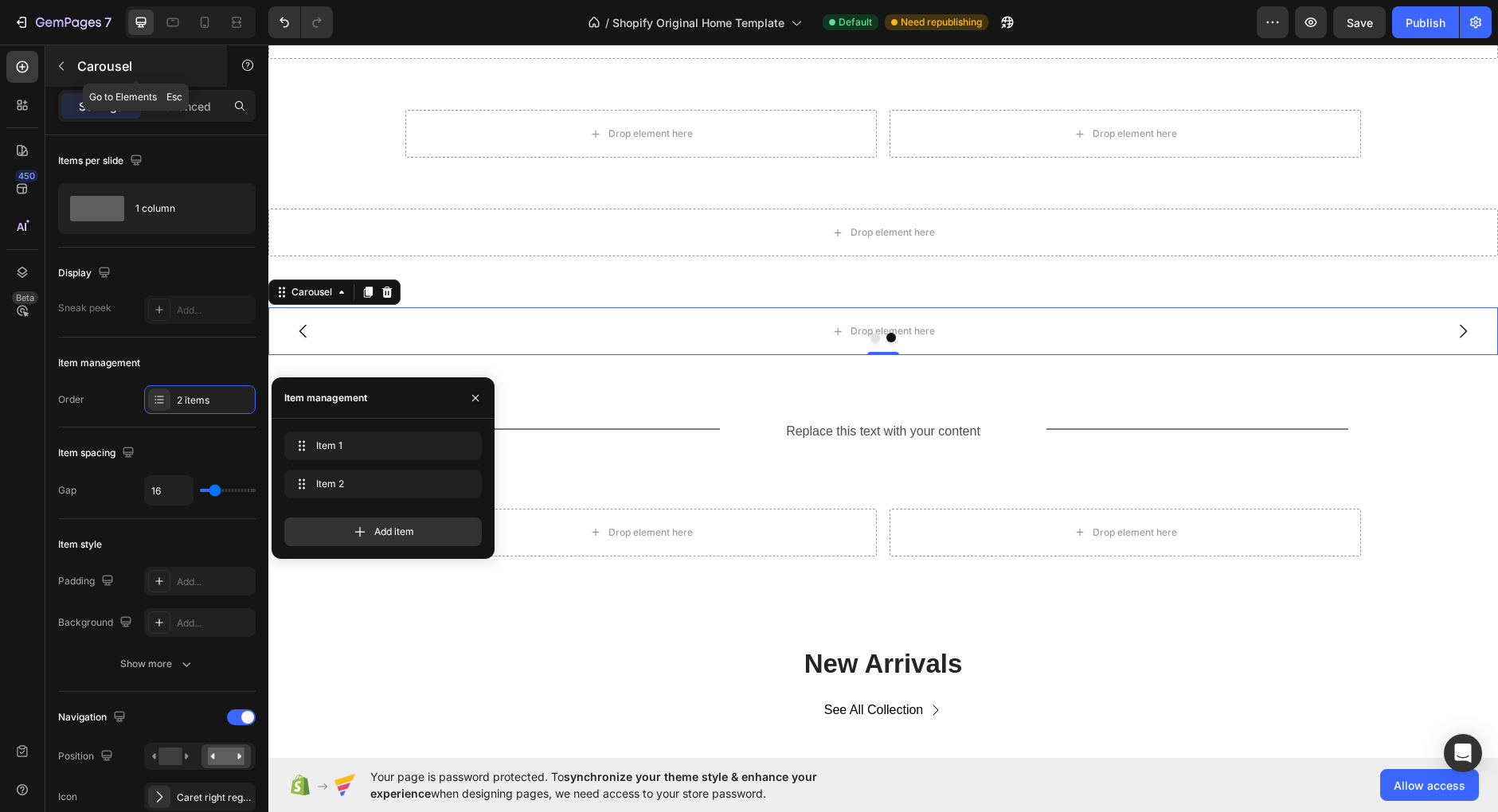
click at [59, 69] on icon "button" at bounding box center [62, 66] width 13 height 13
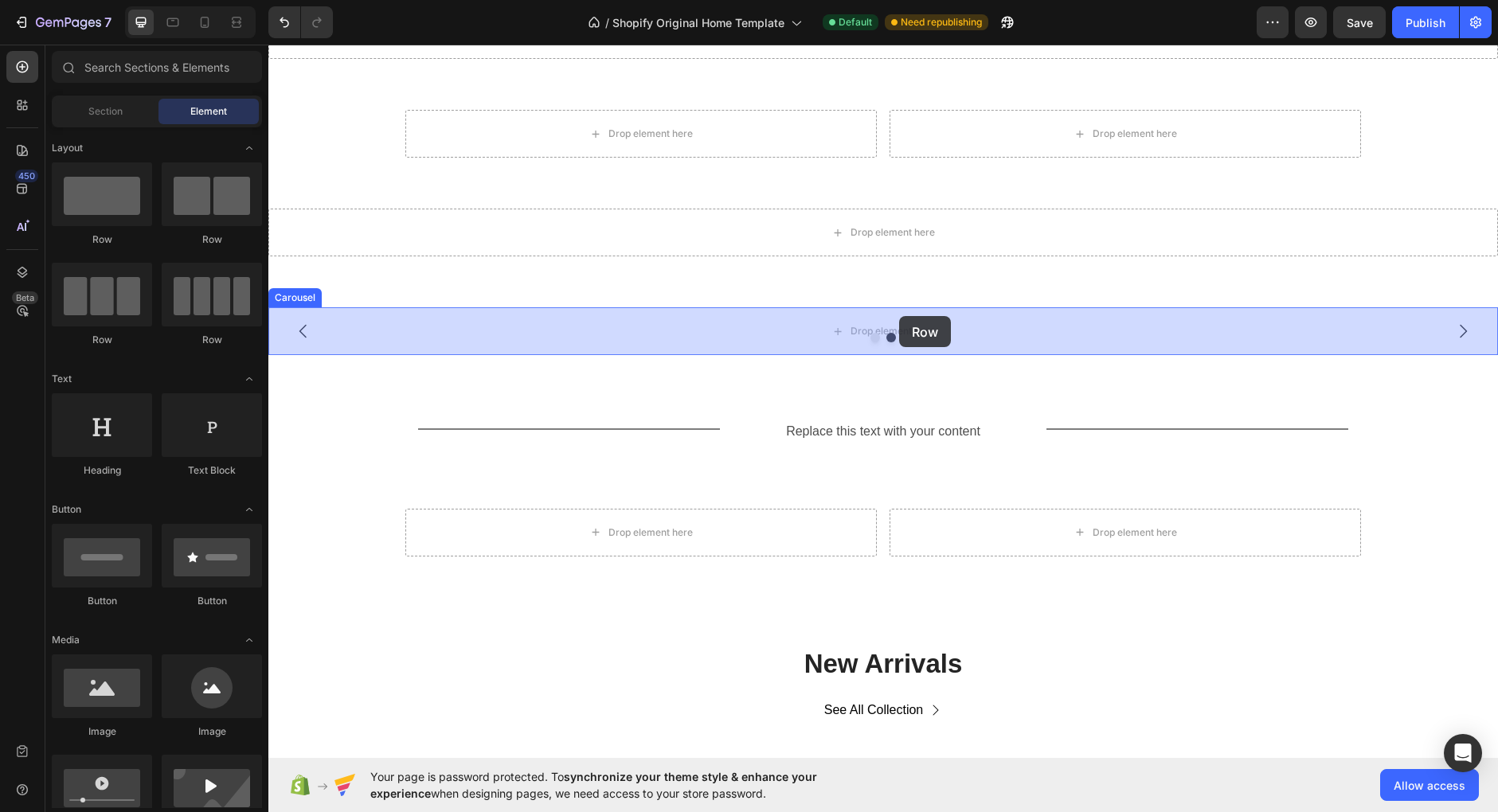
drag, startPoint x: 483, startPoint y: 260, endPoint x: 899, endPoint y: 316, distance: 419.8
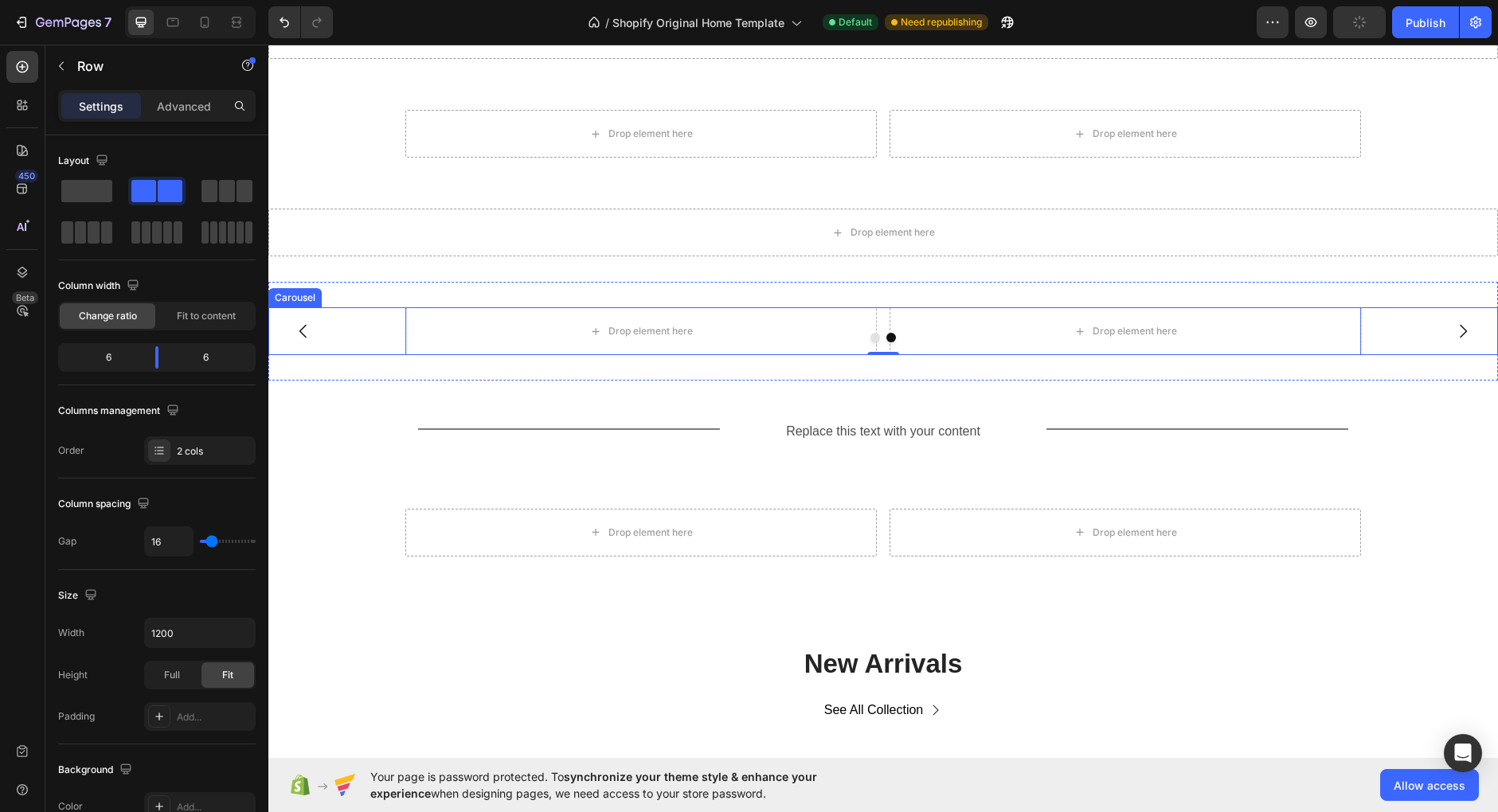
click at [875, 338] on button "Dot" at bounding box center [875, 337] width 9 height 9
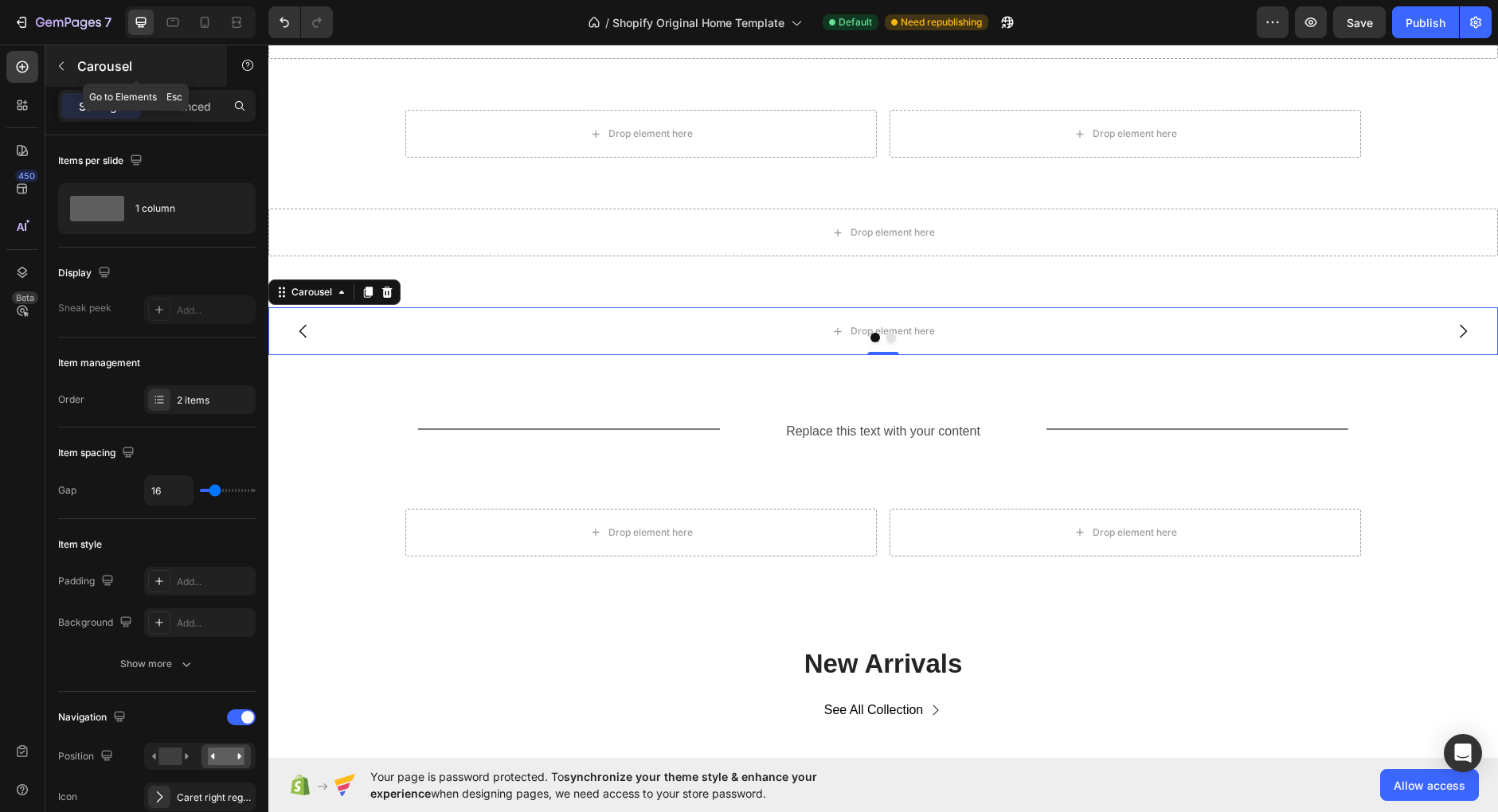
click at [72, 57] on button "button" at bounding box center [62, 66] width 26 height 26
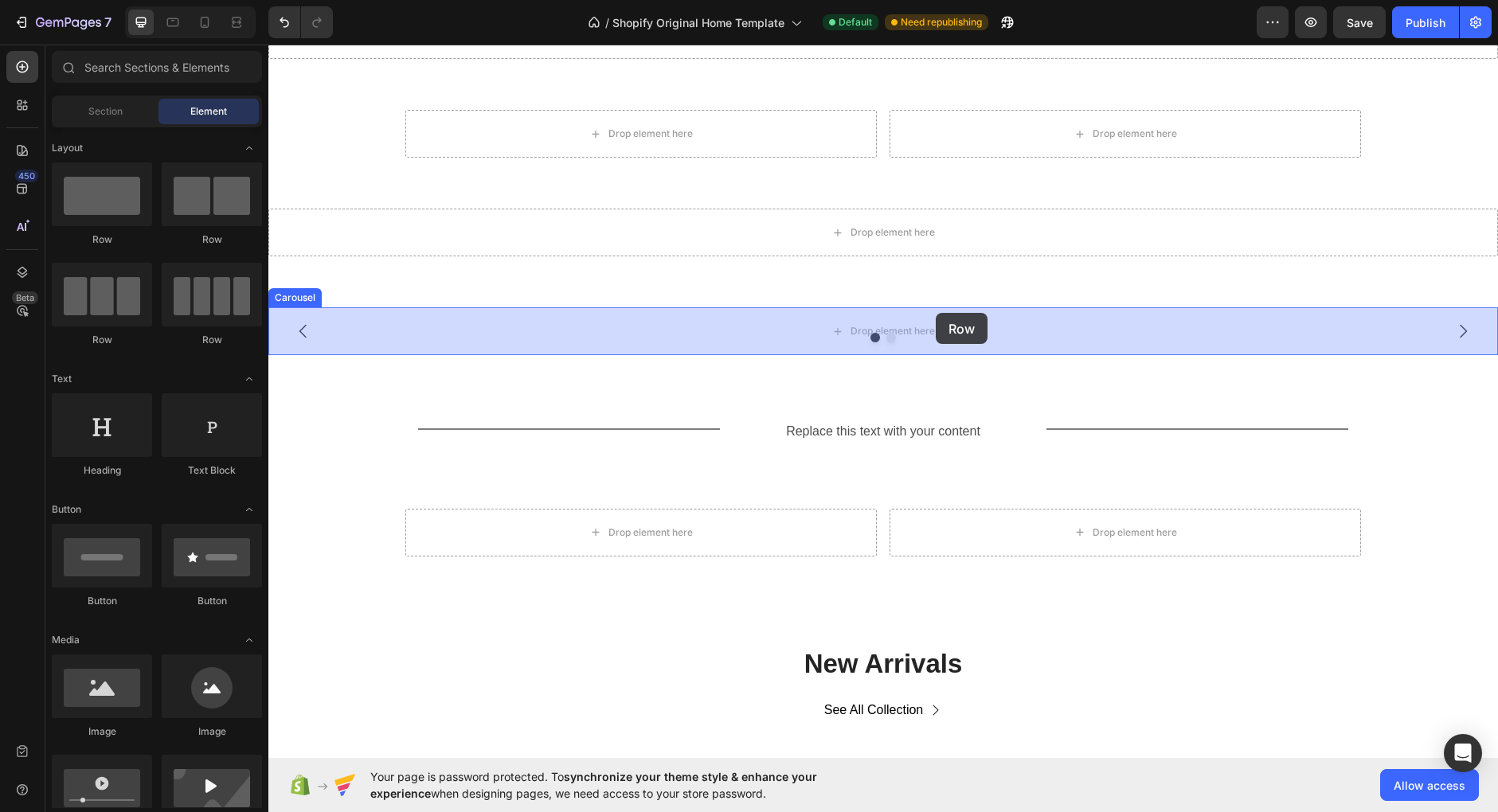
drag, startPoint x: 489, startPoint y: 243, endPoint x: 935, endPoint y: 313, distance: 451.5
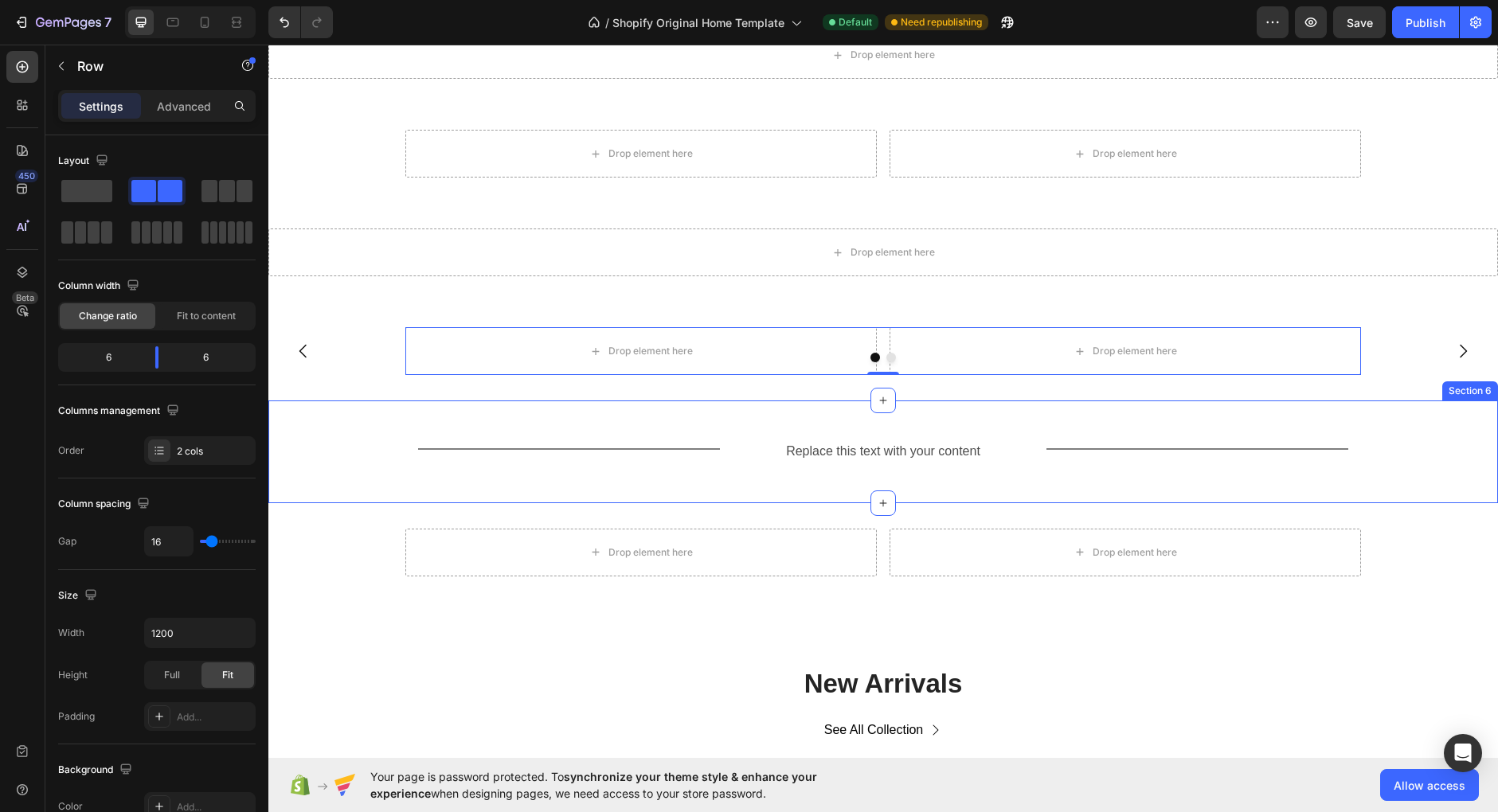
scroll to position [171, 0]
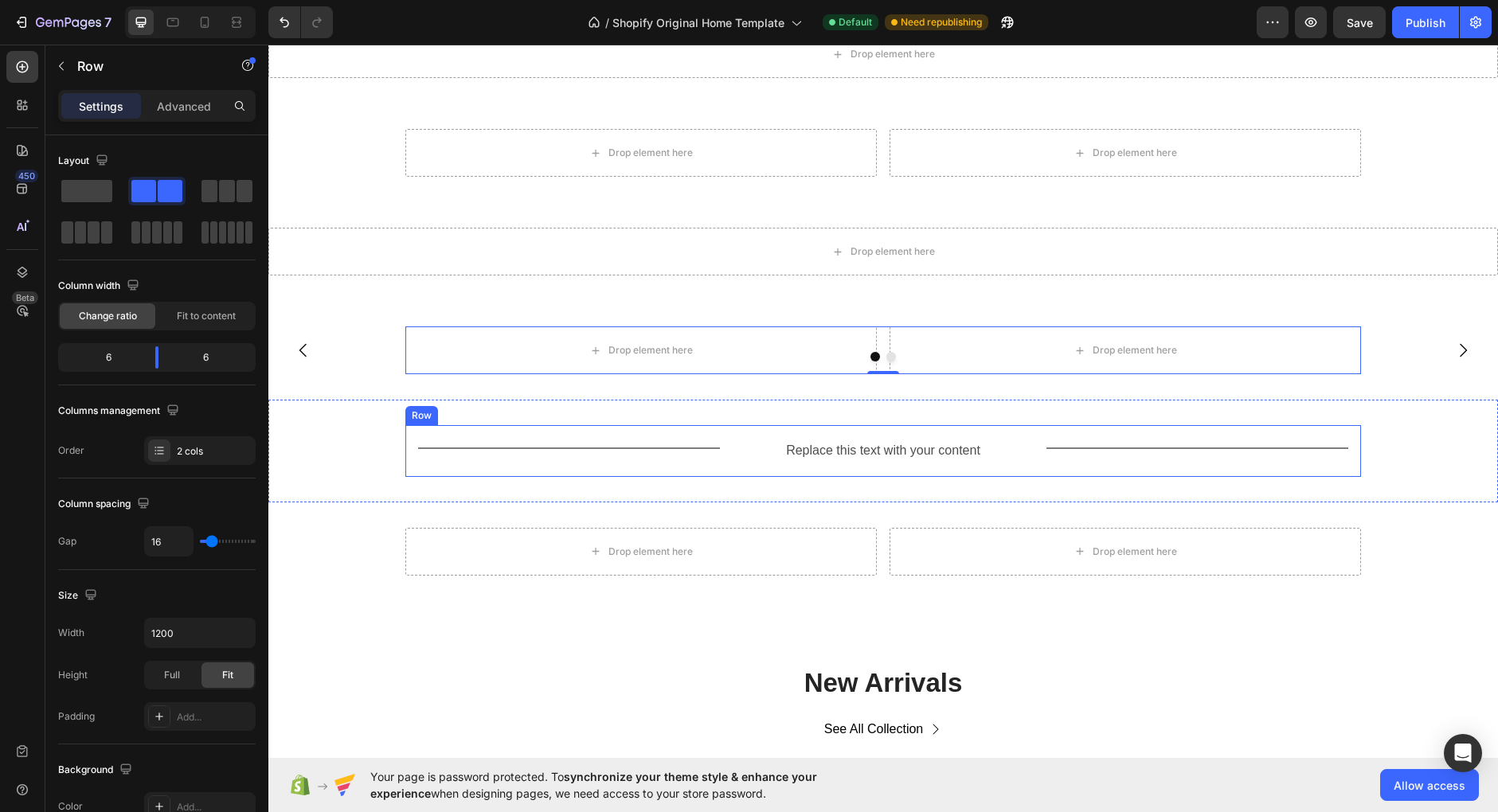
click at [725, 446] on div "Title Line Replace this text with your content Text Block Title Line Row" at bounding box center [883, 451] width 956 height 52
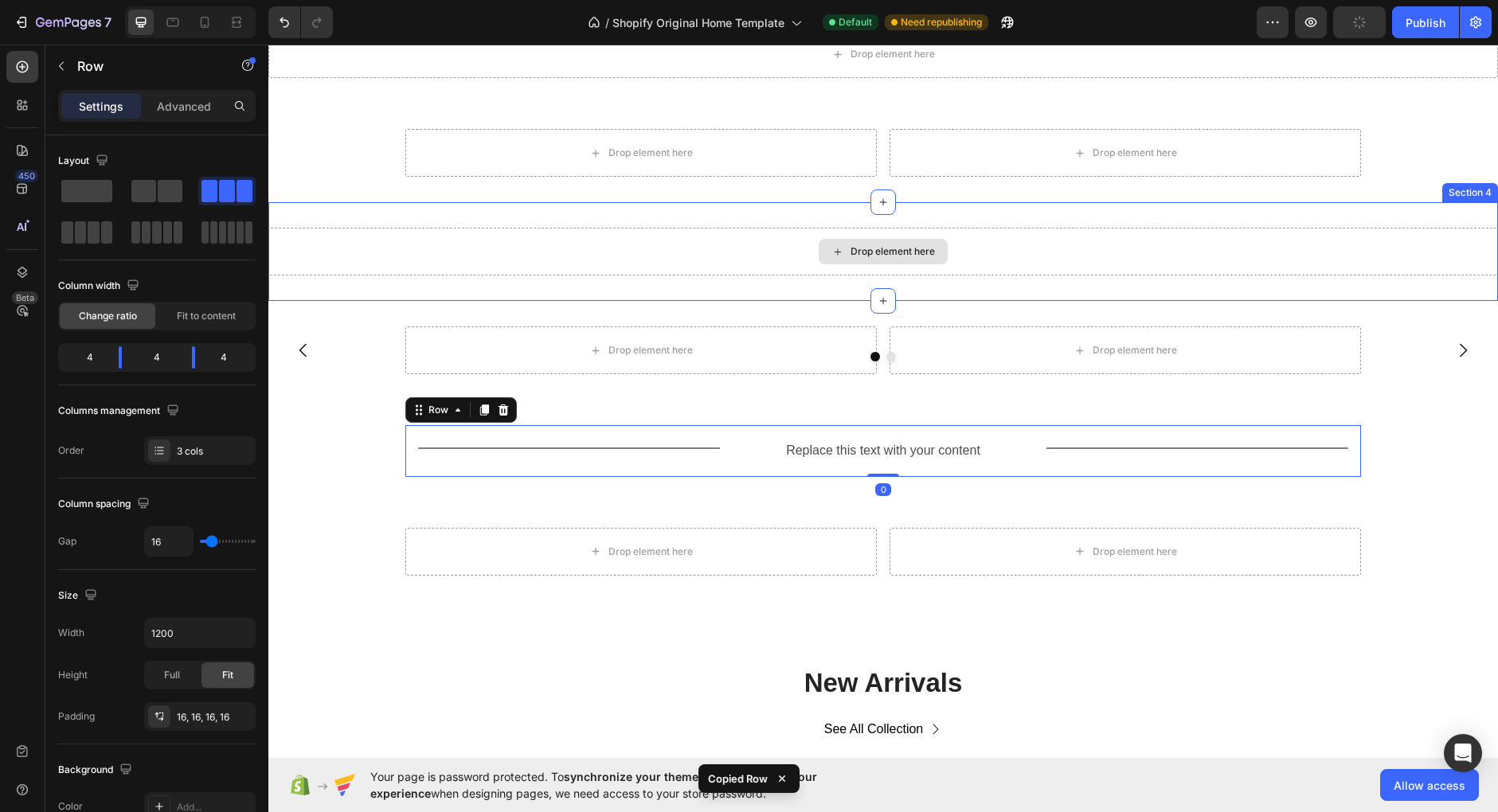
click at [776, 249] on div "Drop element here" at bounding box center [882, 251] width 1229 height 48
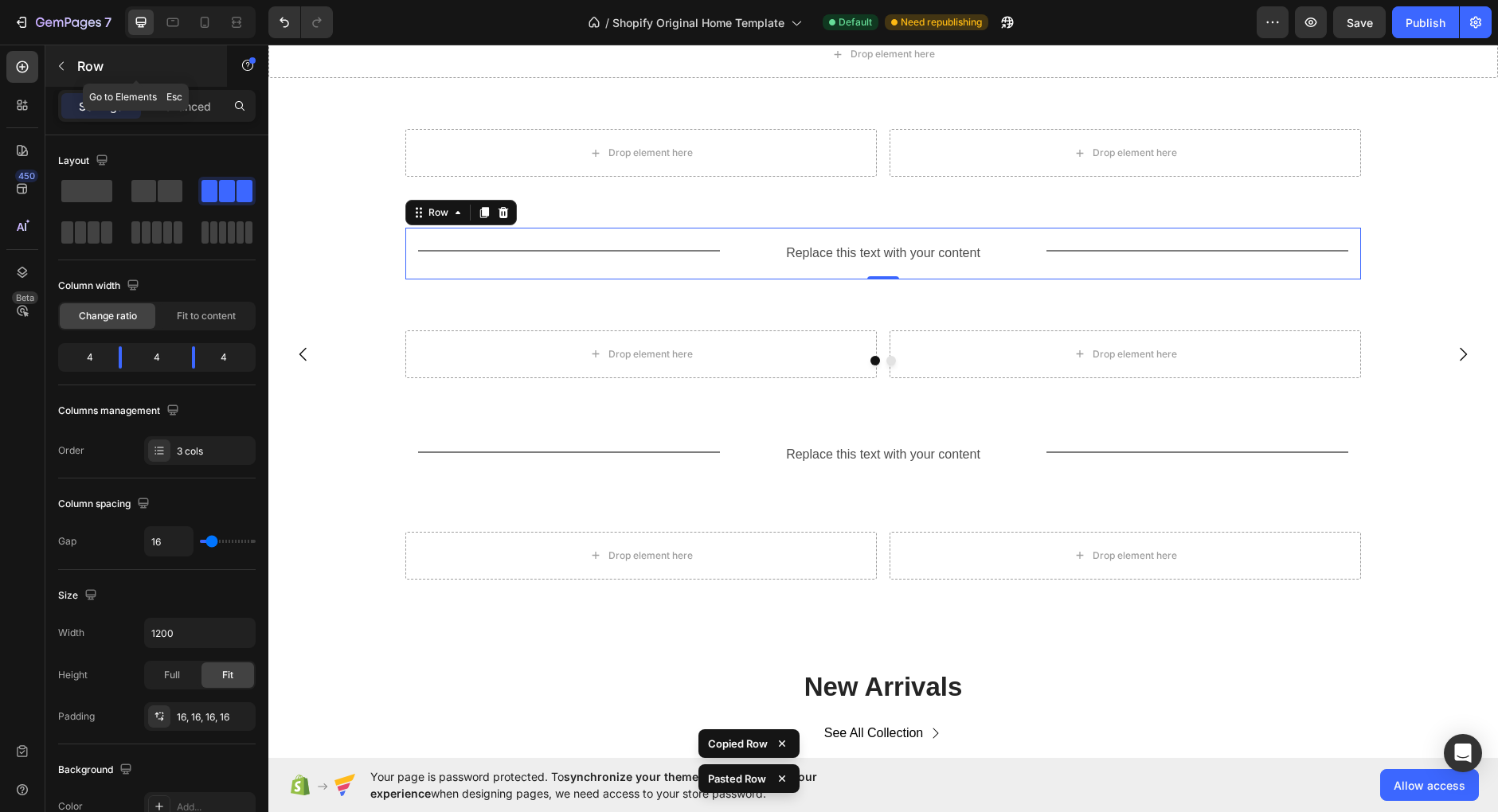
click at [57, 56] on button "button" at bounding box center [62, 66] width 26 height 26
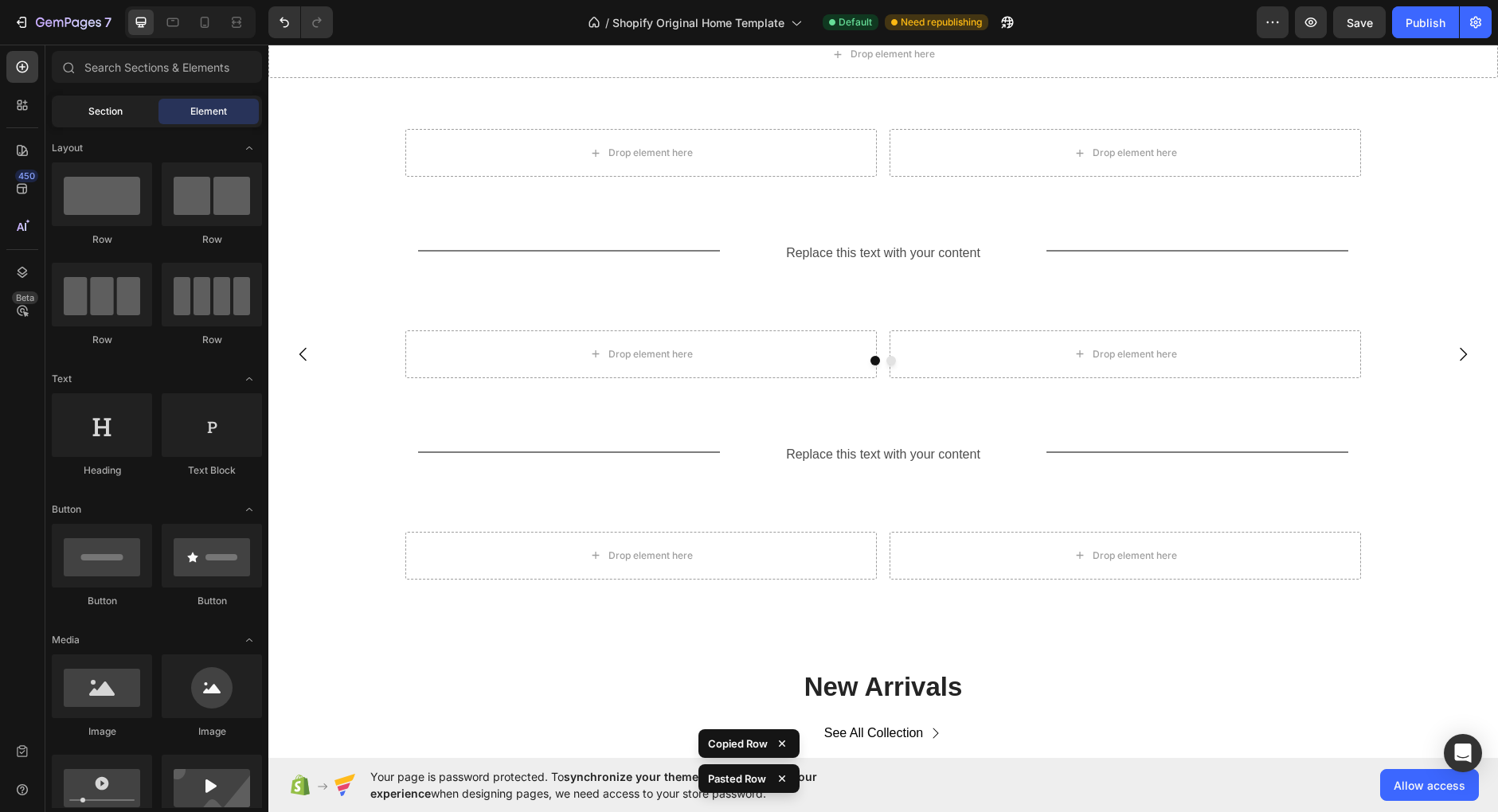
click at [95, 115] on span "Section" at bounding box center [105, 111] width 34 height 15
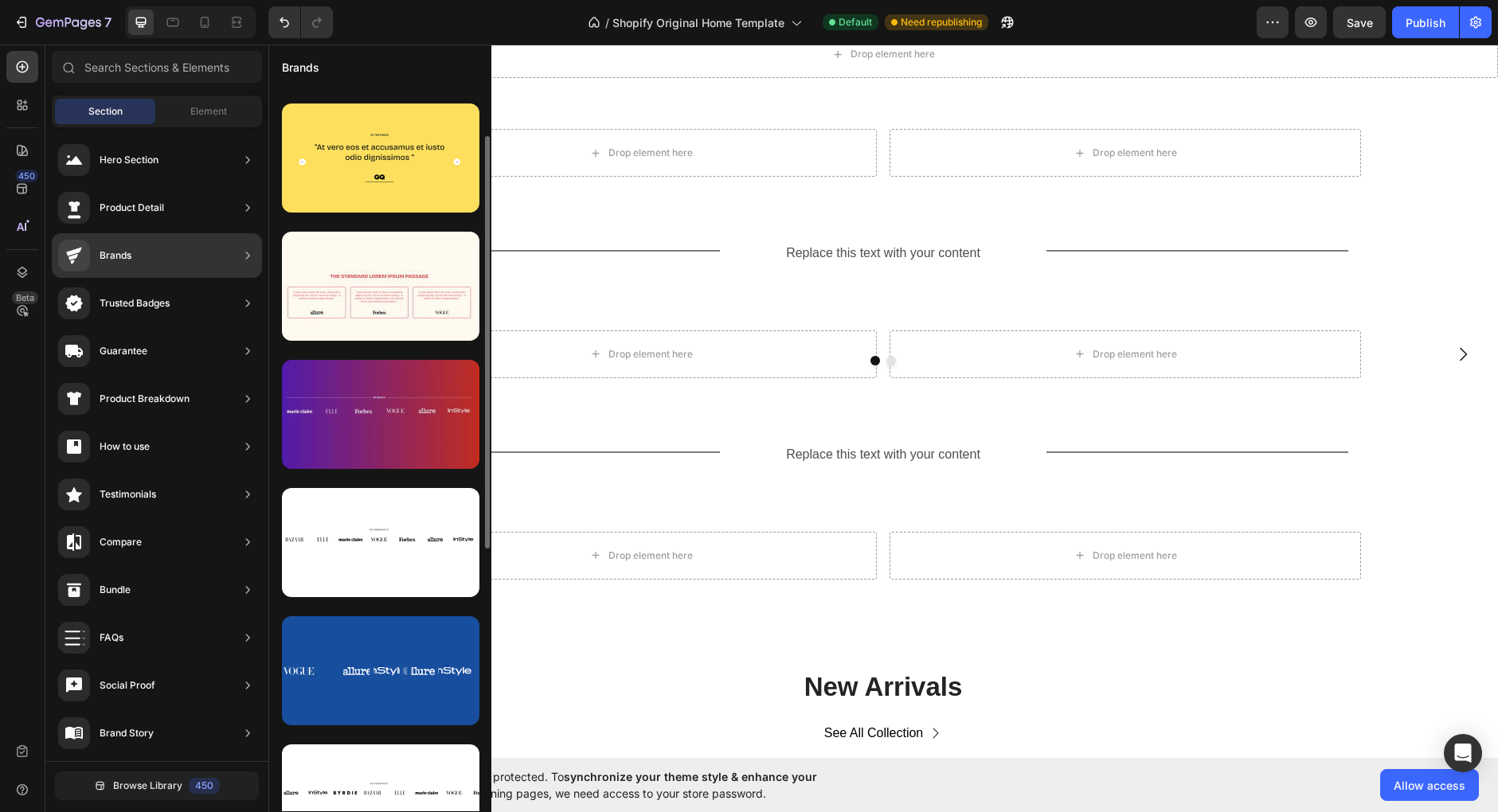
scroll to position [121, 0]
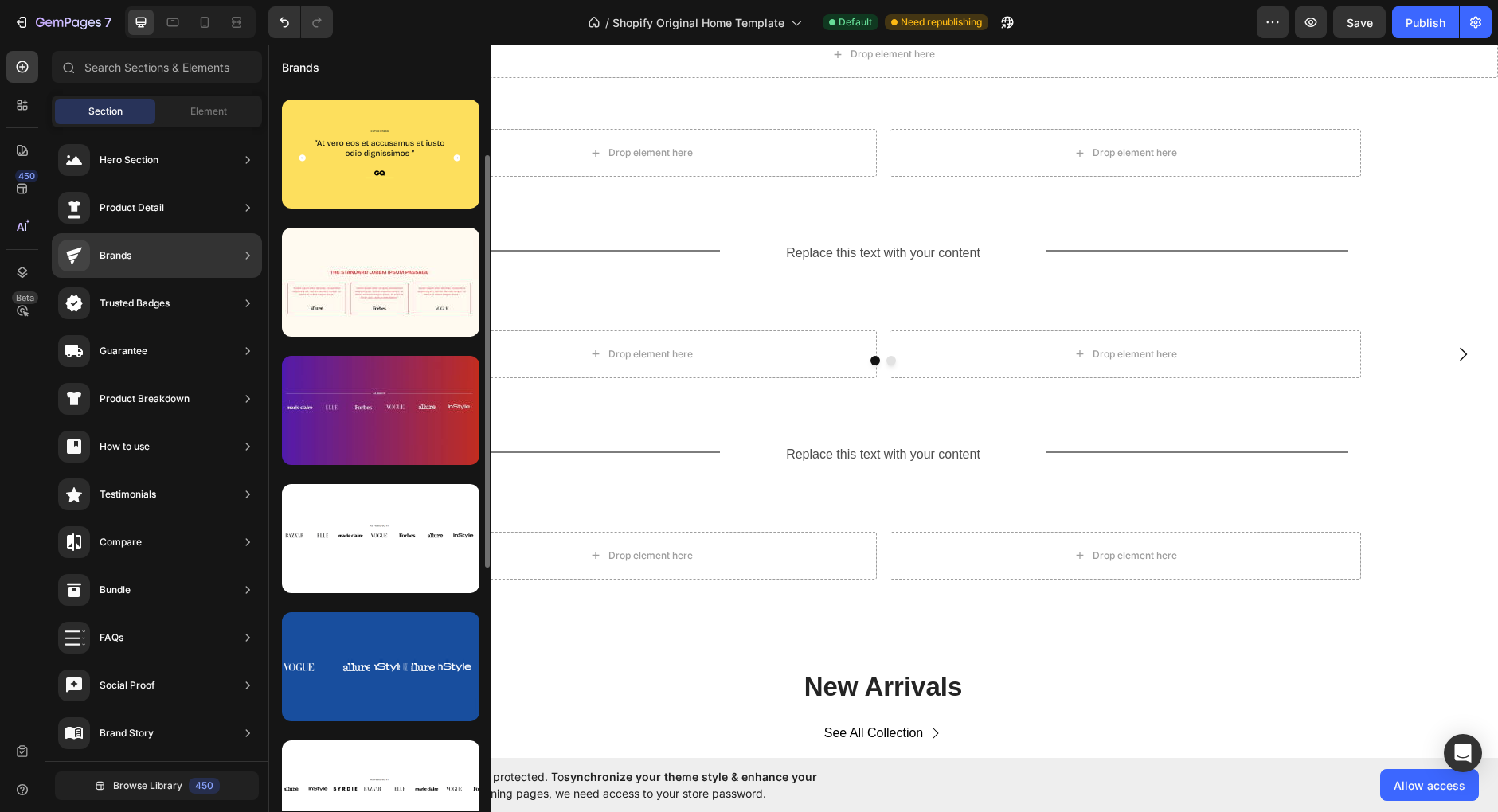
click at [394, 418] on div at bounding box center [380, 411] width 197 height 109
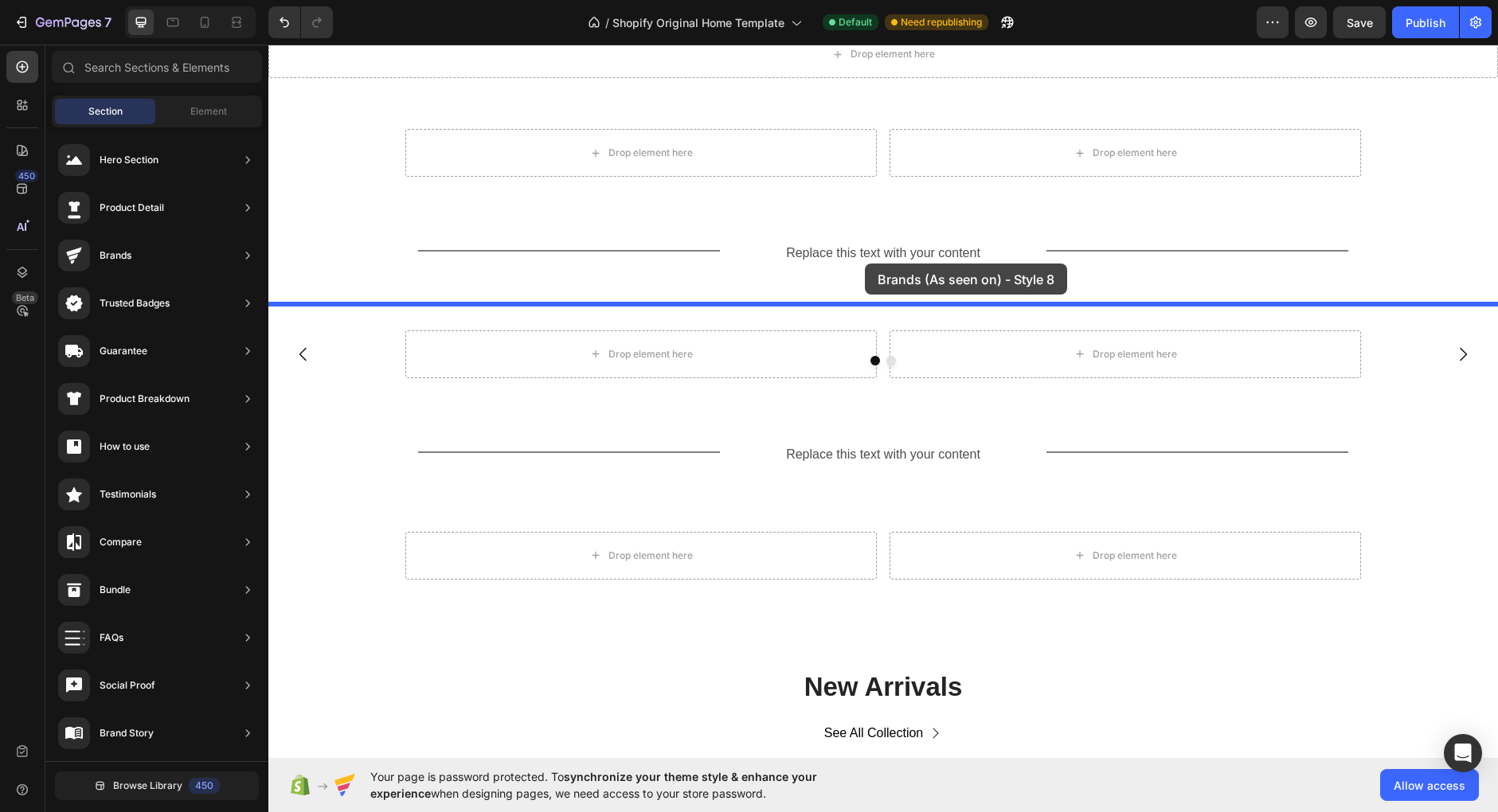
drag, startPoint x: 664, startPoint y: 466, endPoint x: 865, endPoint y: 263, distance: 285.7
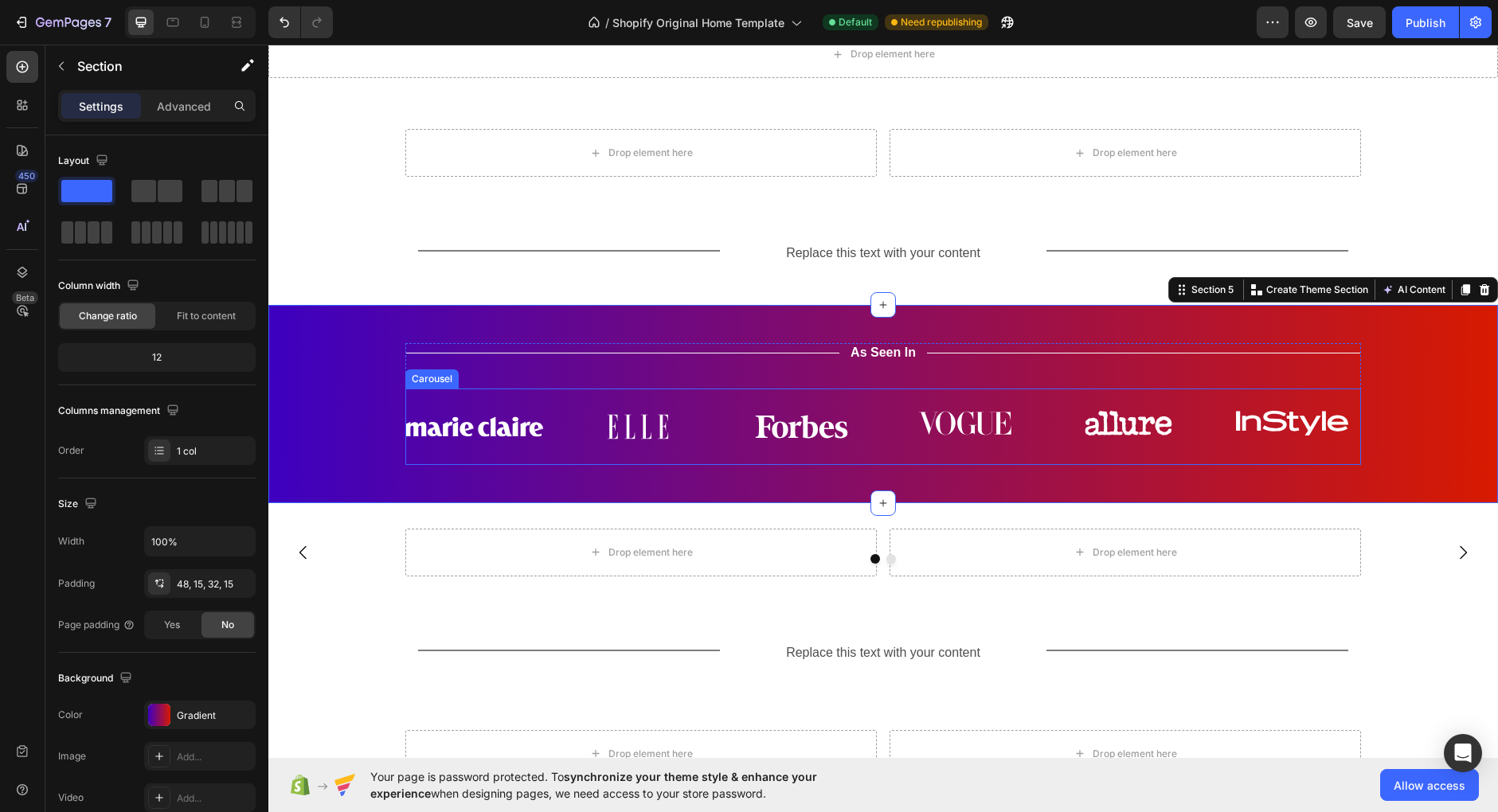
click at [884, 427] on div "Image Image Image Image Image Image" at bounding box center [883, 426] width 956 height 51
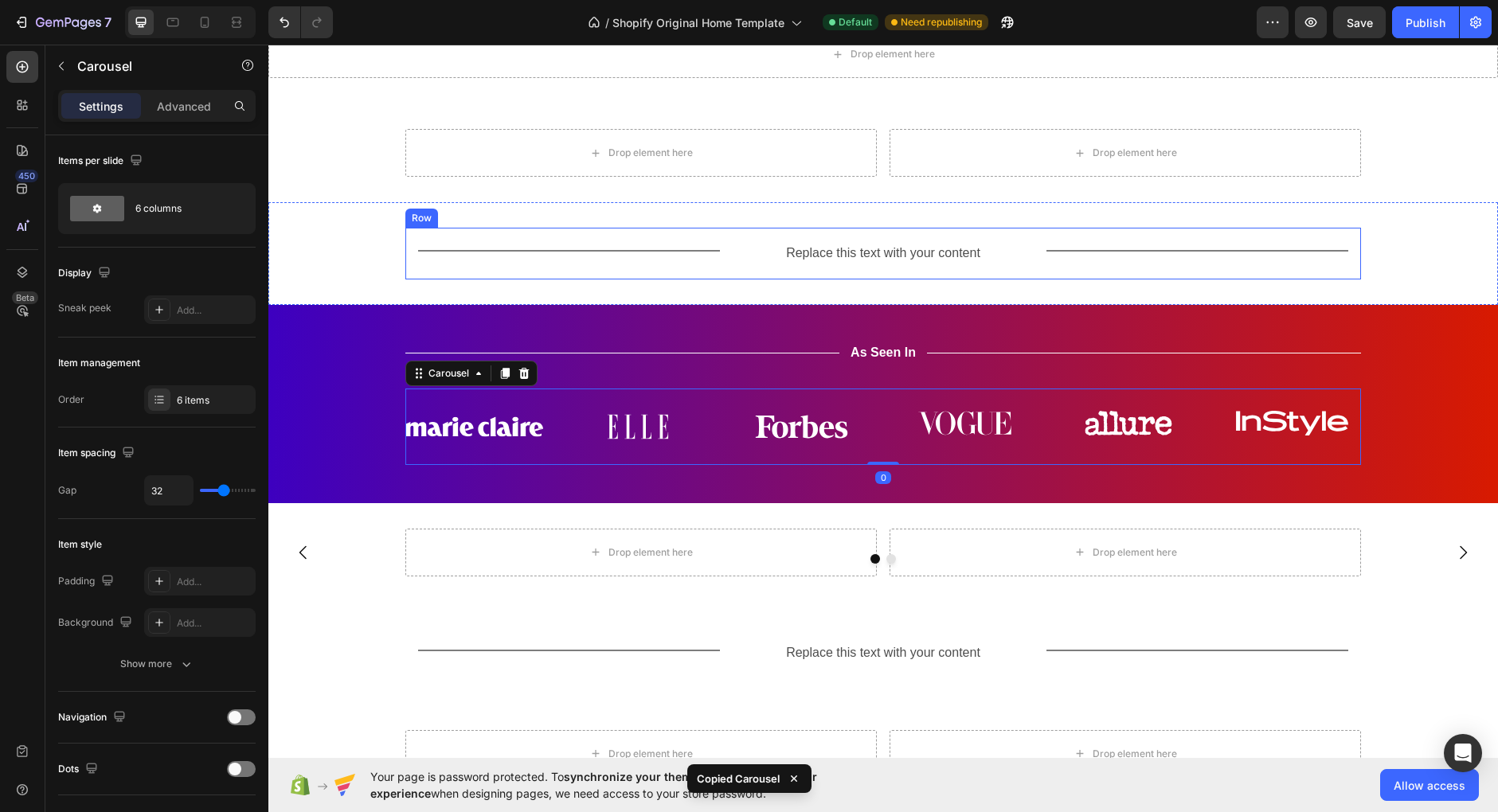
click at [833, 268] on div "Title Line Replace this text with your content Text Block Title Line Row" at bounding box center [883, 253] width 956 height 52
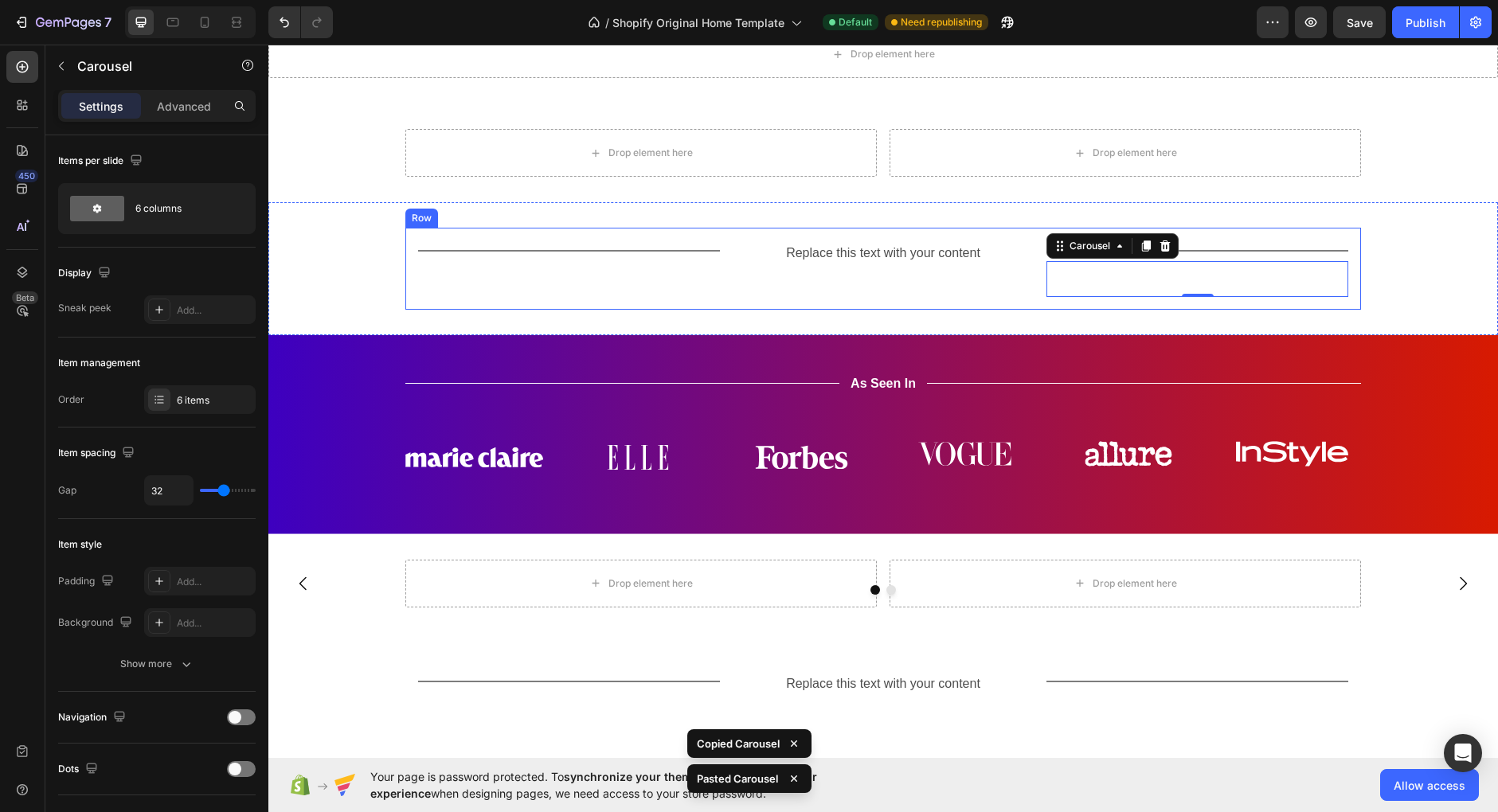
click at [994, 285] on div "Replace this text with your content Text Block" at bounding box center [884, 268] width 302 height 56
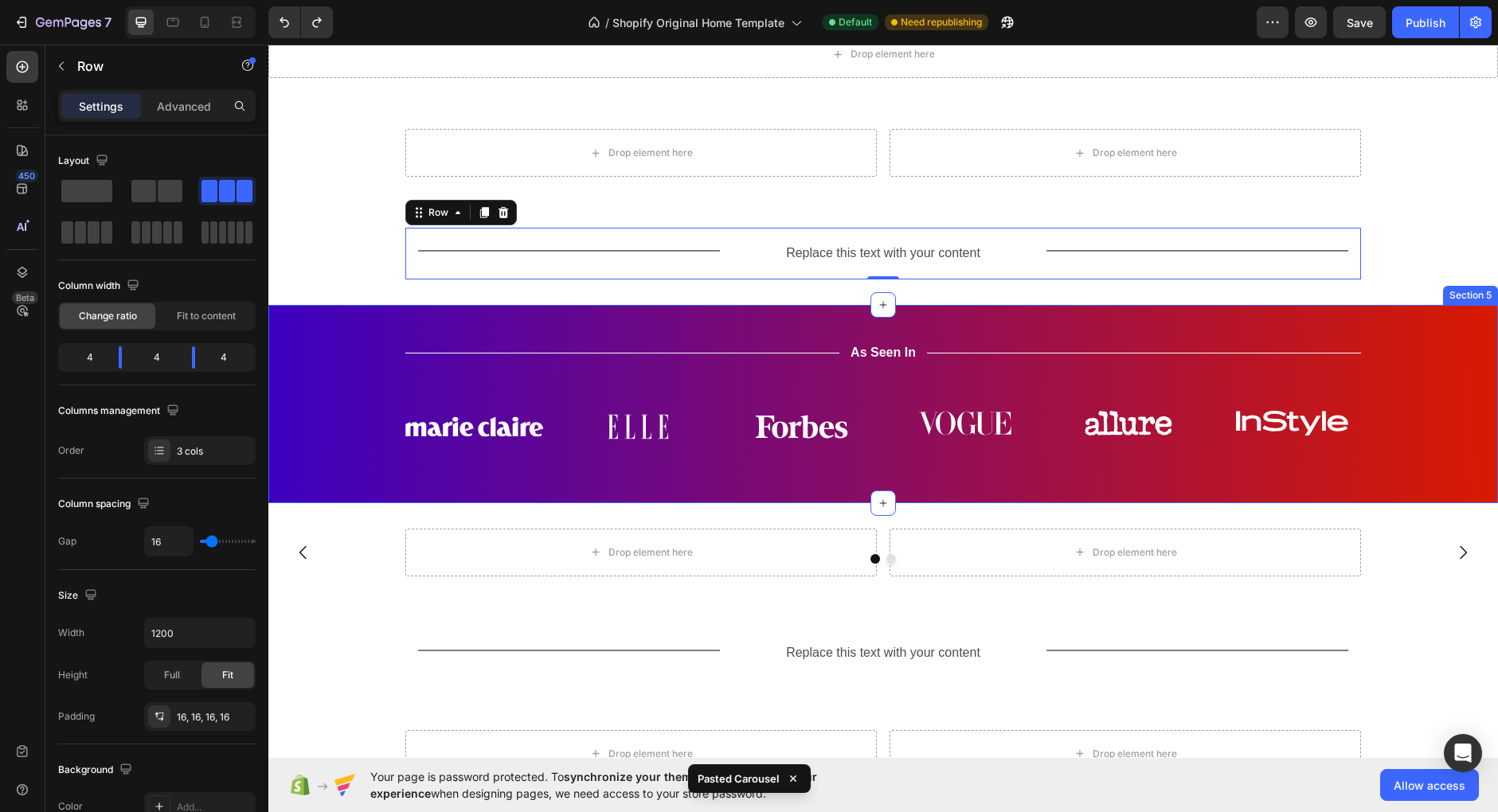
click at [802, 316] on div "Title Line As Seen In Text Block Title Line Row Image Image Image Image Image I…" at bounding box center [882, 403] width 1229 height 198
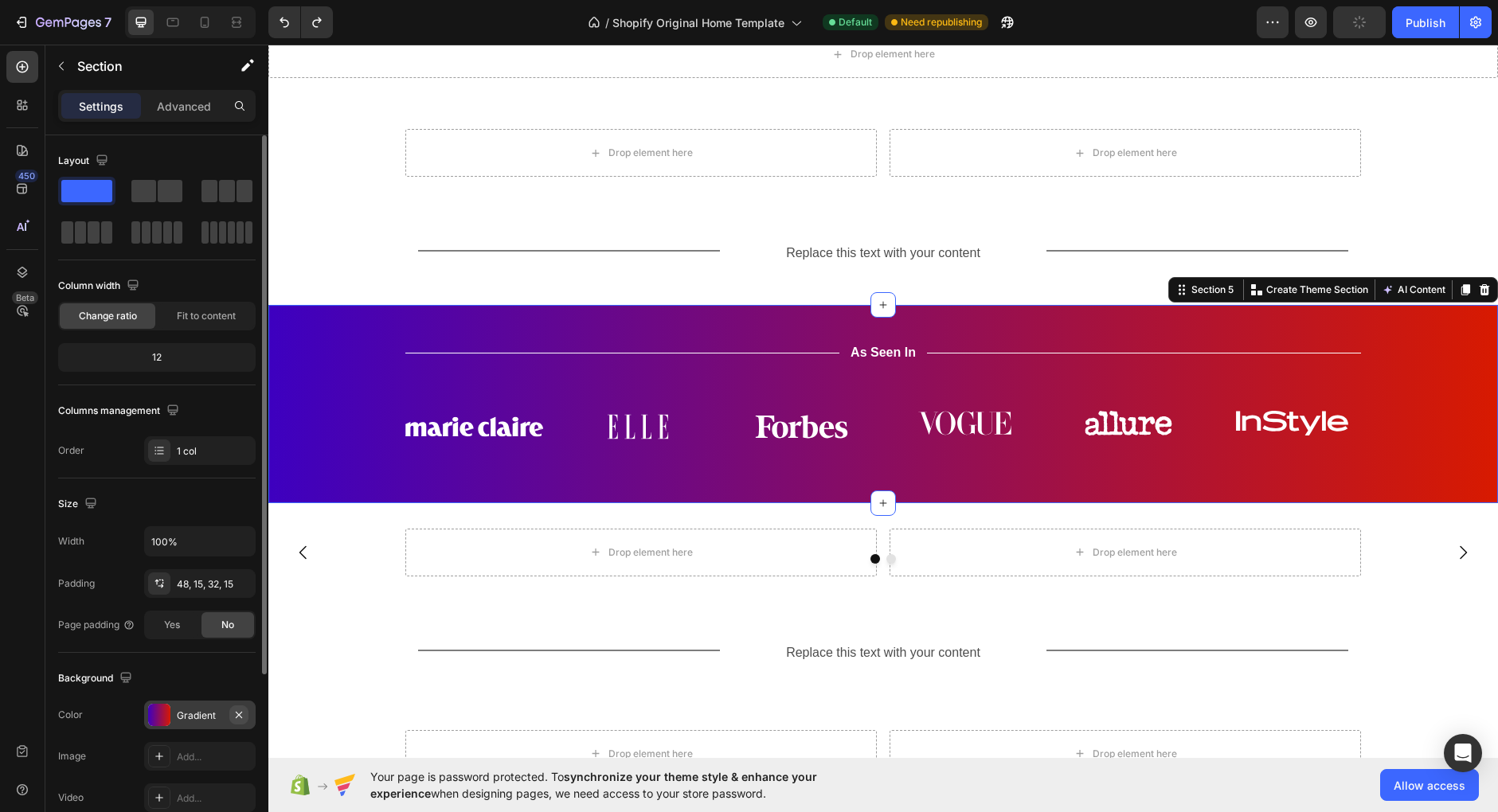
click at [240, 711] on icon "button" at bounding box center [238, 713] width 6 height 6
click at [514, 432] on img at bounding box center [474, 426] width 138 height 51
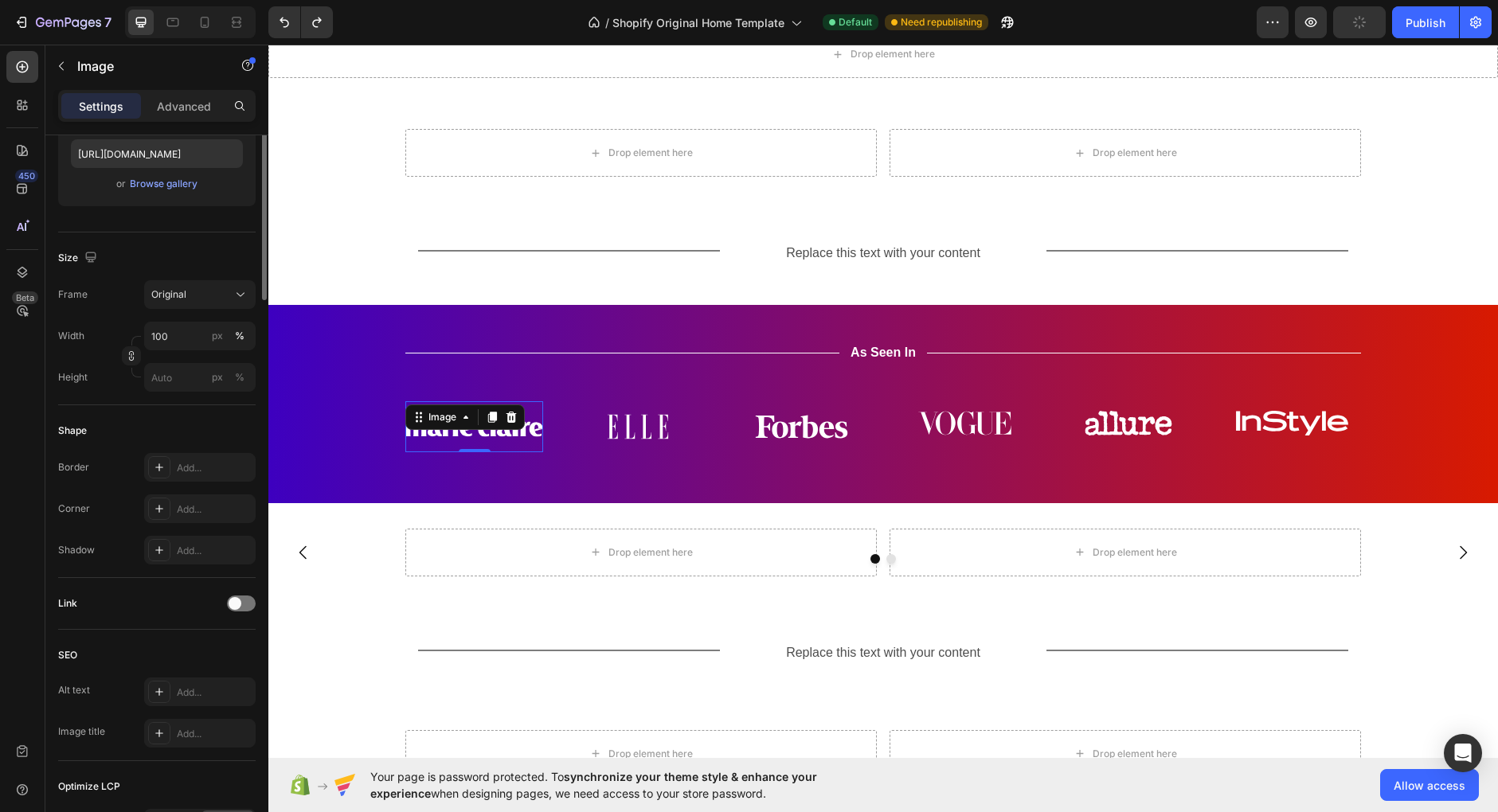
scroll to position [0, 0]
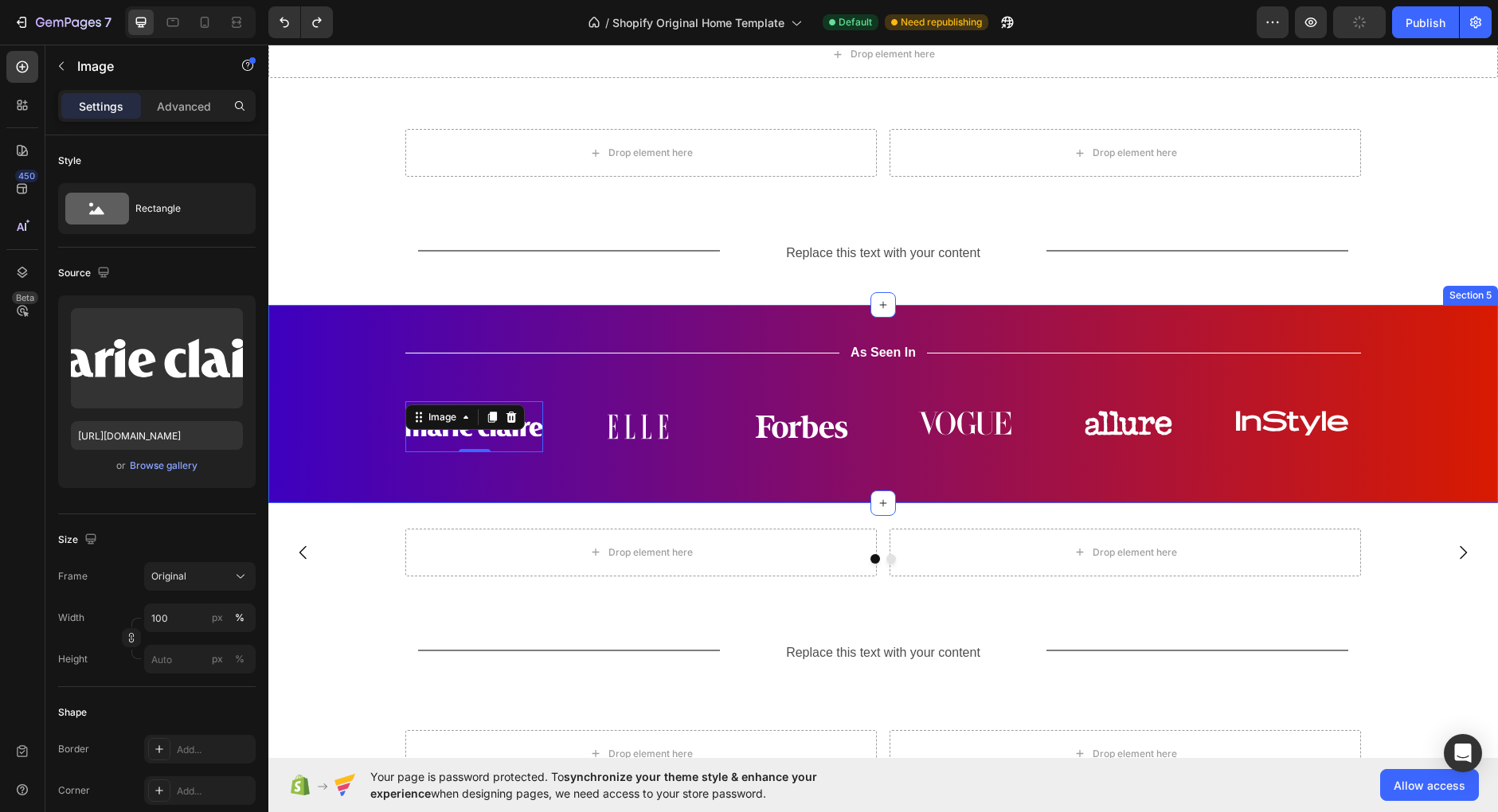
click at [347, 326] on div "Title Line As Seen In Text Block Title Line Row Image 0 Image Image Image Image…" at bounding box center [882, 403] width 1229 height 198
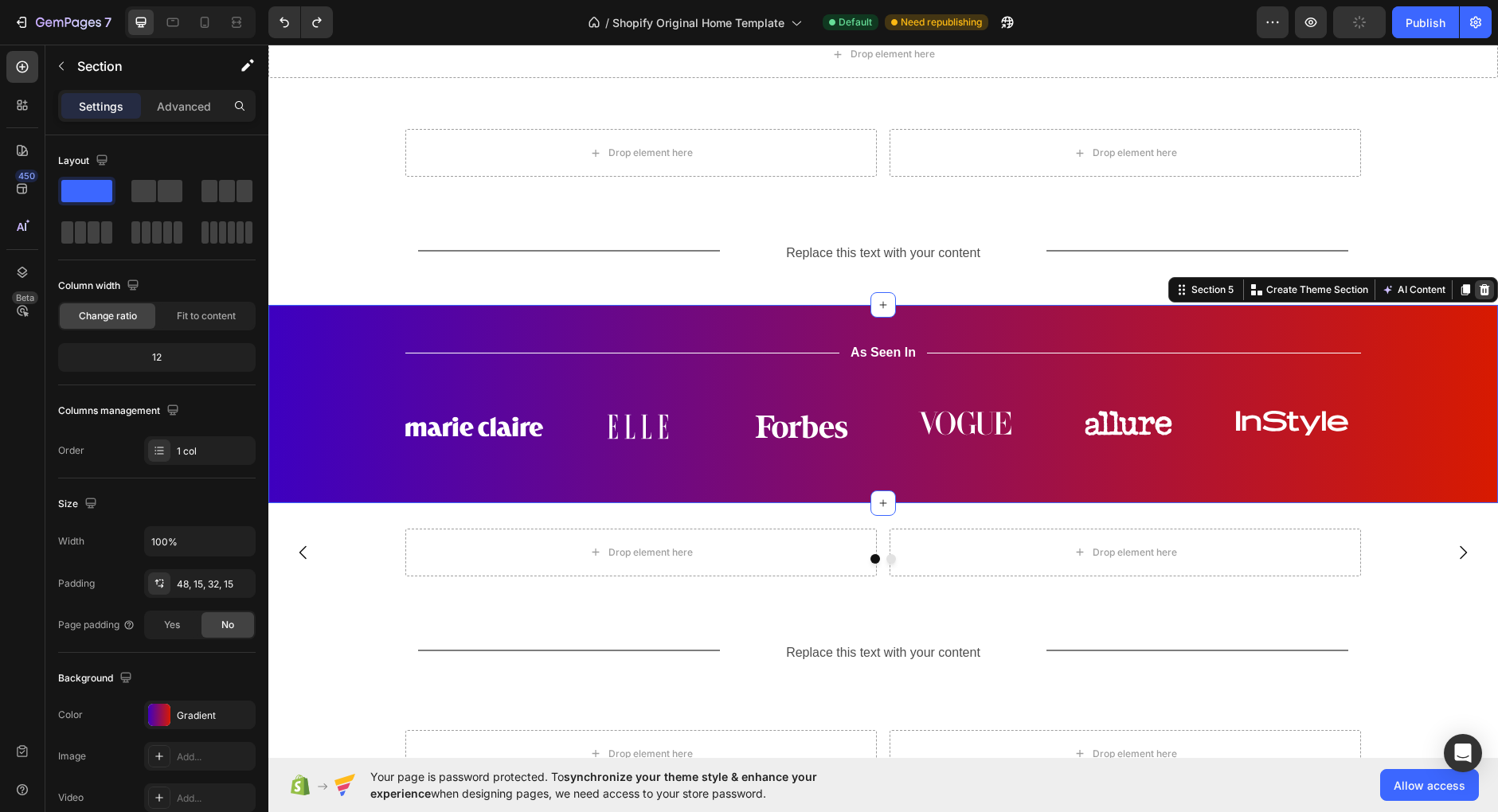
click at [1485, 287] on icon at bounding box center [1484, 290] width 10 height 11
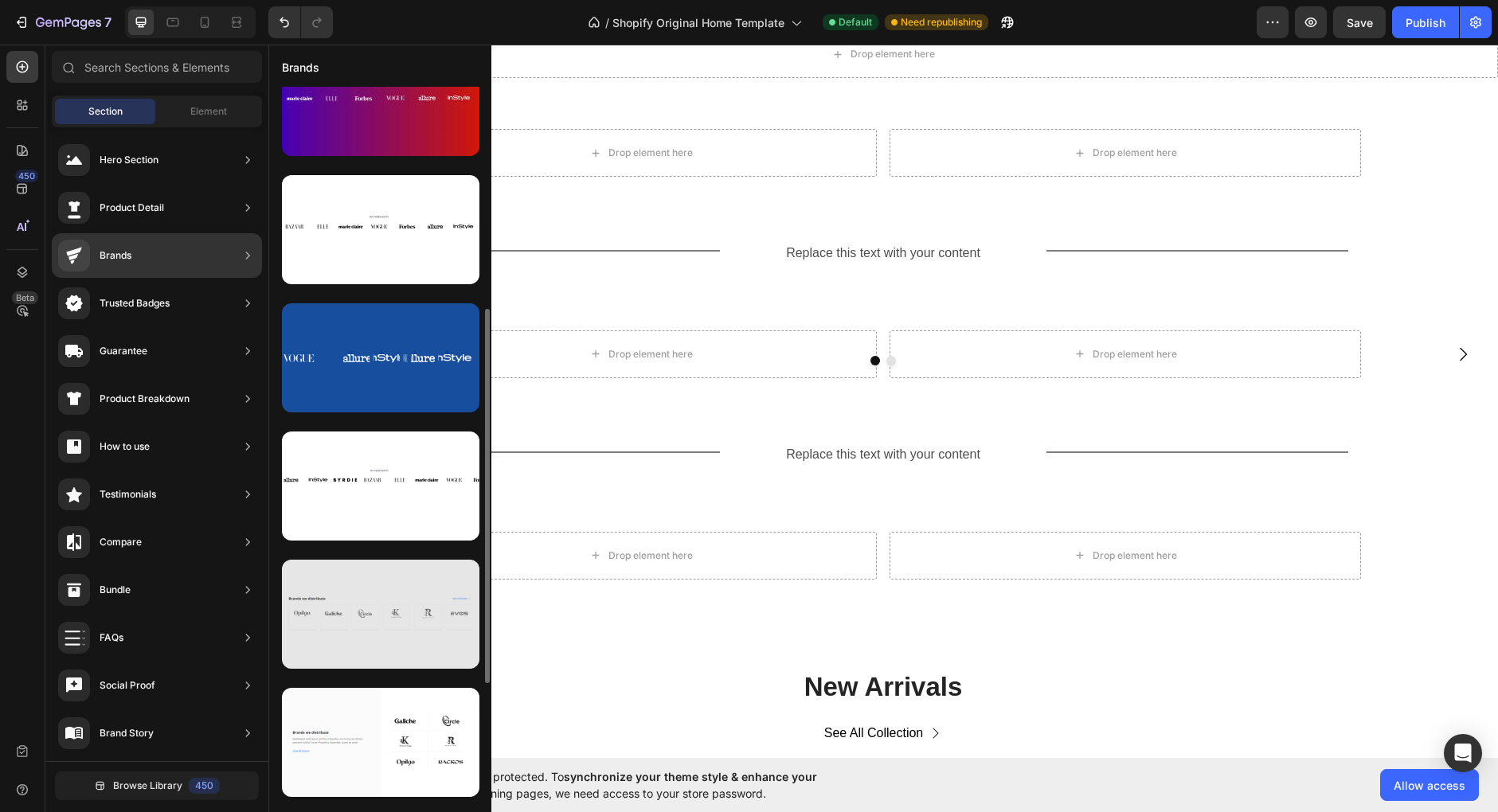
scroll to position [426, 0]
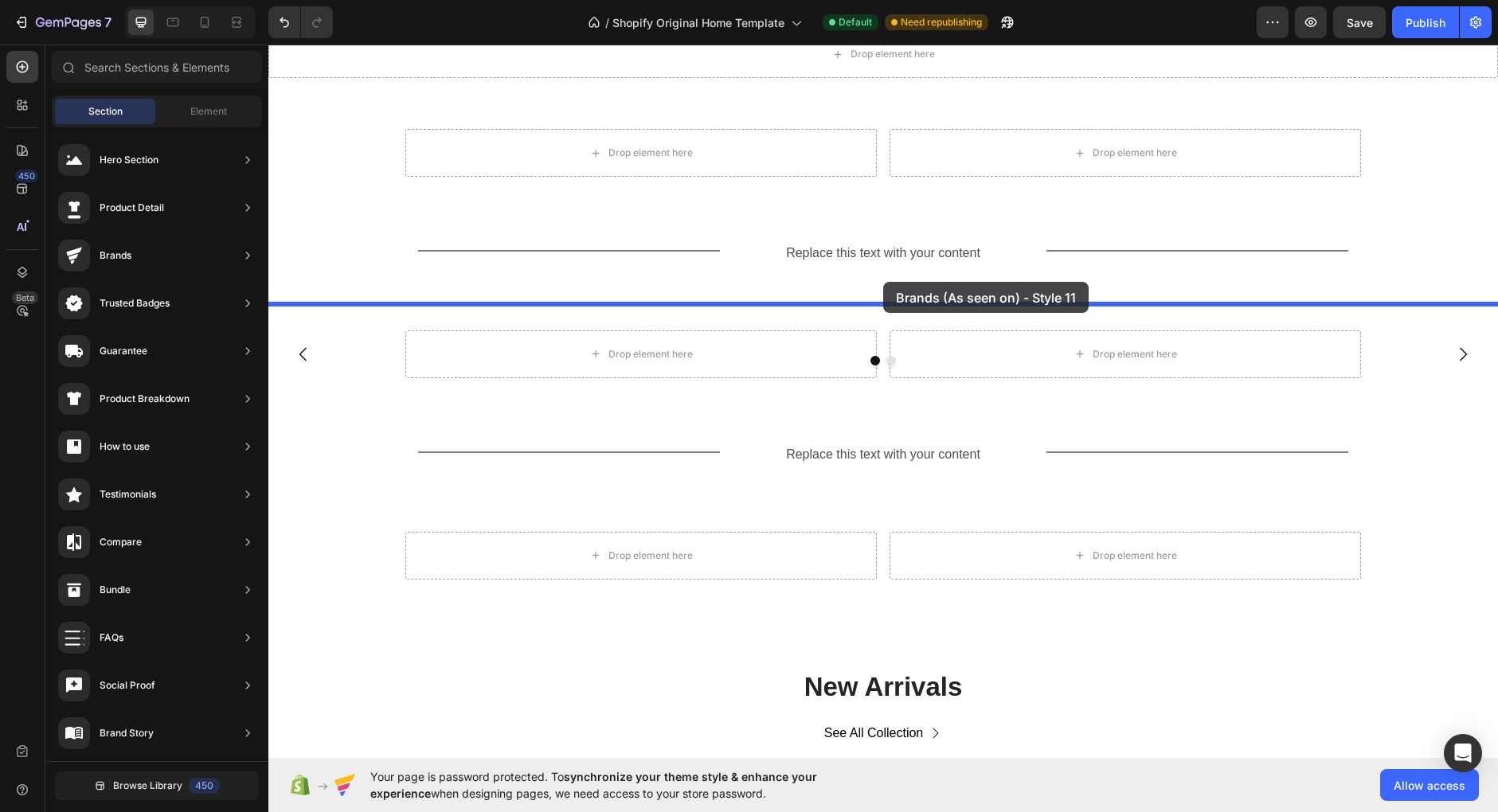
drag, startPoint x: 668, startPoint y: 534, endPoint x: 883, endPoint y: 285, distance: 329.0
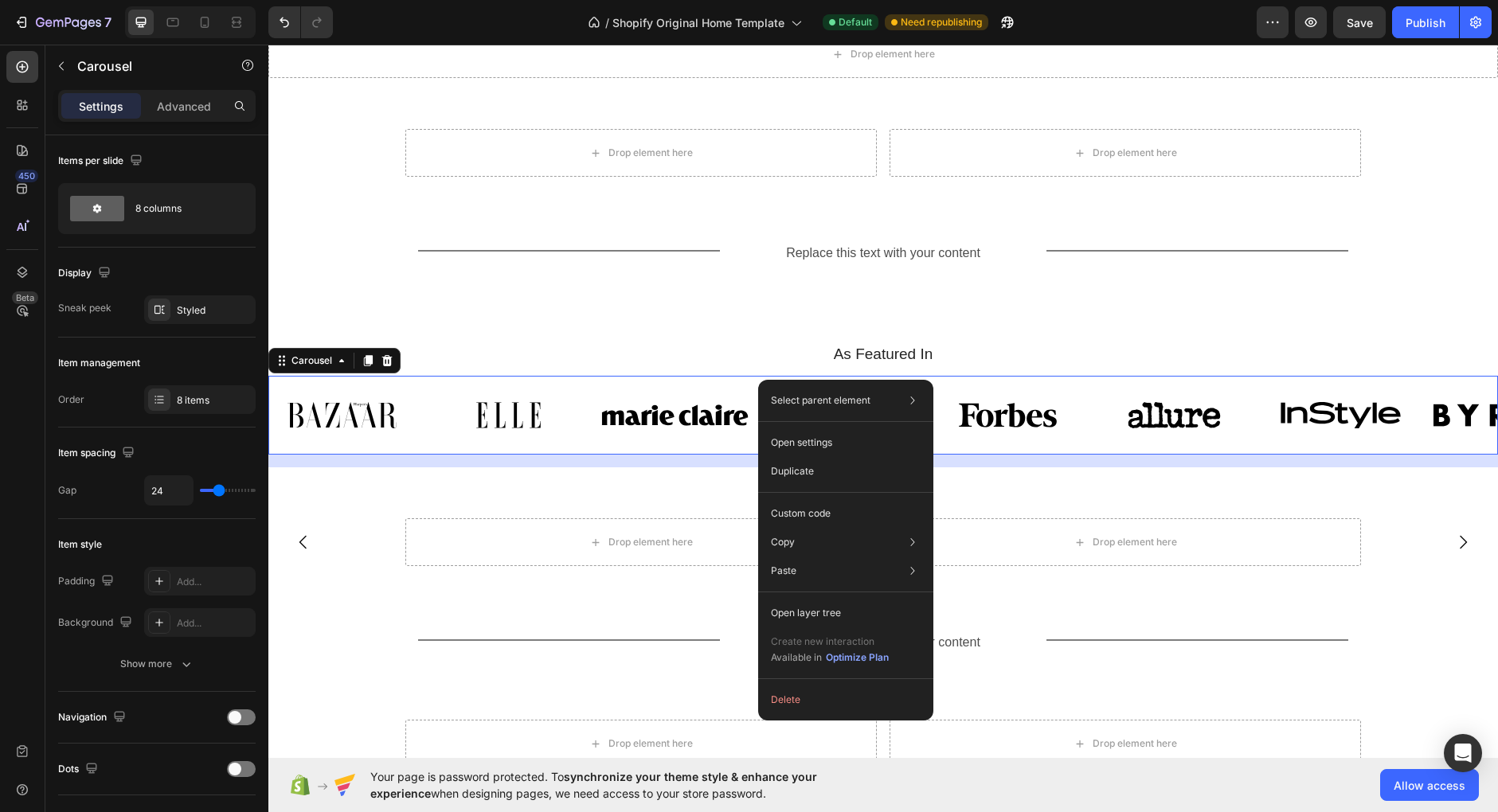
click at [717, 386] on div "Image Image Image Image Image Image Image Image Carousel 16" at bounding box center [882, 415] width 1229 height 79
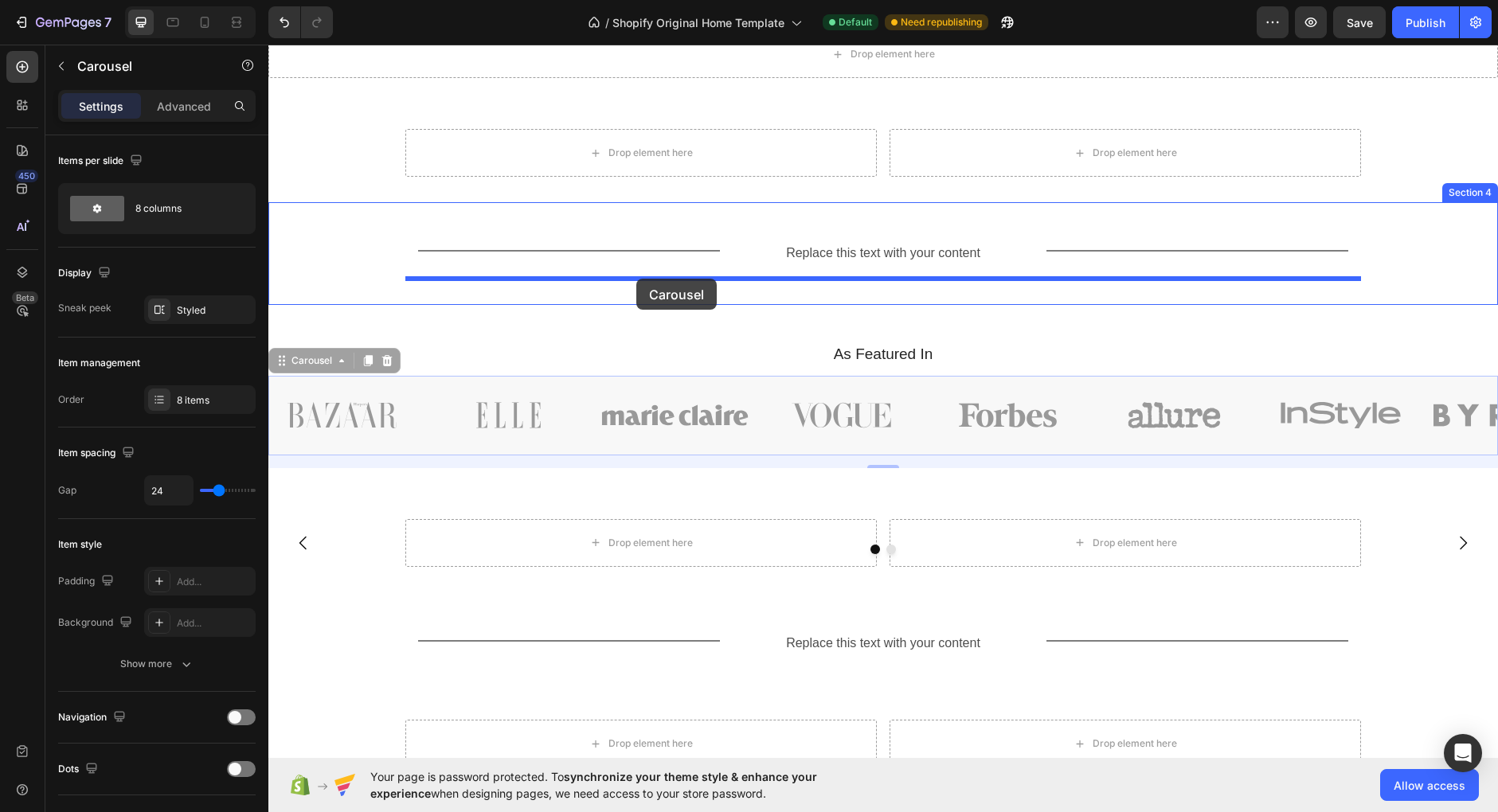
drag, startPoint x: 292, startPoint y: 359, endPoint x: 636, endPoint y: 279, distance: 353.2
click at [636, 279] on div "Drop element here Section 2 Drop element here Drop element here Row Section 3 T…" at bounding box center [882, 637] width 1229 height 1529
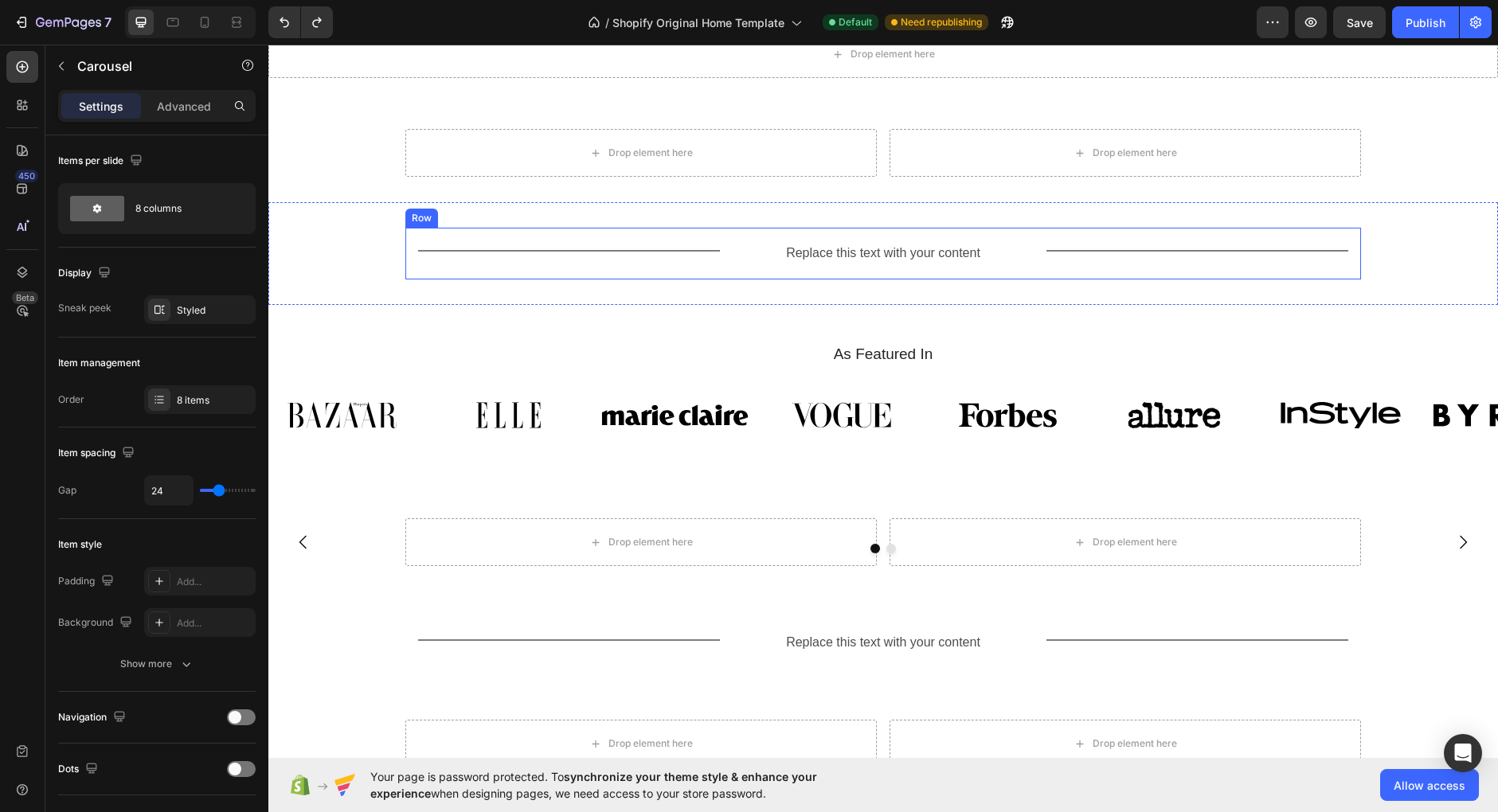
click at [793, 271] on div "Title Line Replace this text with your content Text Block Title Line Row" at bounding box center [883, 253] width 956 height 52
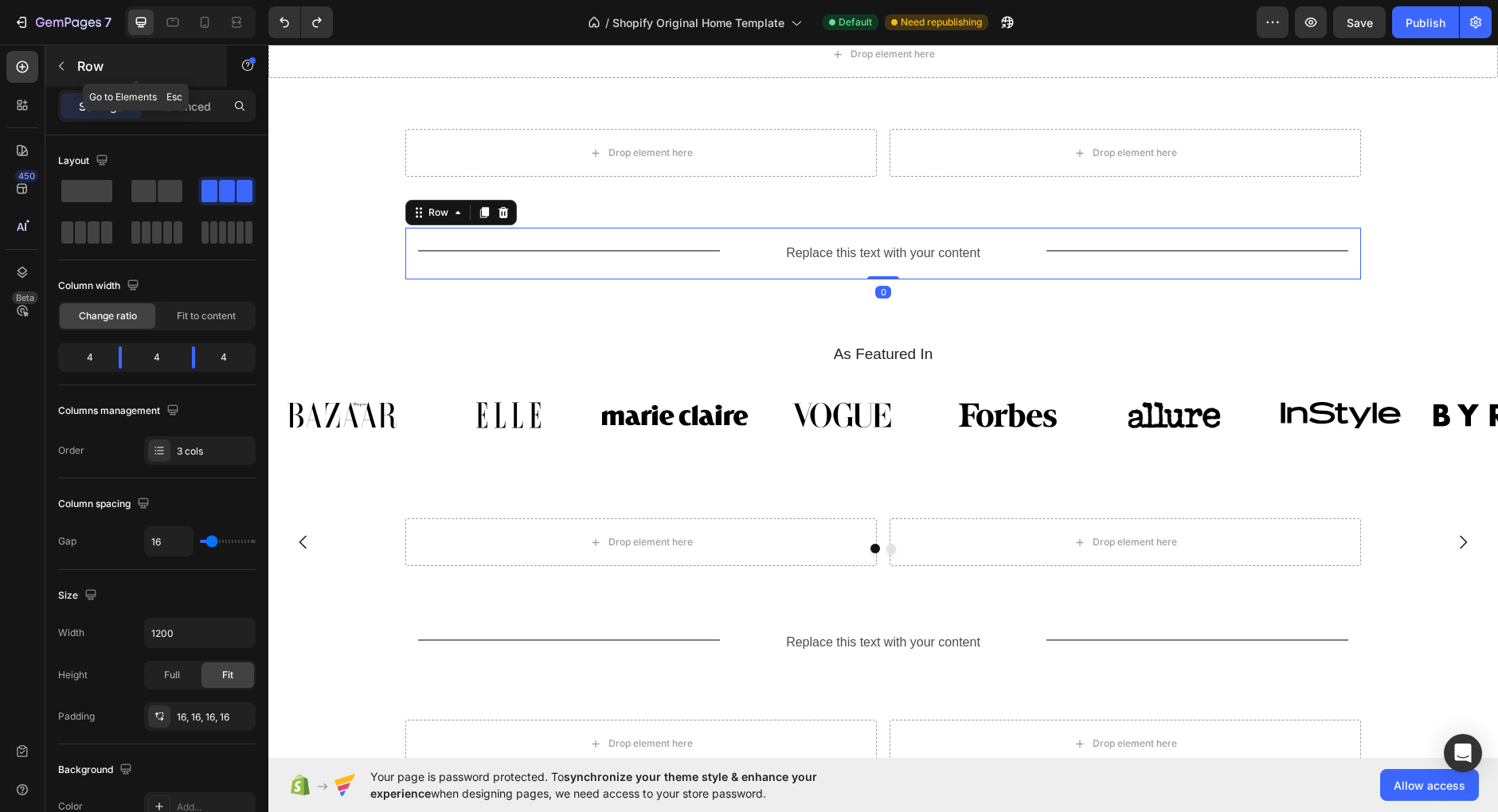
click at [73, 68] on button "button" at bounding box center [62, 66] width 26 height 26
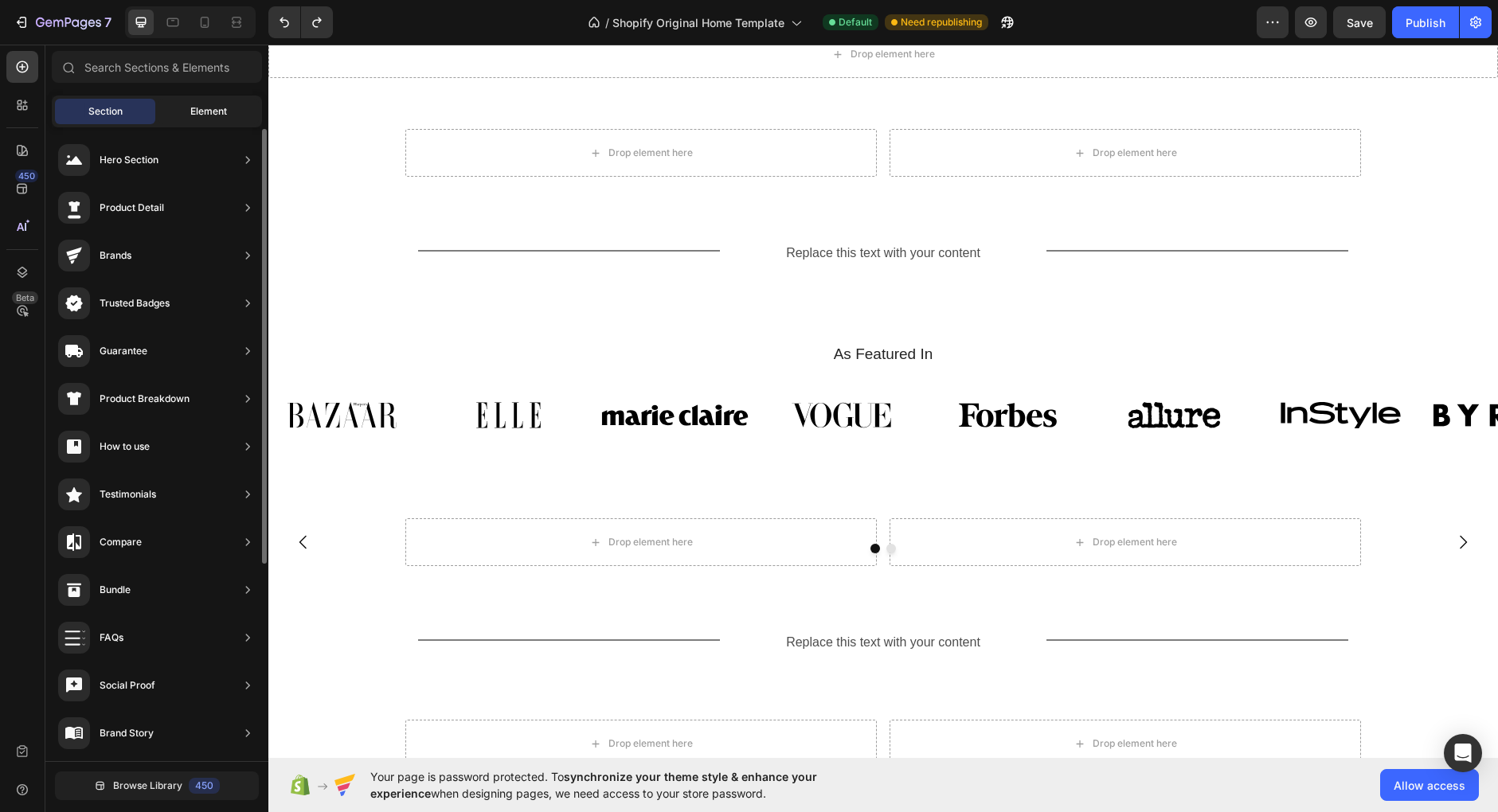
click at [207, 103] on div "Element" at bounding box center [208, 111] width 100 height 26
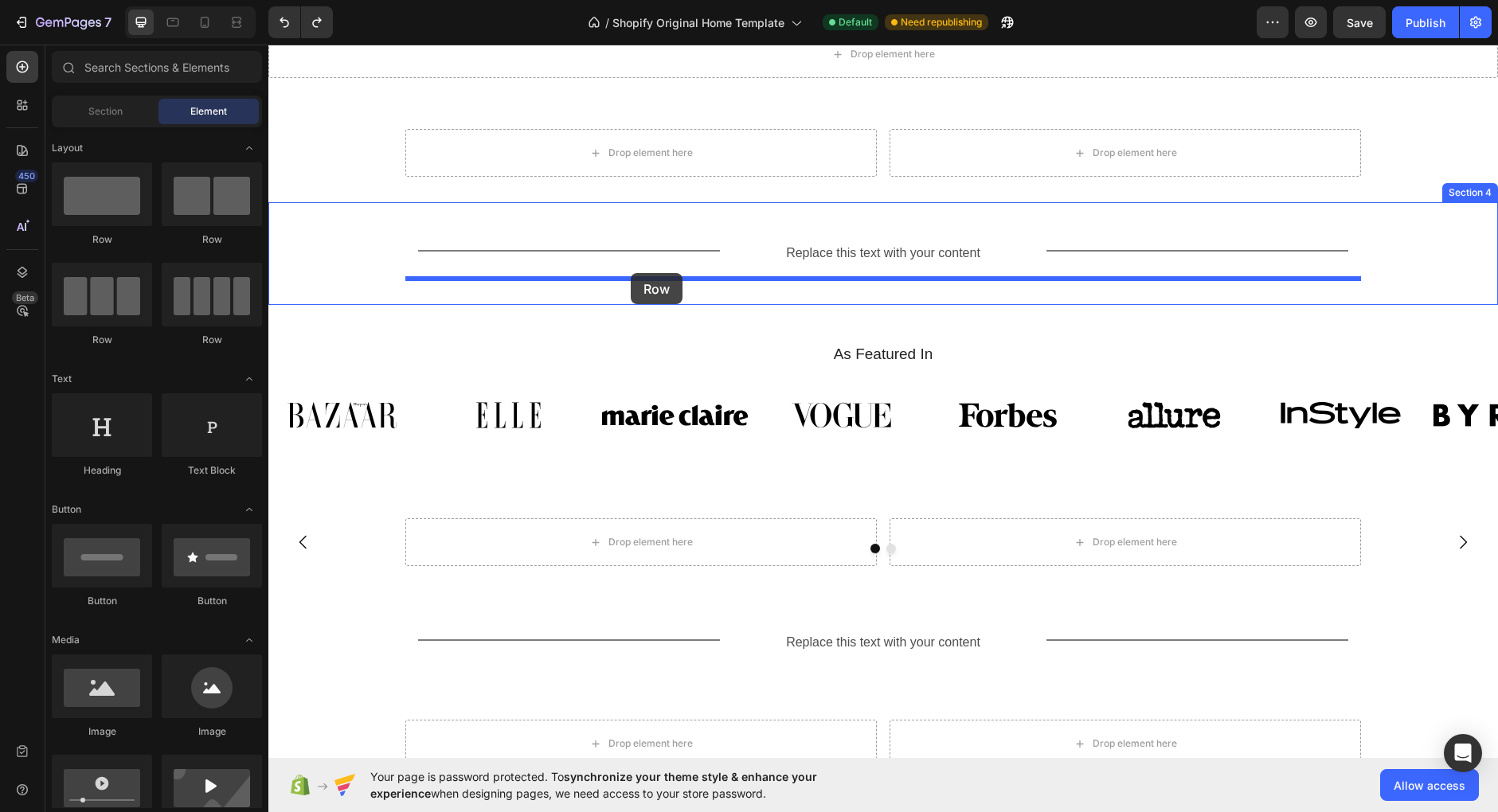
drag, startPoint x: 378, startPoint y: 249, endPoint x: 631, endPoint y: 273, distance: 254.1
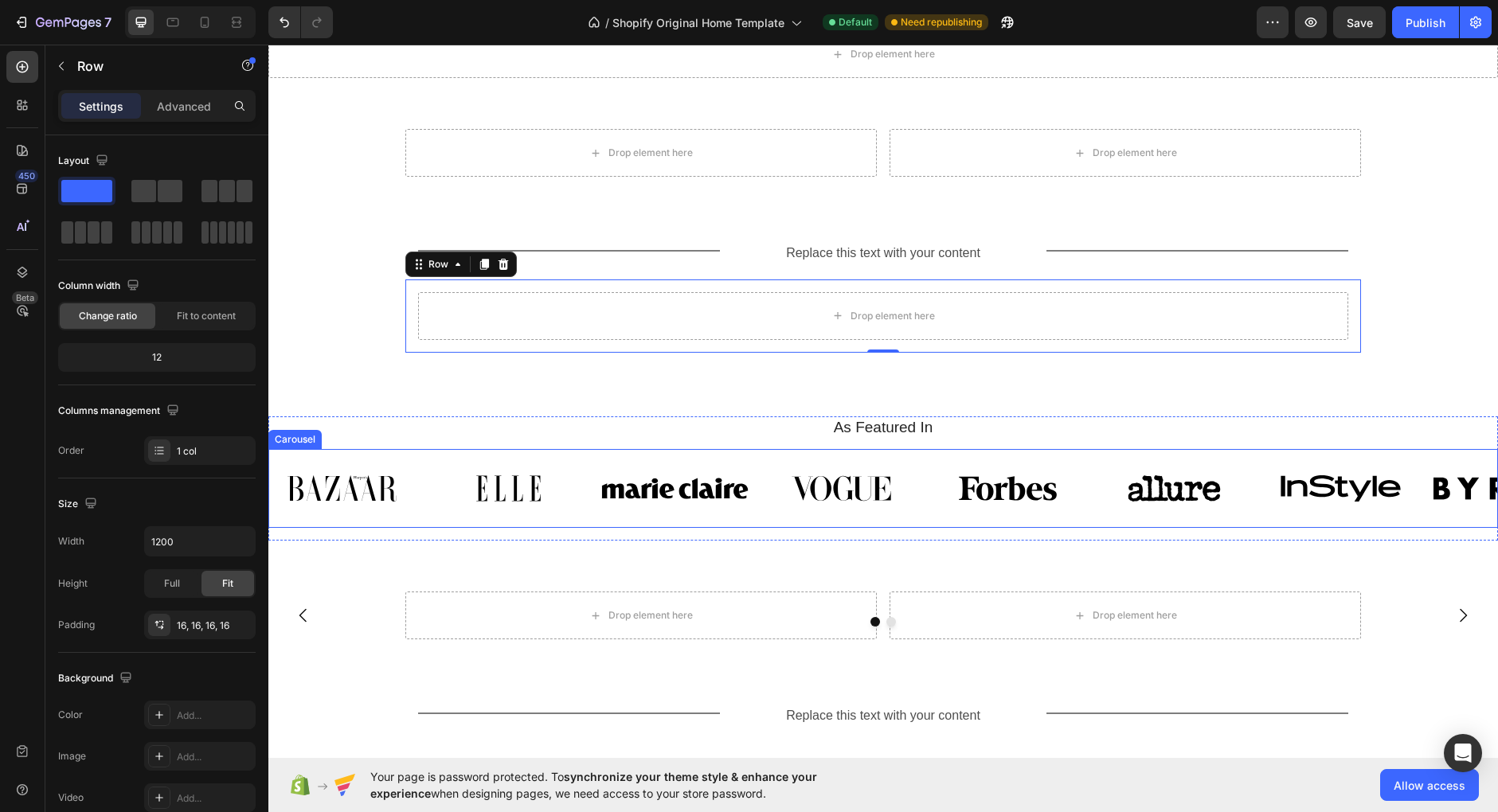
click at [749, 451] on div "Image Image Image Image Image Image Image Image Carousel" at bounding box center [882, 489] width 1229 height 79
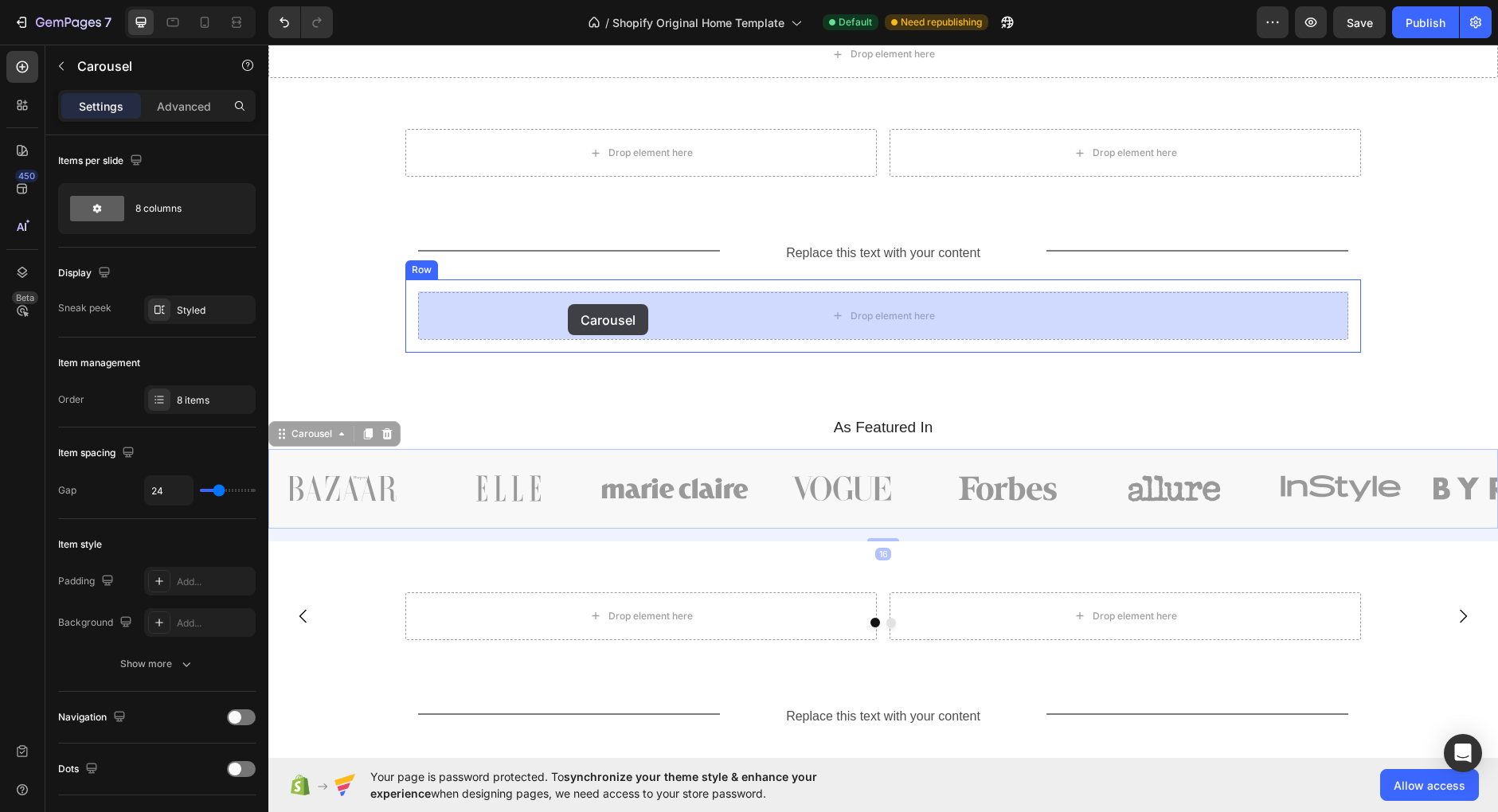
drag, startPoint x: 305, startPoint y: 430, endPoint x: 568, endPoint y: 304, distance: 291.6
click at [568, 304] on div "Drop element here Section 2 Drop element here Drop element here Row Section 3 T…" at bounding box center [882, 674] width 1229 height 1603
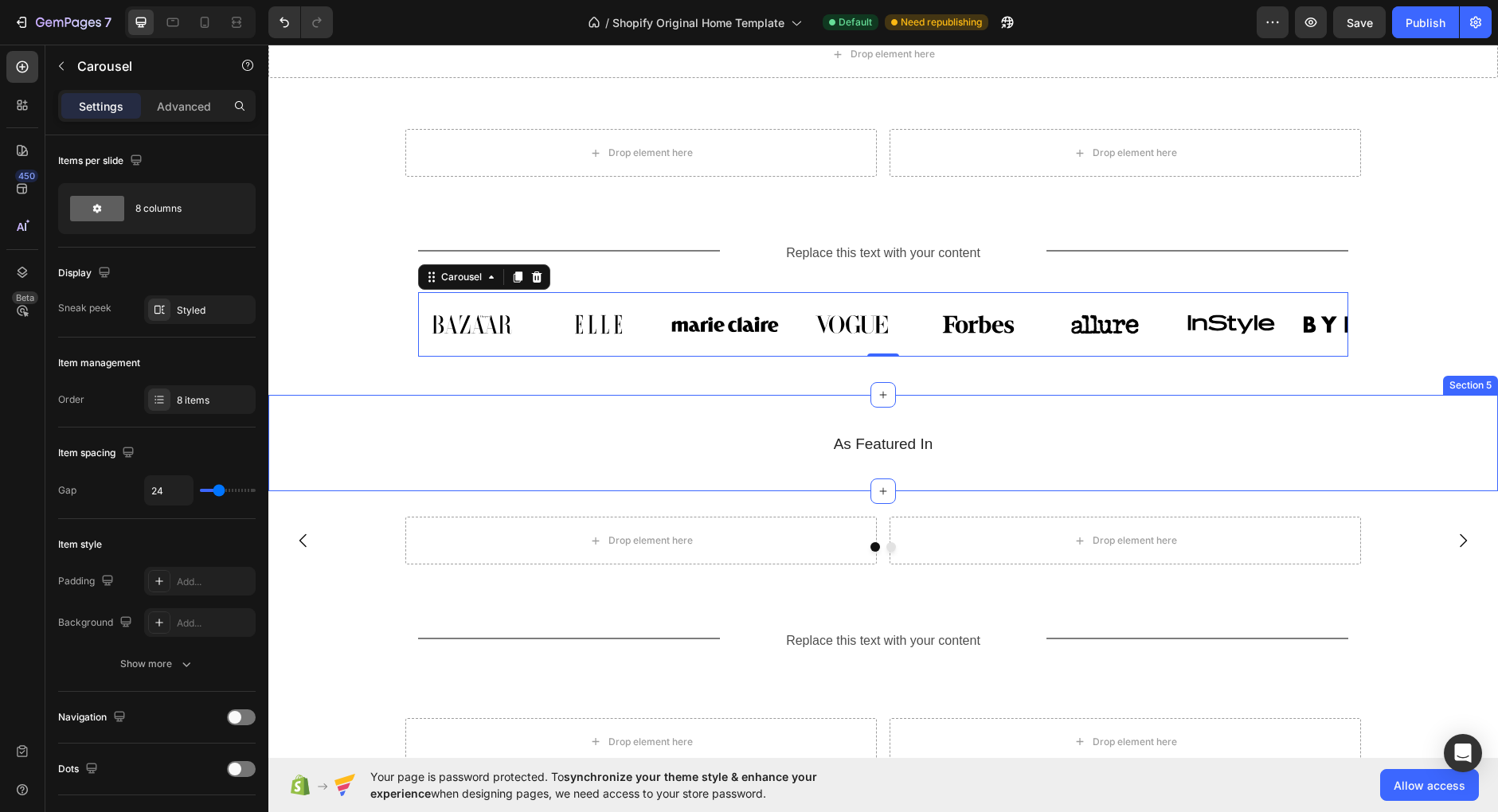
click at [712, 474] on div "As Featured In Heading Row" at bounding box center [882, 455] width 1229 height 45
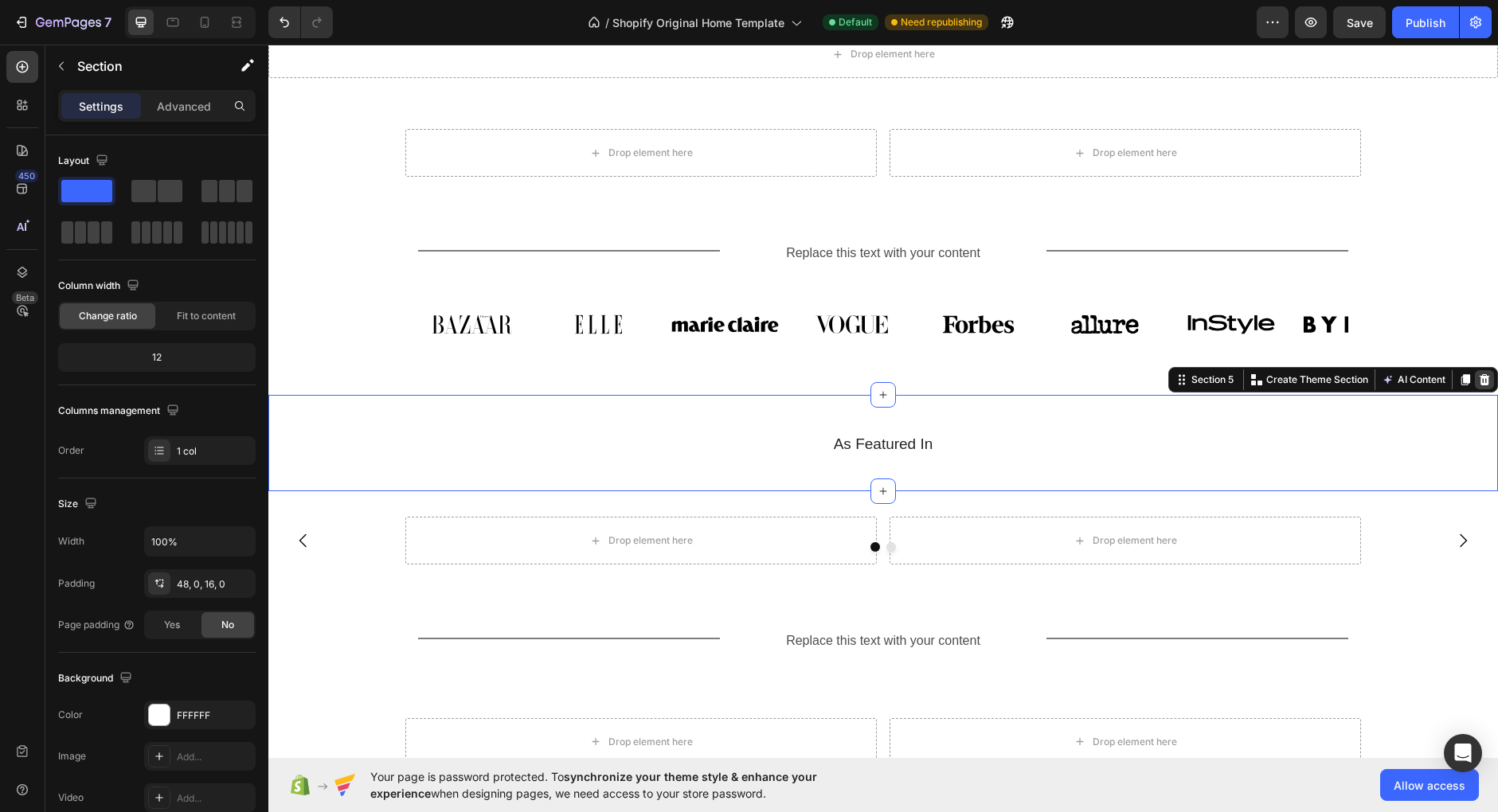
click at [1491, 380] on icon at bounding box center [1484, 380] width 13 height 13
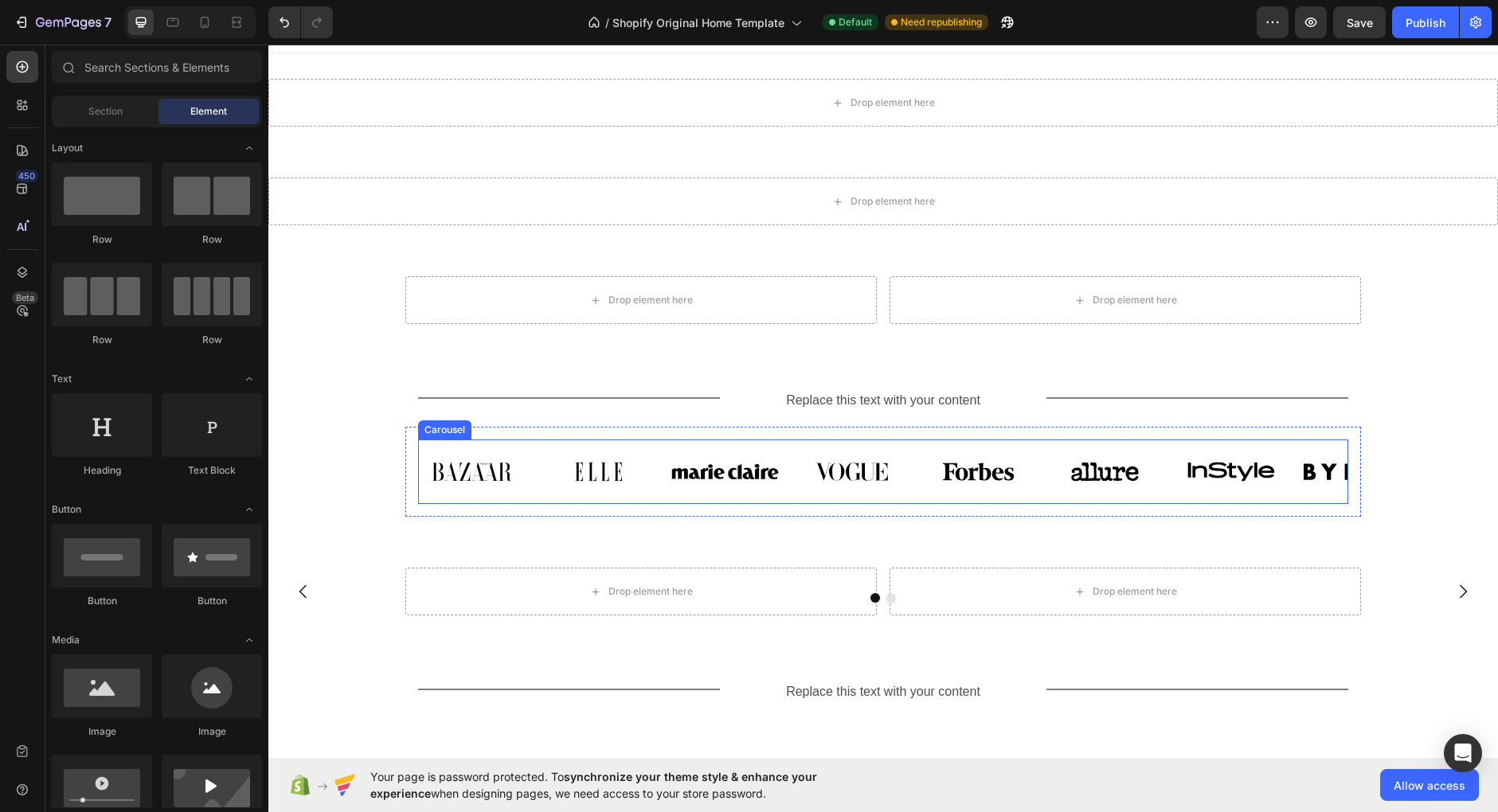
scroll to position [0, 0]
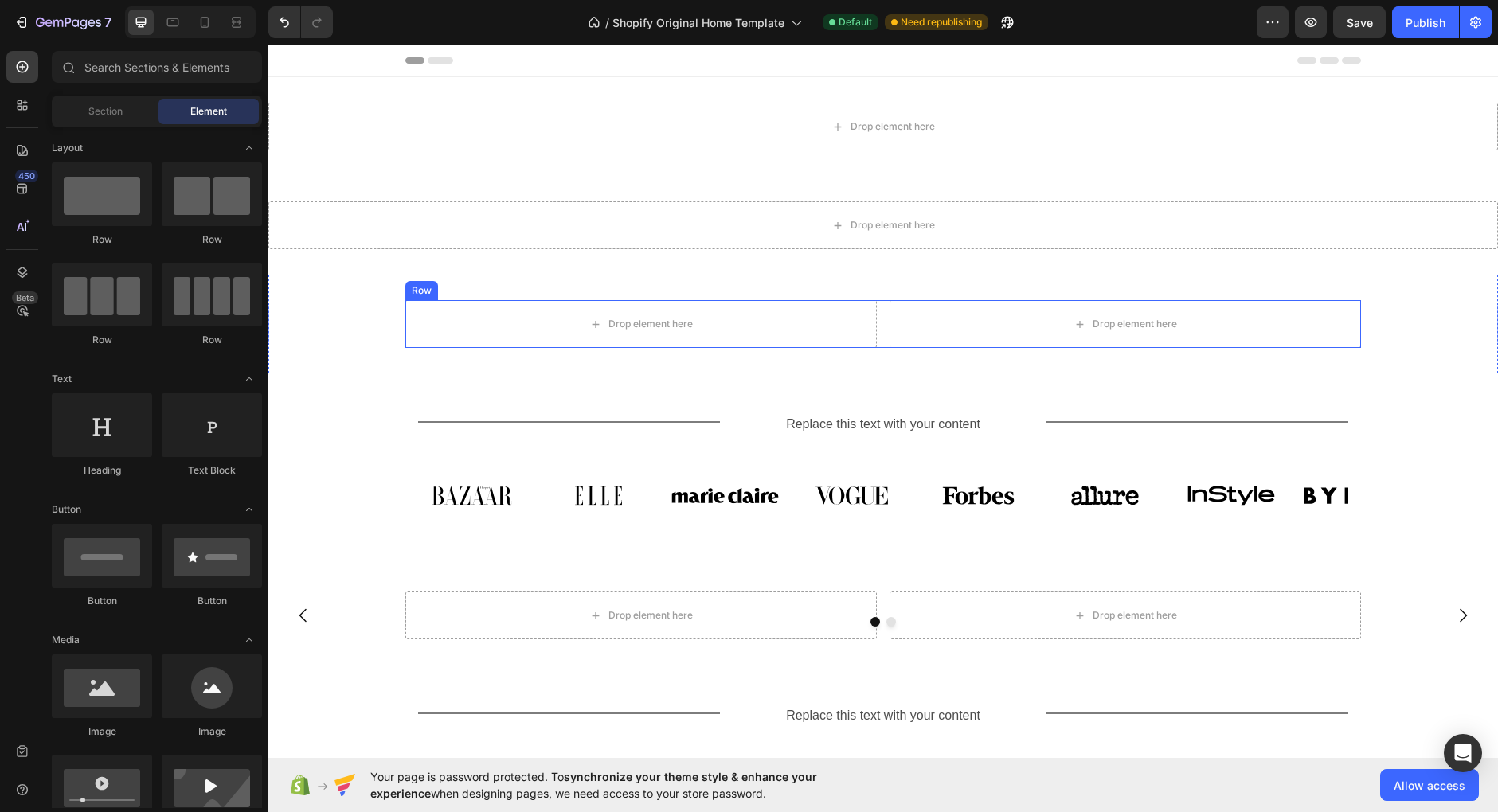
click at [878, 333] on div "Drop element here Drop element here Row" at bounding box center [883, 324] width 956 height 48
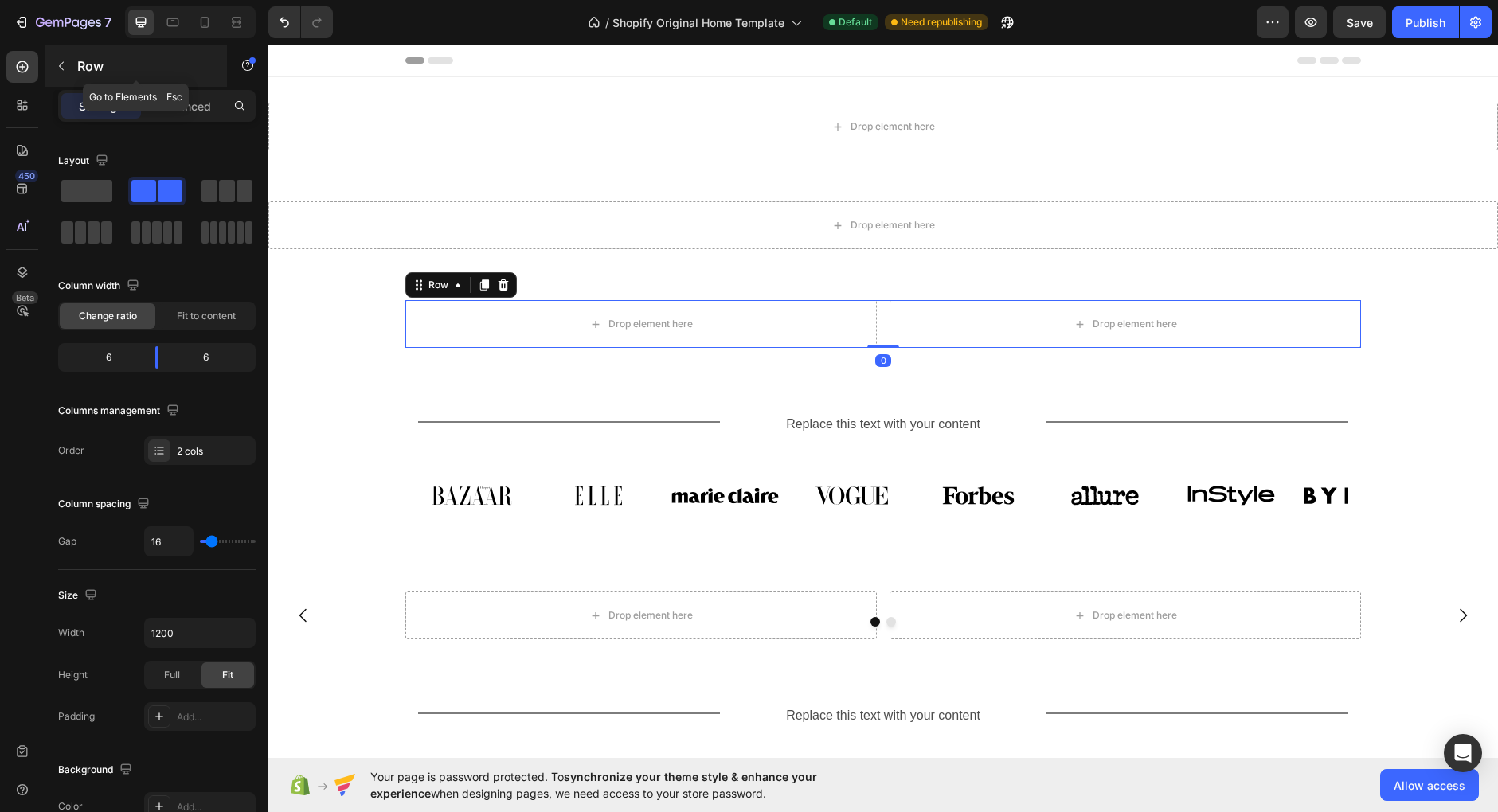
click at [74, 71] on button "button" at bounding box center [62, 66] width 26 height 26
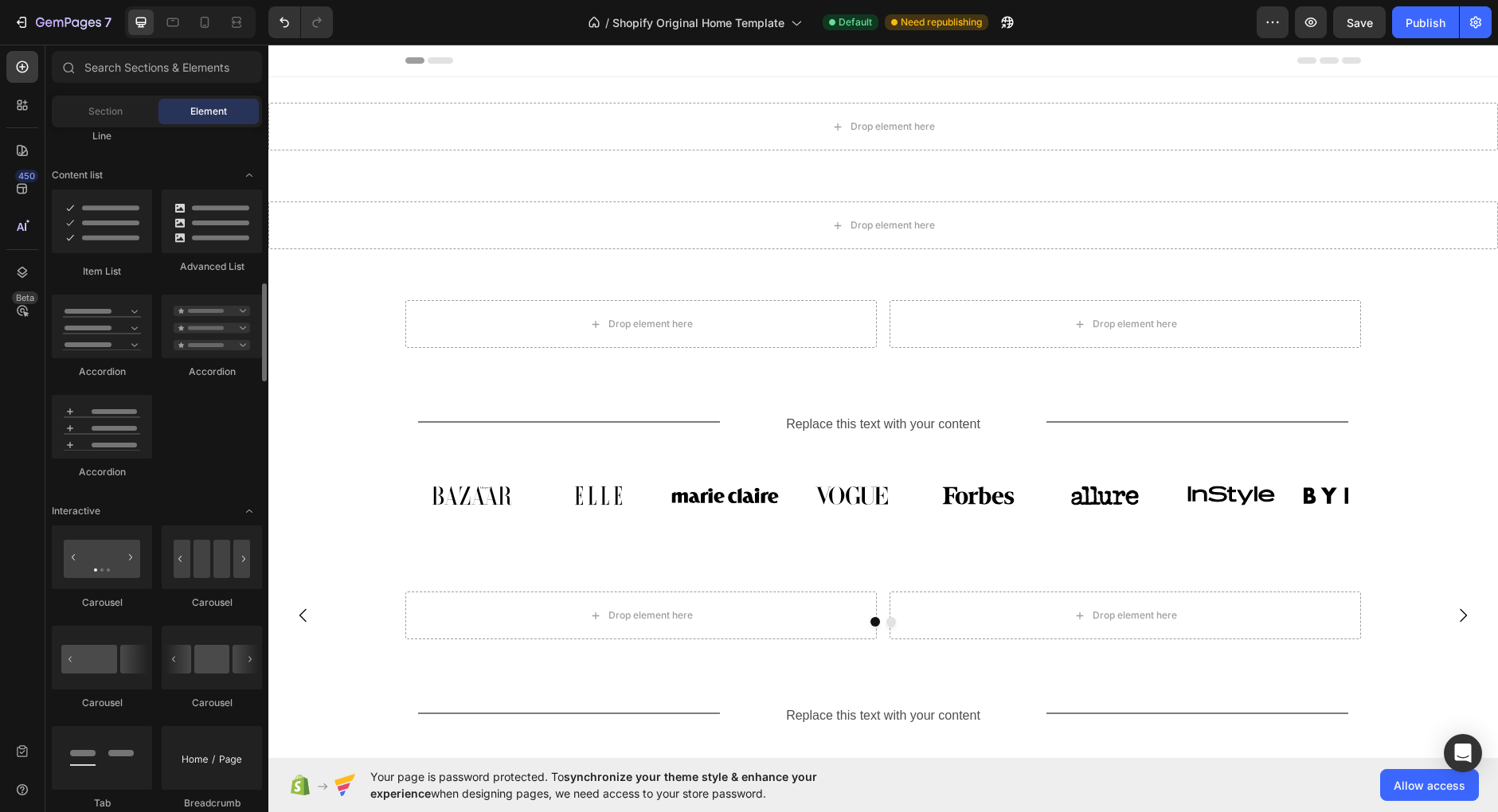
scroll to position [1207, 0]
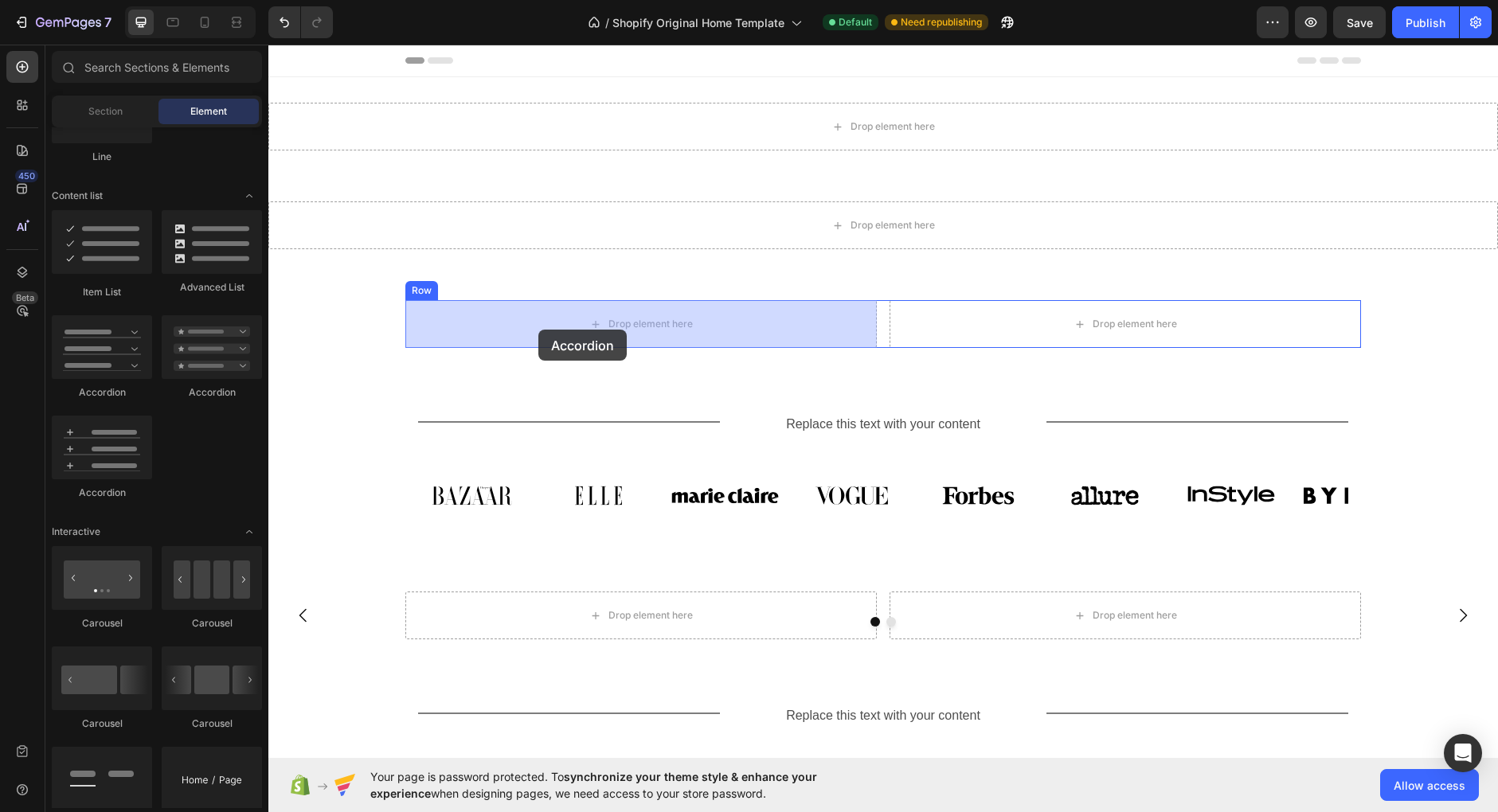
drag, startPoint x: 380, startPoint y: 378, endPoint x: 539, endPoint y: 330, distance: 166.1
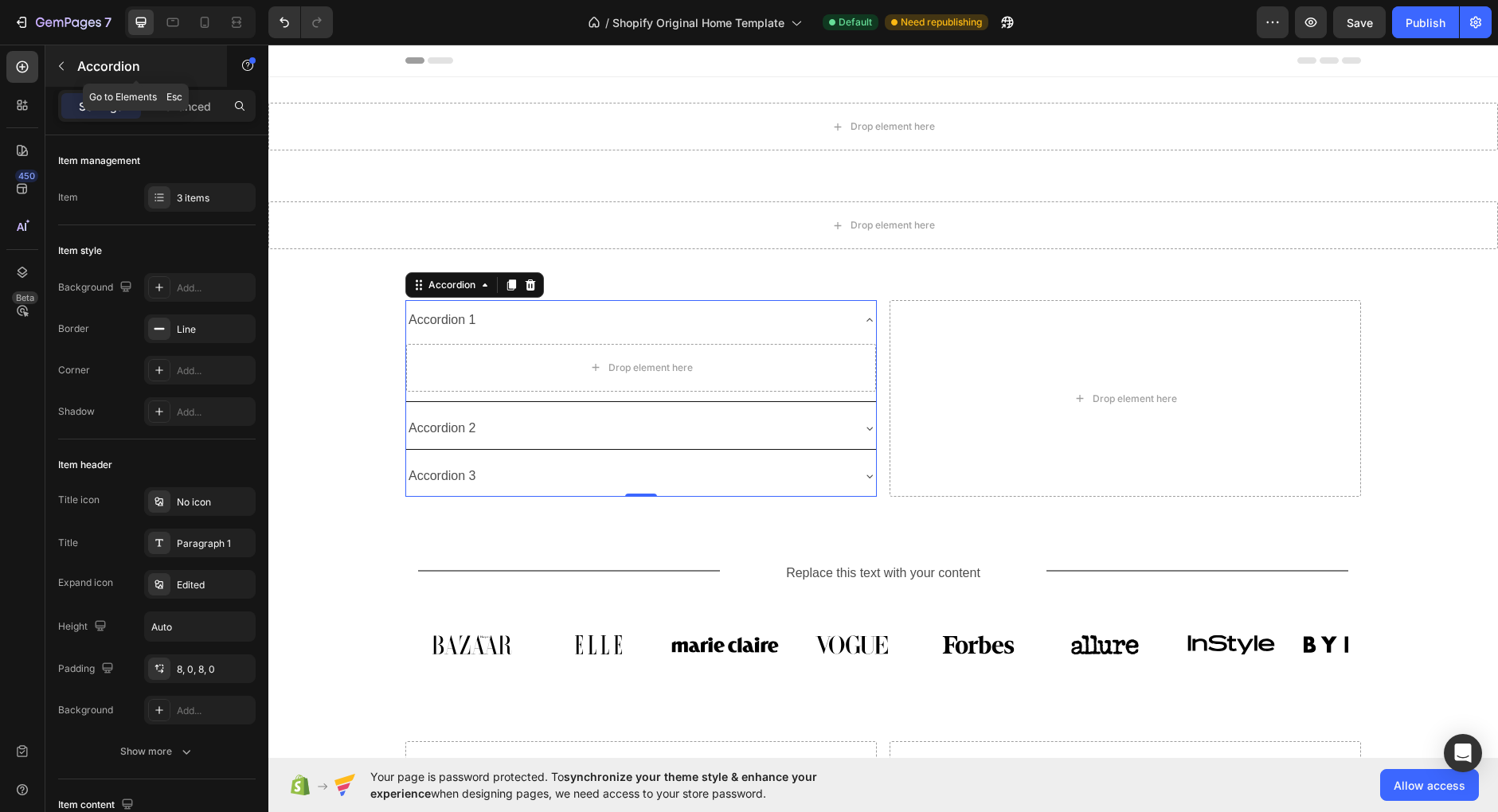
click at [78, 60] on p "Accordion" at bounding box center [145, 65] width 135 height 19
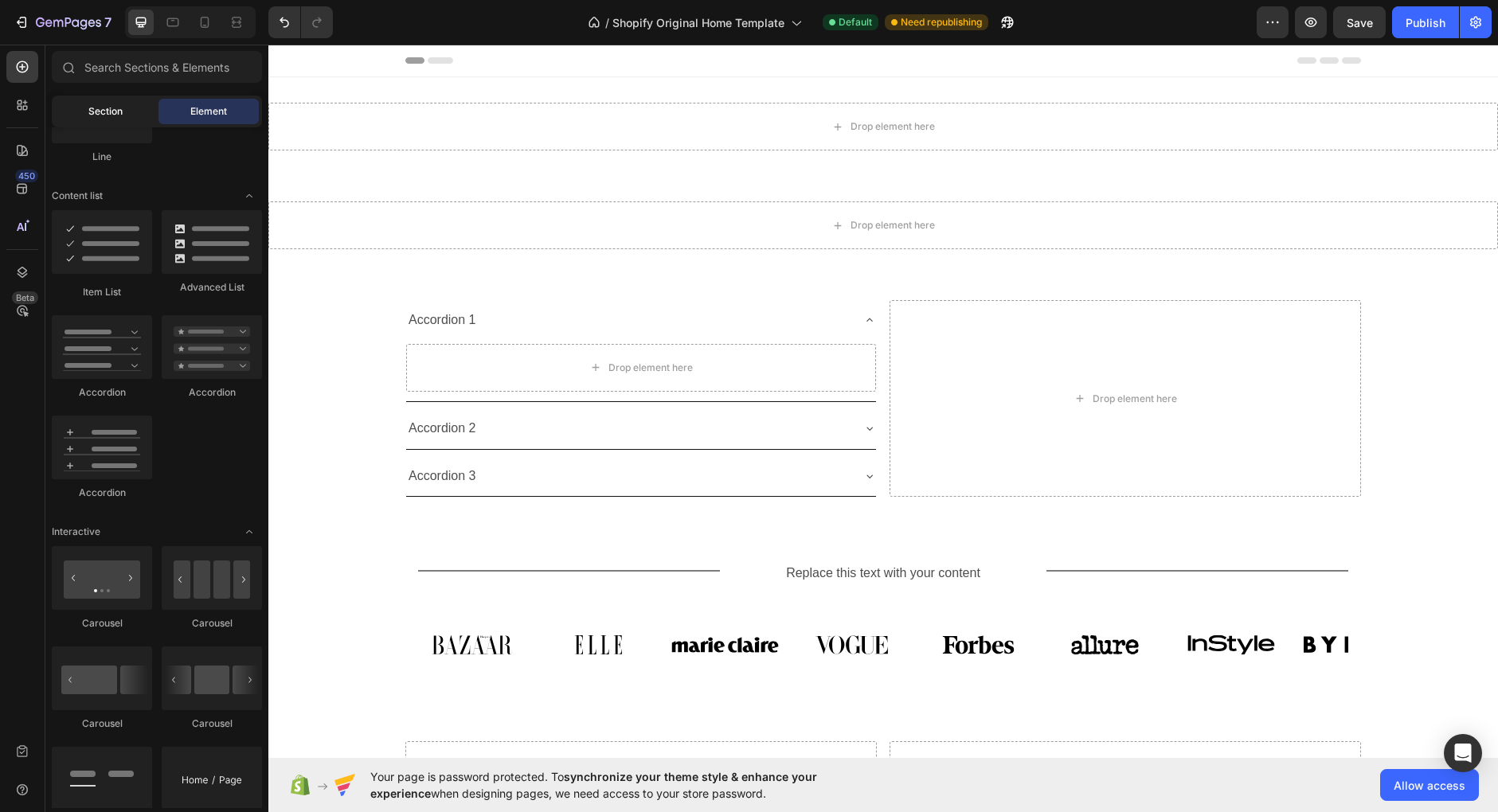
click at [103, 110] on span "Section" at bounding box center [105, 111] width 34 height 15
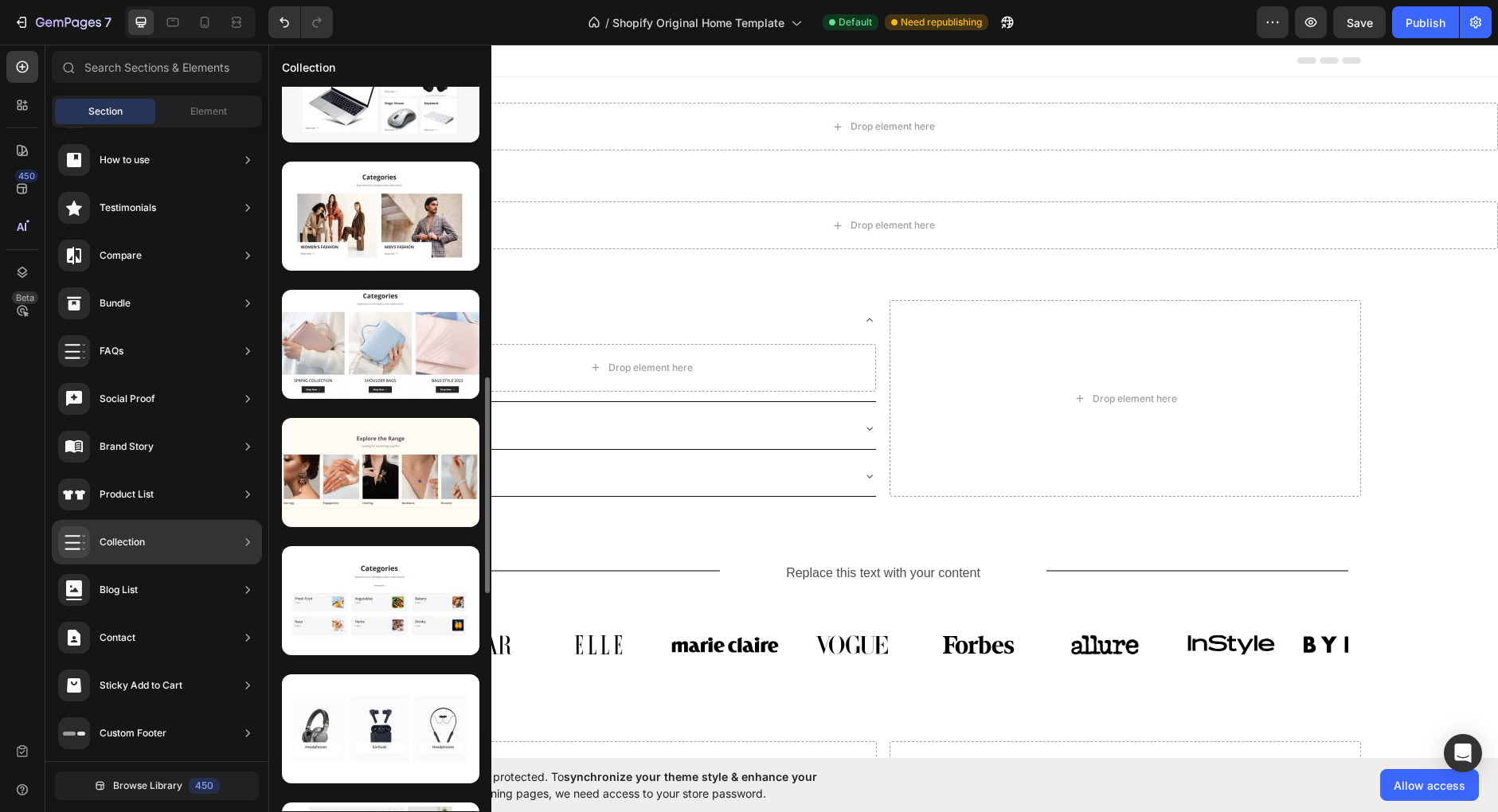
scroll to position [960, 0]
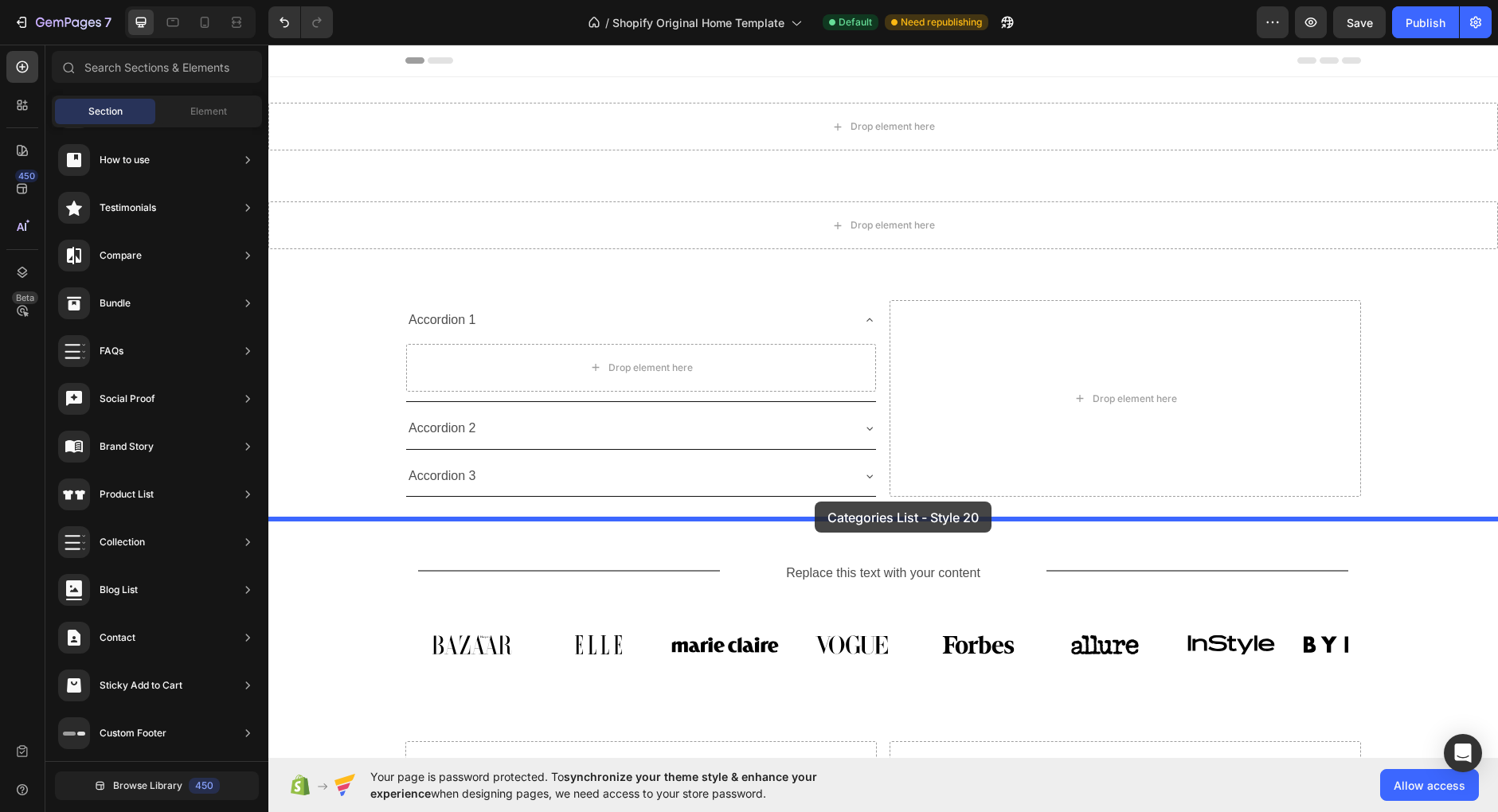
drag, startPoint x: 650, startPoint y: 516, endPoint x: 815, endPoint y: 502, distance: 165.6
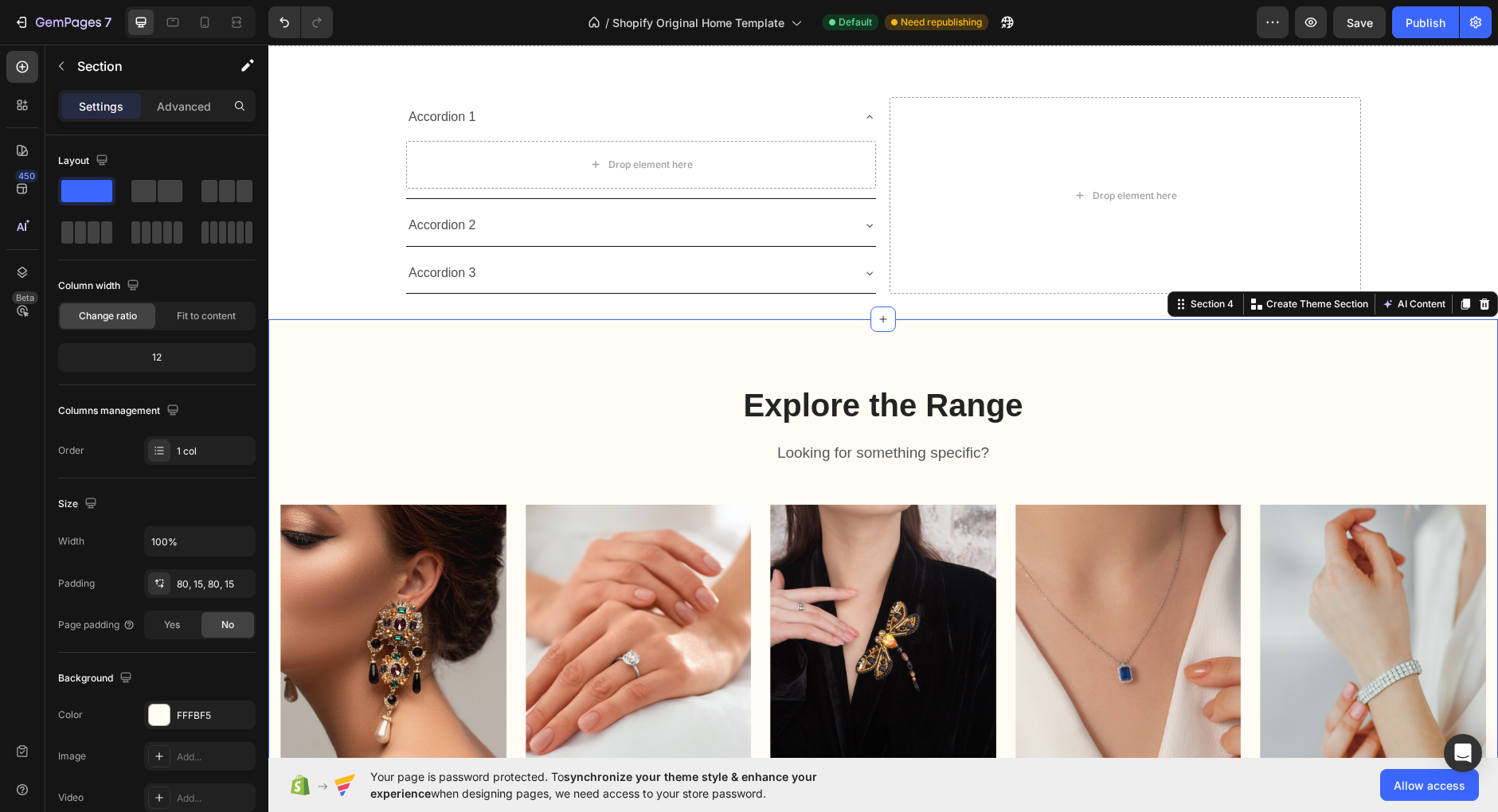
scroll to position [203, 0]
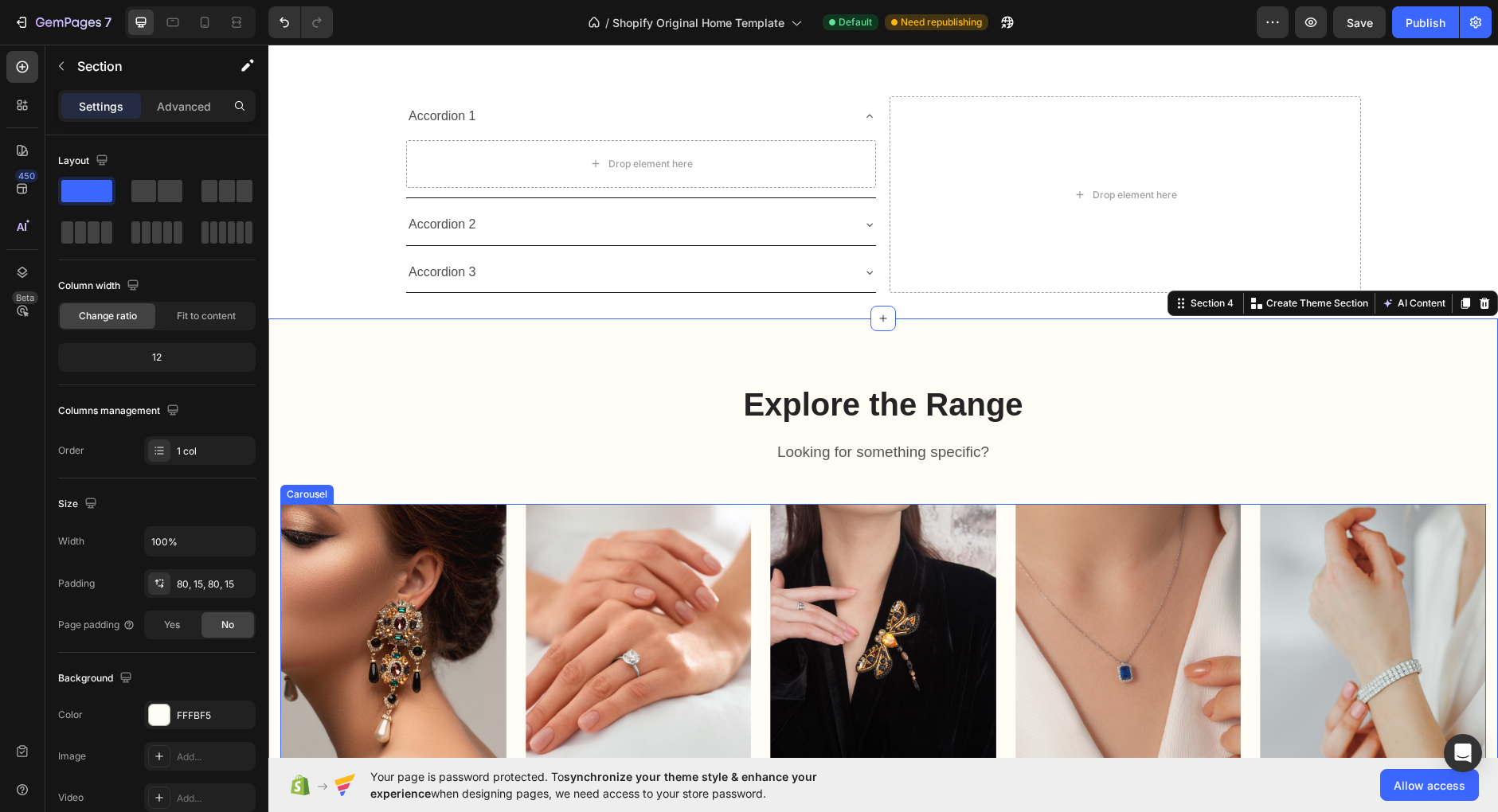
click at [1008, 568] on div "Image Earrings Text block Title Line Row Image Engagement Text block Title Line…" at bounding box center [882, 670] width 1205 height 334
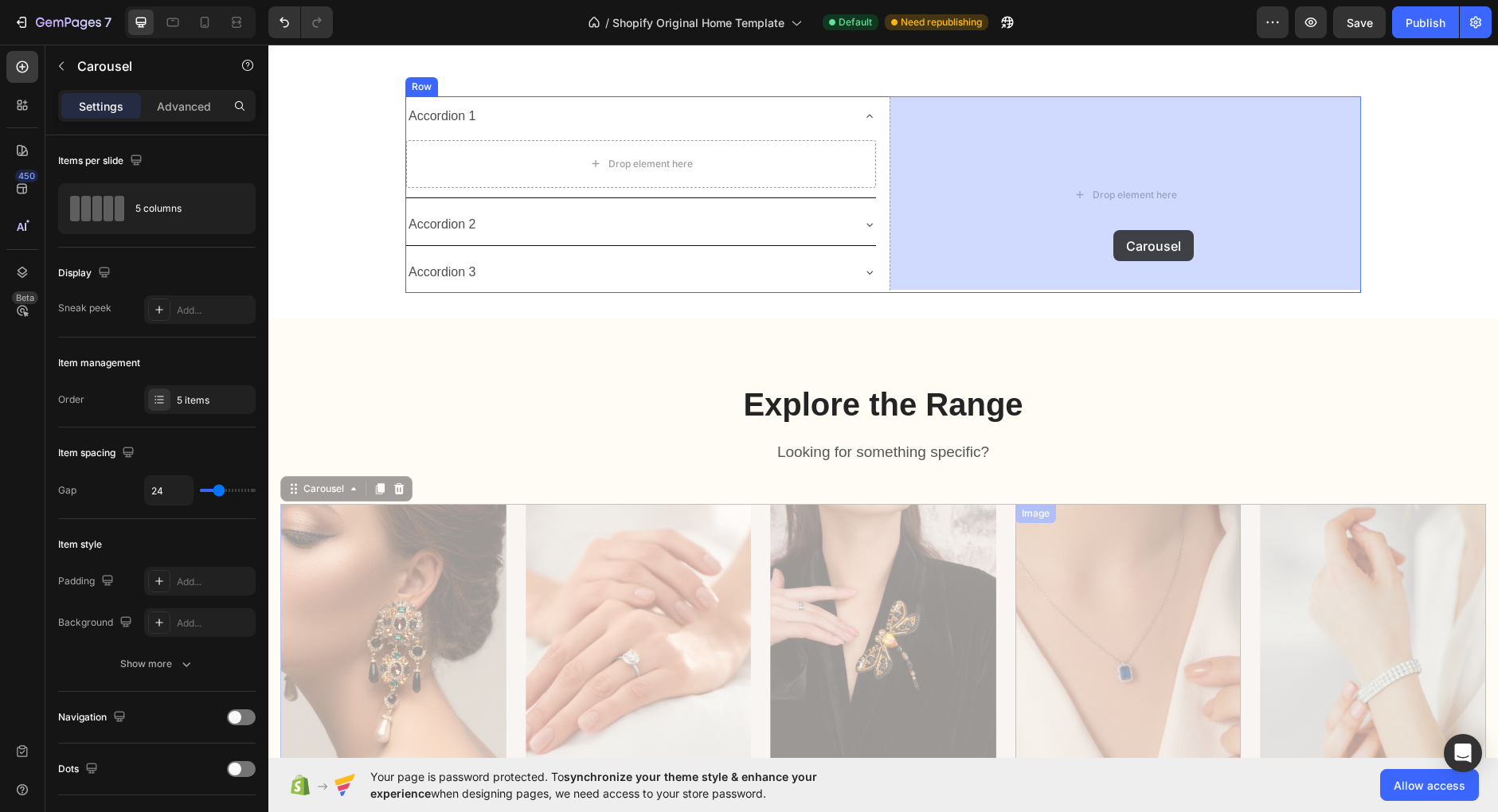
drag, startPoint x: 1001, startPoint y: 559, endPoint x: 1113, endPoint y: 230, distance: 347.5
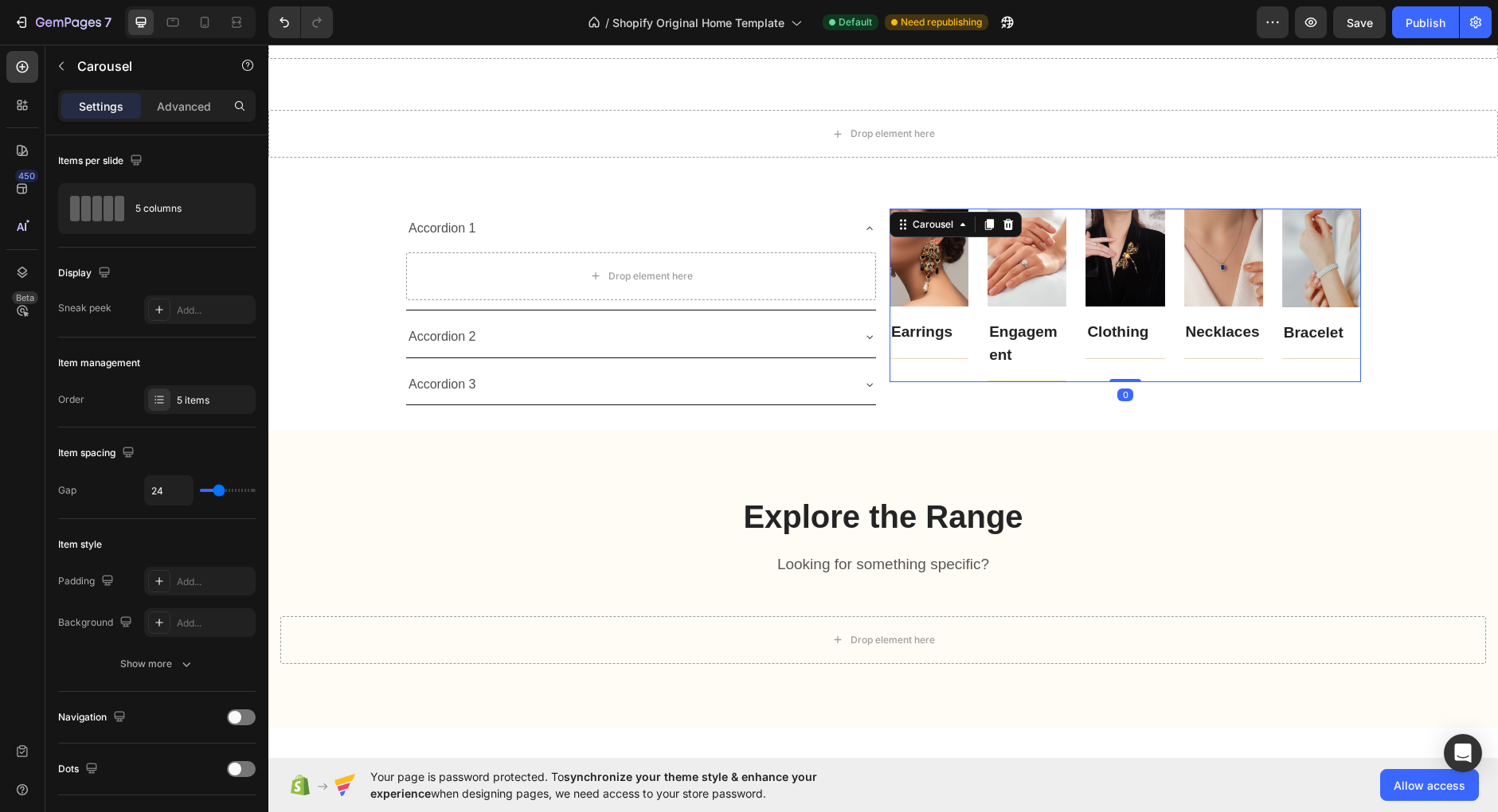
scroll to position [88, 0]
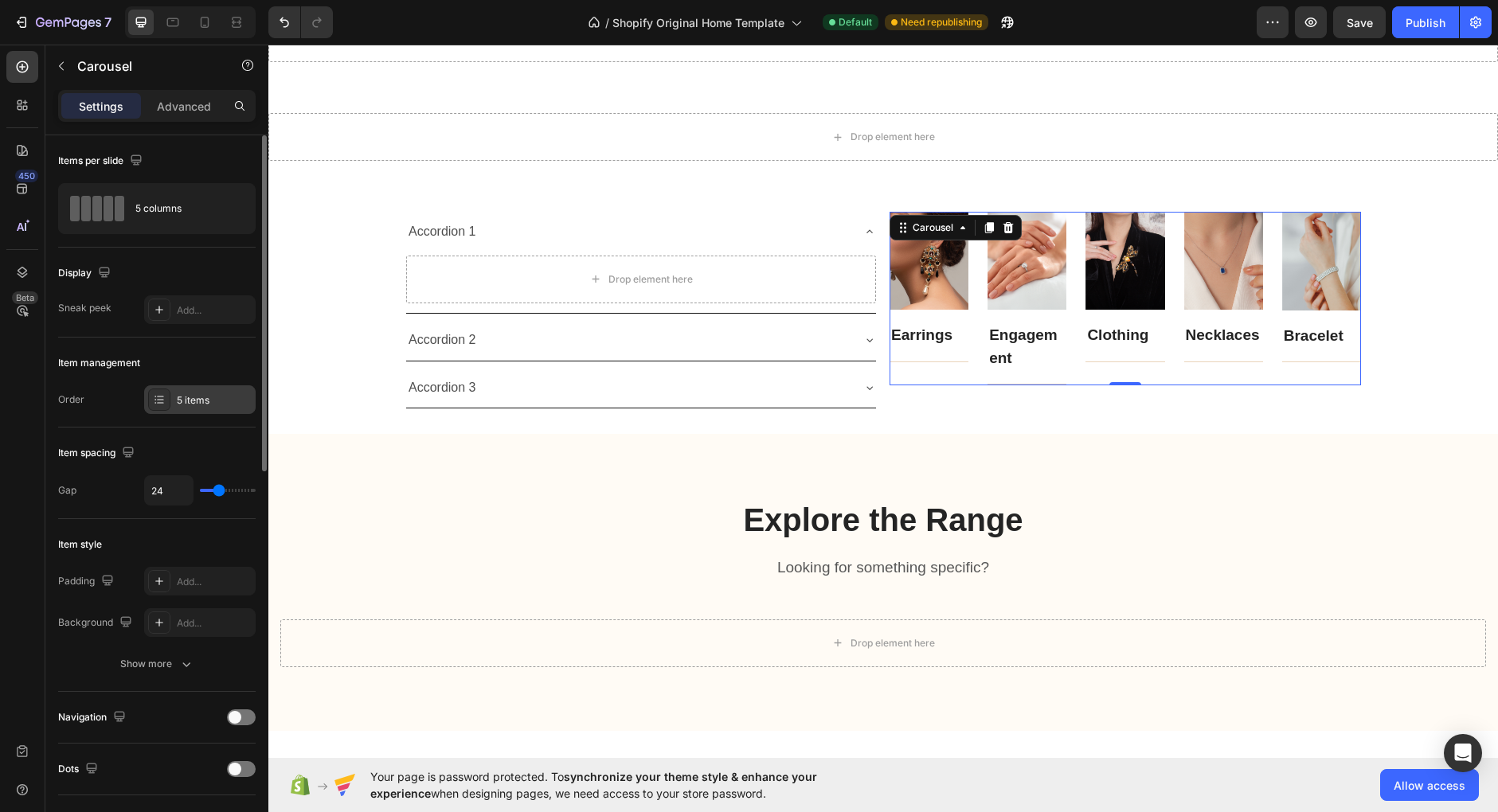
click at [176, 402] on div "5 items" at bounding box center [200, 400] width 111 height 29
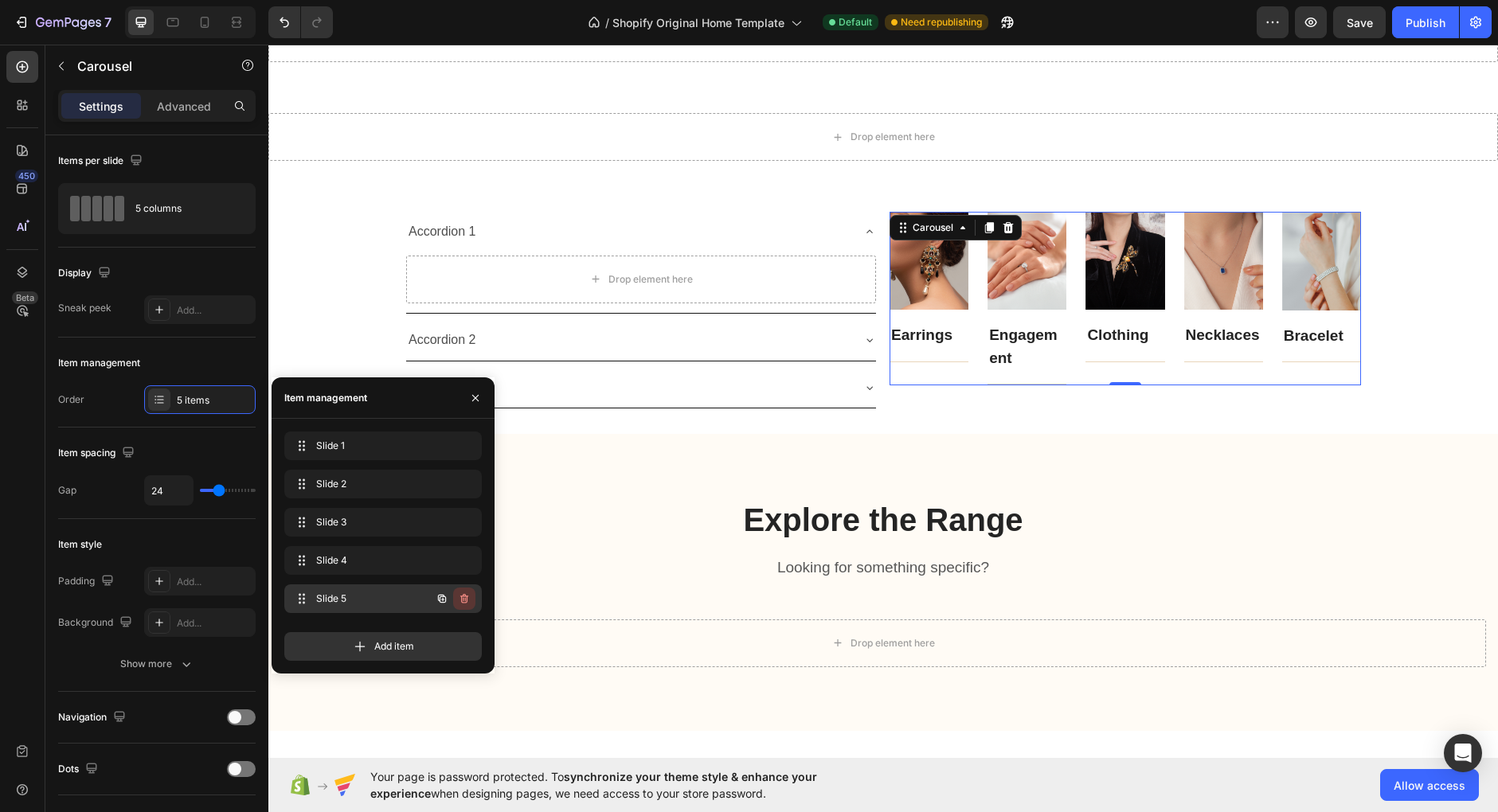
click at [468, 602] on icon "button" at bounding box center [464, 598] width 13 height 13
click at [461, 607] on button "Delete" at bounding box center [454, 598] width 44 height 22
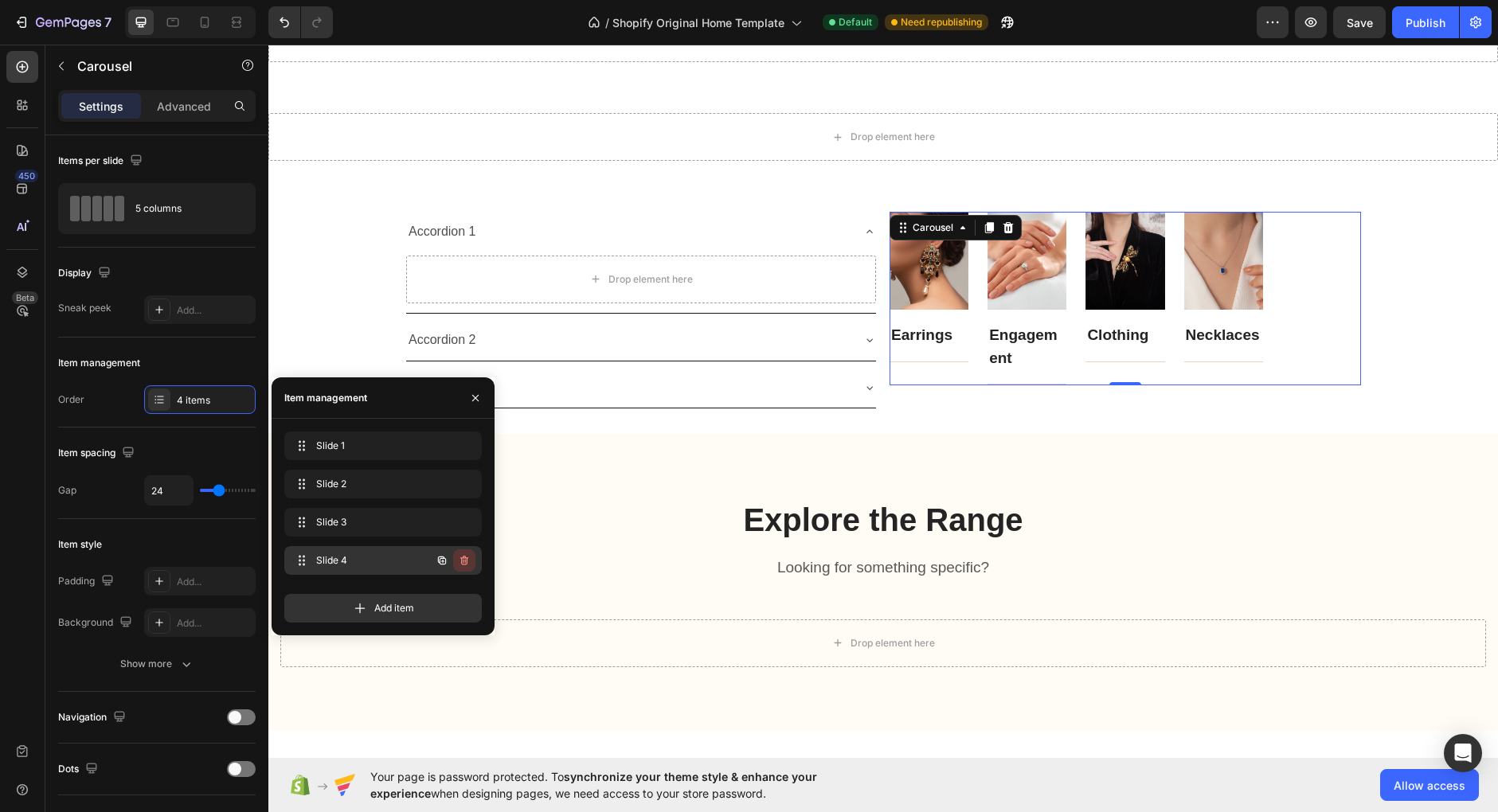
click at [472, 560] on button "button" at bounding box center [464, 561] width 22 height 22
click at [461, 564] on div "Delete" at bounding box center [454, 561] width 29 height 15
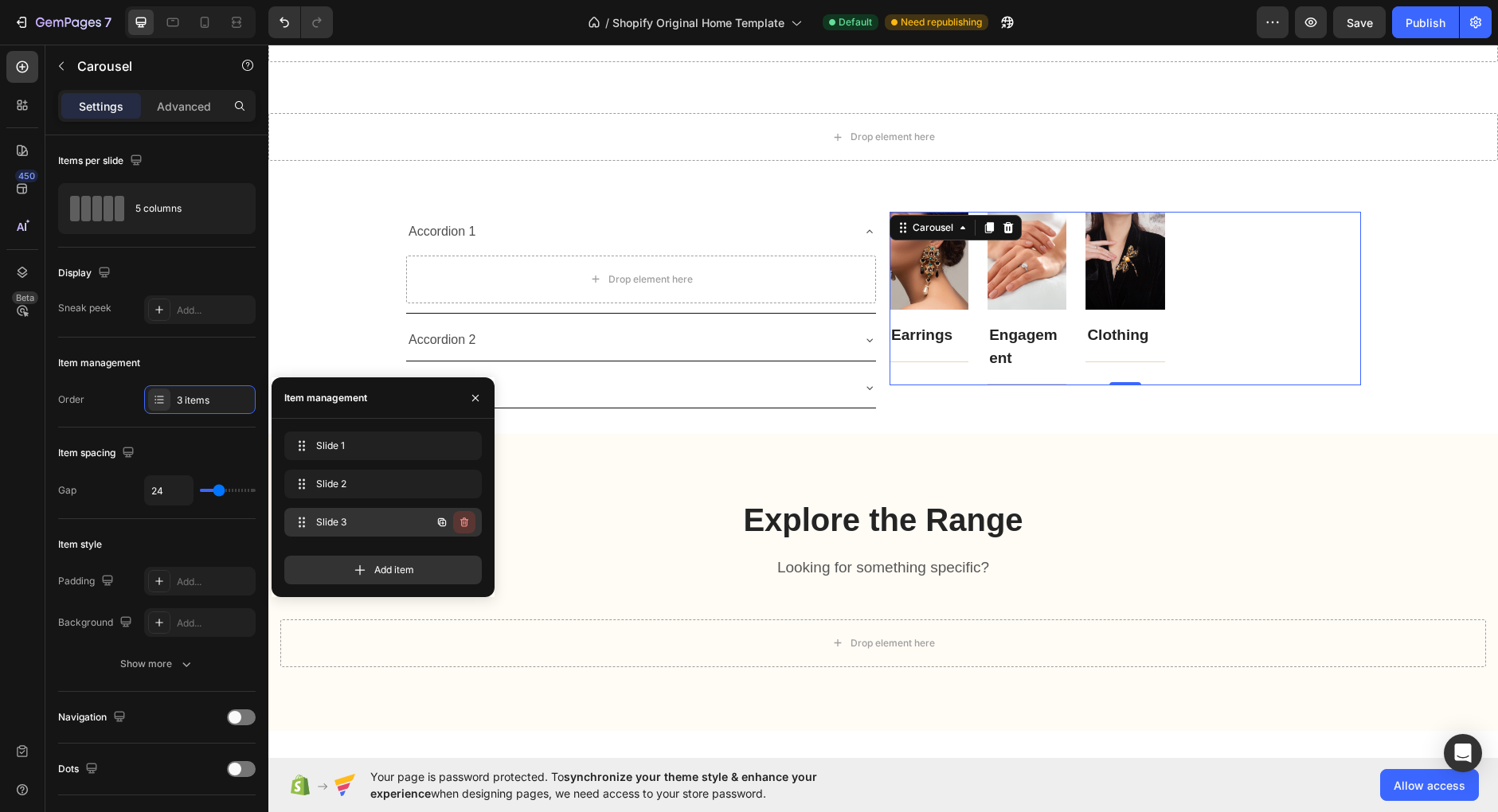
click at [468, 523] on icon "button" at bounding box center [464, 522] width 13 height 13
click at [450, 525] on div "Delete" at bounding box center [454, 523] width 29 height 15
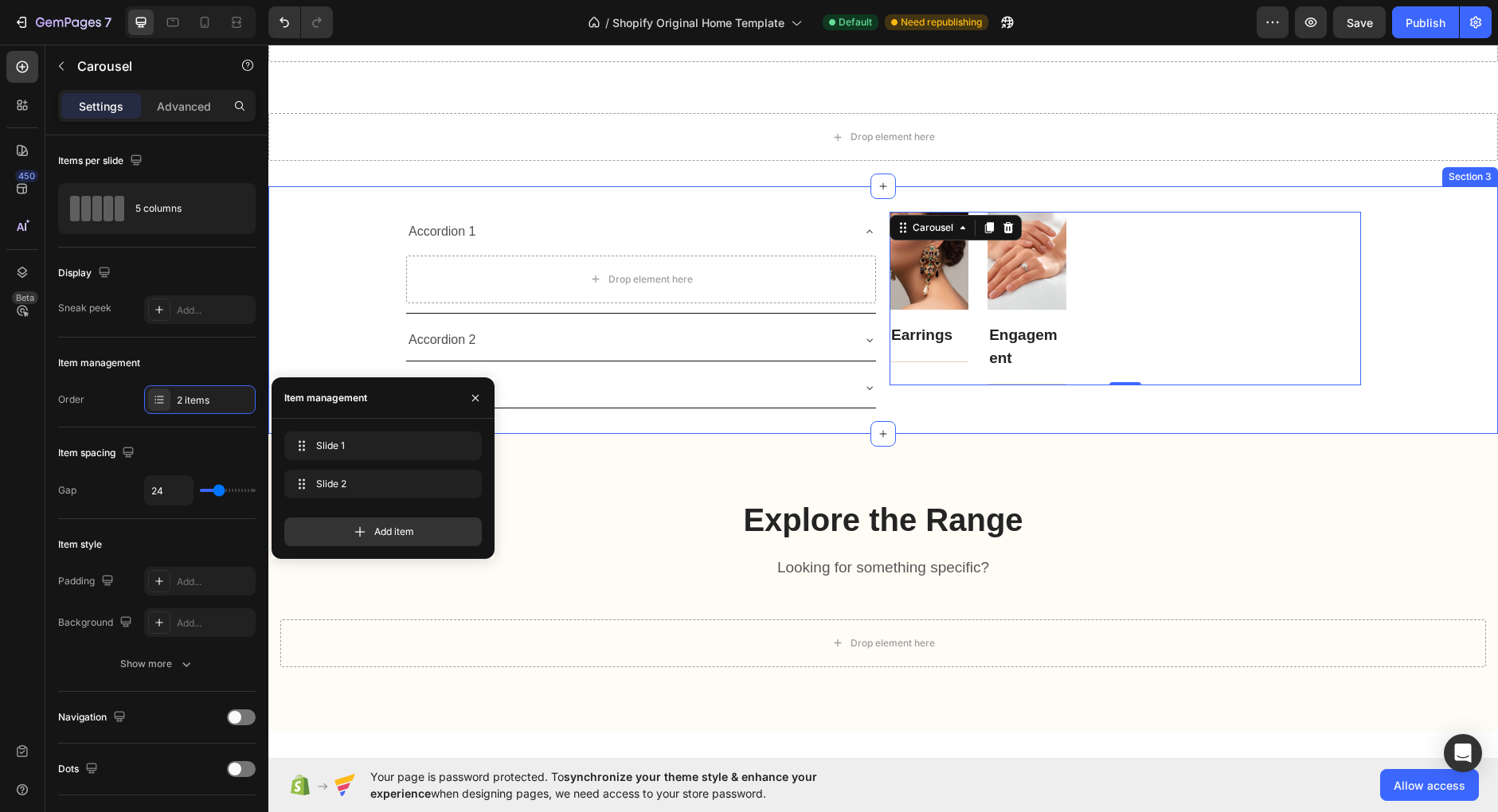
click at [1114, 412] on div "Accordion 1 Drop element here Accordion 2 Accordion 3 Accordion Image Earrings …" at bounding box center [882, 309] width 1229 height 248
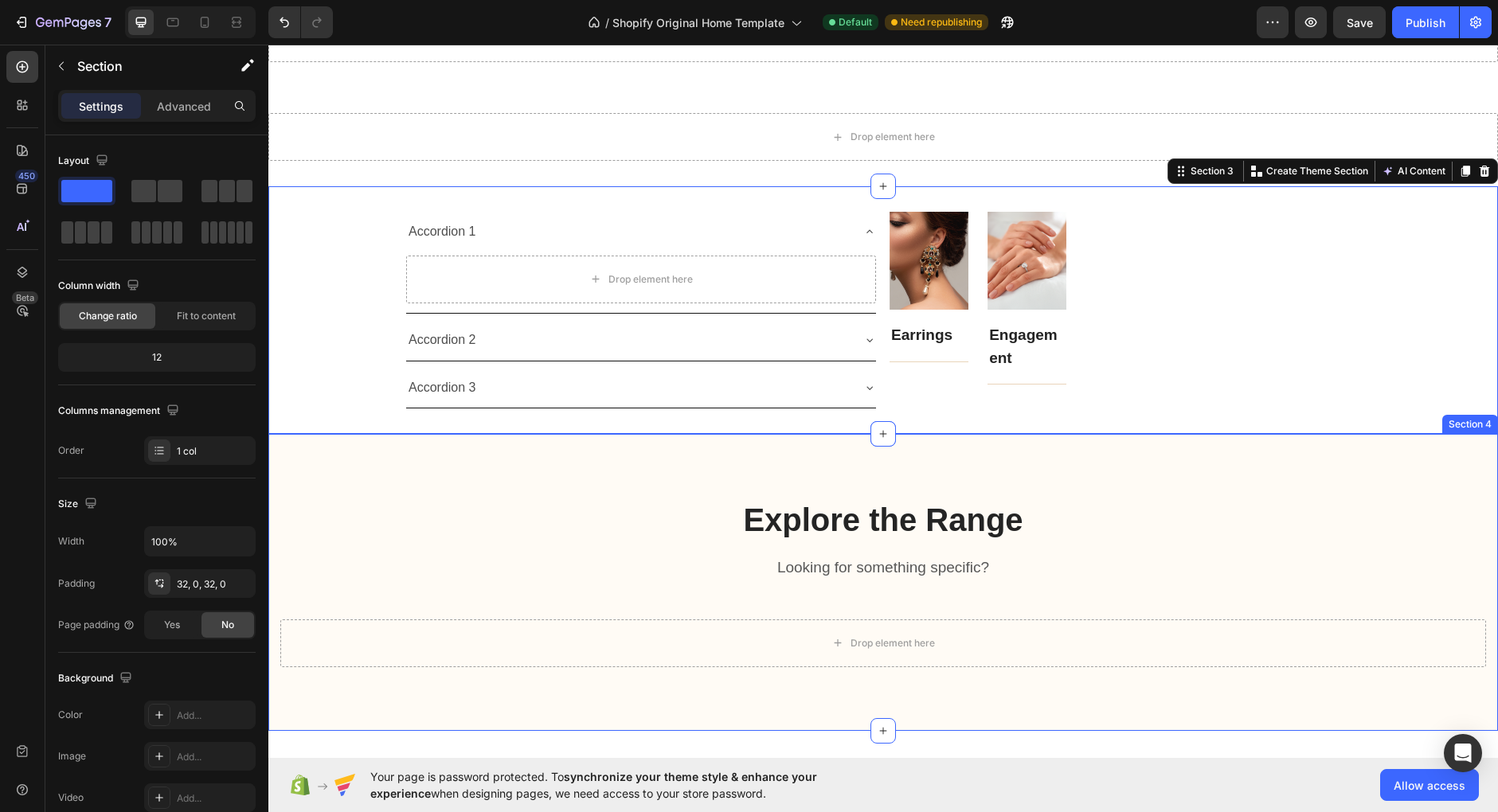
click at [1264, 447] on div "Explore the Range Heading Looking for something specific? Text block Row Drop e…" at bounding box center [882, 582] width 1229 height 297
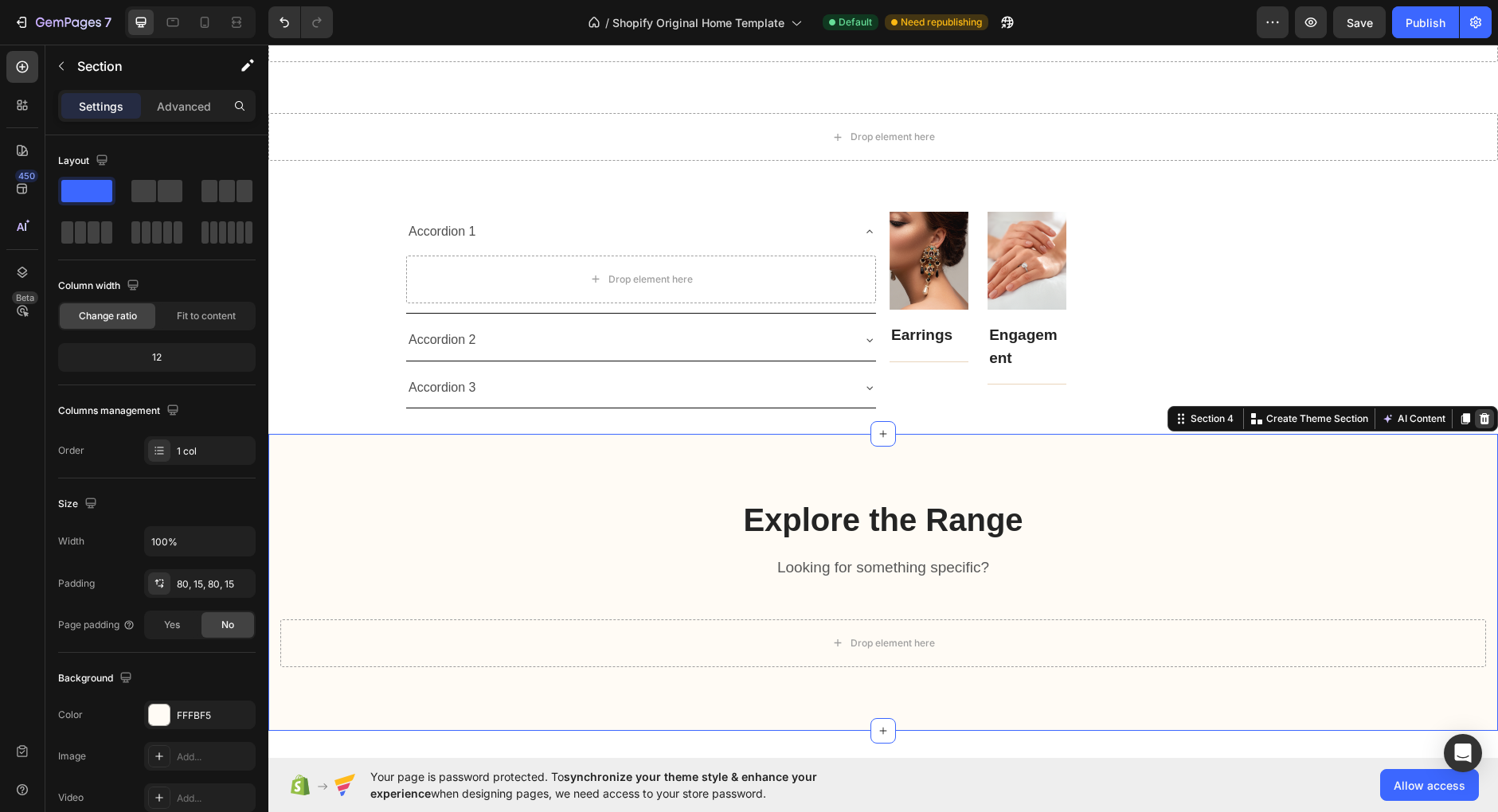
click at [1490, 410] on div at bounding box center [1484, 419] width 19 height 19
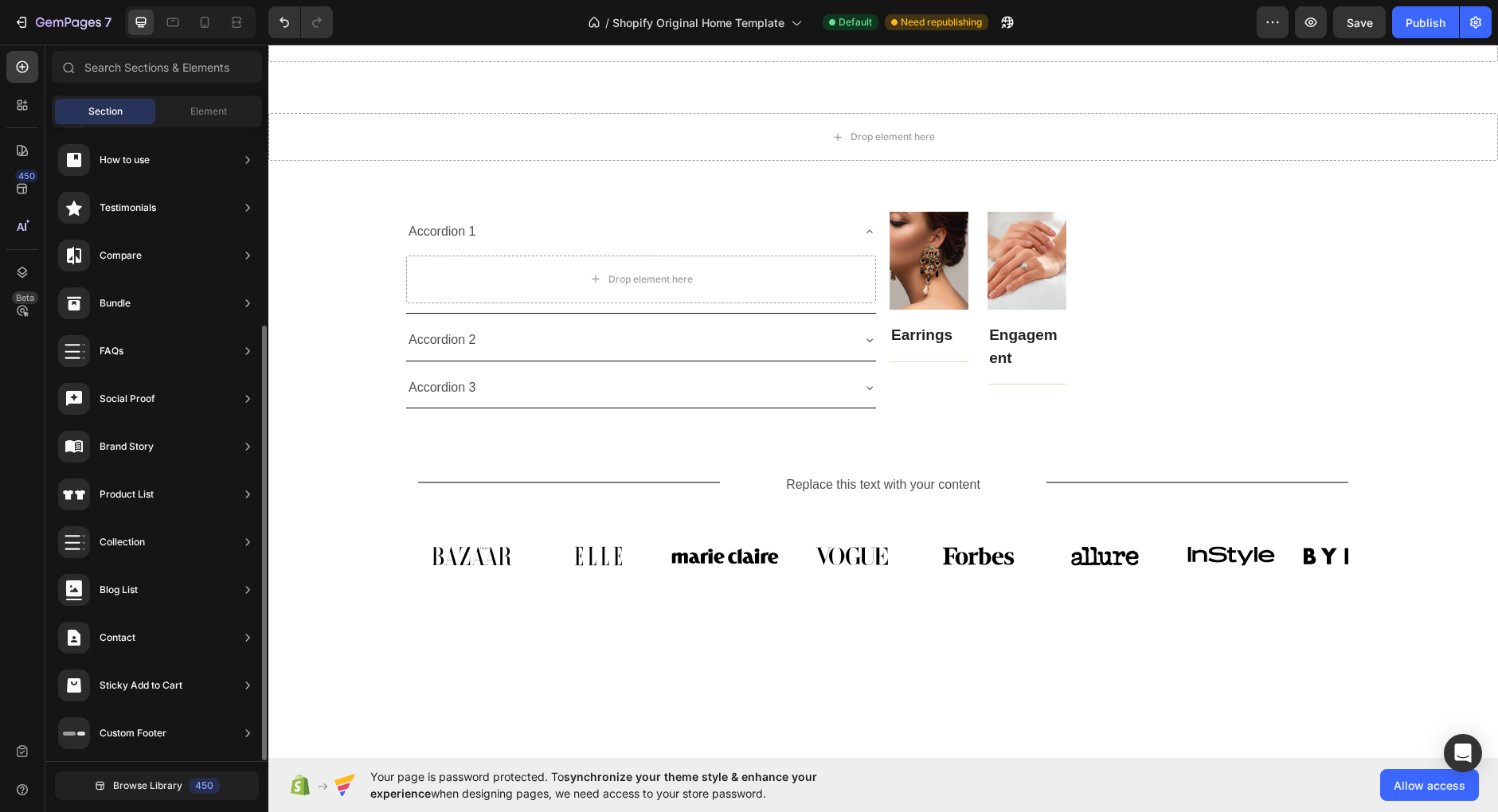
scroll to position [289, 0]
click at [1113, 338] on div "Image Earrings Text block Title Line Row Image Engagement Text block Title Line…" at bounding box center [1125, 298] width 471 height 174
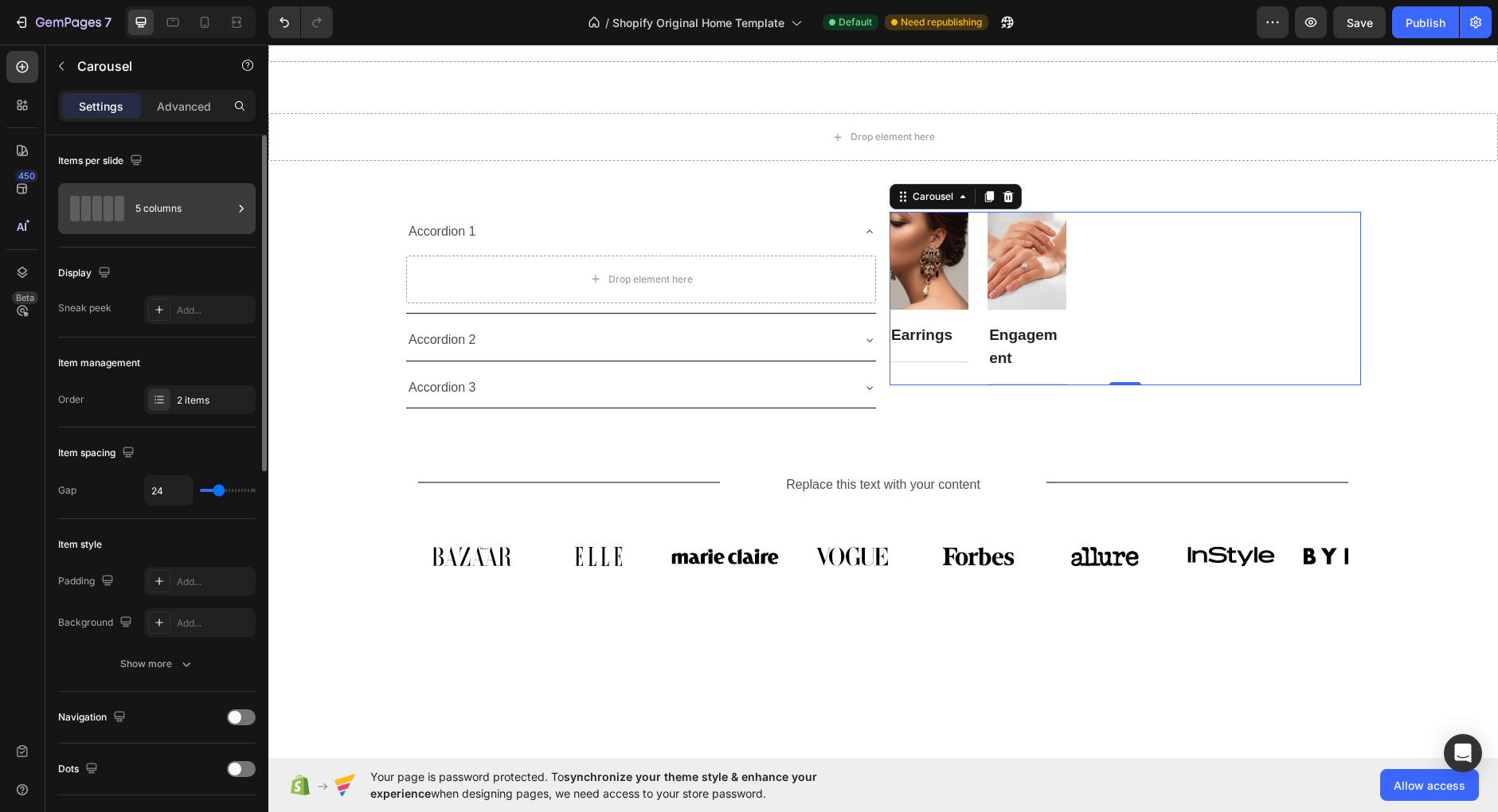
click at [173, 206] on div "5 columns" at bounding box center [184, 209] width 98 height 37
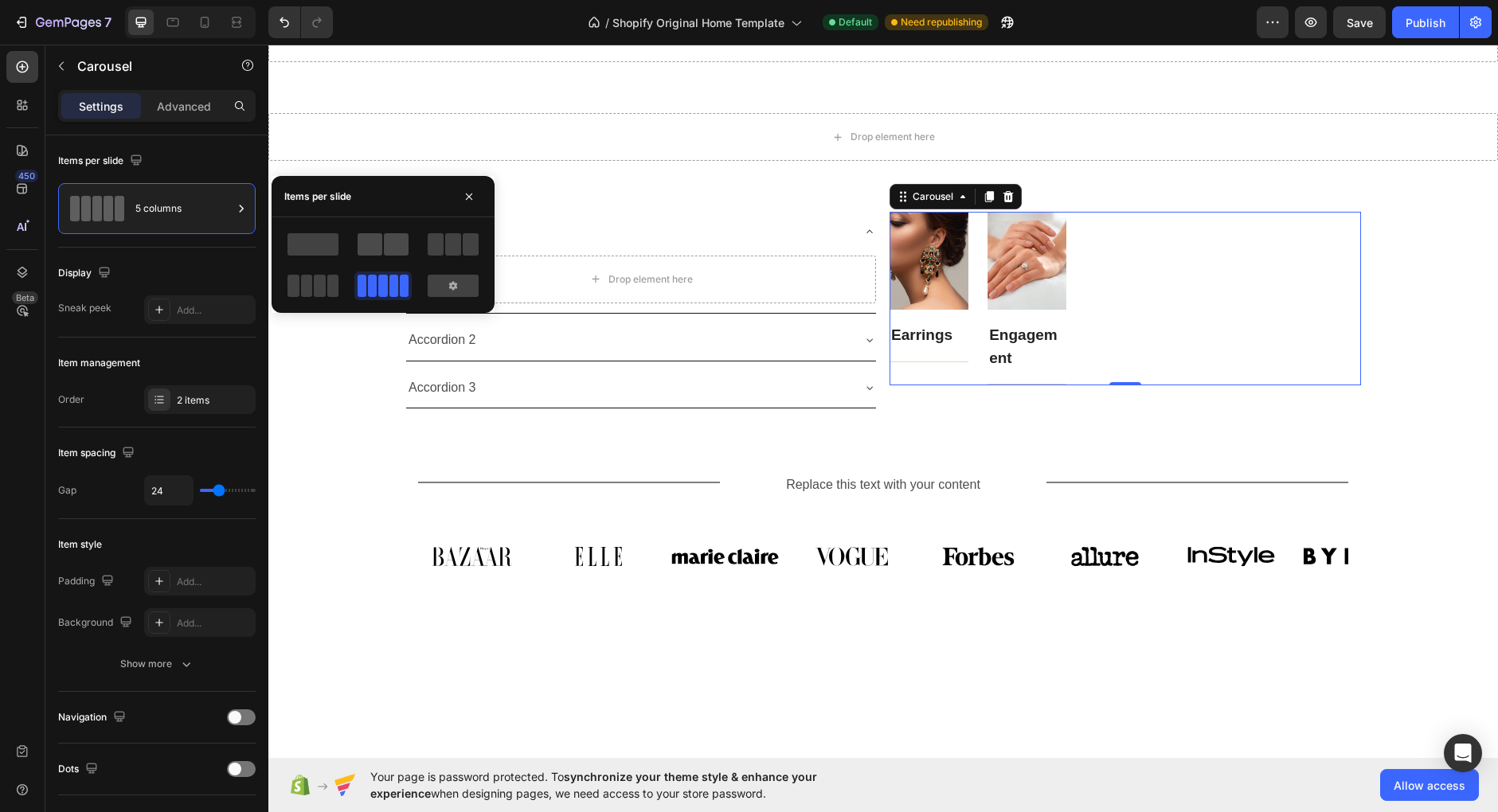
click at [387, 239] on span at bounding box center [396, 244] width 25 height 22
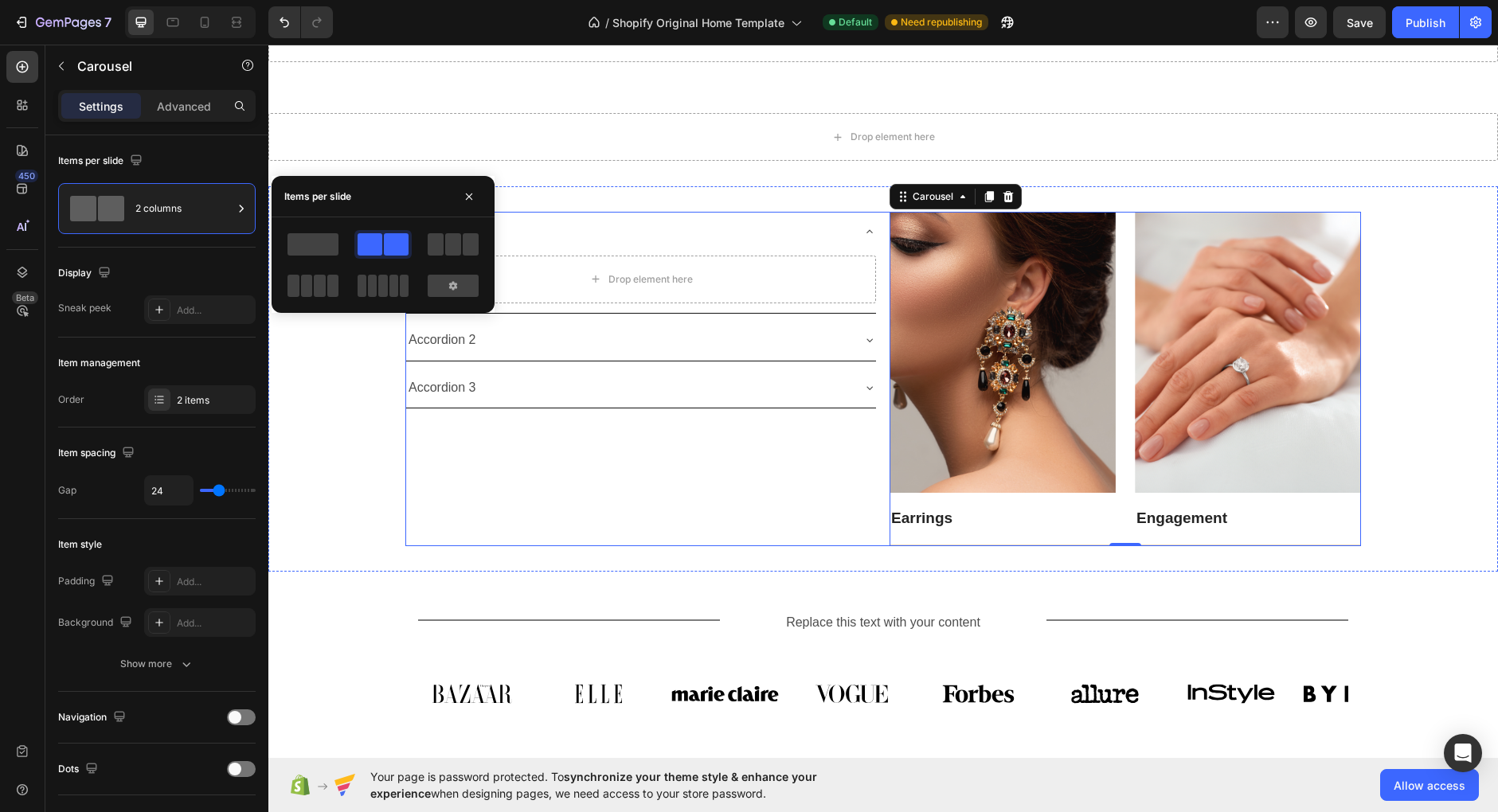
click at [761, 498] on div "Accordion 1 Drop element here Accordion 2 Accordion 3 Accordion" at bounding box center [641, 378] width 471 height 334
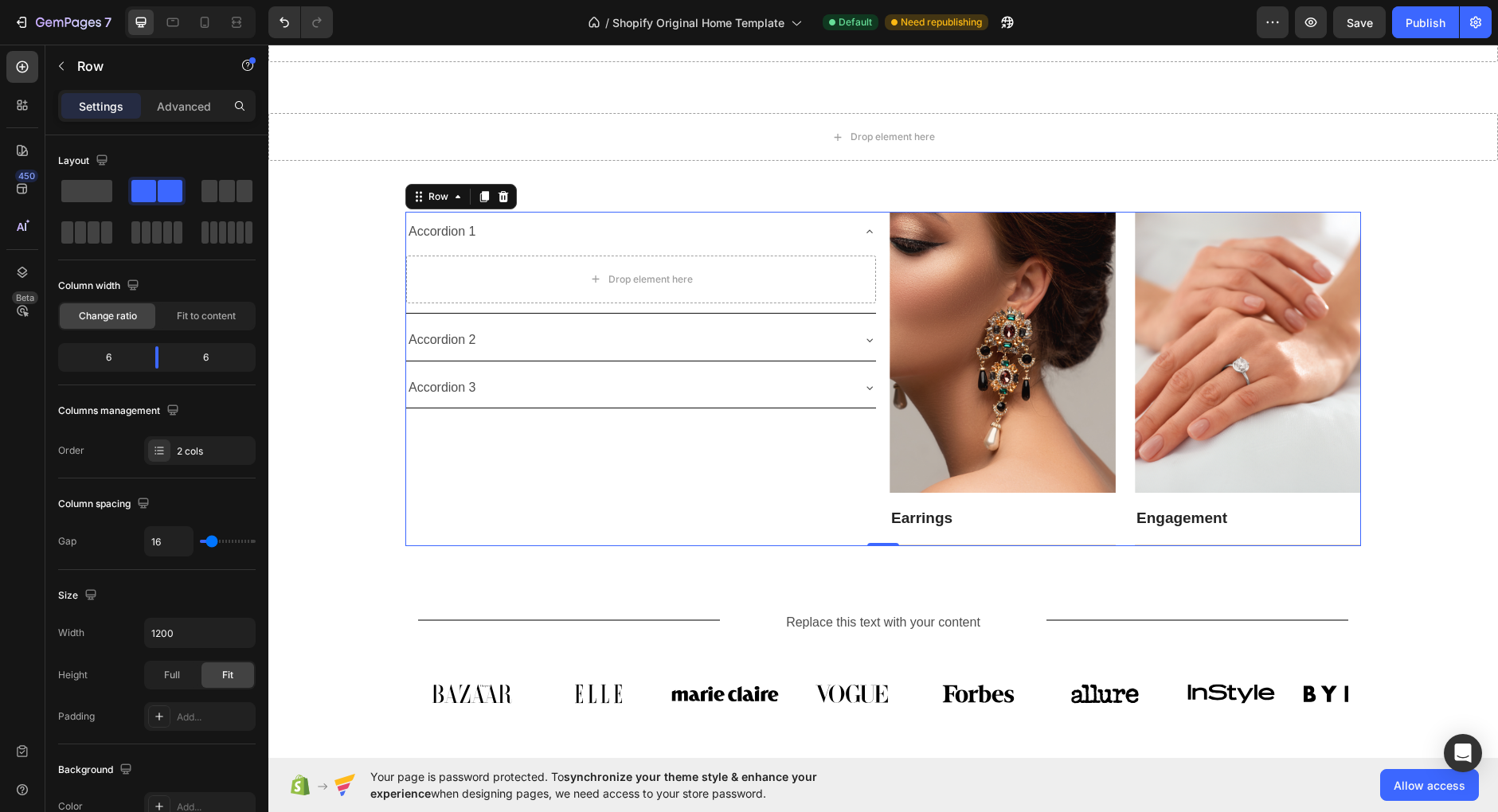
click at [840, 457] on div "Accordion 1 Drop element here Accordion 2 Accordion 3 Accordion" at bounding box center [641, 378] width 471 height 334
click at [455, 203] on icon at bounding box center [458, 197] width 13 height 13
click at [529, 283] on div "Drop element here" at bounding box center [641, 280] width 470 height 48
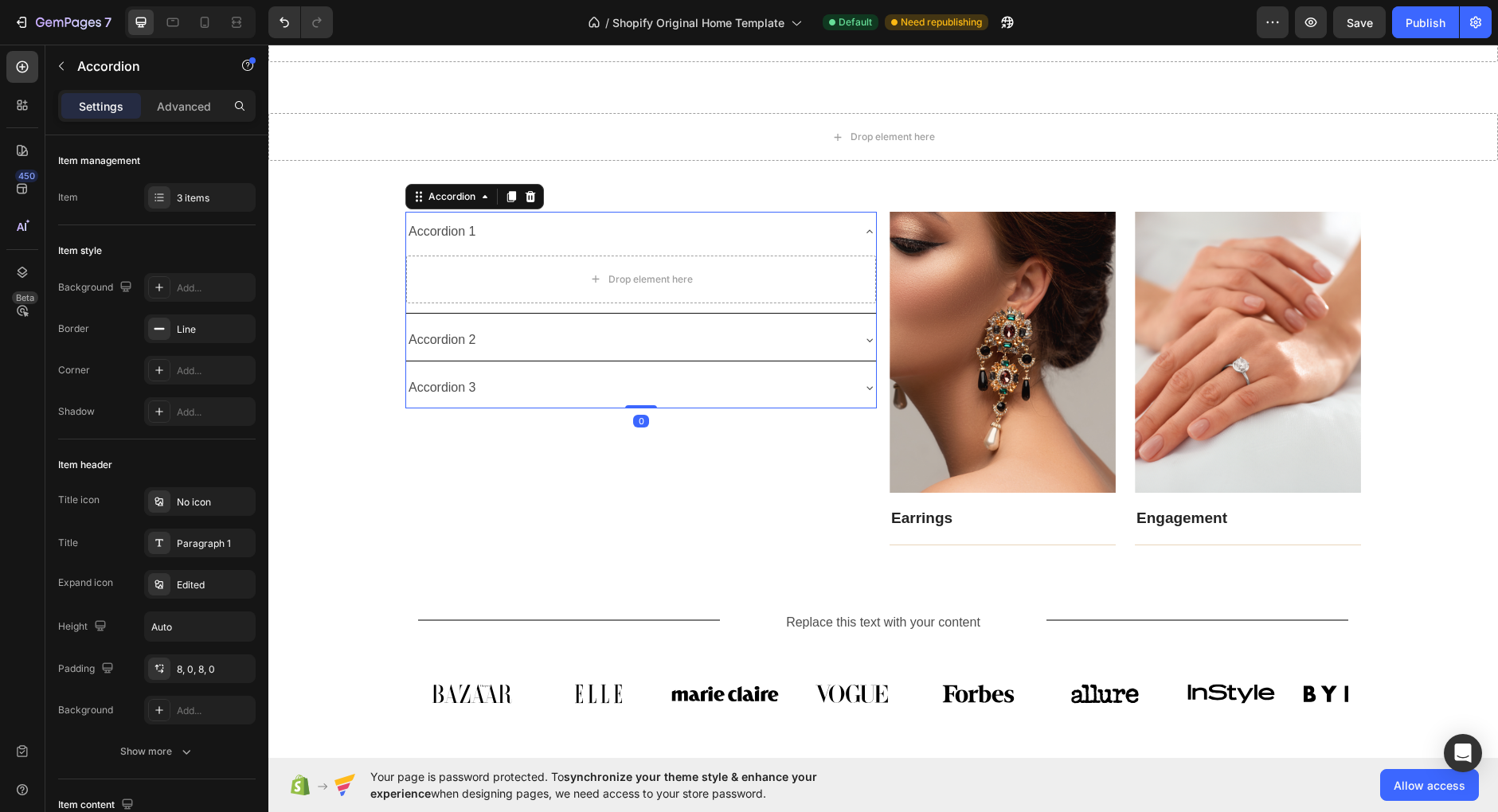
click at [476, 185] on div "Accordion" at bounding box center [474, 197] width 138 height 26
click at [473, 194] on div "Accordion" at bounding box center [452, 197] width 53 height 15
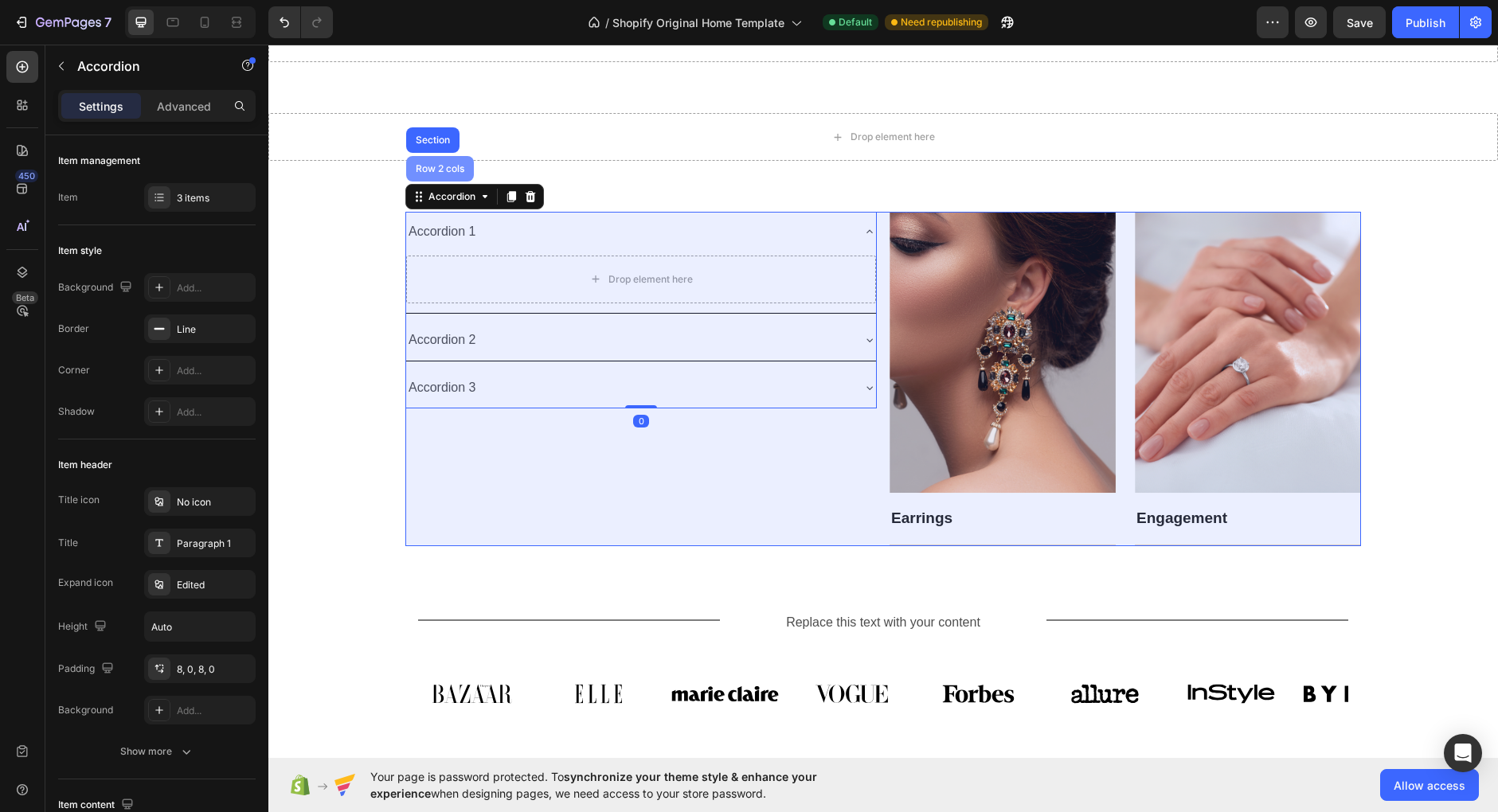
click at [451, 176] on div "Row 2 cols" at bounding box center [440, 169] width 68 height 26
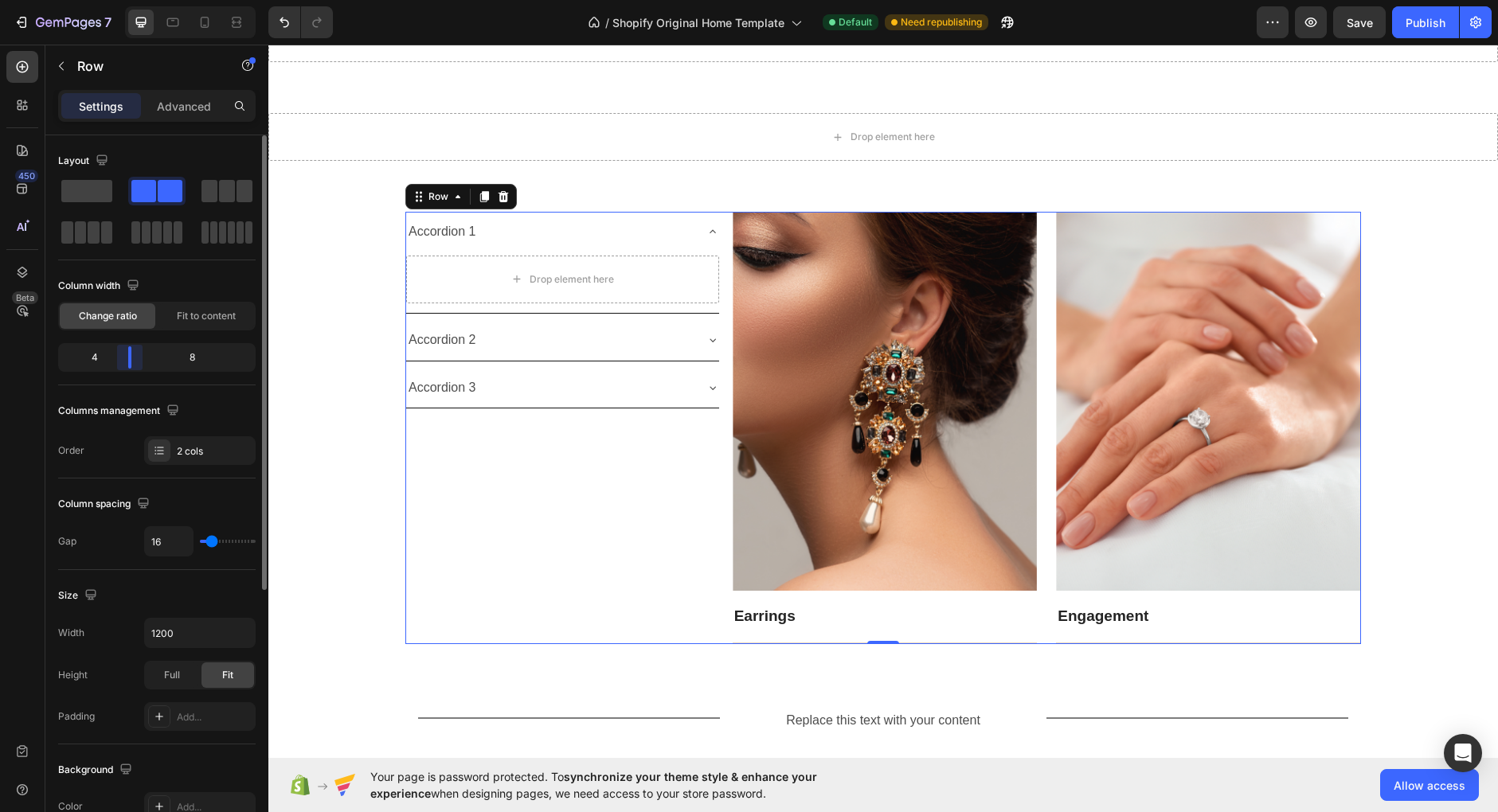
drag, startPoint x: 158, startPoint y: 356, endPoint x: 126, endPoint y: 362, distance: 32.6
click at [126, 362] on div "Layout Column width Change ratio Fit to content 4 8 Columns management Order 2 …" at bounding box center [157, 496] width 223 height 722
click at [651, 388] on div "Accordion 3" at bounding box center [550, 388] width 287 height 28
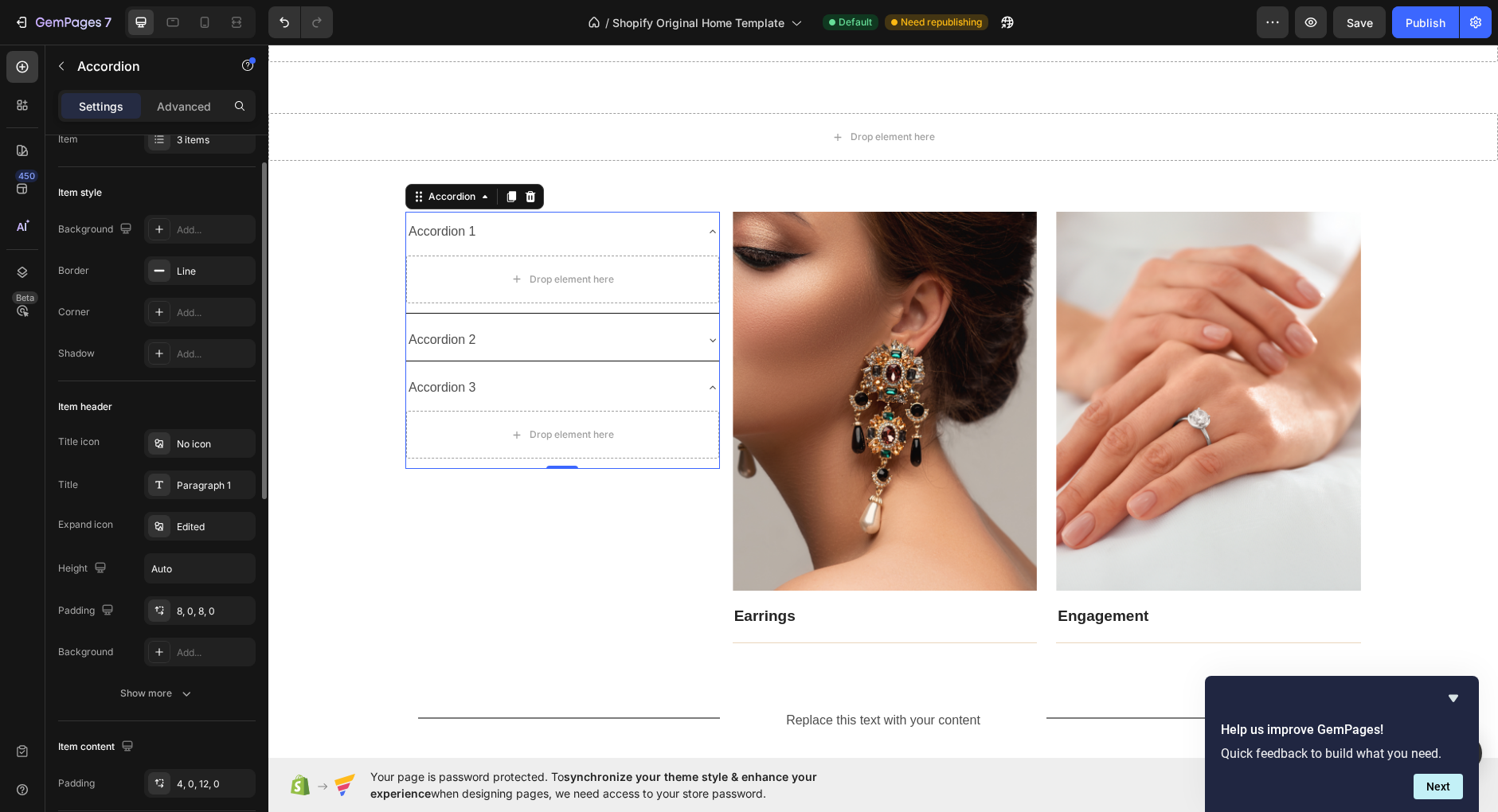
scroll to position [0, 0]
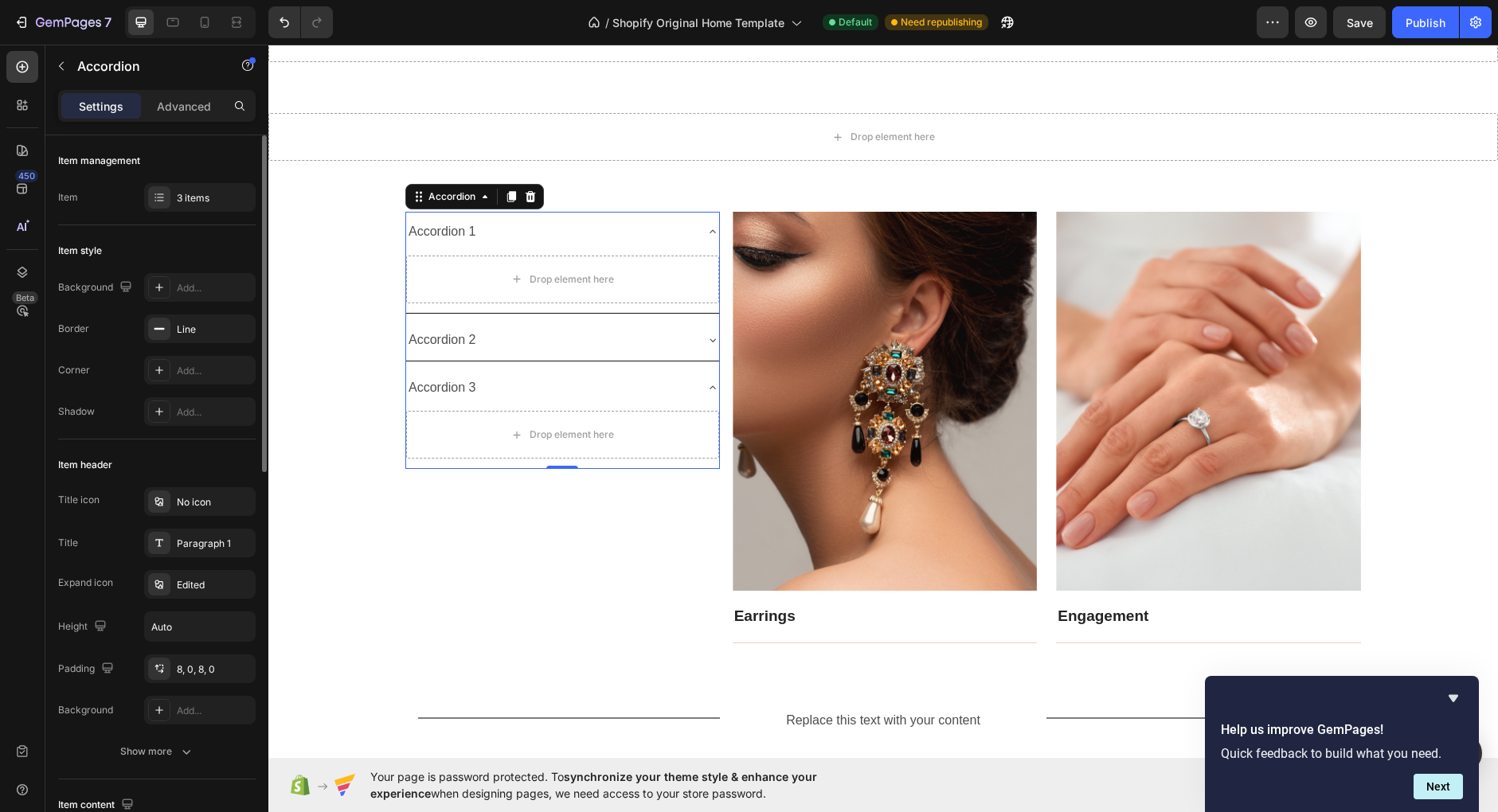
click at [226, 213] on div "Item management Item 3 items" at bounding box center [157, 180] width 197 height 90
click at [225, 205] on div "3 items" at bounding box center [200, 197] width 111 height 29
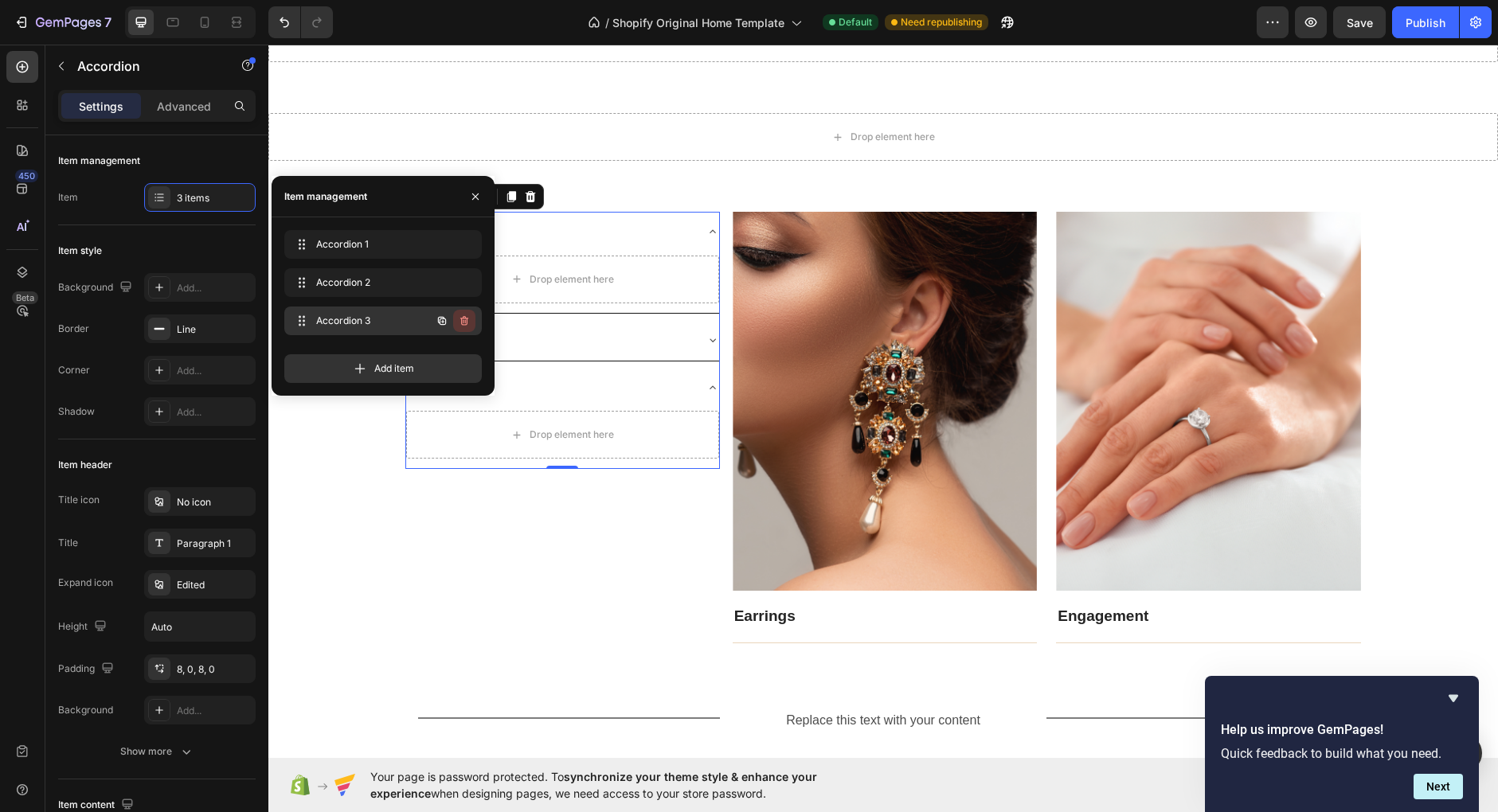
click at [470, 322] on icon "button" at bounding box center [464, 321] width 13 height 13
click at [460, 321] on div "Delete" at bounding box center [454, 321] width 29 height 15
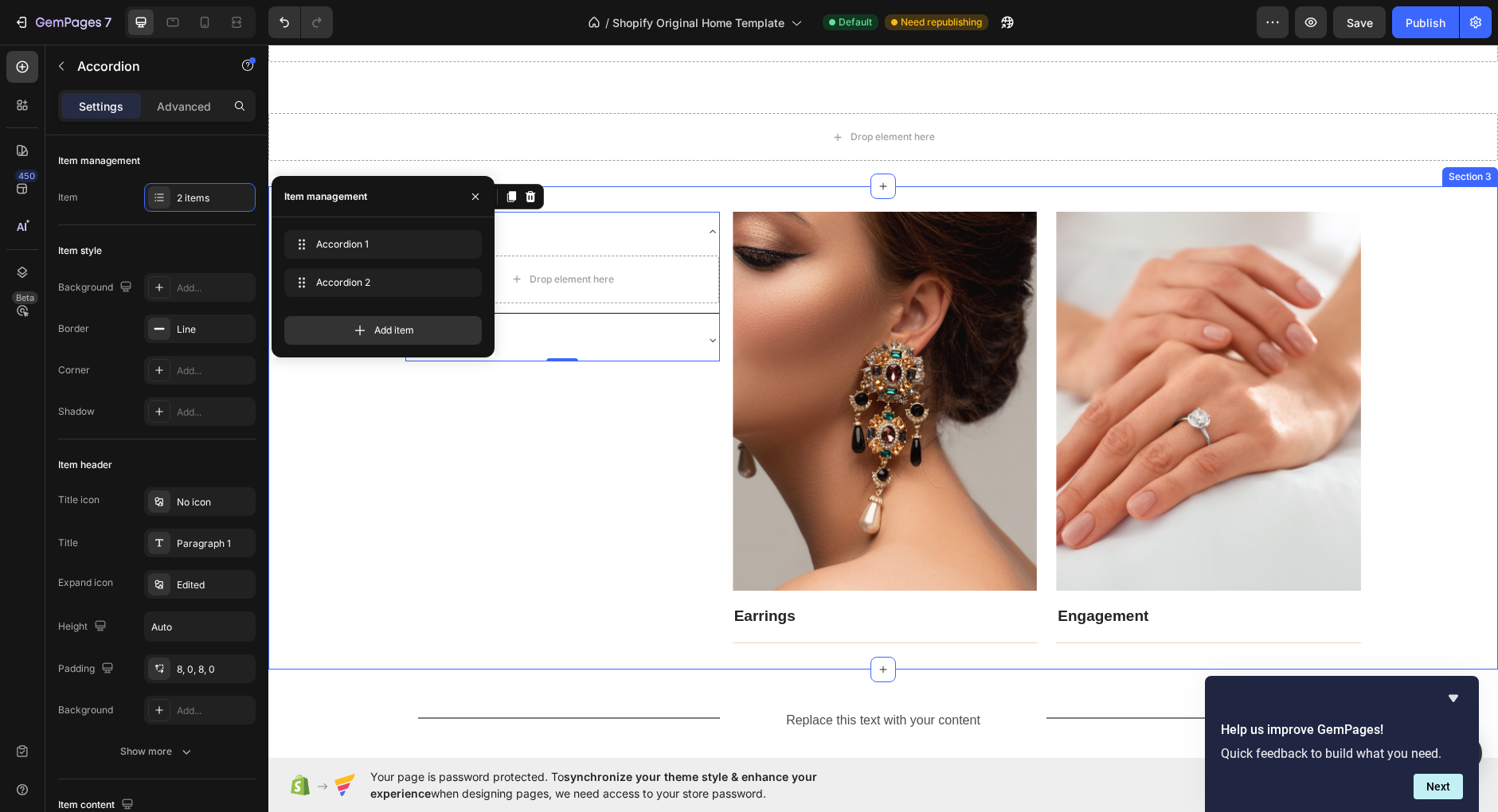
click at [315, 462] on div "Accordion 1 Drop element here Accordion 2 Accordion 0 Image Earrings Text block…" at bounding box center [882, 428] width 1229 height 433
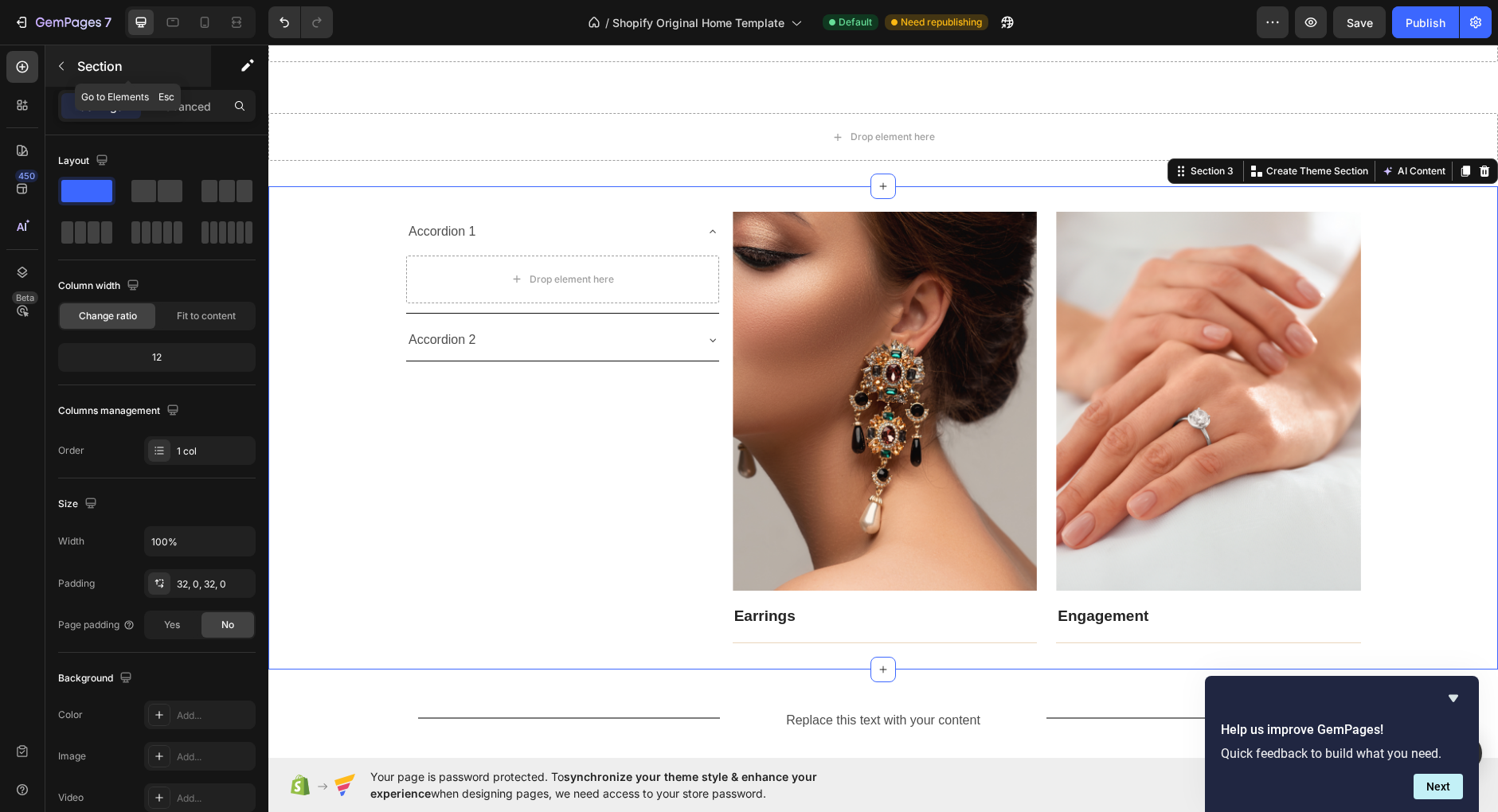
click at [80, 75] on p "Section" at bounding box center [143, 65] width 131 height 19
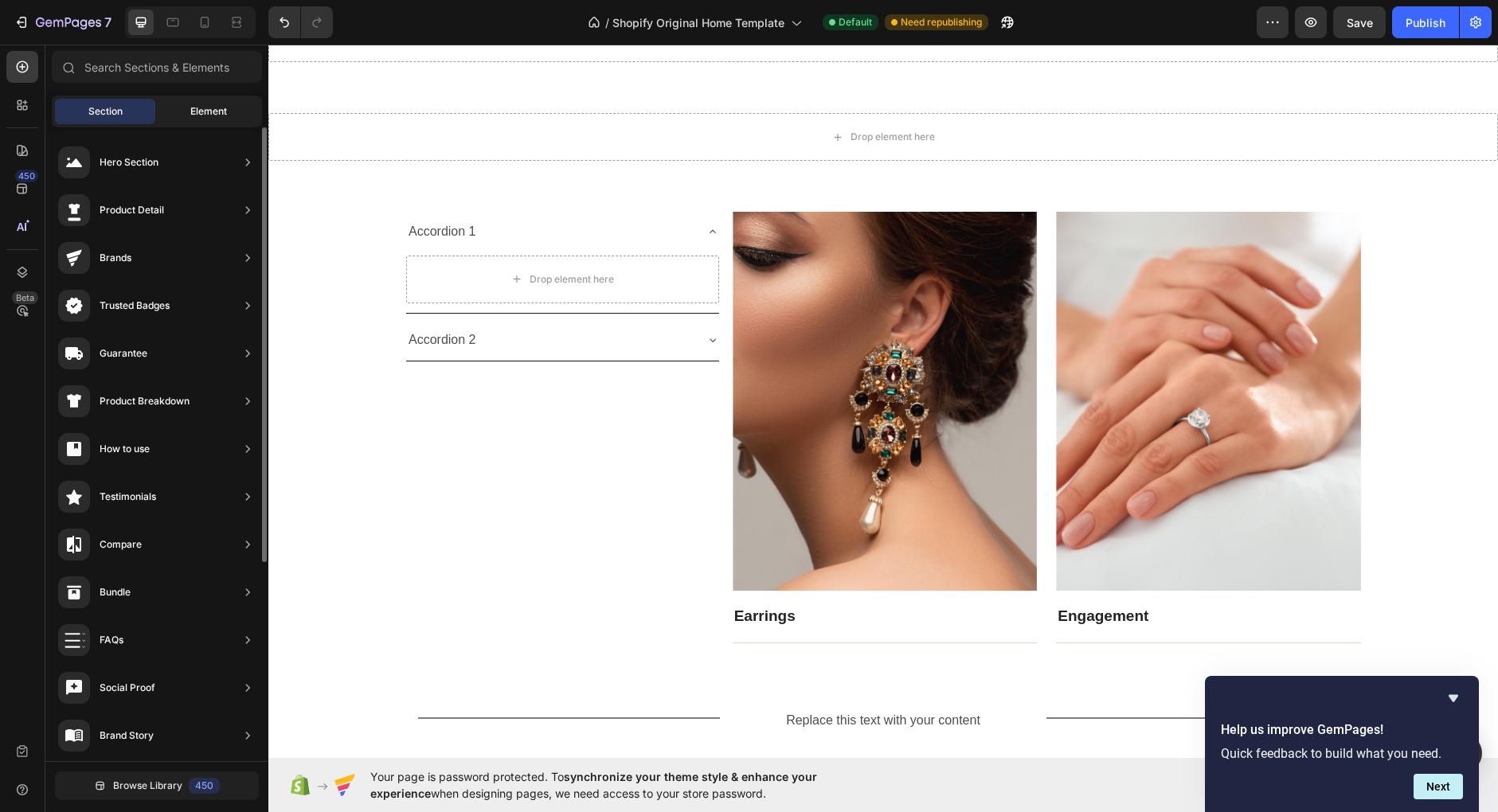
click at [215, 119] on span "Element" at bounding box center [209, 111] width 37 height 15
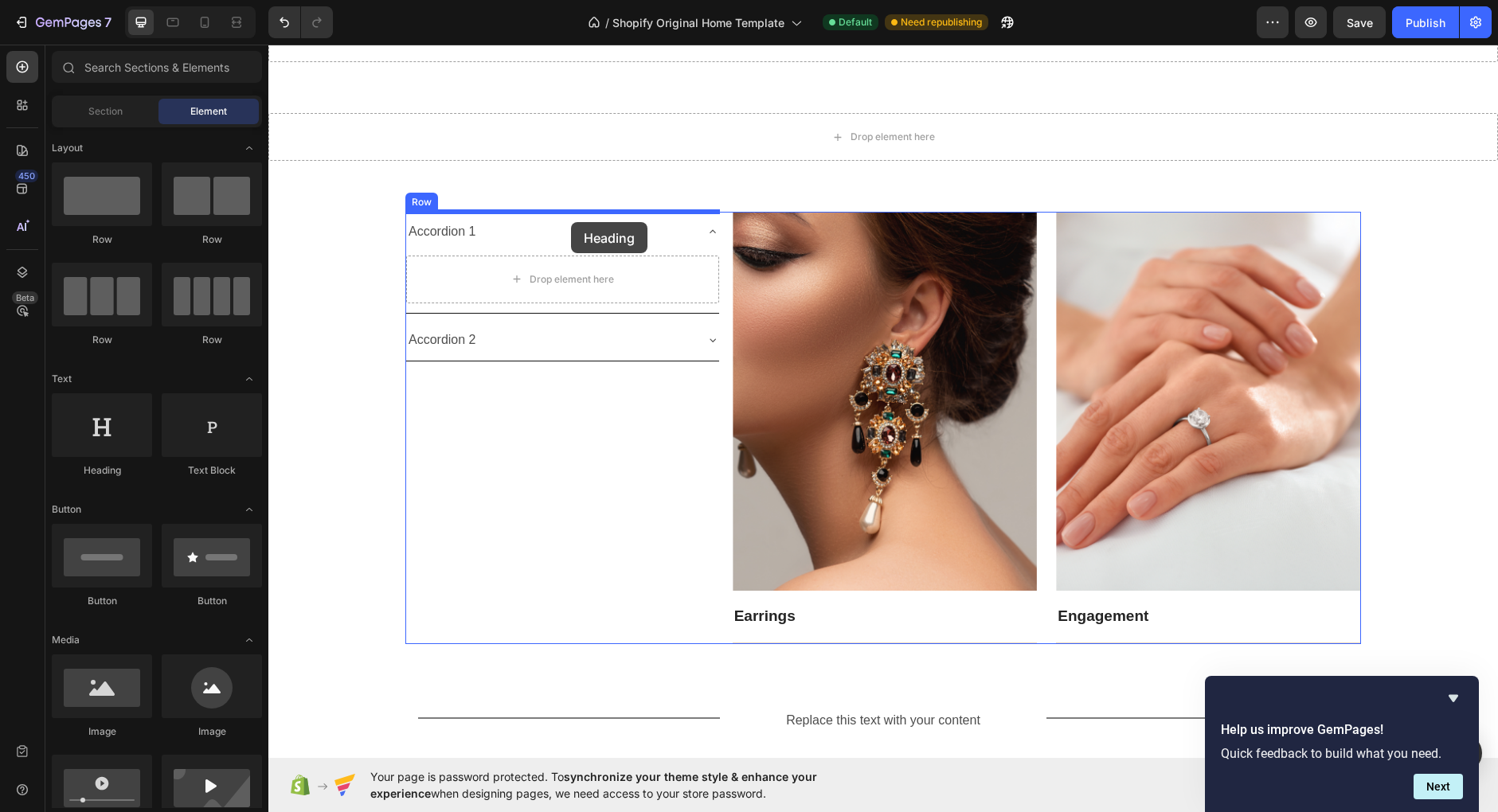
drag, startPoint x: 371, startPoint y: 484, endPoint x: 571, endPoint y: 222, distance: 329.6
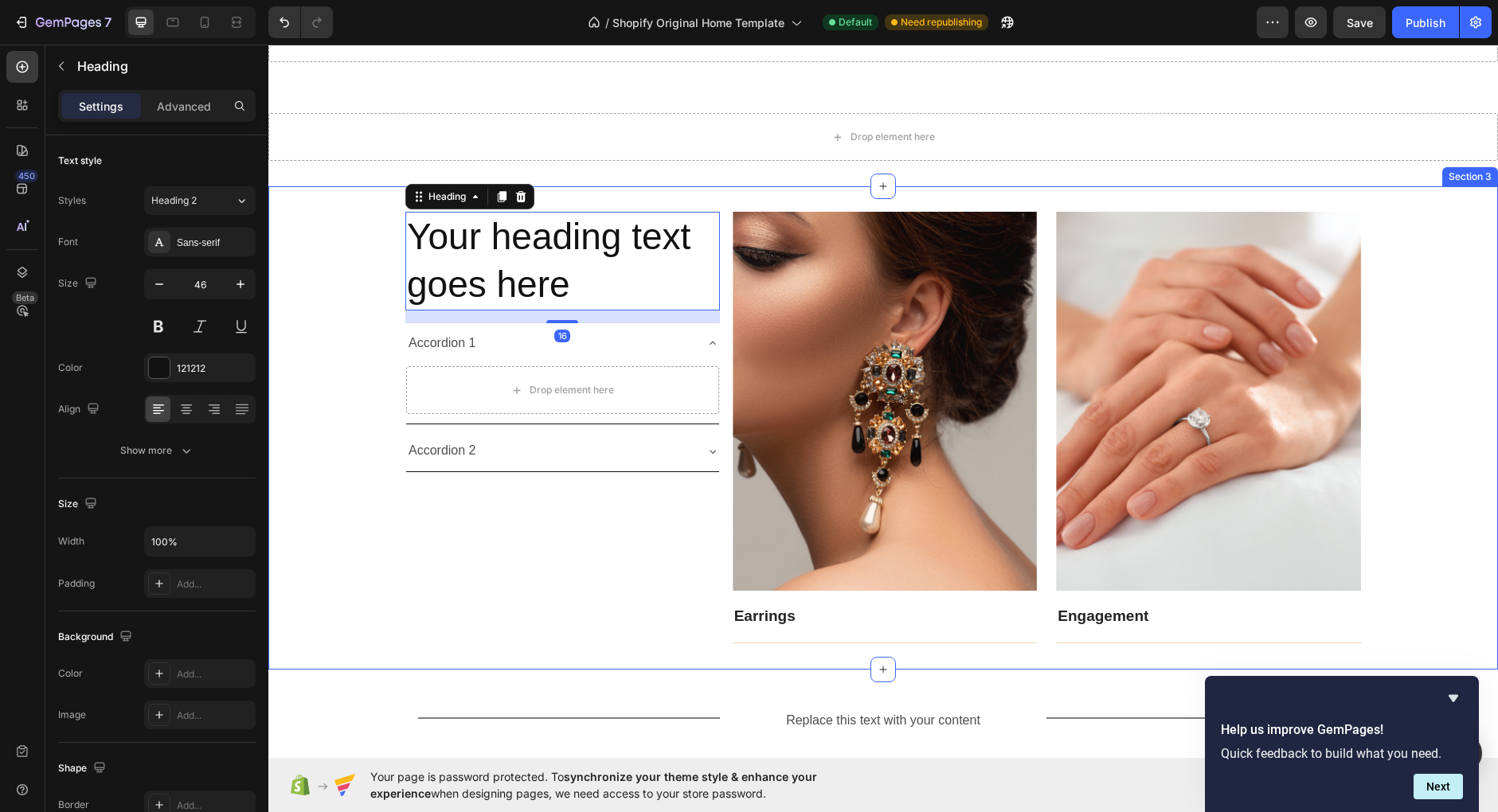
click at [368, 386] on div "Your heading text goes here Heading 16 Accordion 1 Drop element here Accordion …" at bounding box center [882, 428] width 1229 height 433
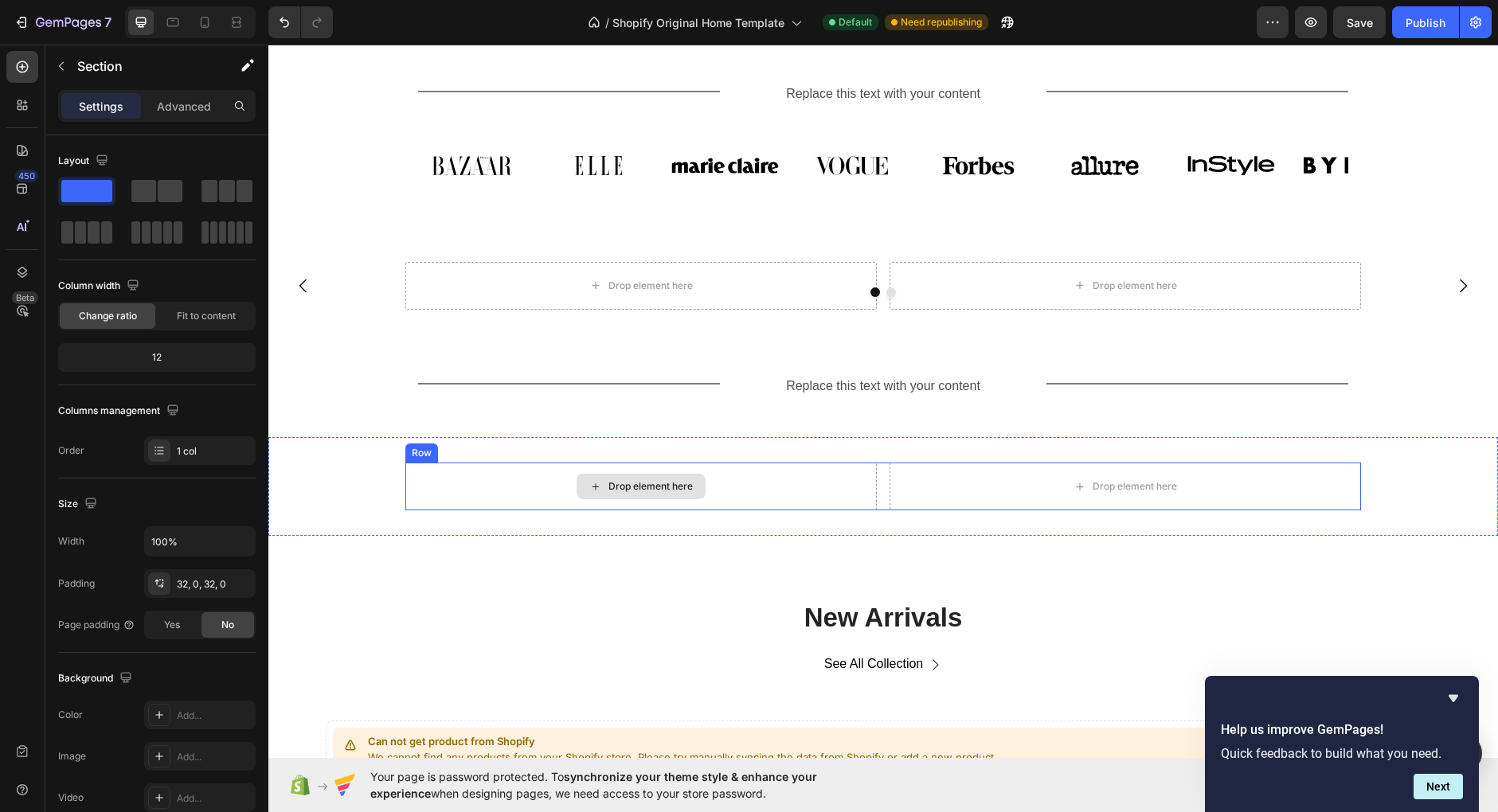
scroll to position [753, 0]
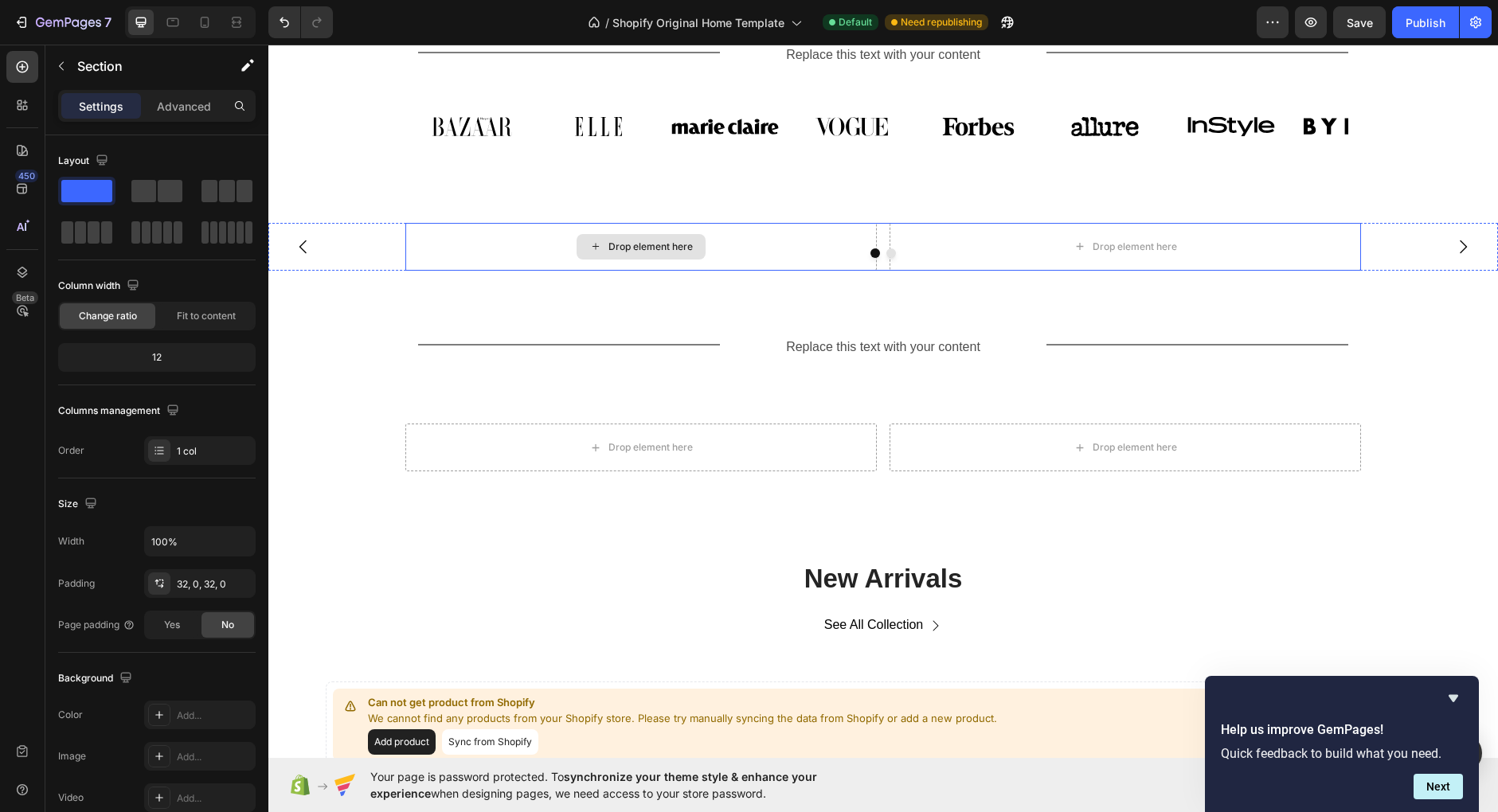
click at [840, 239] on div "Drop element here" at bounding box center [641, 247] width 471 height 48
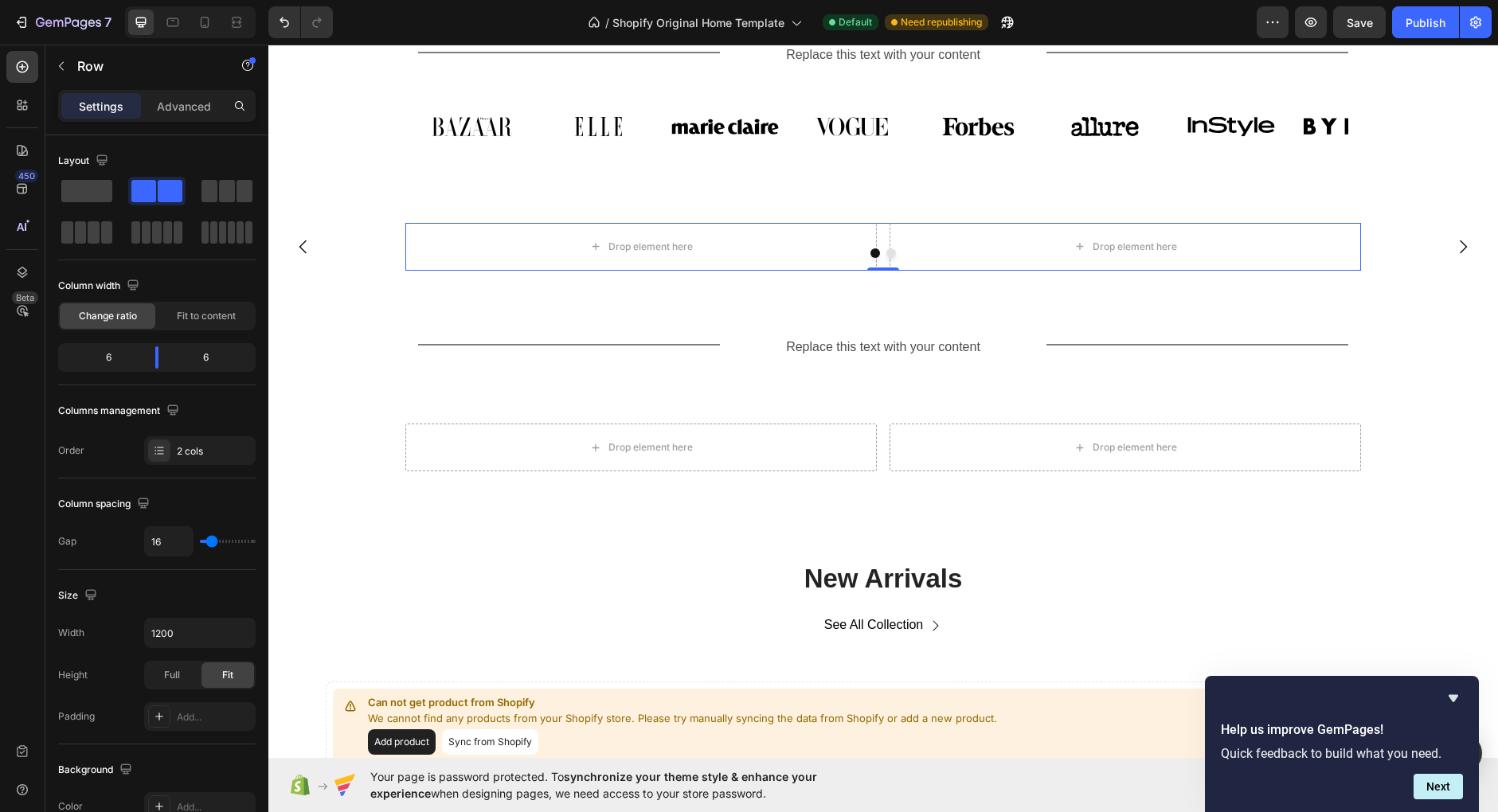
click at [887, 236] on div "Drop element here Drop element here Row 0" at bounding box center [883, 247] width 956 height 48
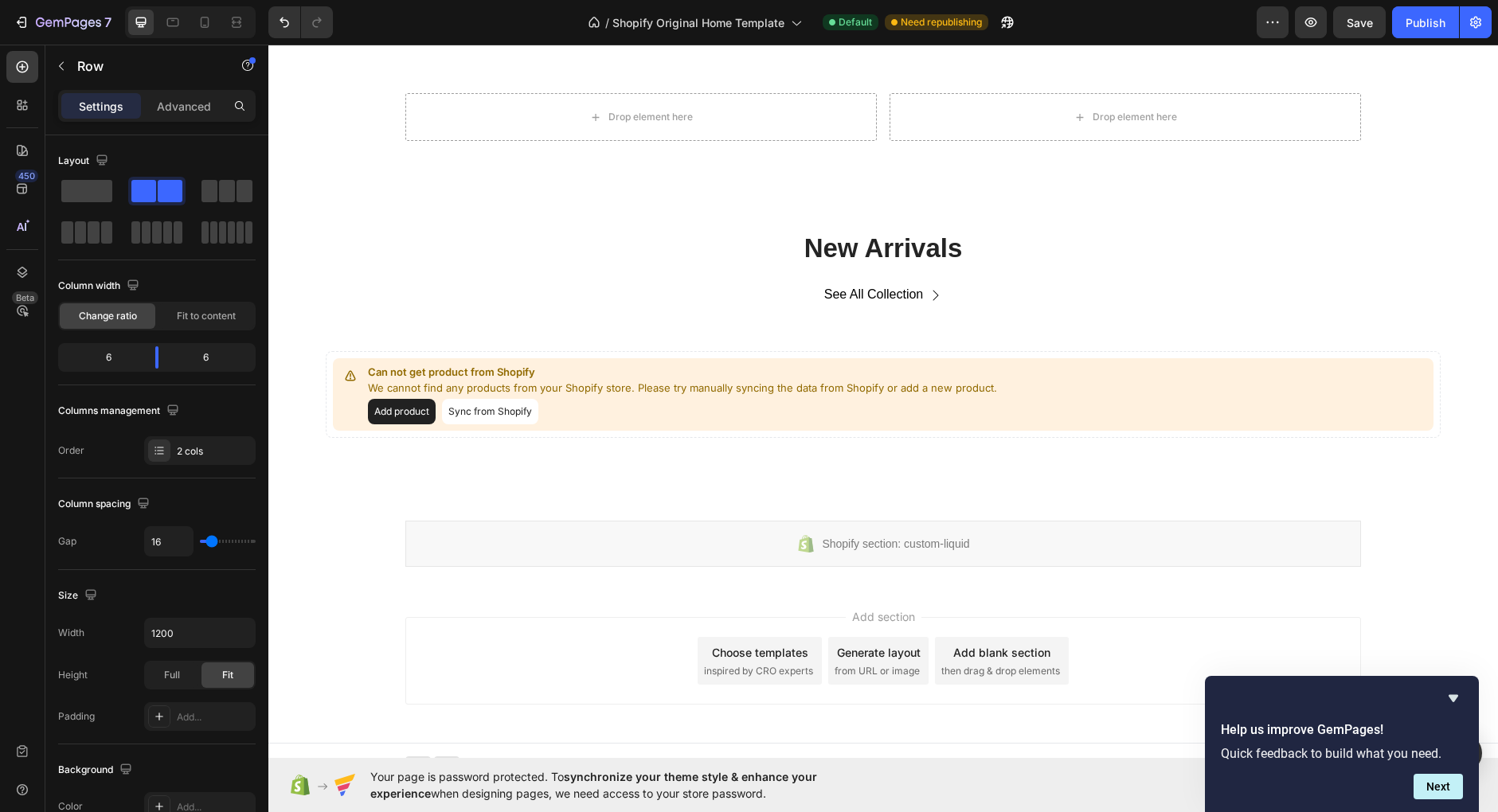
scroll to position [1098, 0]
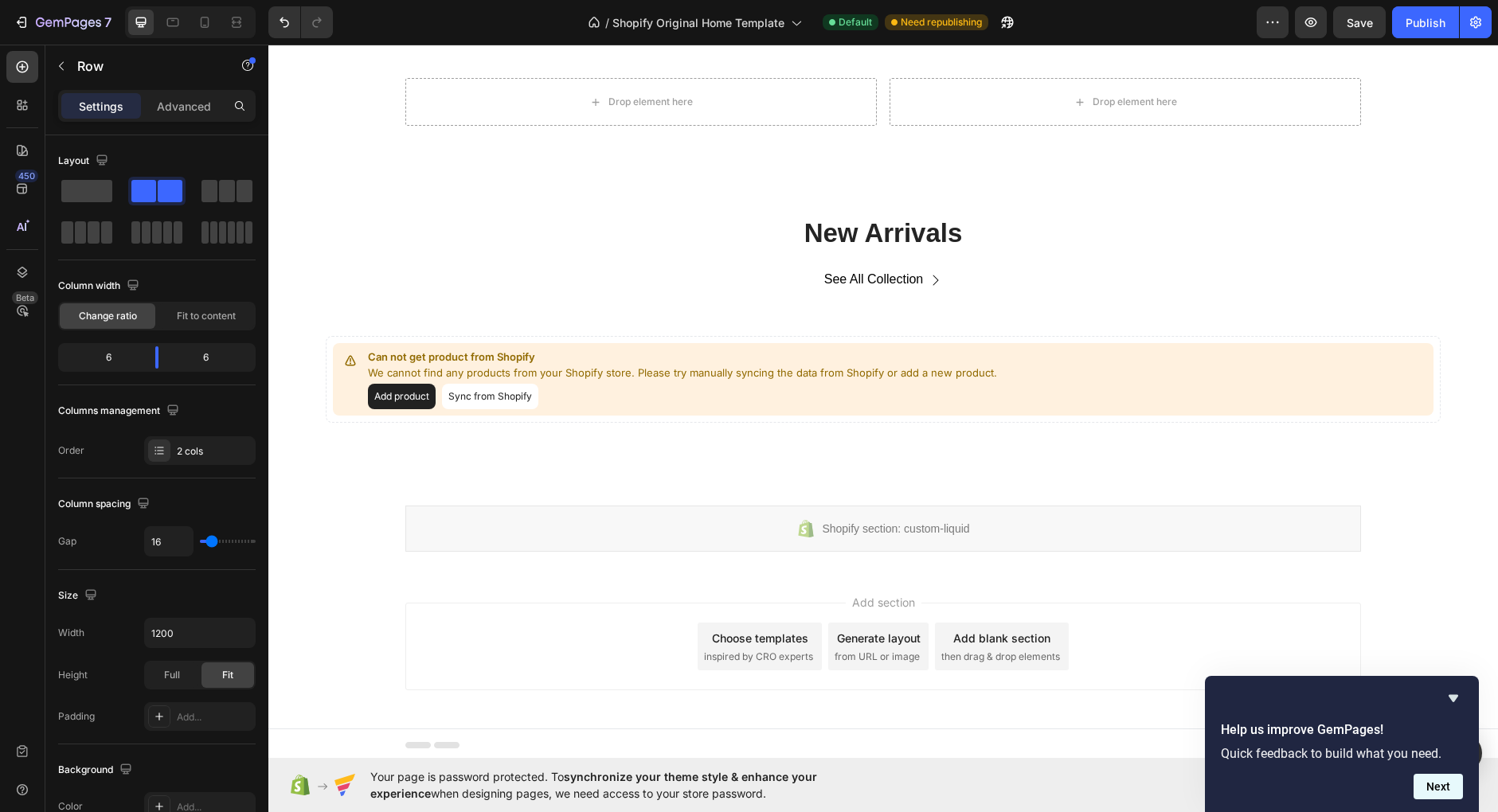
click at [1444, 786] on button "Next" at bounding box center [1438, 787] width 50 height 26
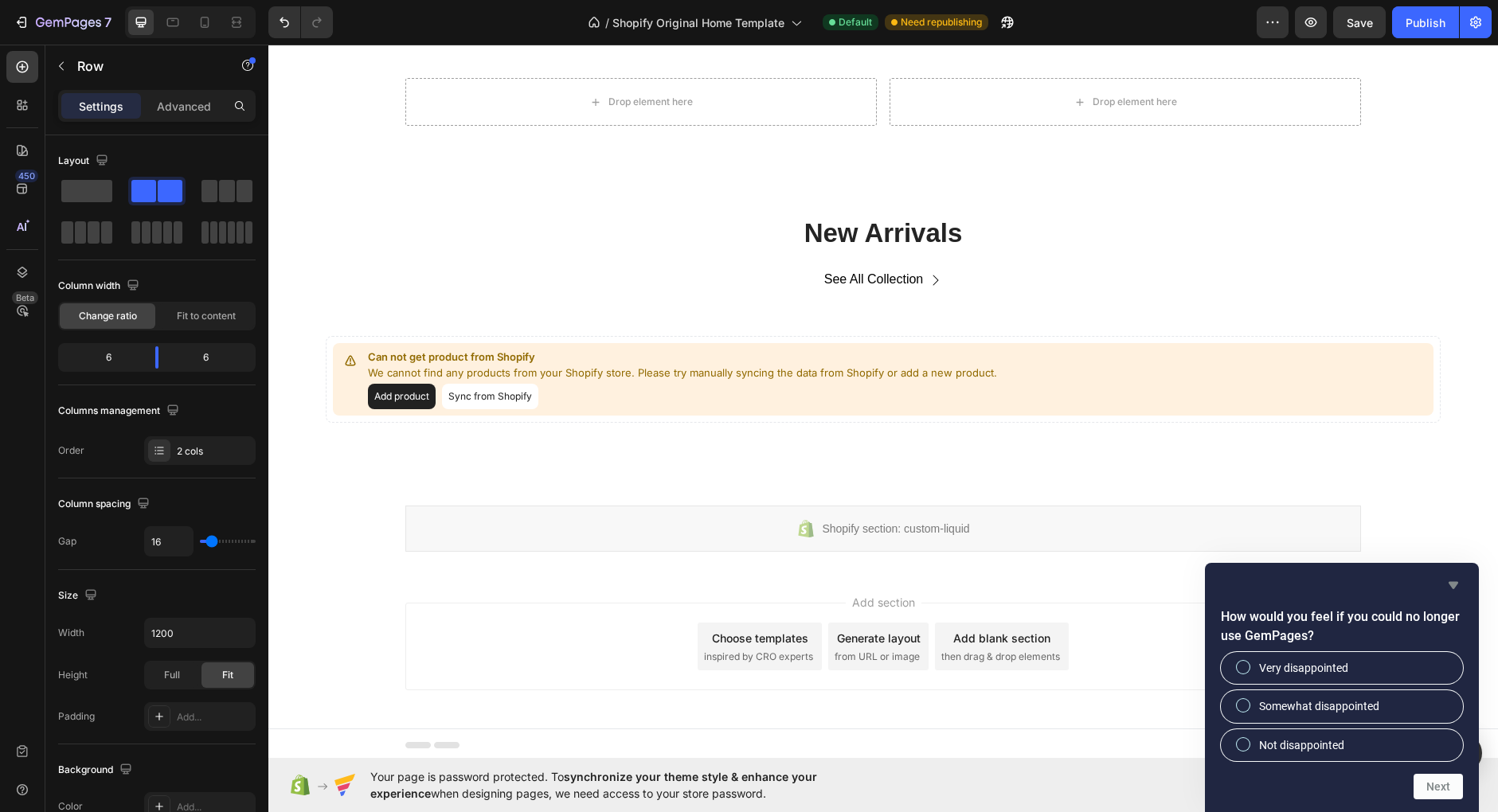
click at [1452, 576] on icon "Hide survey" at bounding box center [1453, 585] width 19 height 19
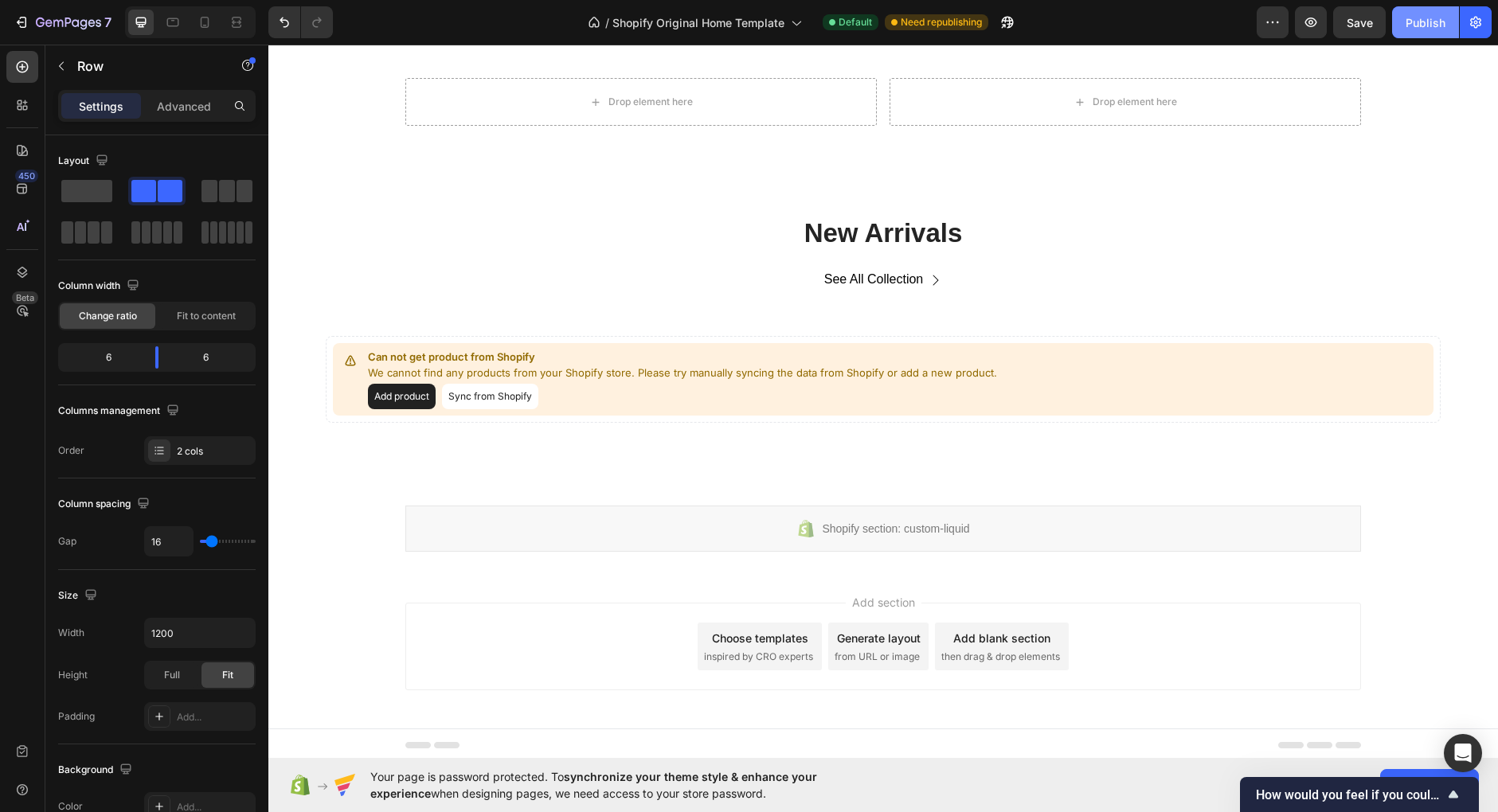
click at [1428, 28] on div "Publish" at bounding box center [1424, 23] width 40 height 17
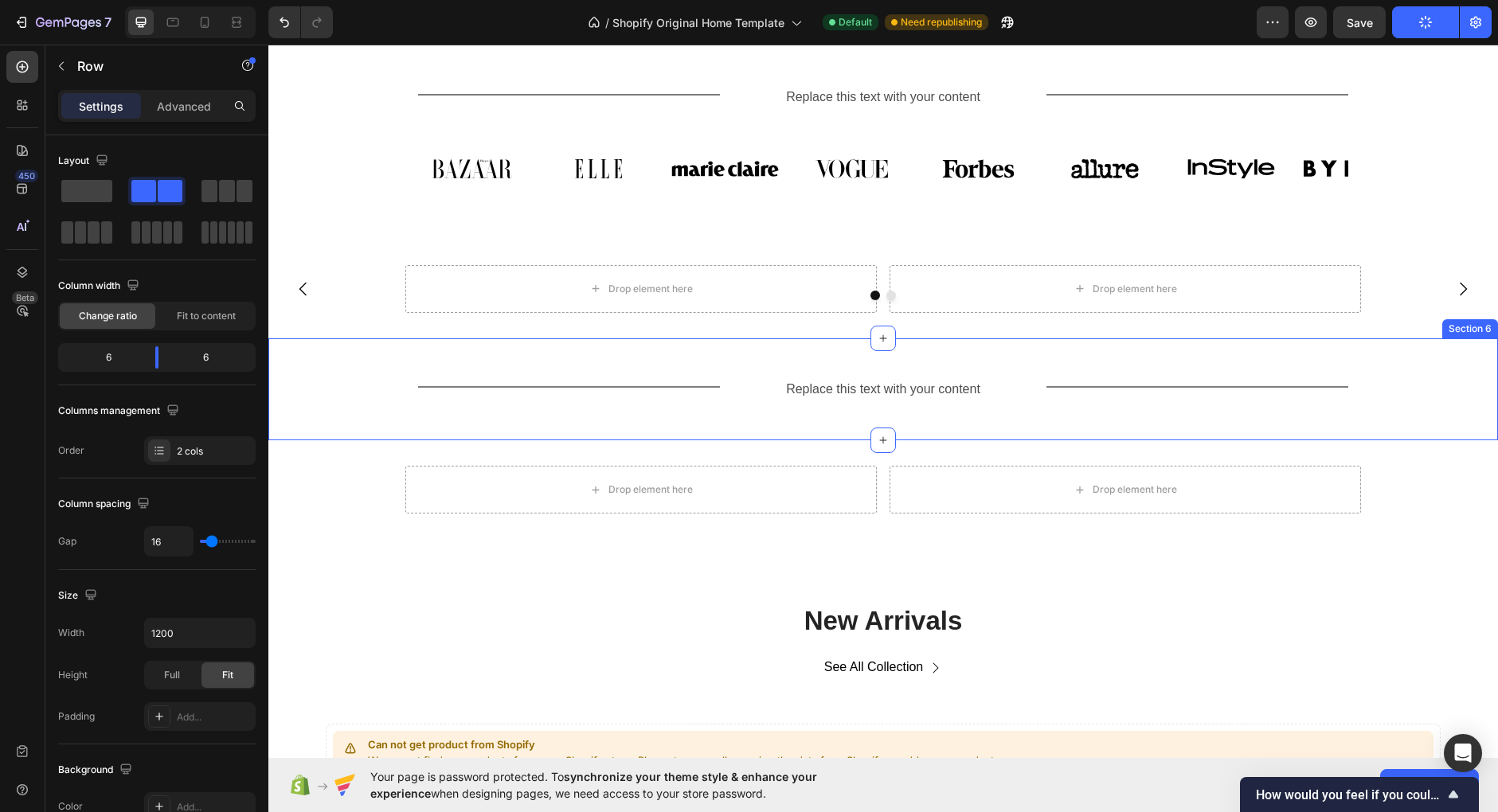
scroll to position [713, 0]
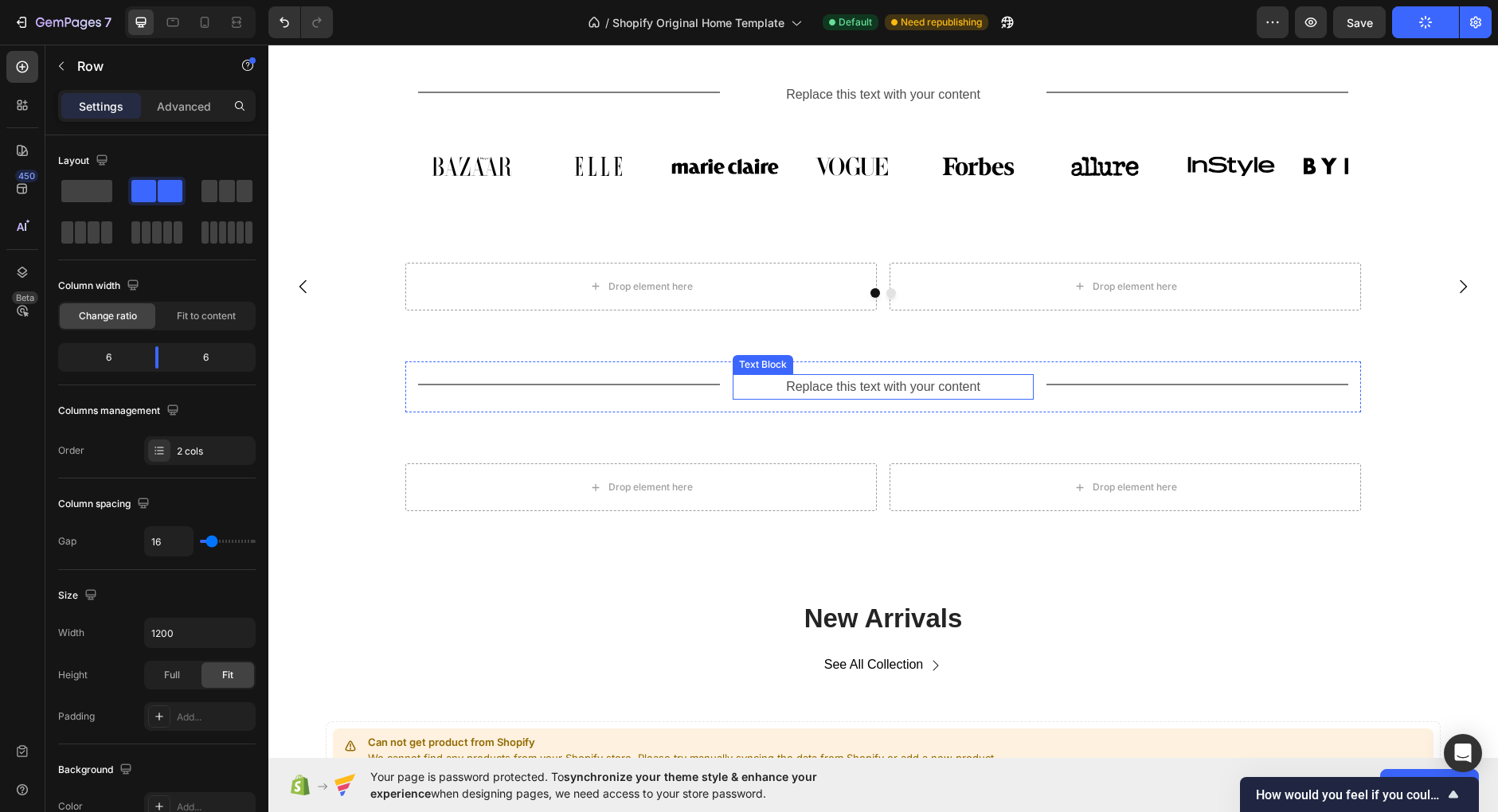
click at [896, 389] on div "Replace this text with your content" at bounding box center [884, 387] width 302 height 27
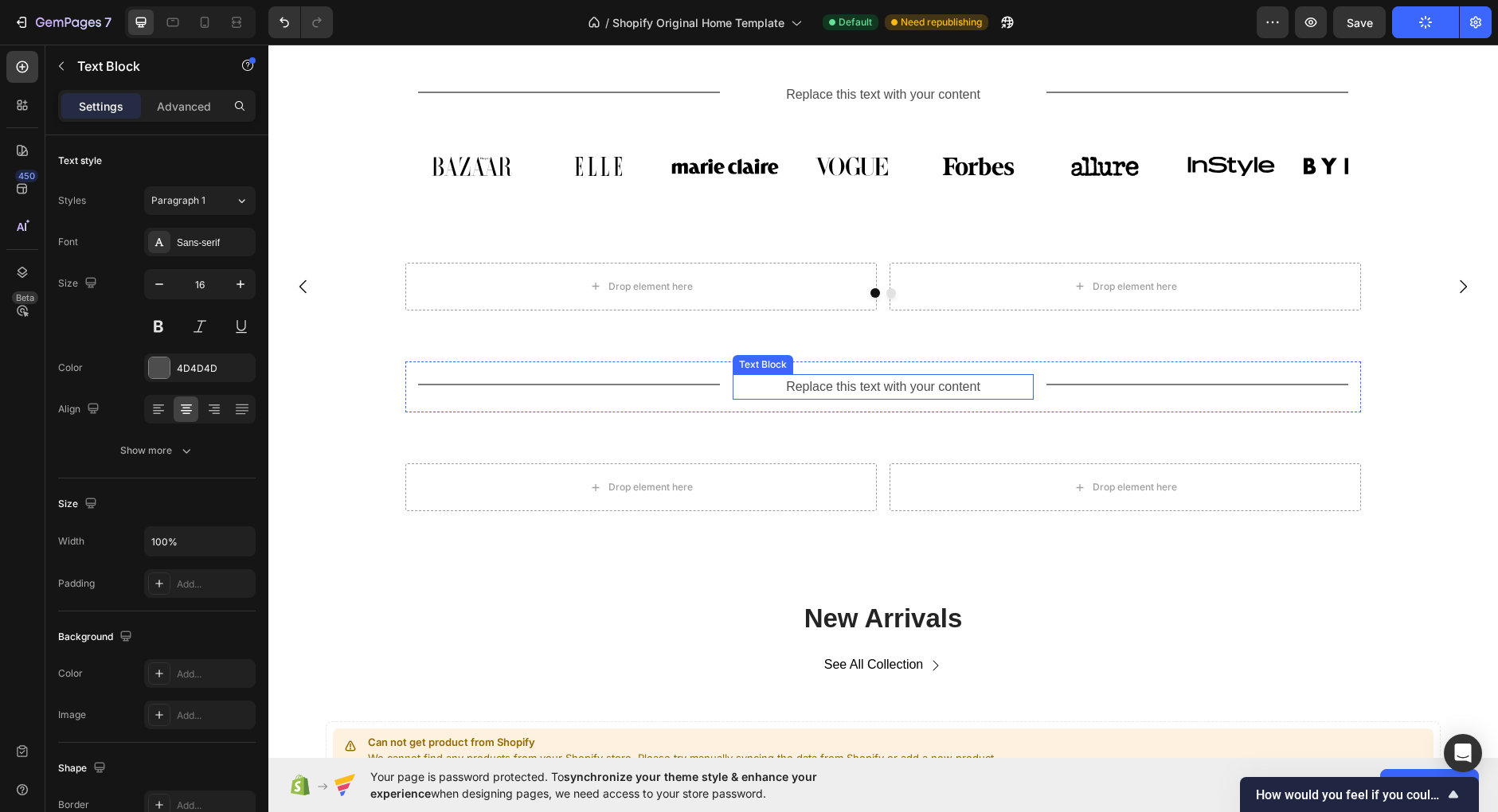
click at [896, 389] on div "Replace this text with your content" at bounding box center [884, 387] width 302 height 27
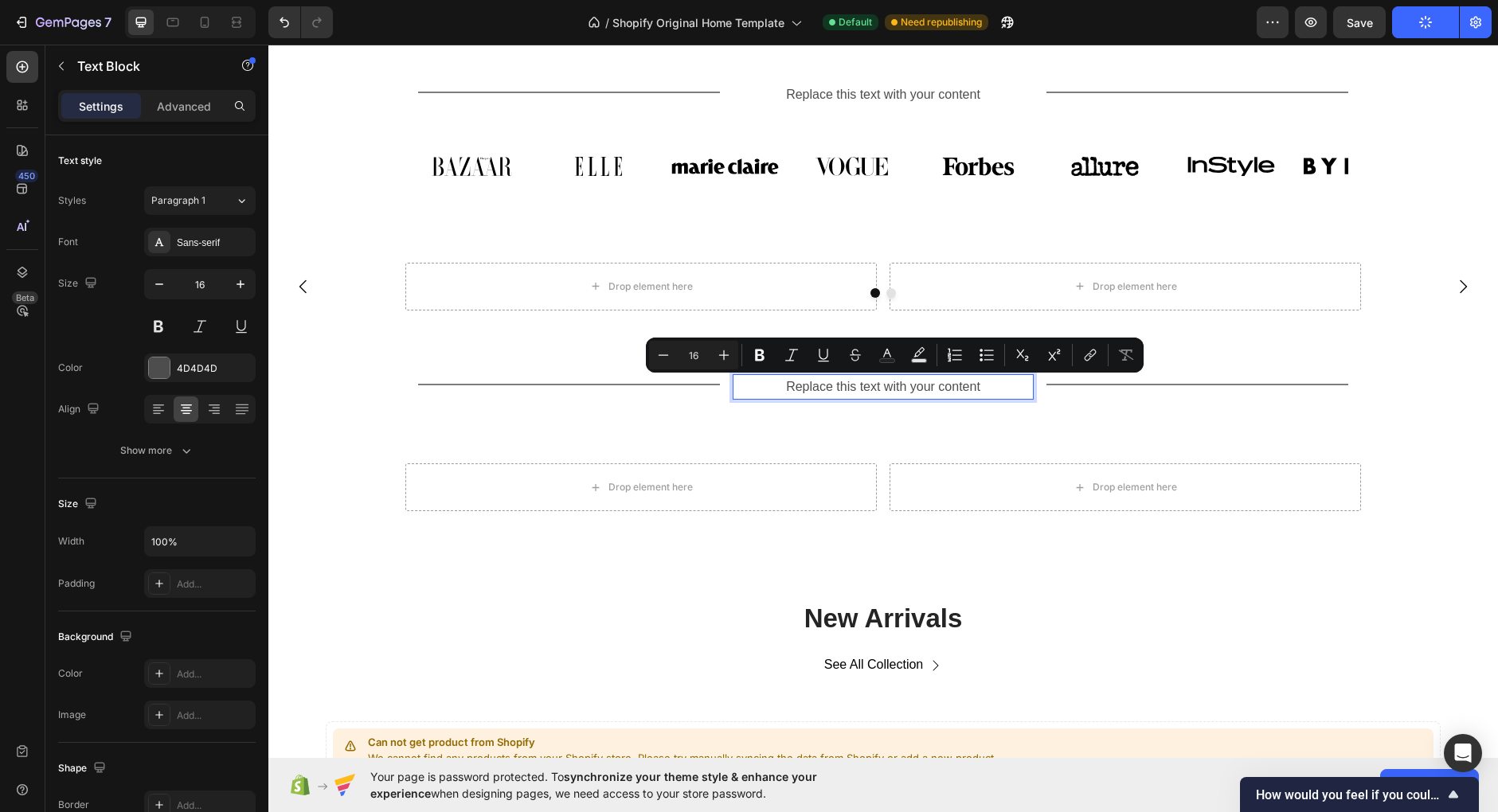
click at [896, 389] on p "Replace this text with your content" at bounding box center [883, 387] width 298 height 23
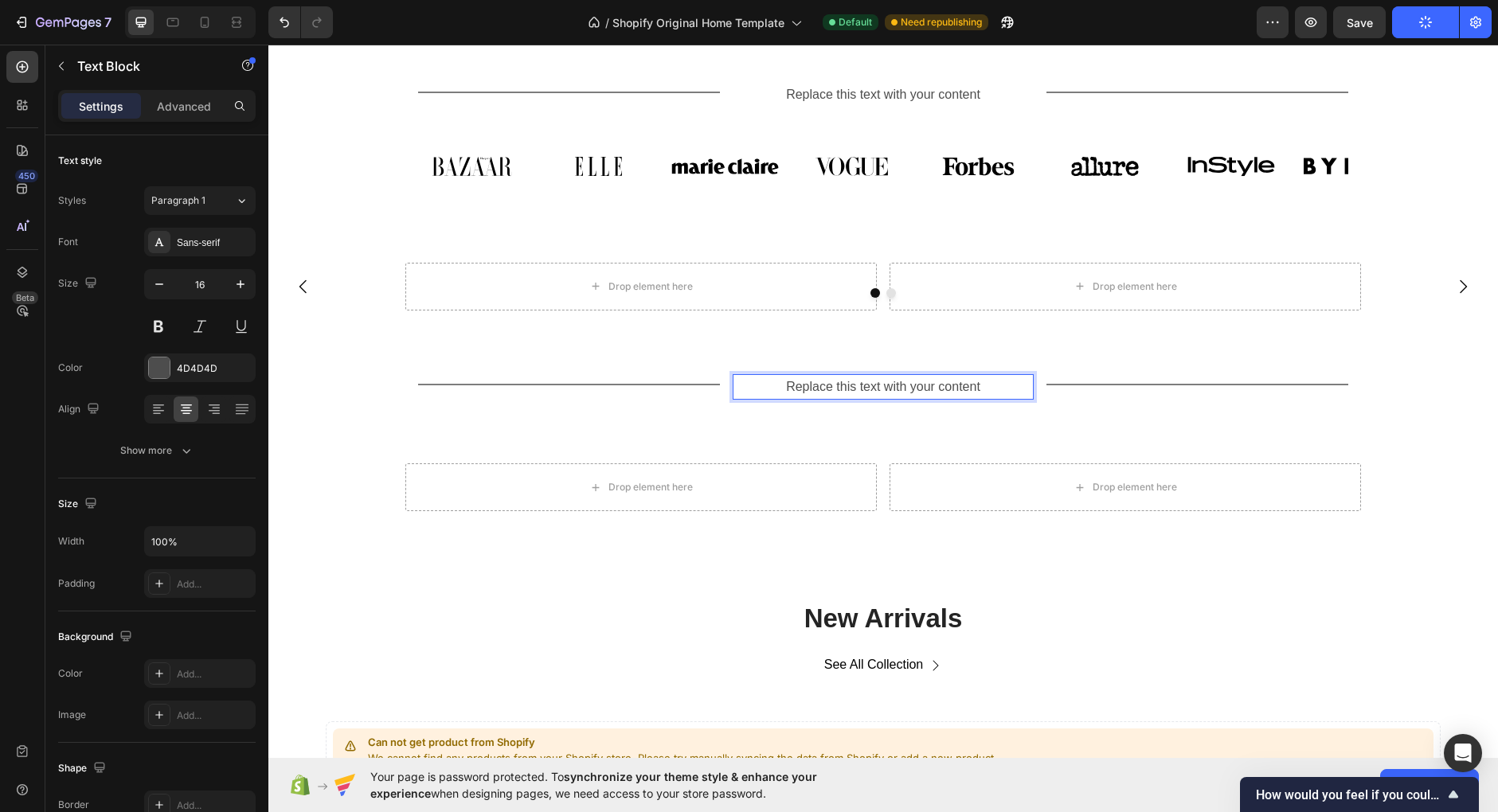
click at [896, 389] on p "Replace this text with your content" at bounding box center [883, 387] width 298 height 23
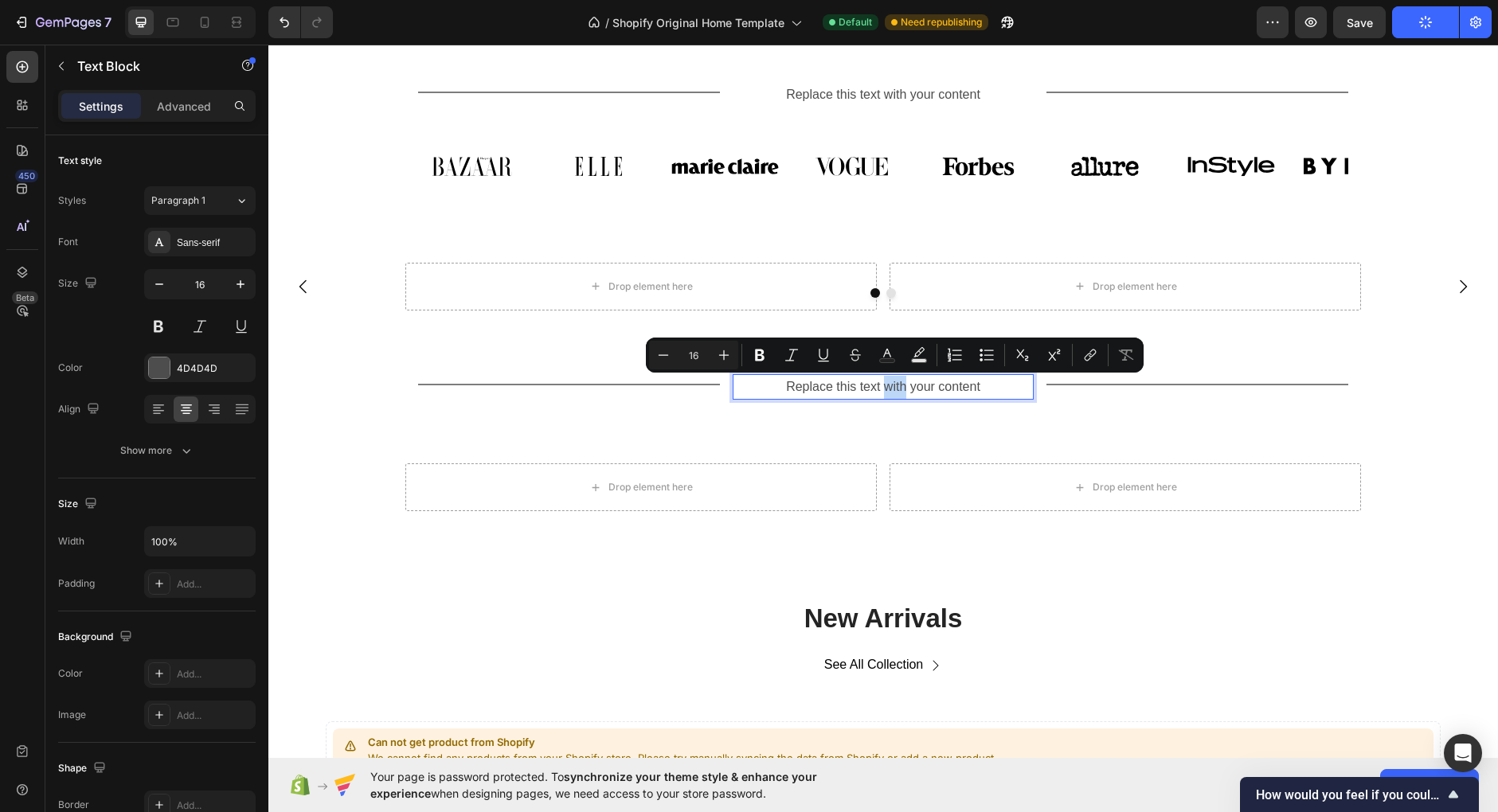
click at [896, 389] on p "Replace this text with your content" at bounding box center [883, 387] width 298 height 23
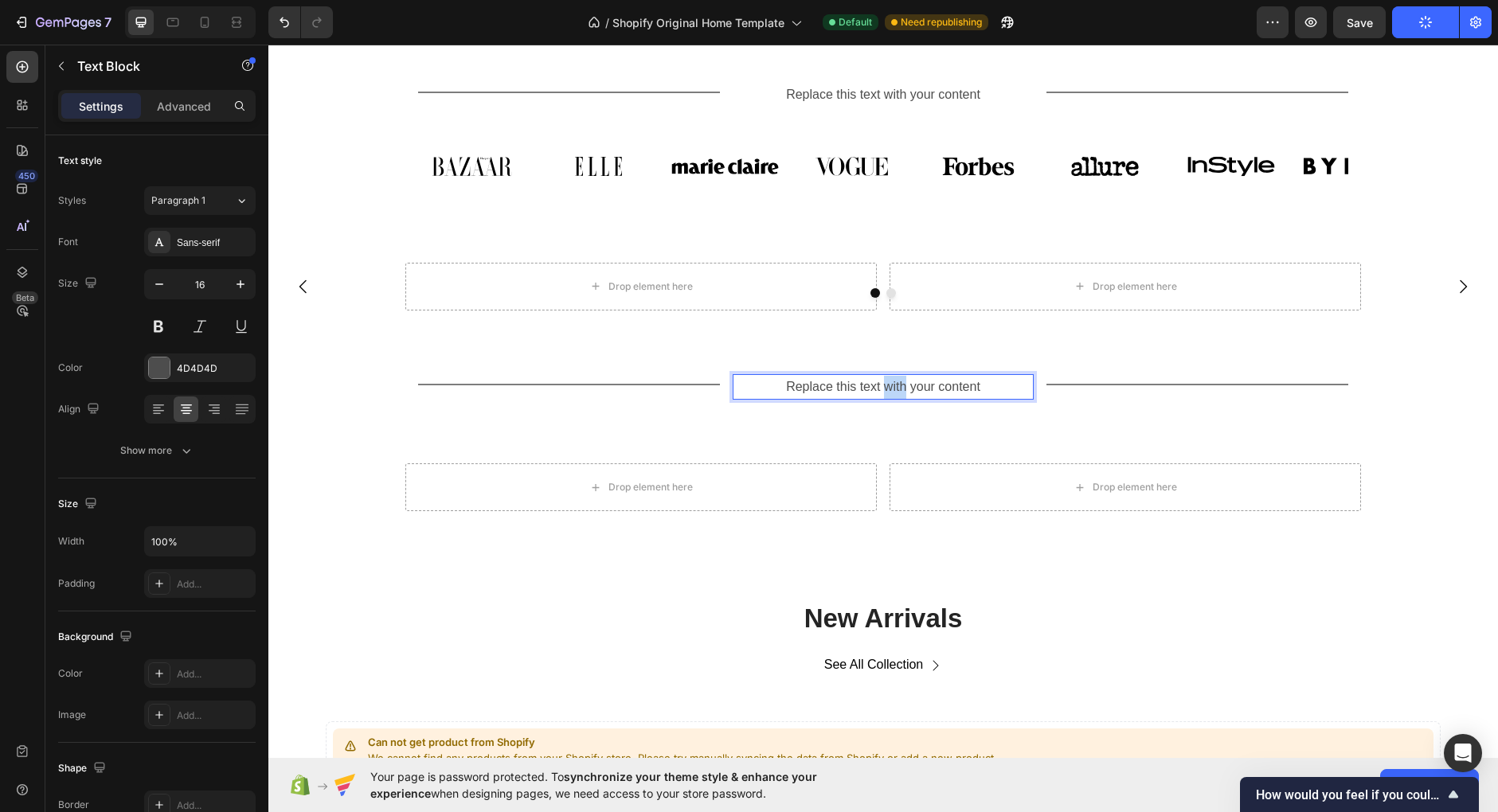
click at [896, 389] on p "Replace this text with your content" at bounding box center [883, 387] width 298 height 23
click at [1234, 596] on div "New Arrivals Heading See All Collection Button Row Can not get product from Sho…" at bounding box center [882, 704] width 1229 height 335
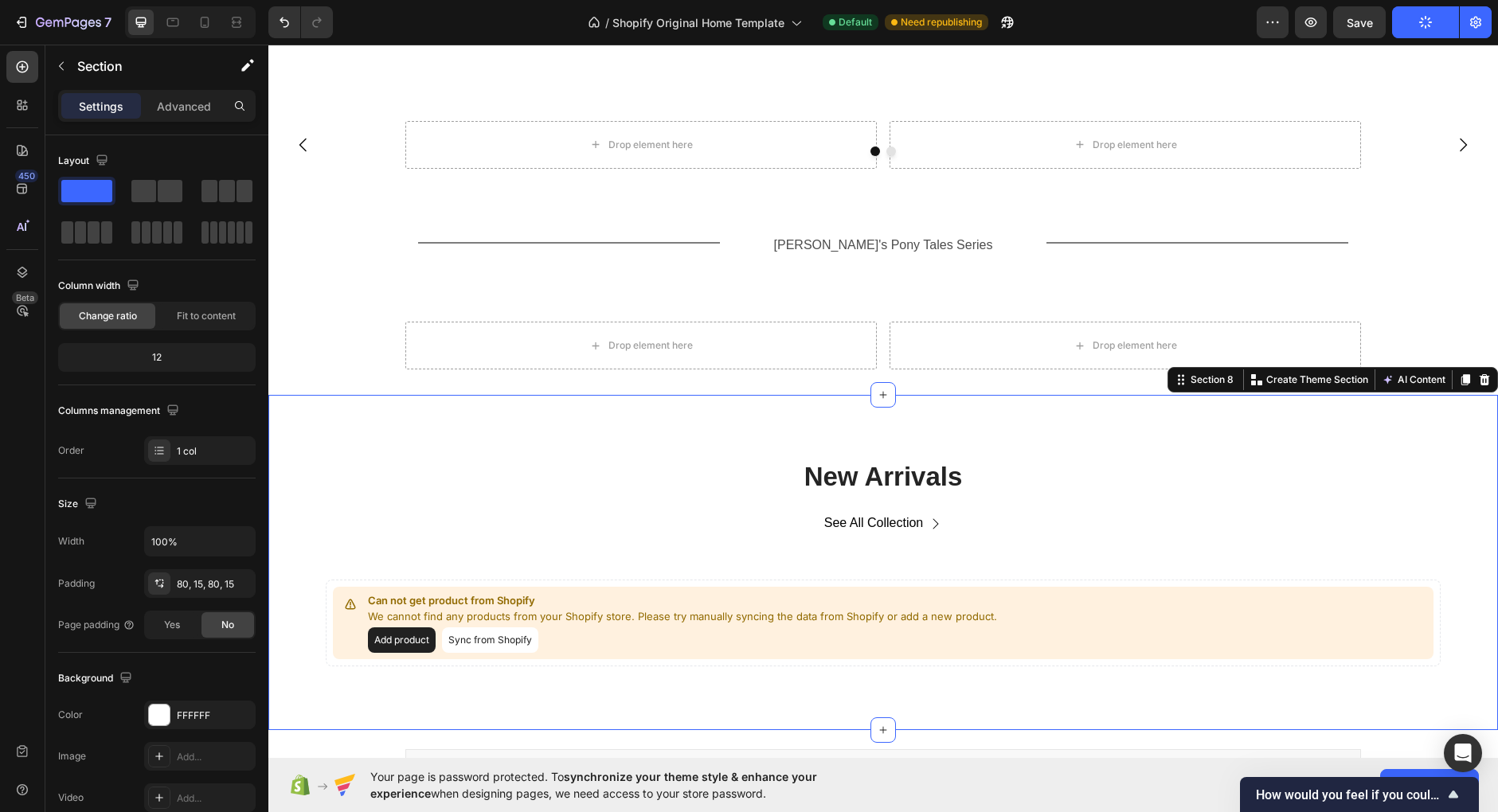
scroll to position [943, 0]
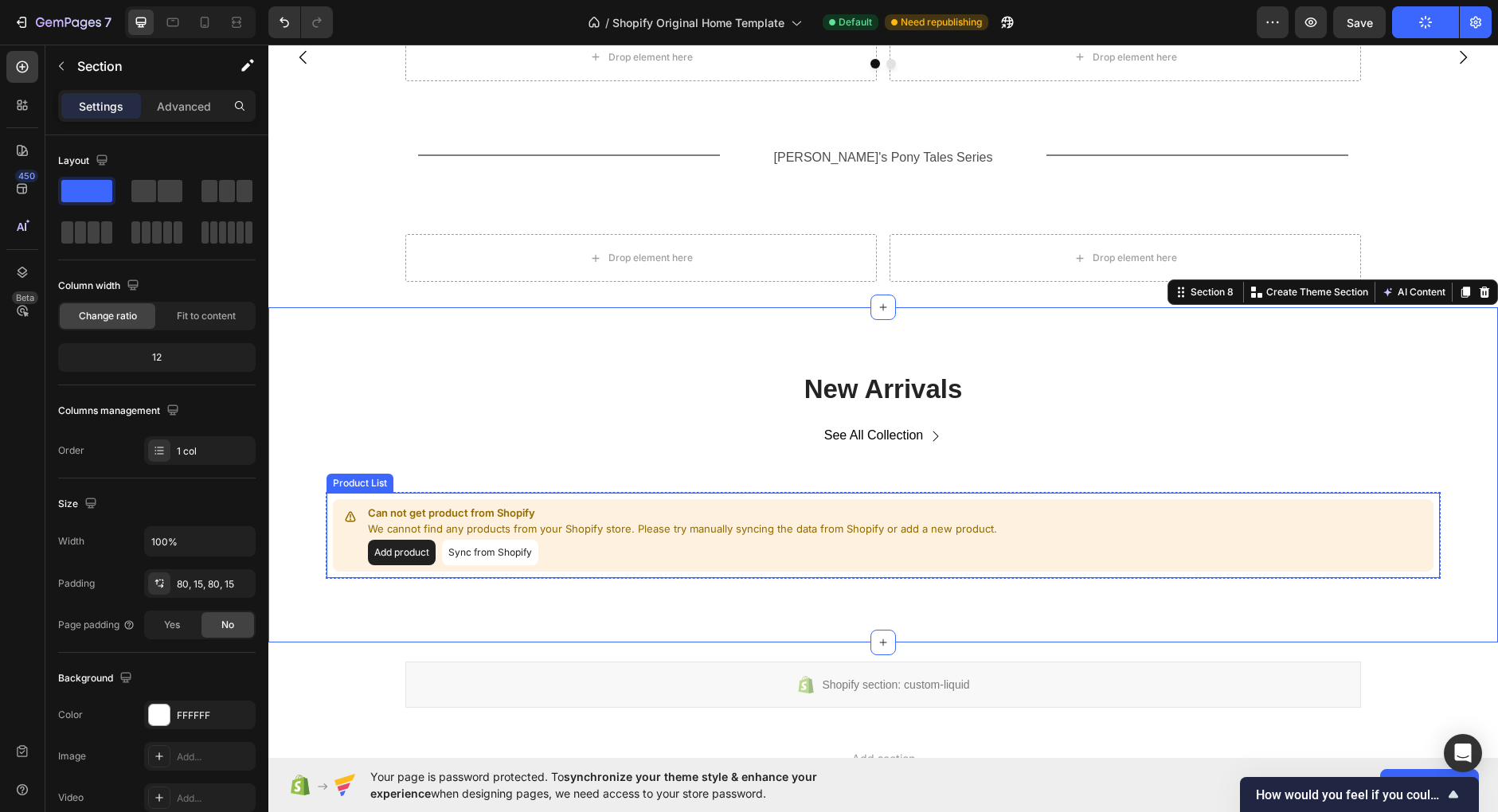
click at [499, 545] on button "Sync from Shopify" at bounding box center [490, 552] width 97 height 26
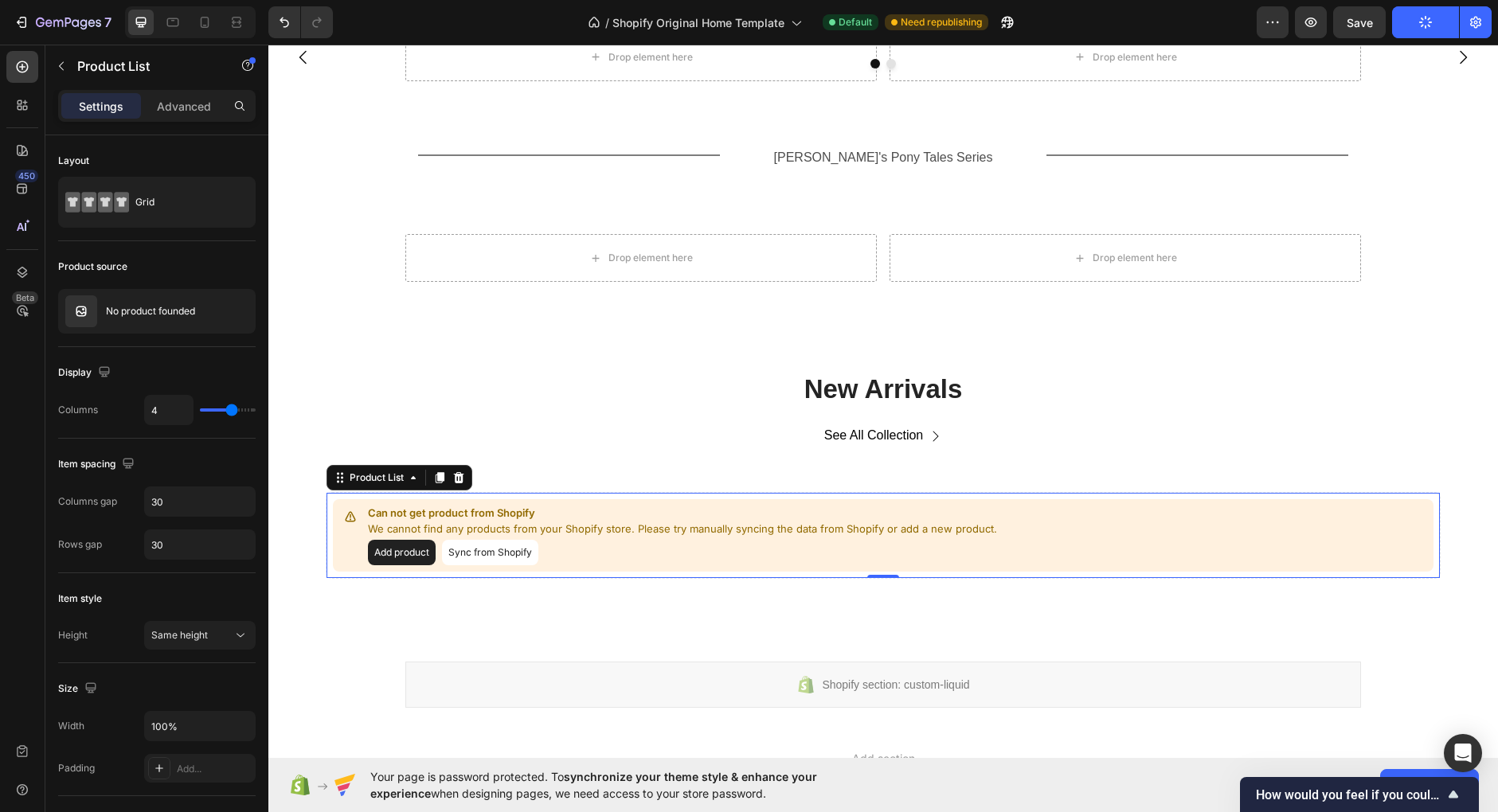
click at [516, 557] on button "Sync from Shopify" at bounding box center [490, 552] width 97 height 26
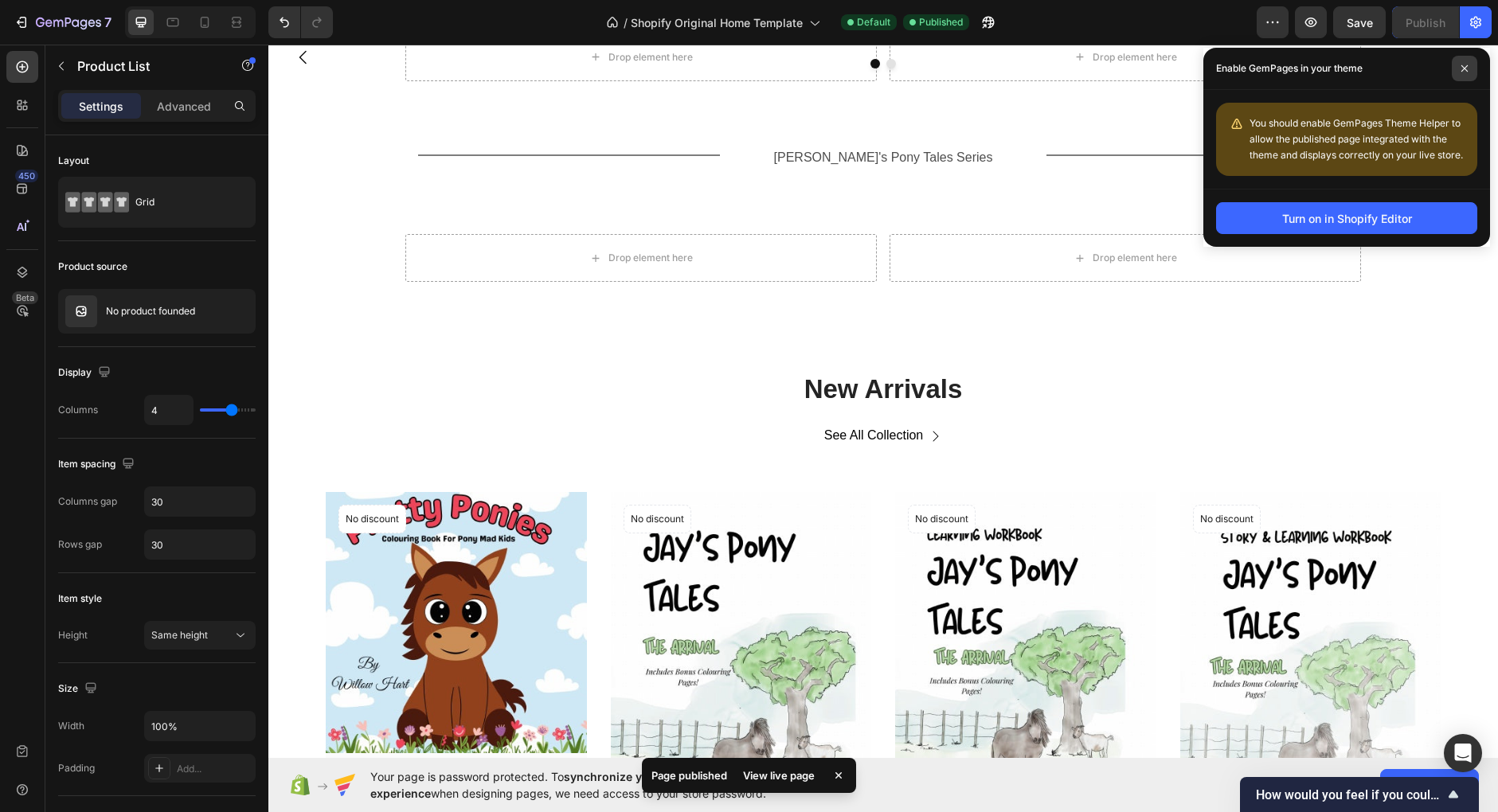
click at [1464, 68] on icon at bounding box center [1464, 68] width 8 height 8
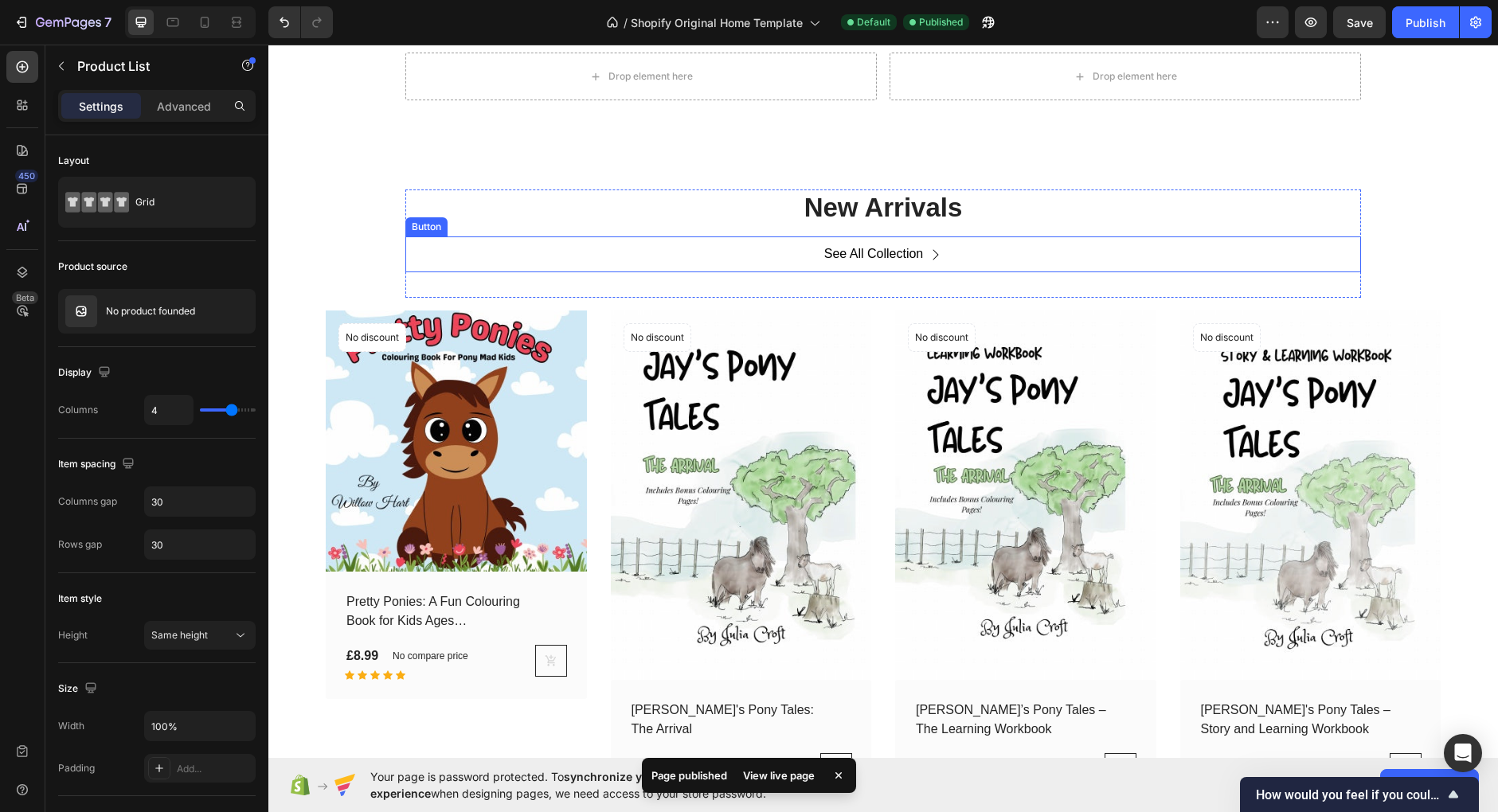
scroll to position [1127, 0]
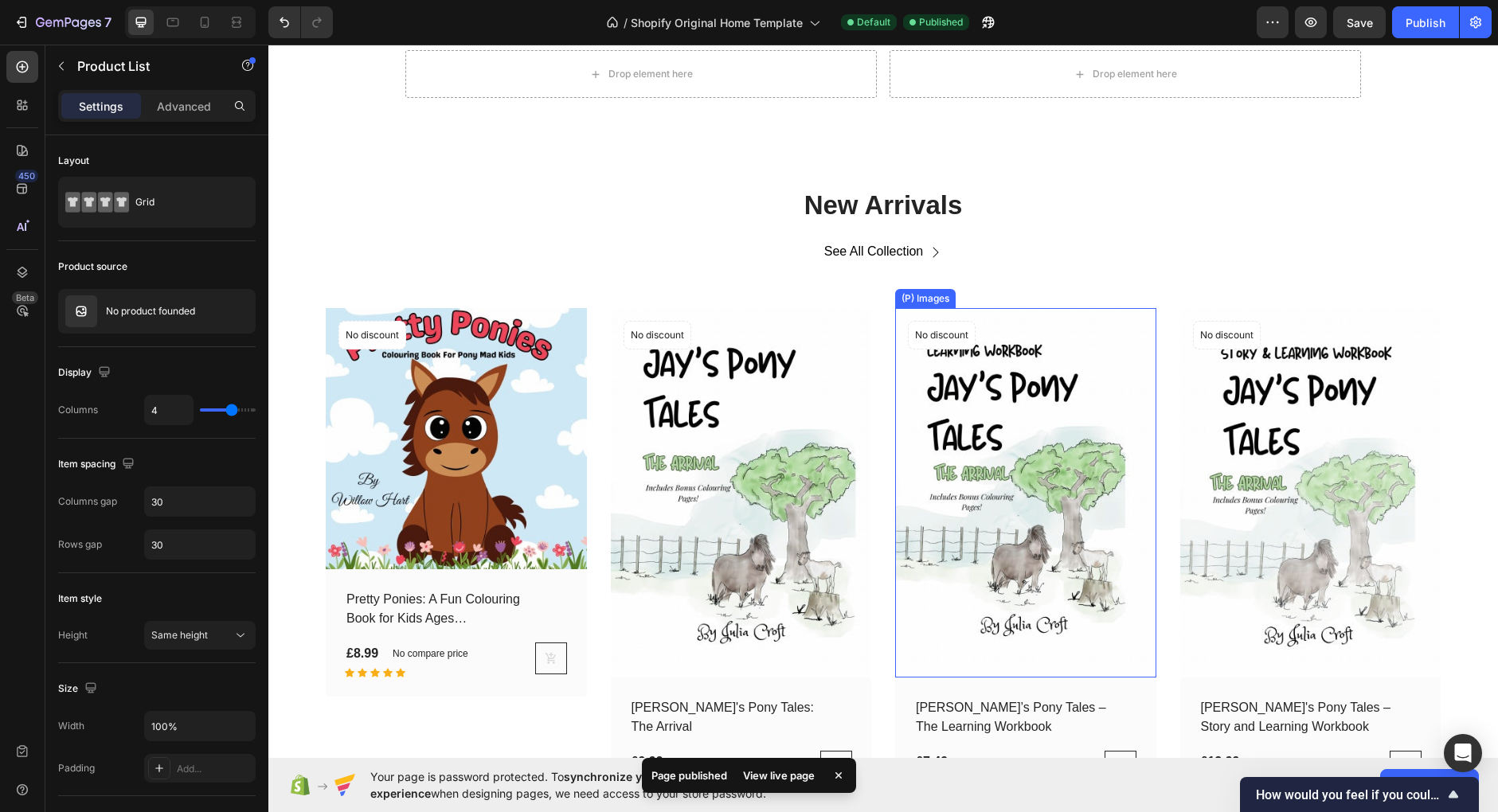
click at [1155, 455] on img at bounding box center [1026, 493] width 261 height 369
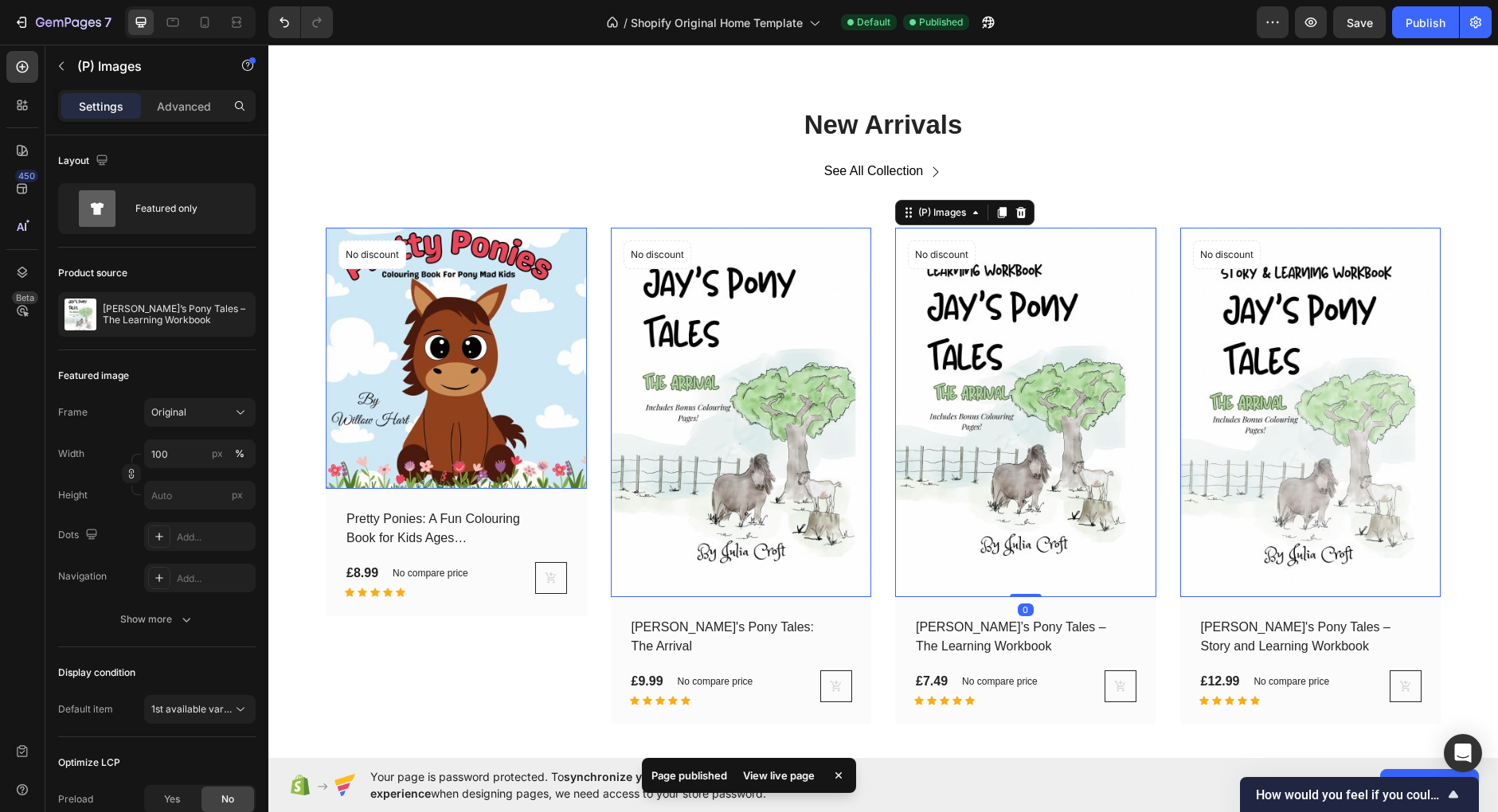
scroll to position [1209, 0]
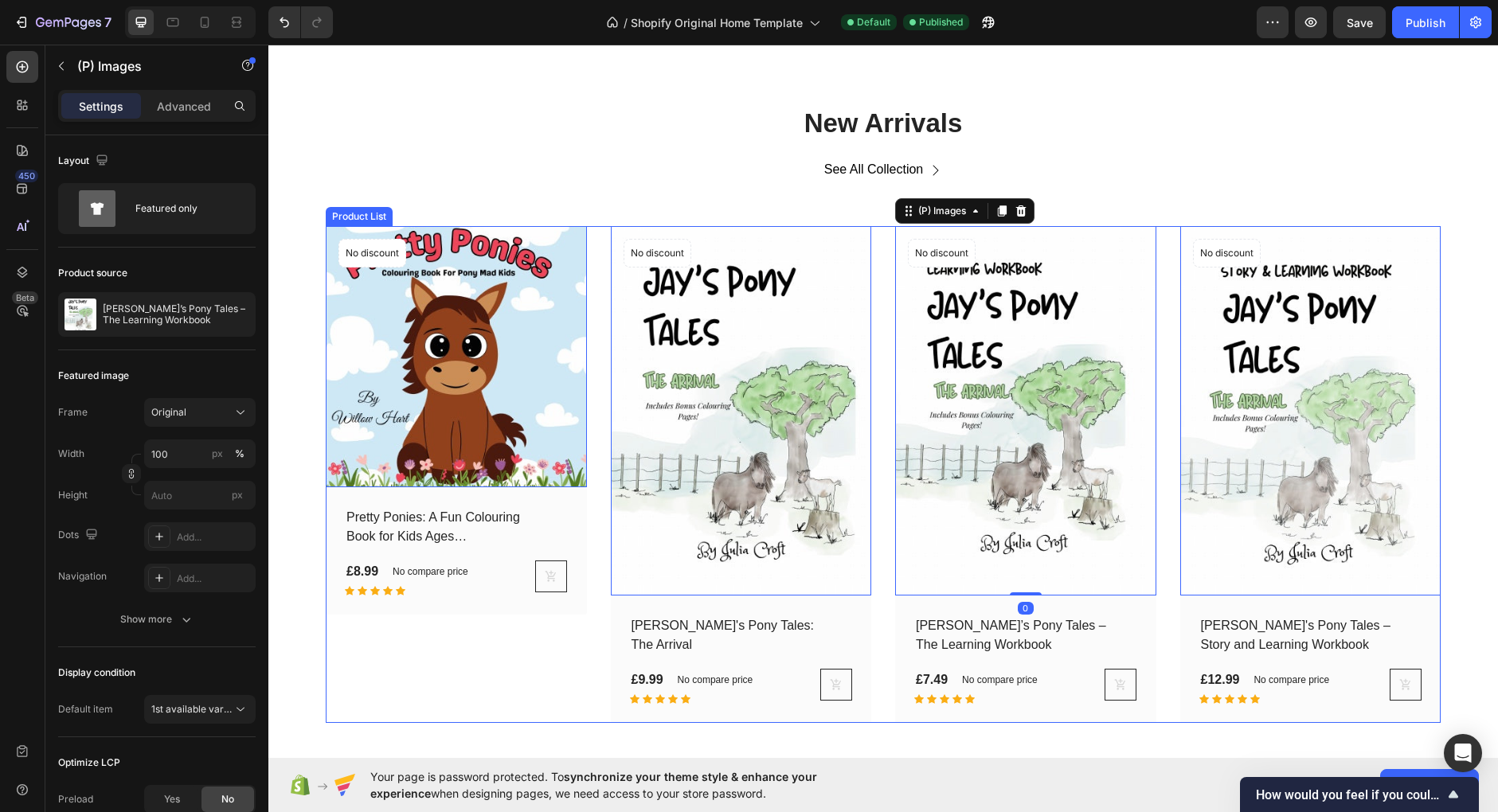
click at [1163, 612] on div "(P) Images 0 No discount Not be displayed when published Product Badge Row Pret…" at bounding box center [883, 475] width 1115 height 497
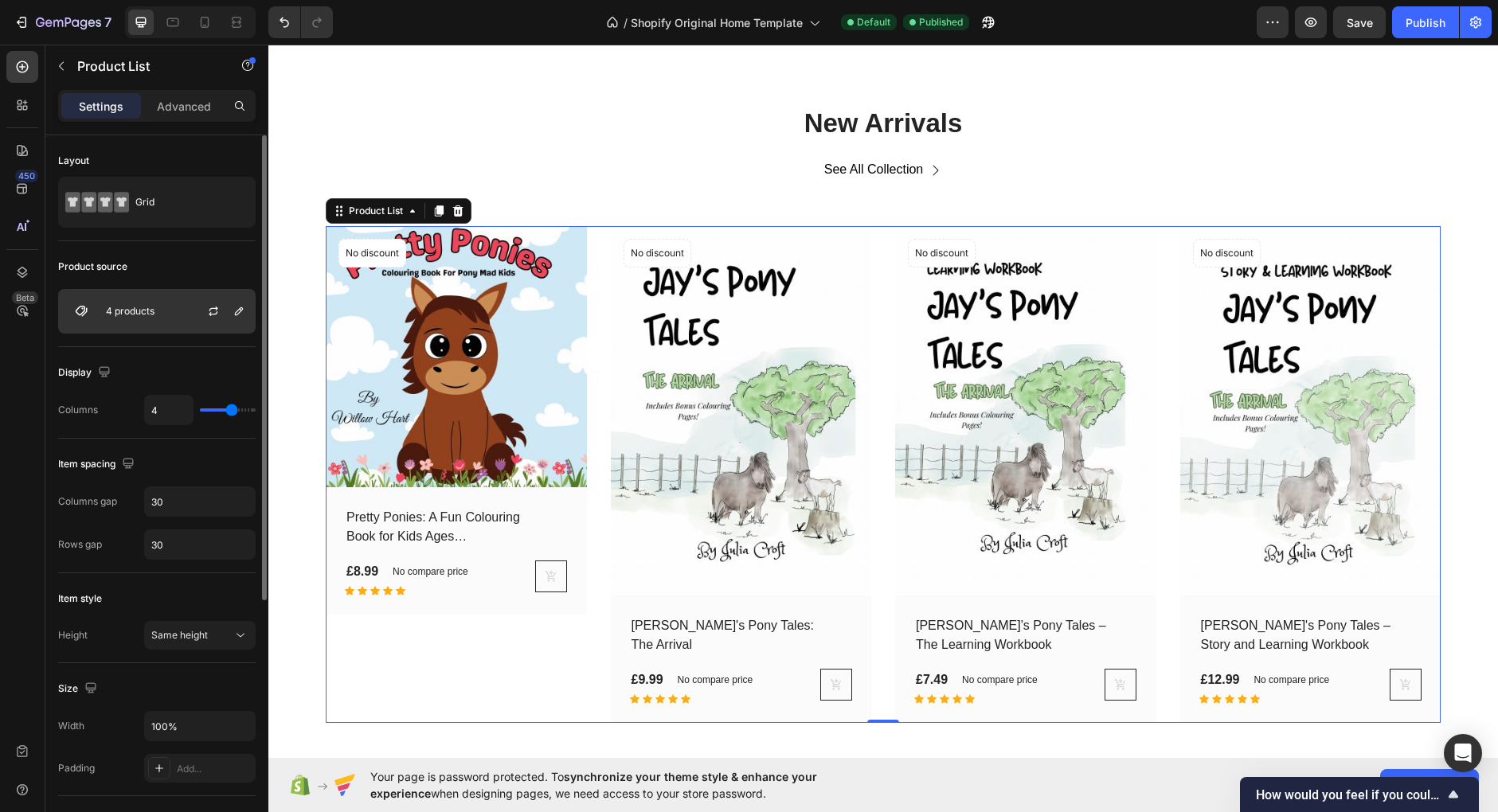
click at [167, 309] on div "4 products" at bounding box center [157, 311] width 197 height 44
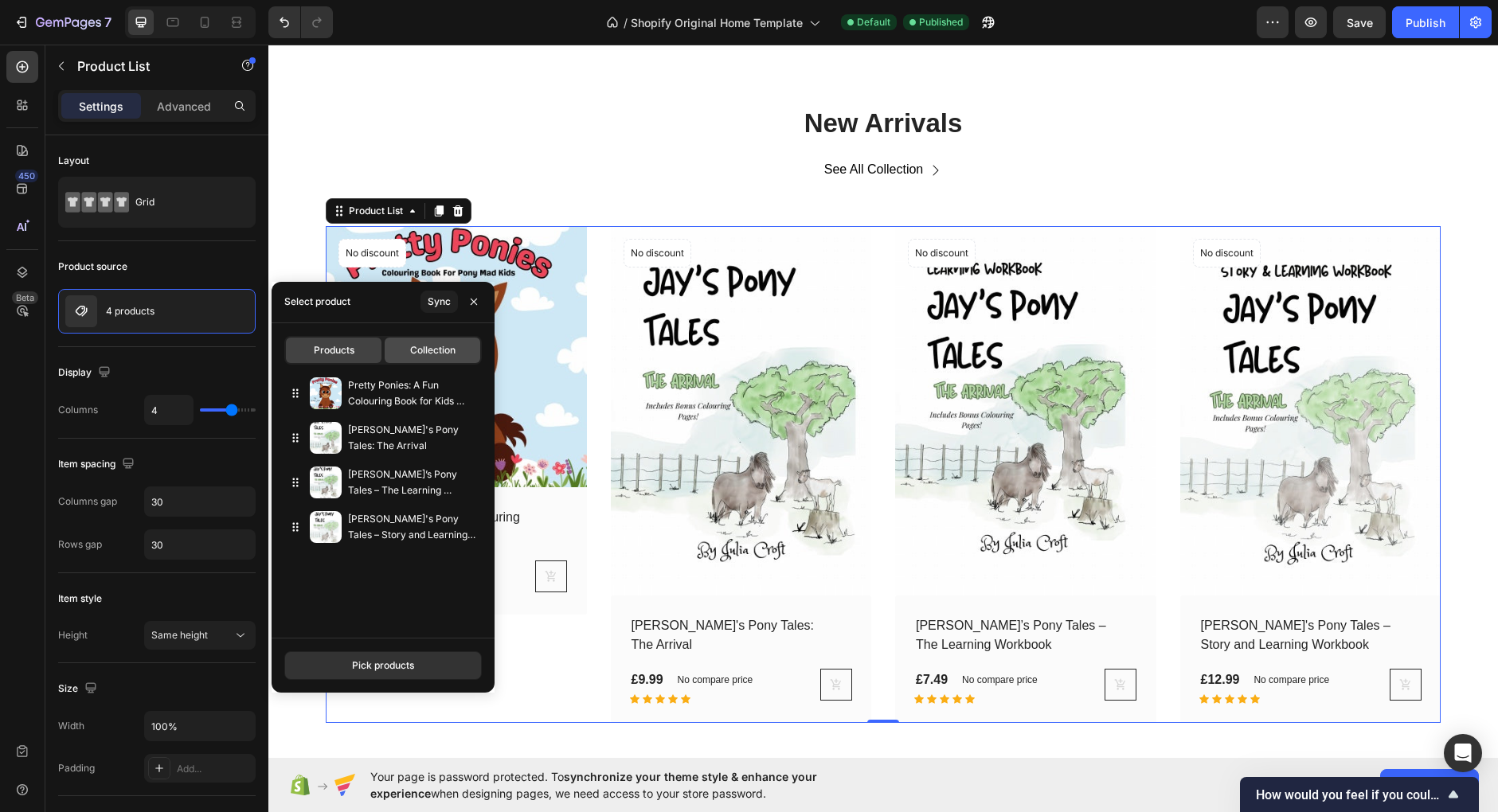
click at [422, 359] on div "Collection" at bounding box center [433, 351] width 96 height 26
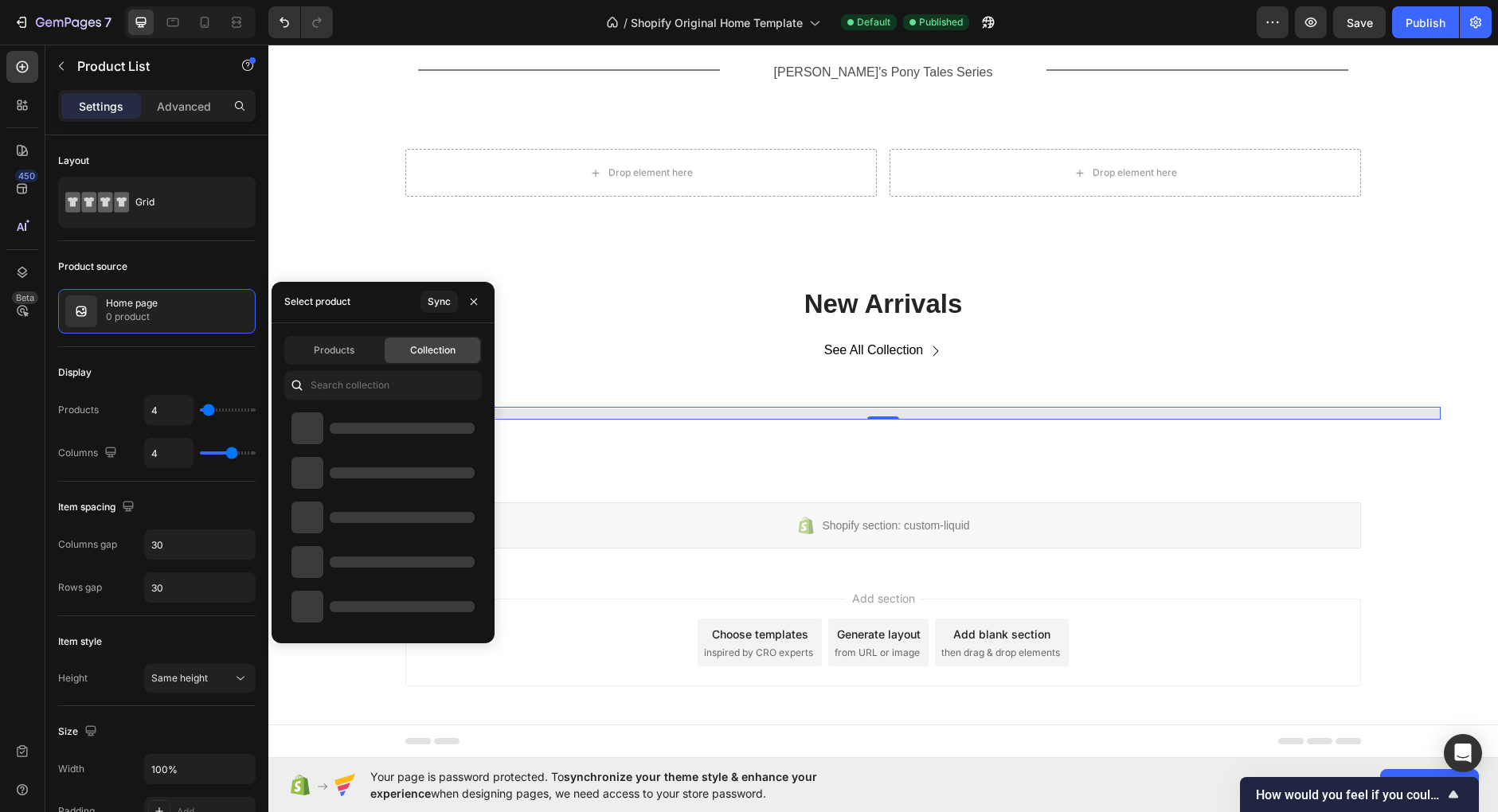
scroll to position [1026, 0]
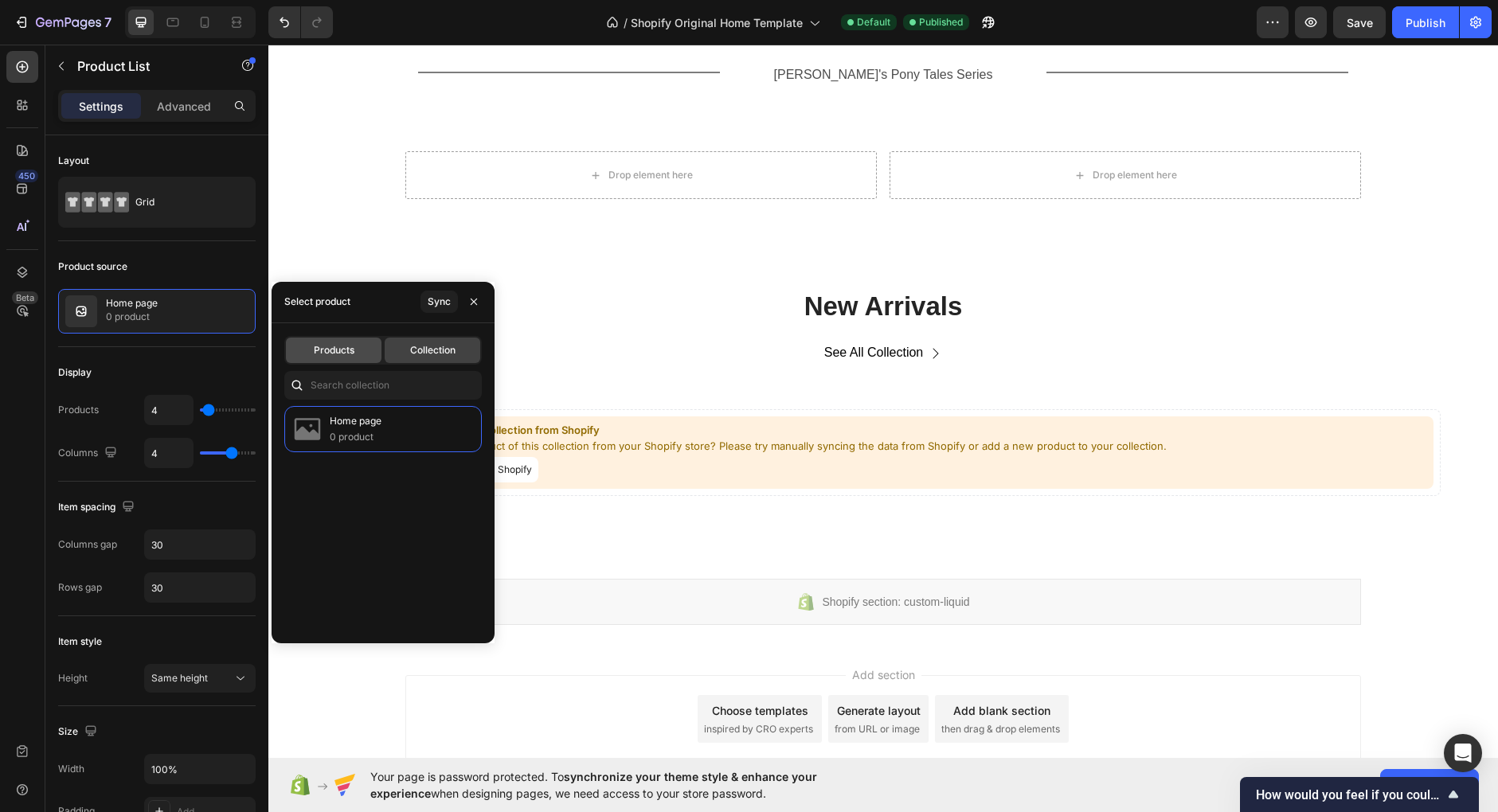
click at [339, 356] on span "Products" at bounding box center [334, 351] width 41 height 15
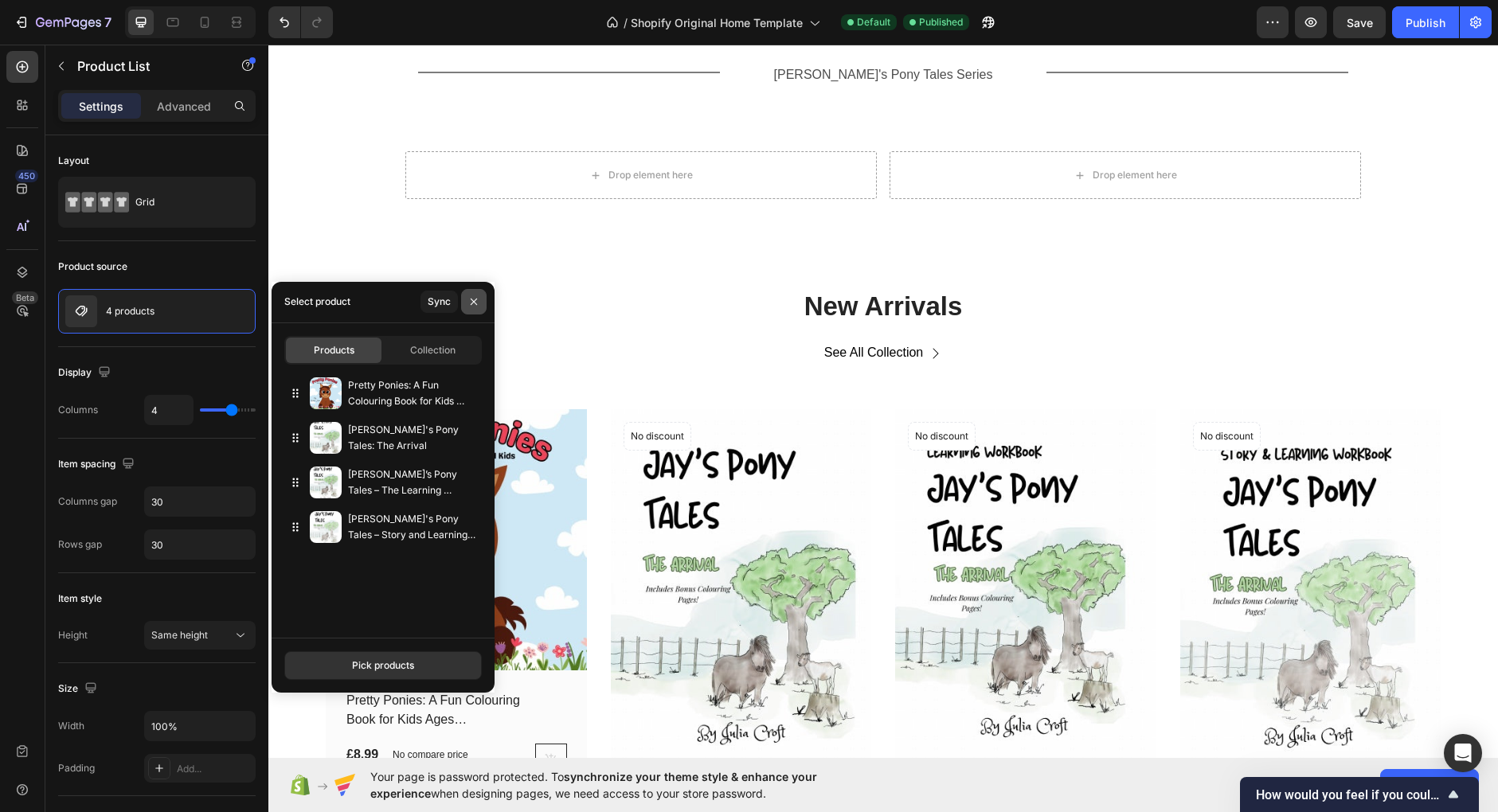
click at [476, 308] on icon "button" at bounding box center [474, 302] width 13 height 13
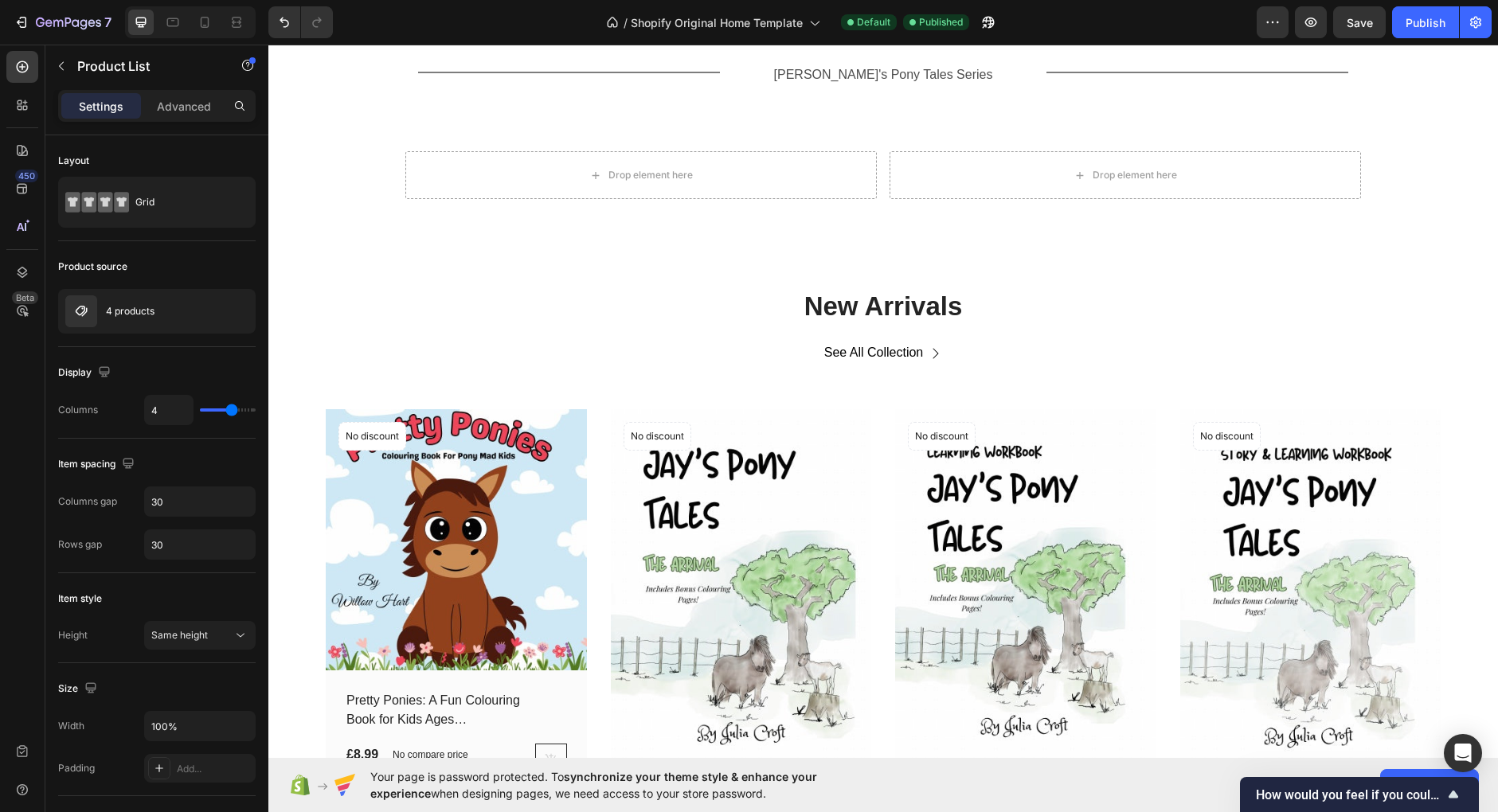
click at [598, 478] on div "(P) Images No discount Not be displayed when published Product Badge Row Pretty…" at bounding box center [883, 658] width 1115 height 497
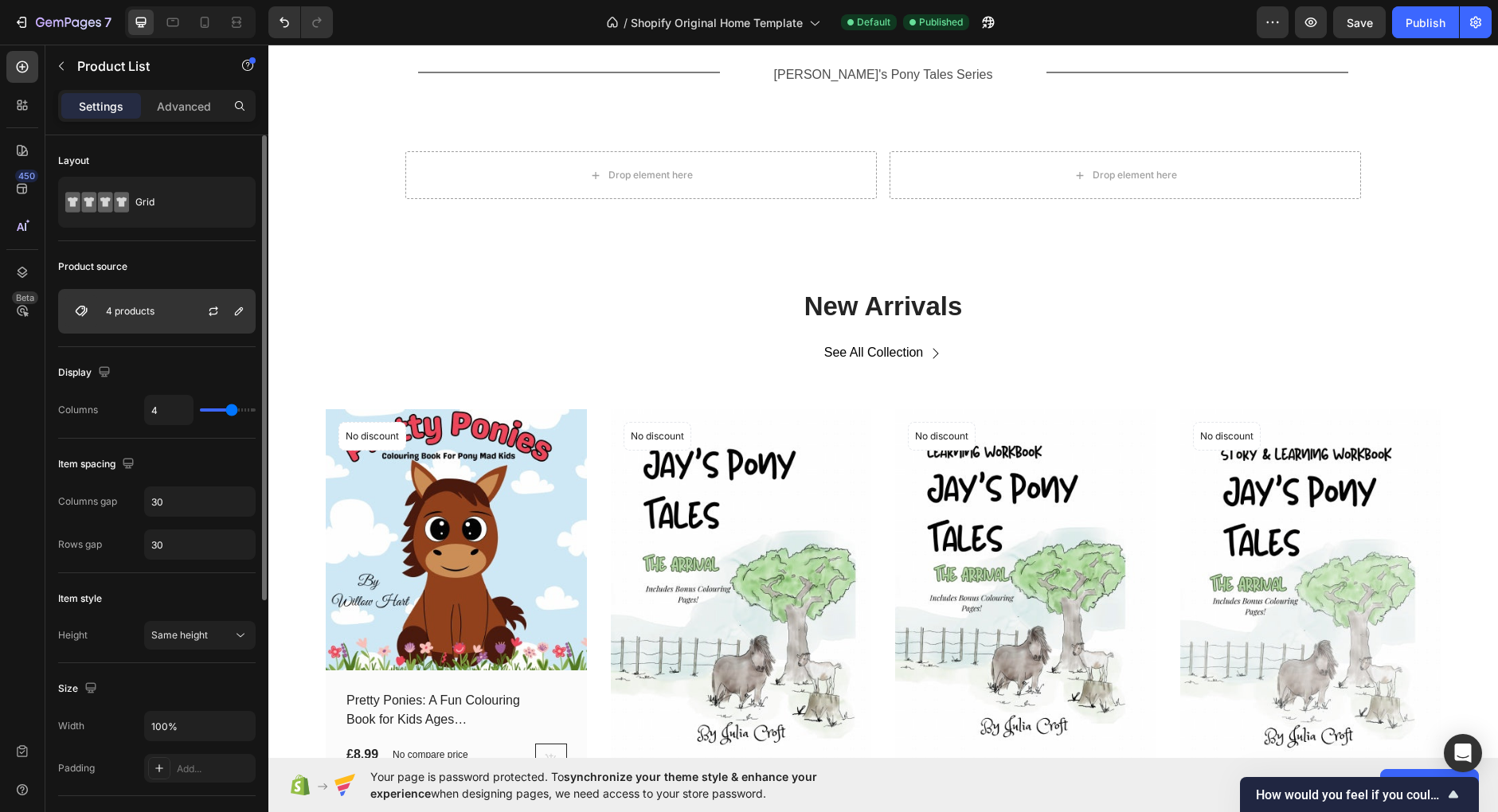
click at [180, 321] on div "4 products" at bounding box center [157, 311] width 197 height 44
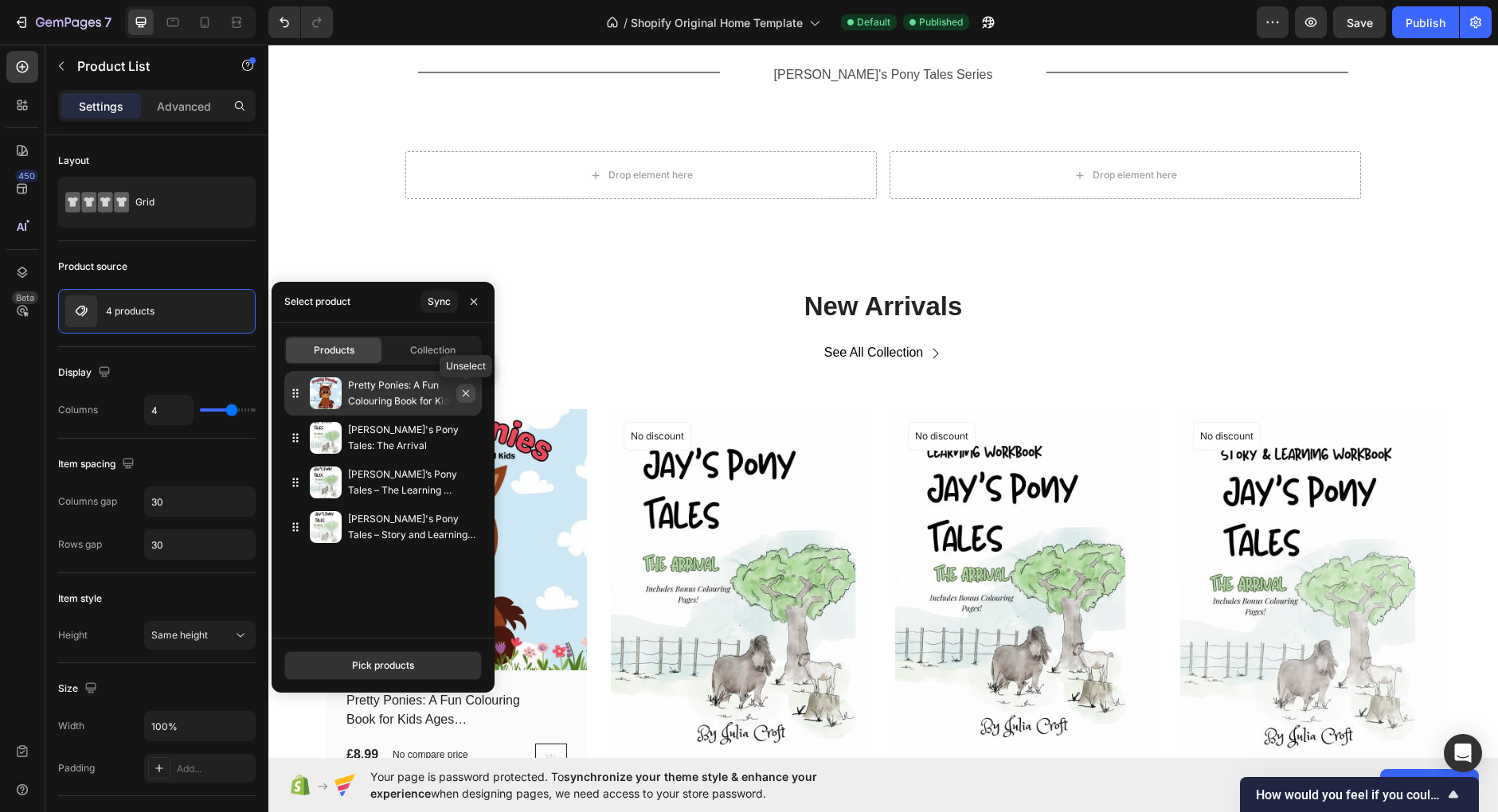
click at [468, 398] on icon "button" at bounding box center [466, 393] width 13 height 13
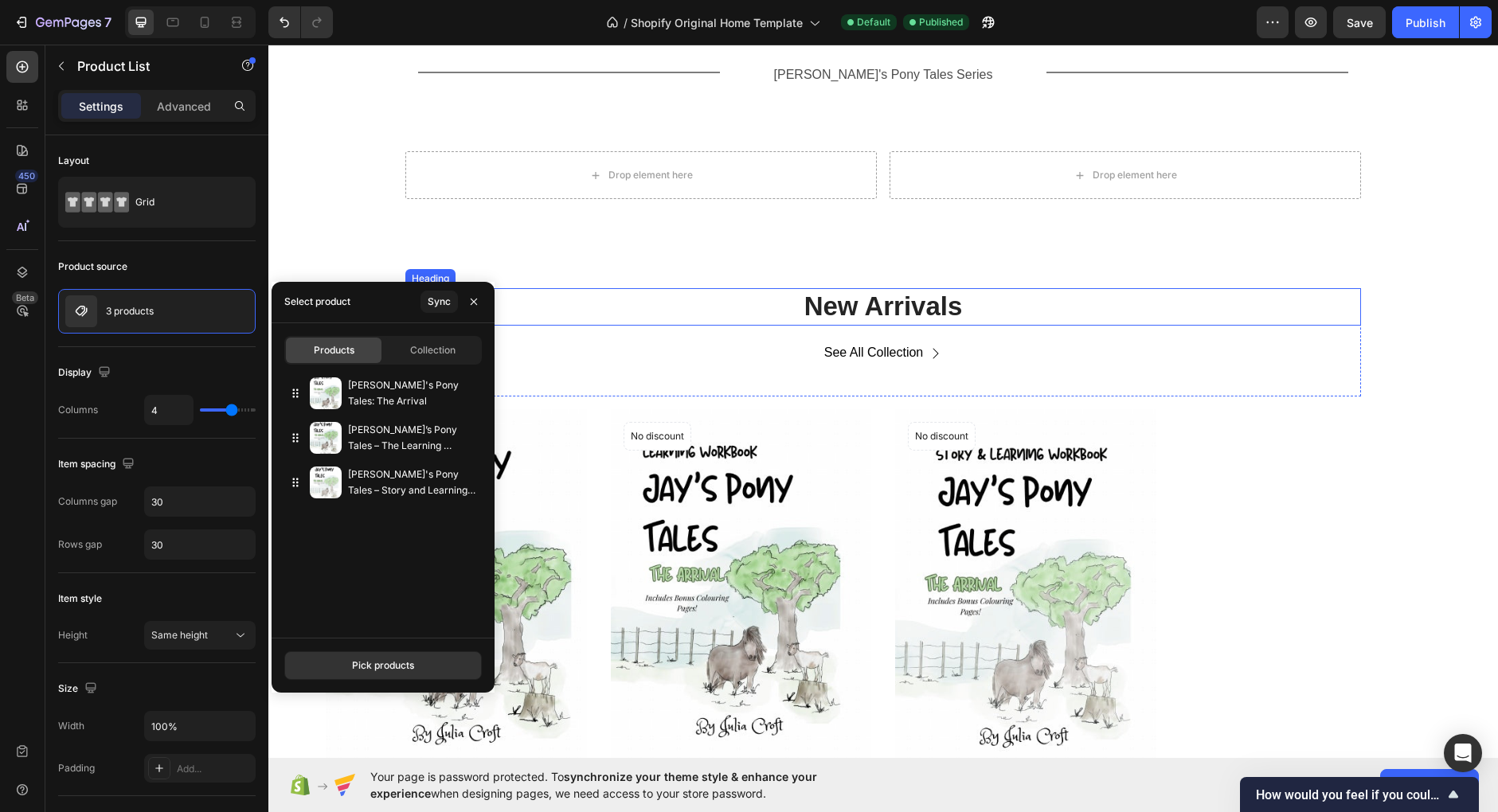
click at [592, 325] on h2 "New Arrivals" at bounding box center [883, 307] width 956 height 38
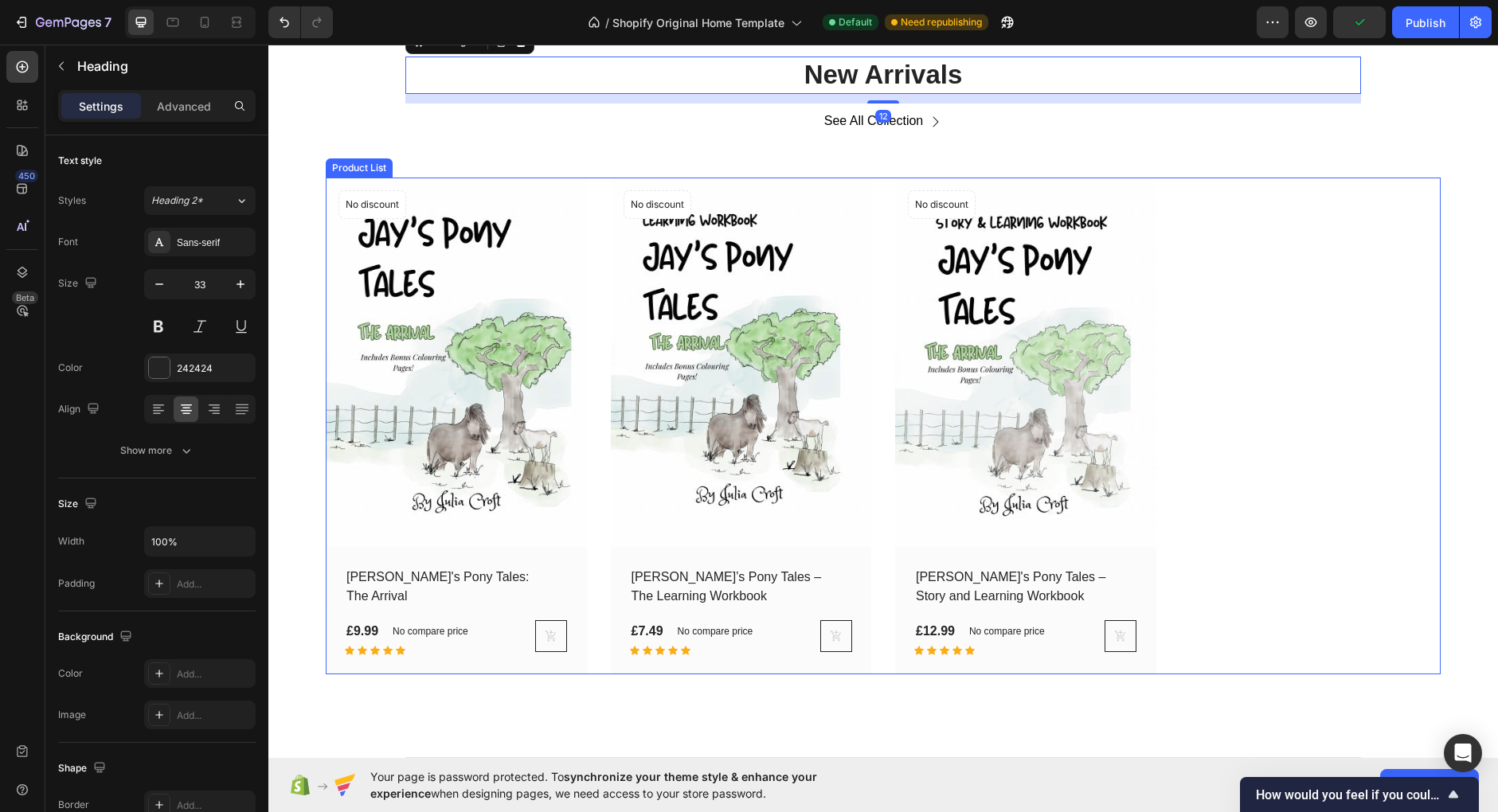
scroll to position [1270, 0]
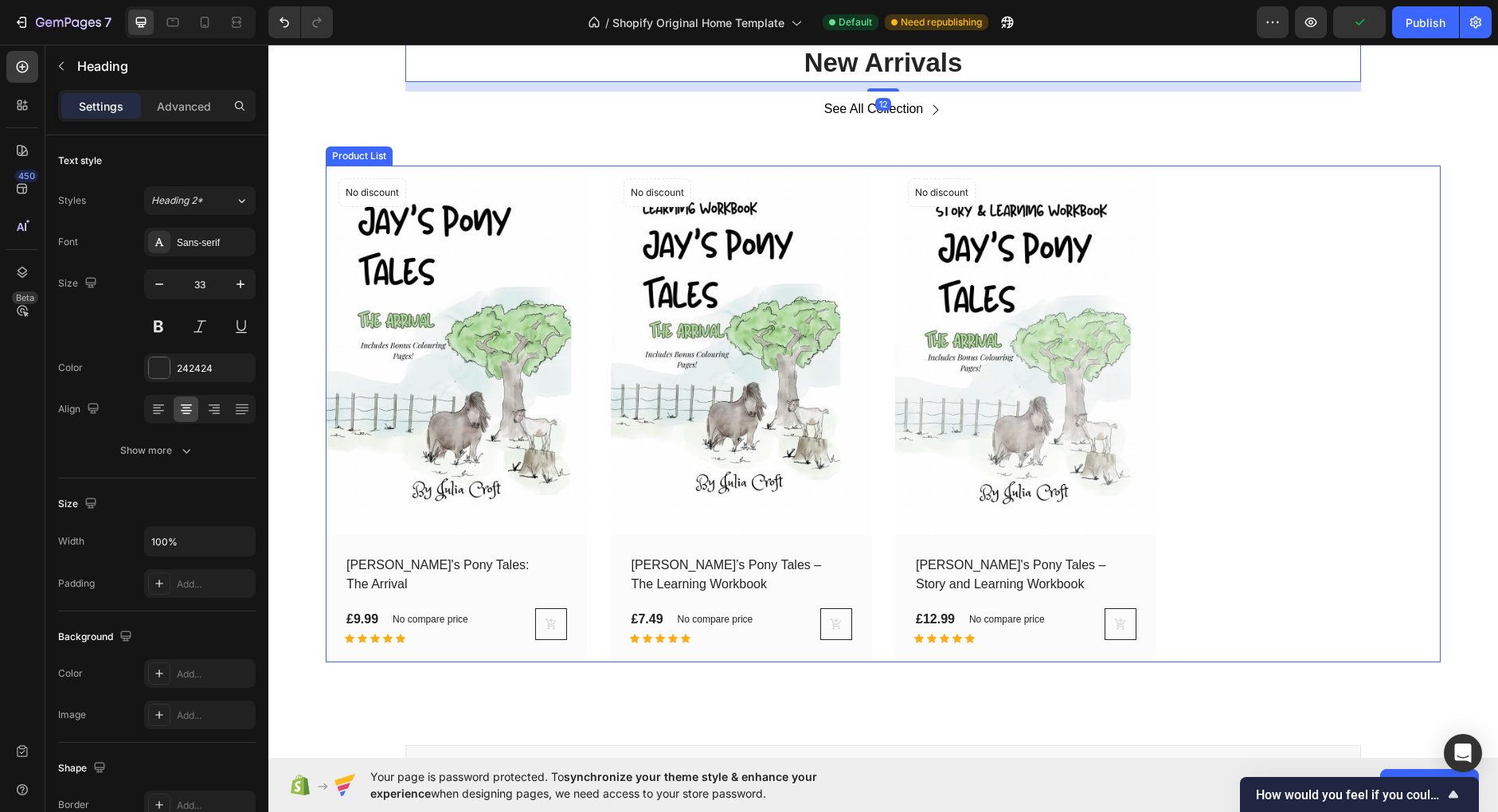
click at [1194, 374] on div "(P) Images No discount Not be displayed when published Product Badge Row [PERSO…" at bounding box center [883, 414] width 1115 height 497
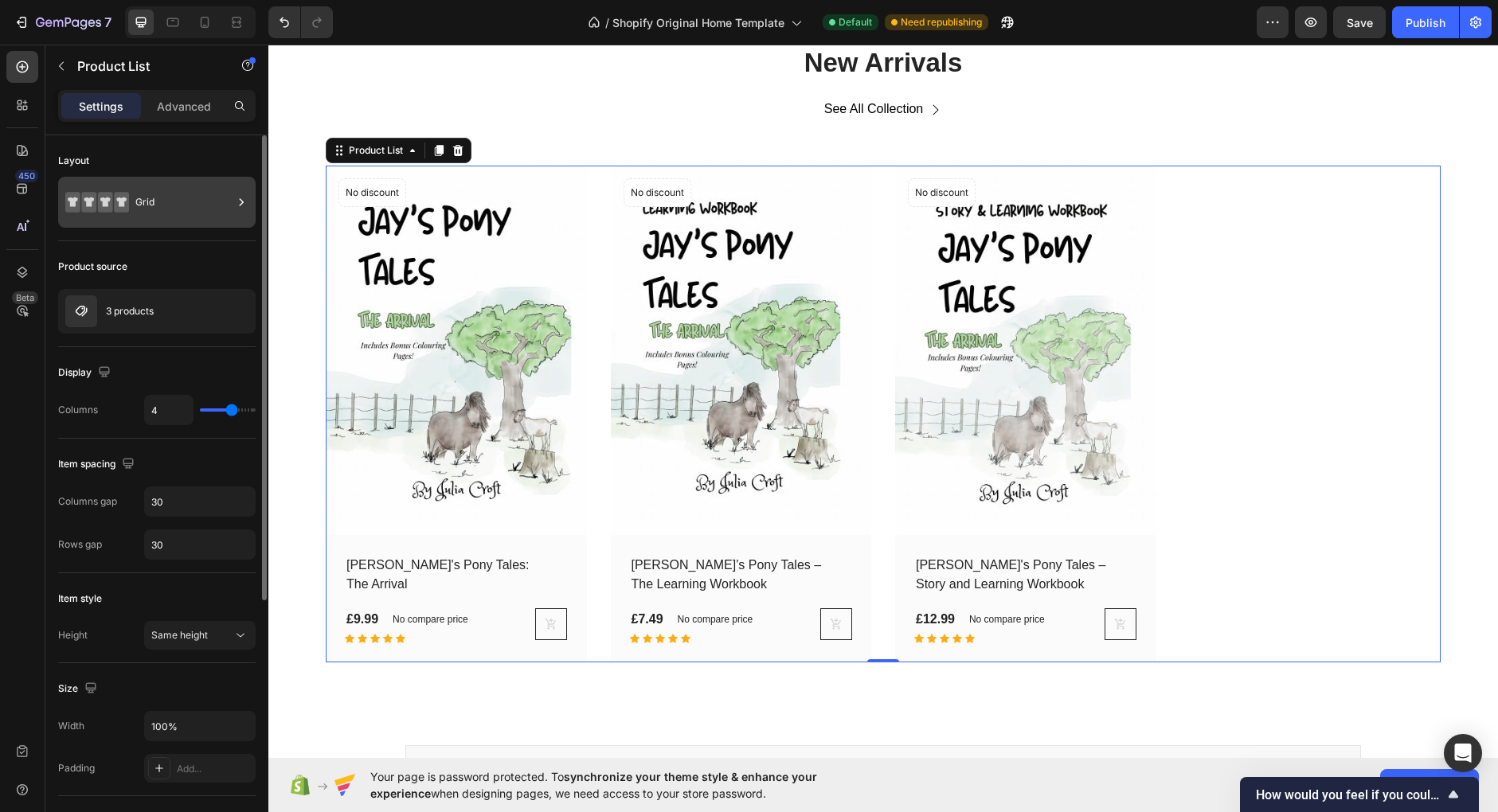
click at [175, 207] on div "Grid" at bounding box center [184, 203] width 98 height 37
type input "3"
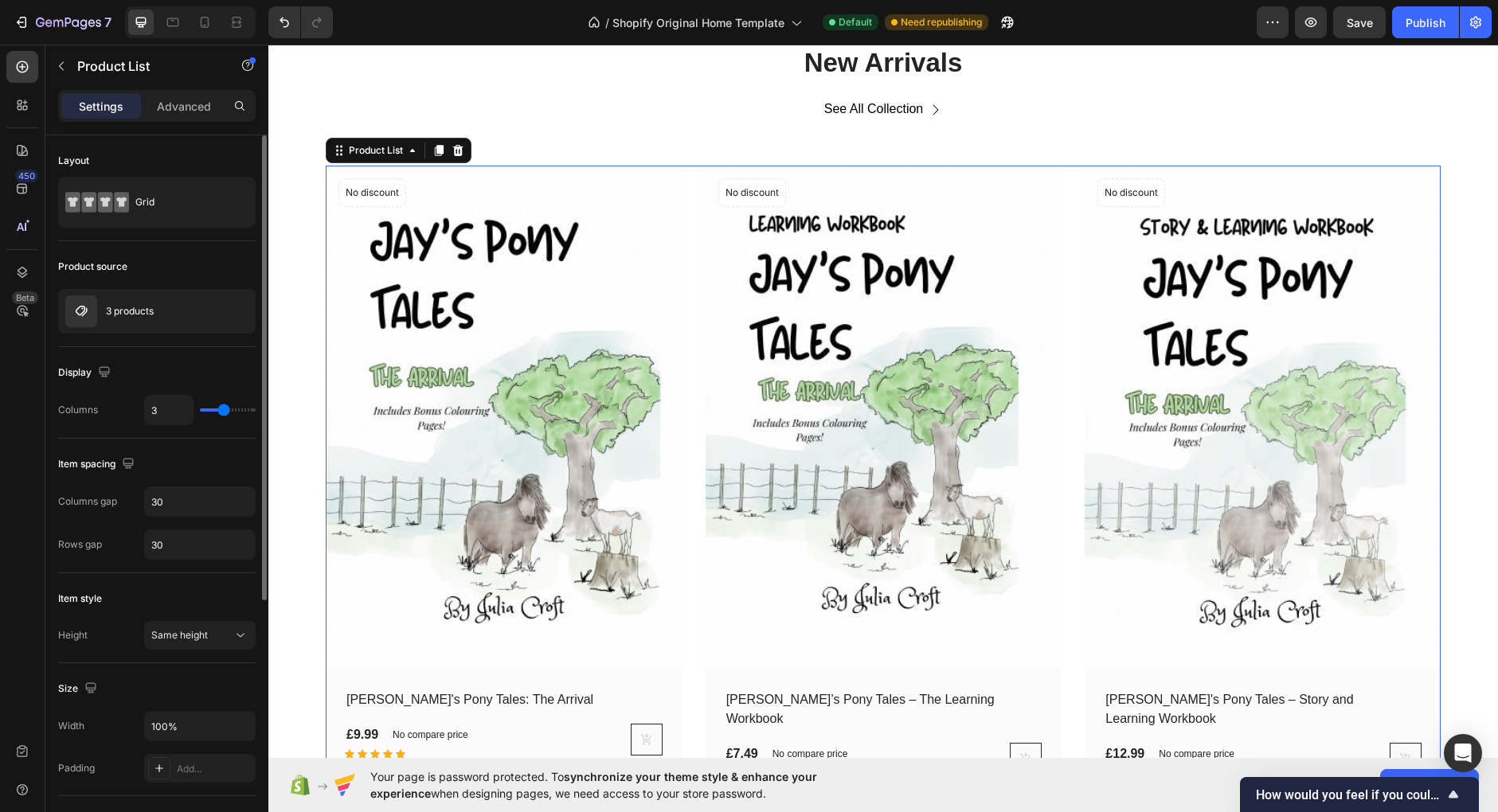
type input "3"
click at [225, 410] on input "range" at bounding box center [227, 410] width 56 height 3
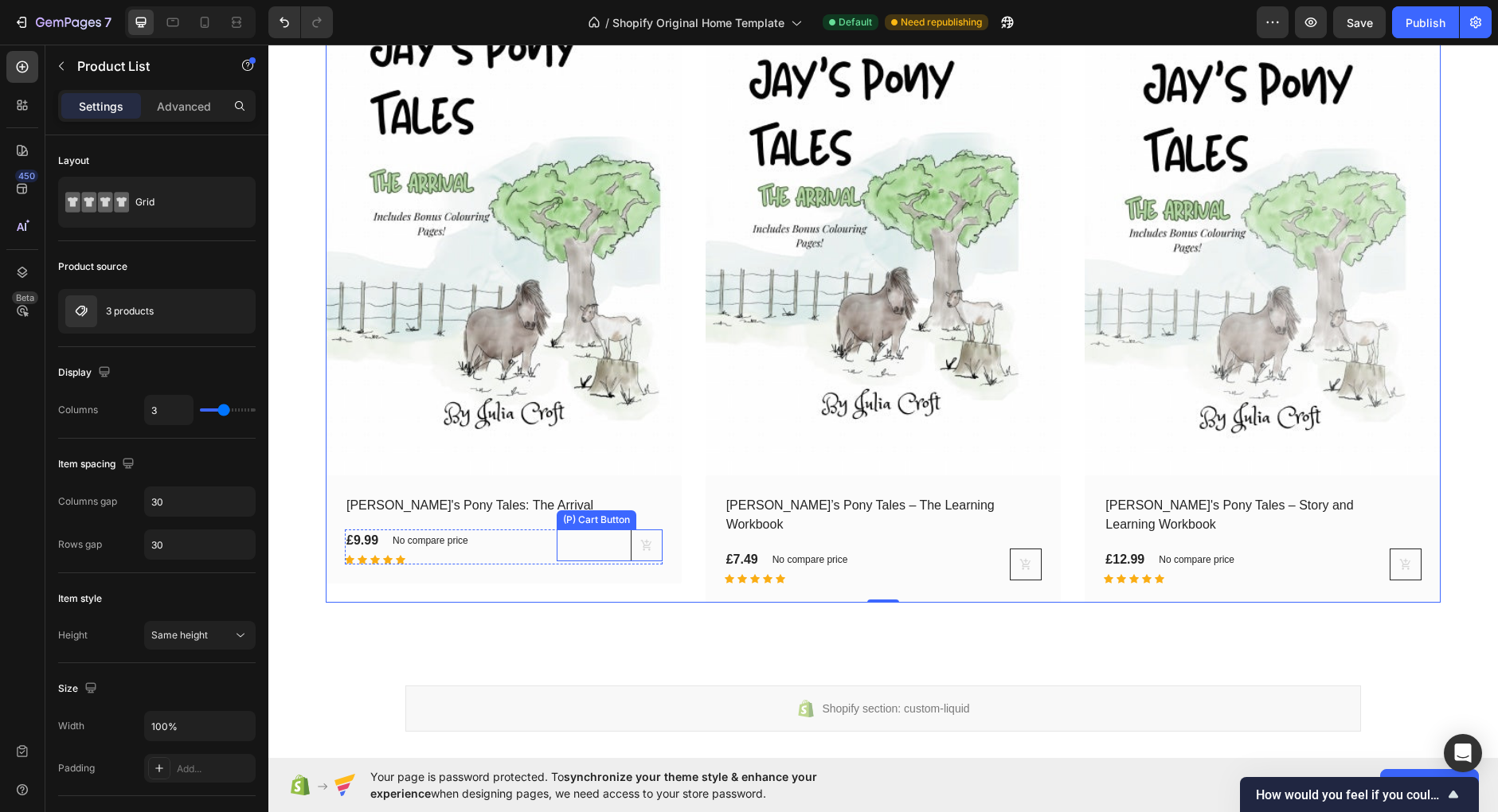
scroll to position [1496, 0]
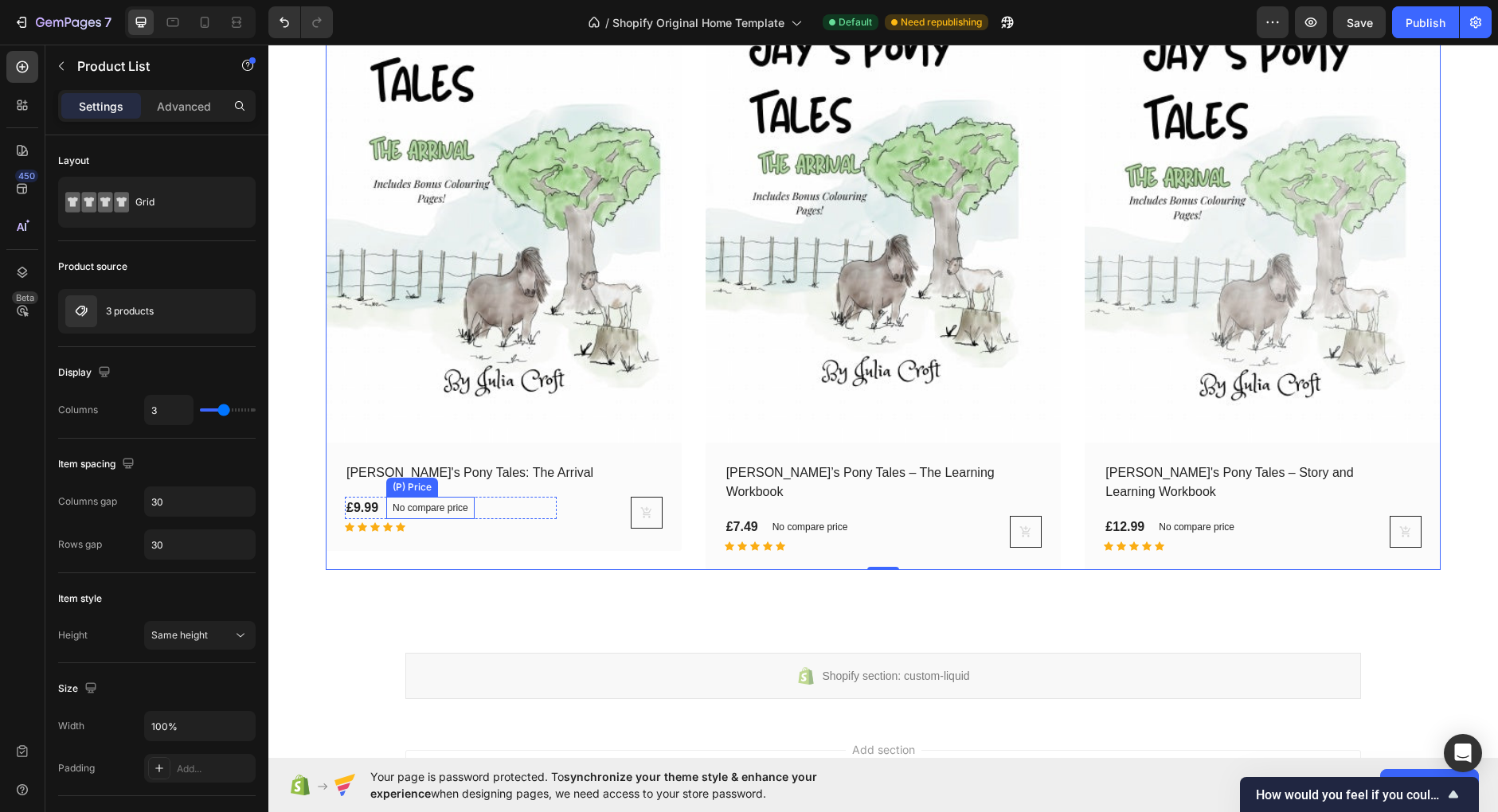
click at [451, 504] on p "No compare price" at bounding box center [430, 508] width 75 height 9
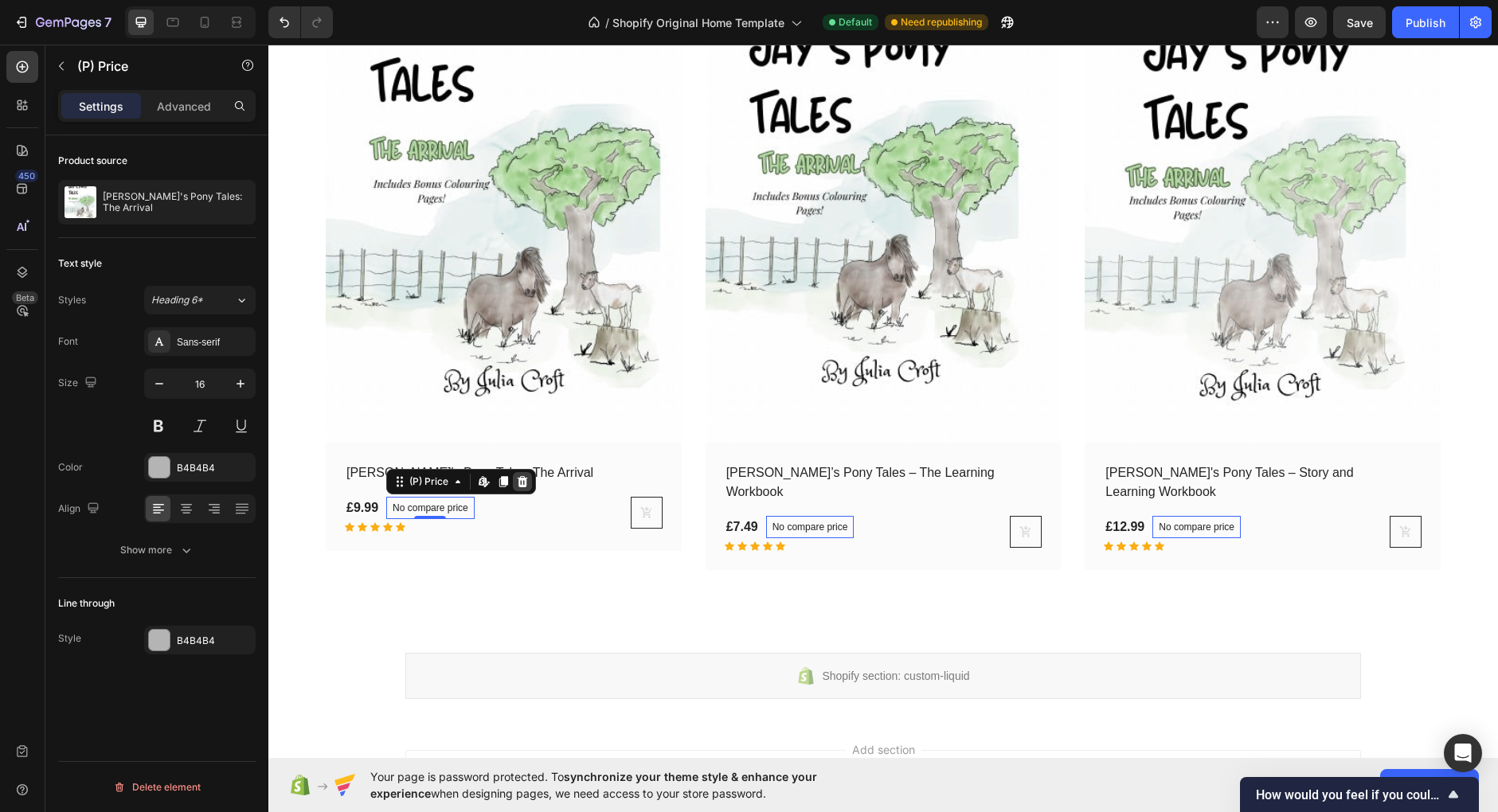
click at [526, 475] on icon at bounding box center [522, 481] width 13 height 13
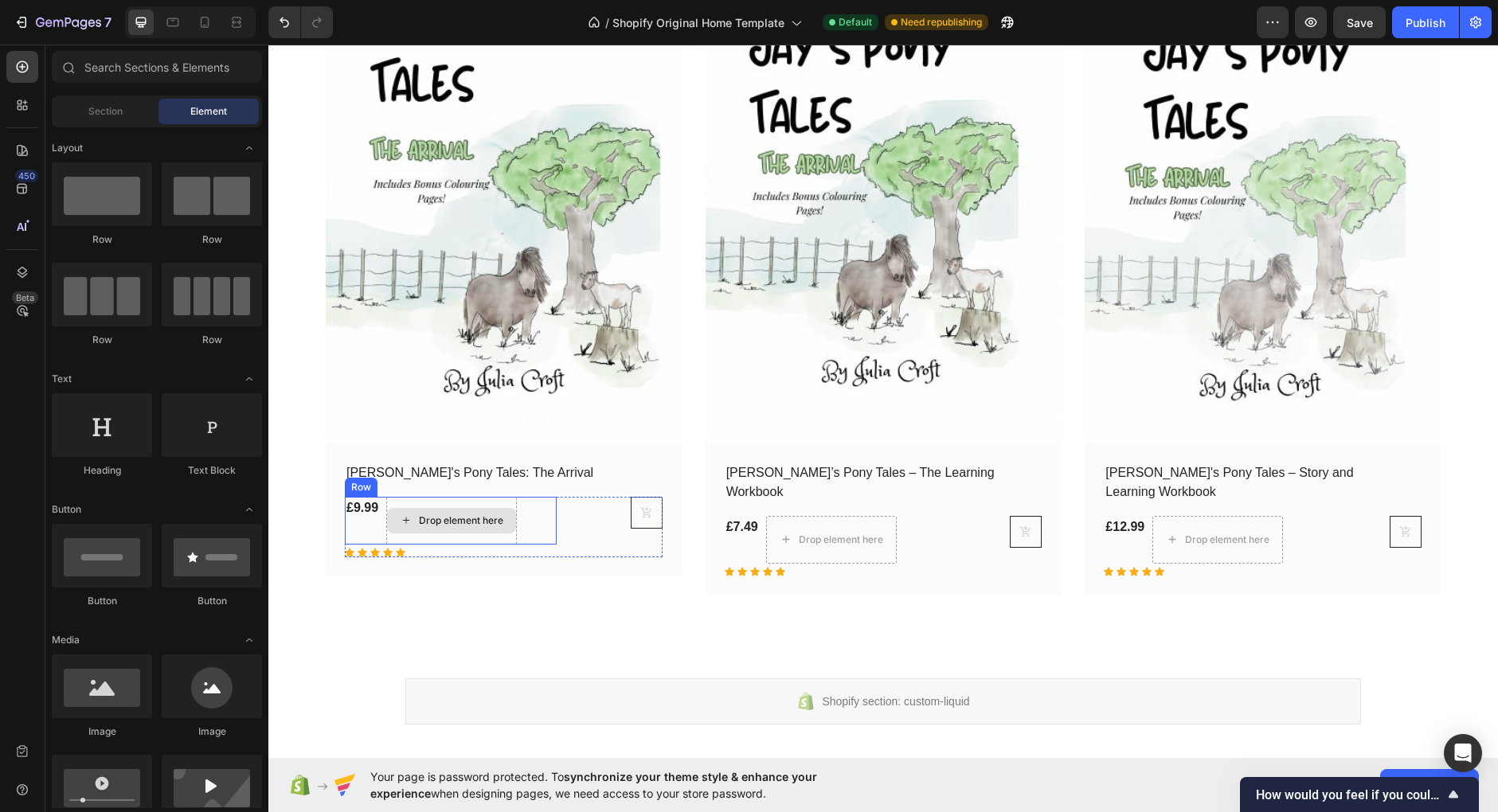
click at [505, 501] on div "Drop element here" at bounding box center [451, 521] width 131 height 48
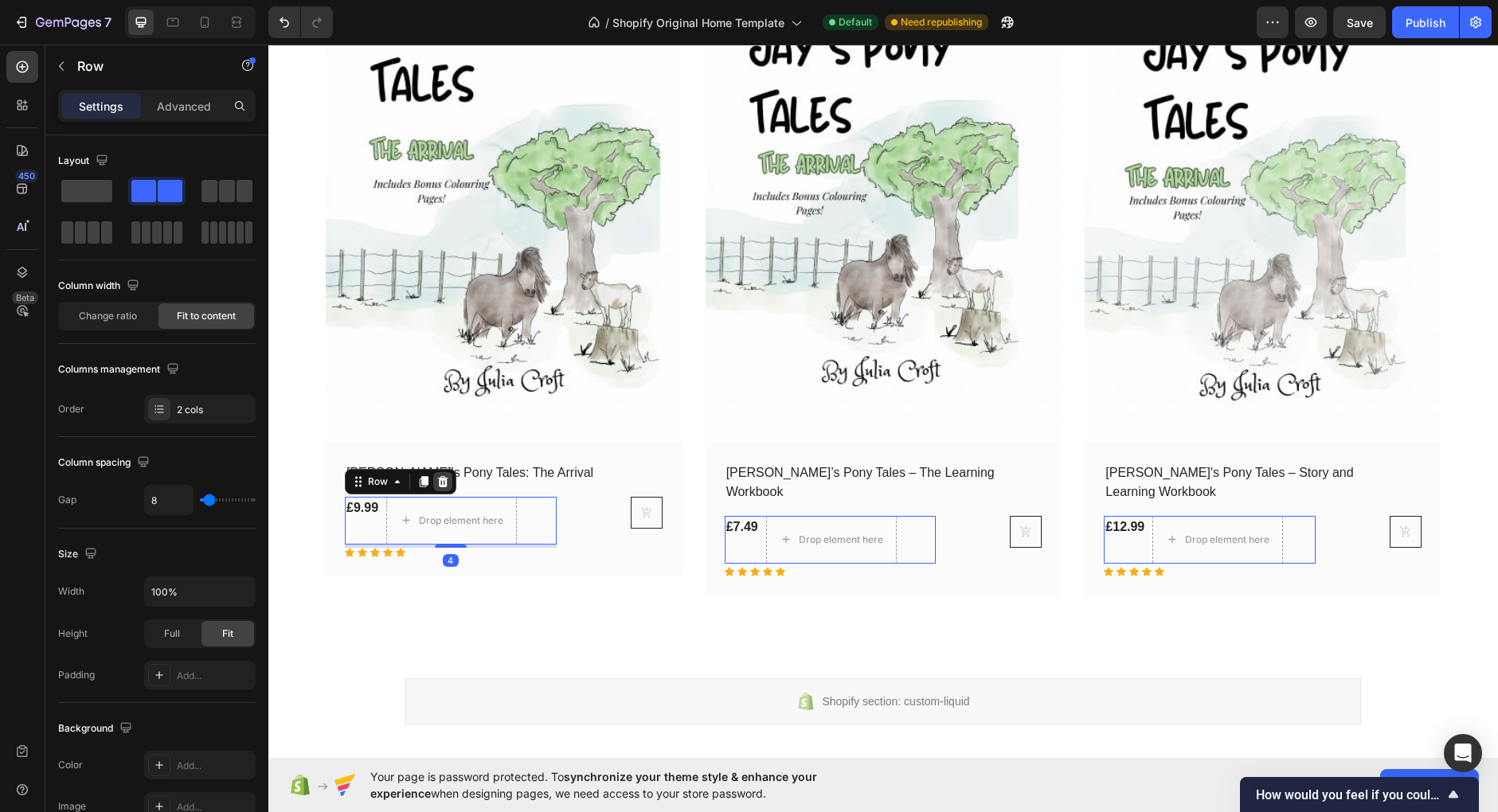
click at [444, 480] on icon at bounding box center [443, 481] width 13 height 13
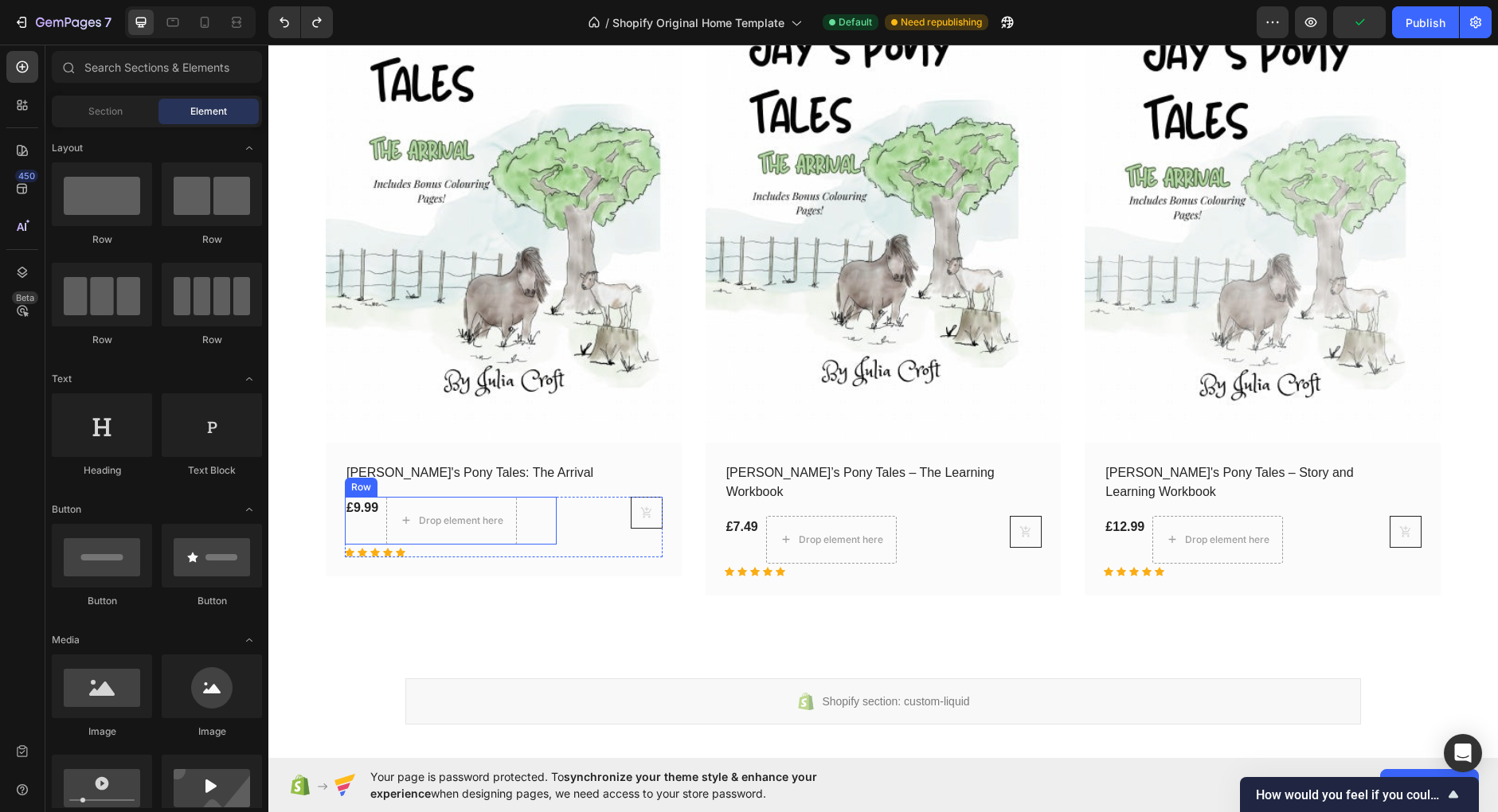
click at [362, 524] on div "£9.99 (P) Price (P) Price" at bounding box center [362, 521] width 35 height 48
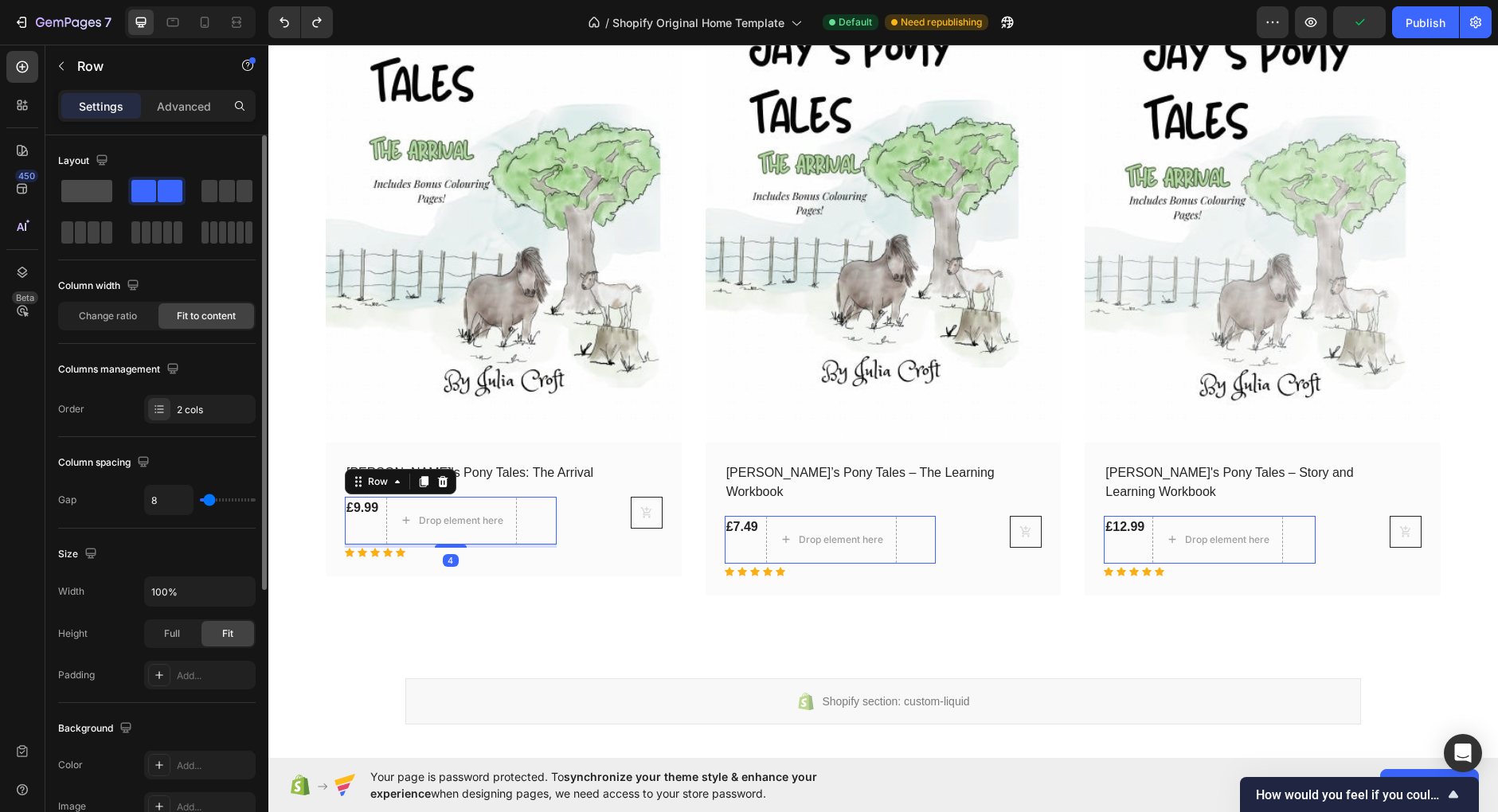
click at [90, 191] on span at bounding box center [87, 191] width 51 height 22
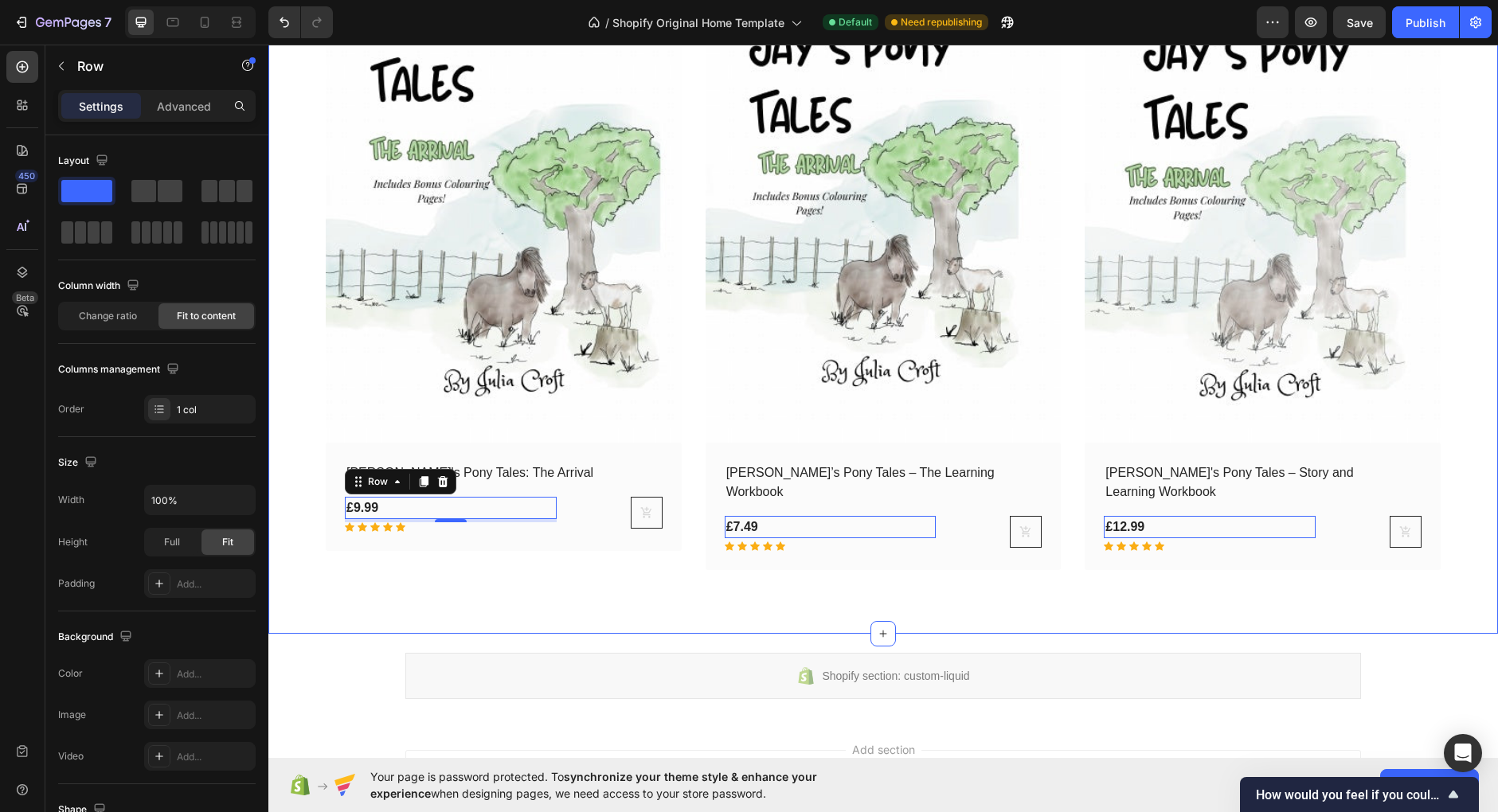
click at [338, 583] on div "New Arrivals Heading See All Collection Button Row (P) Images No discount Not b…" at bounding box center [882, 193] width 1229 height 879
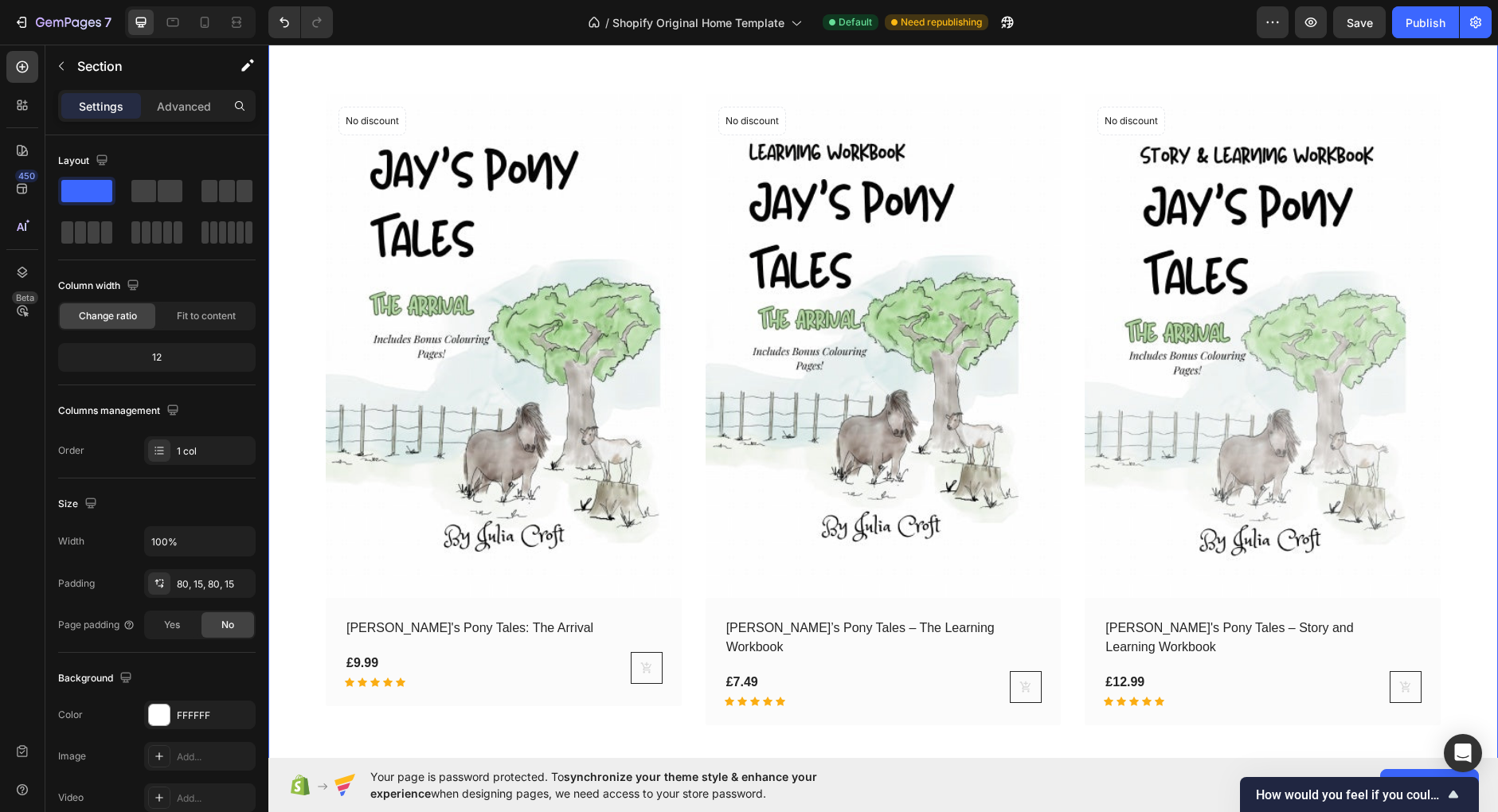
scroll to position [1334, 0]
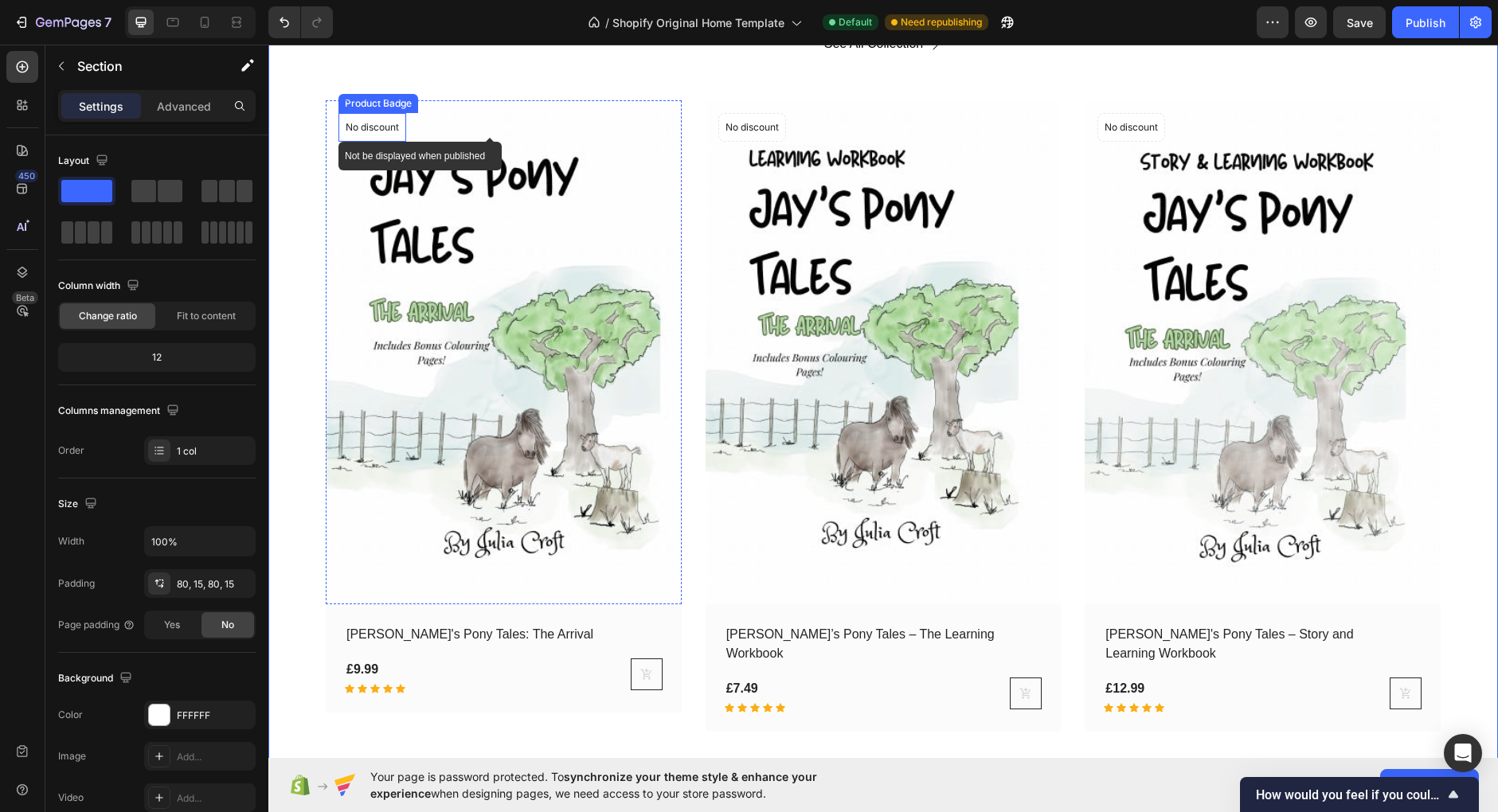
click at [362, 124] on p "No discount" at bounding box center [372, 128] width 53 height 15
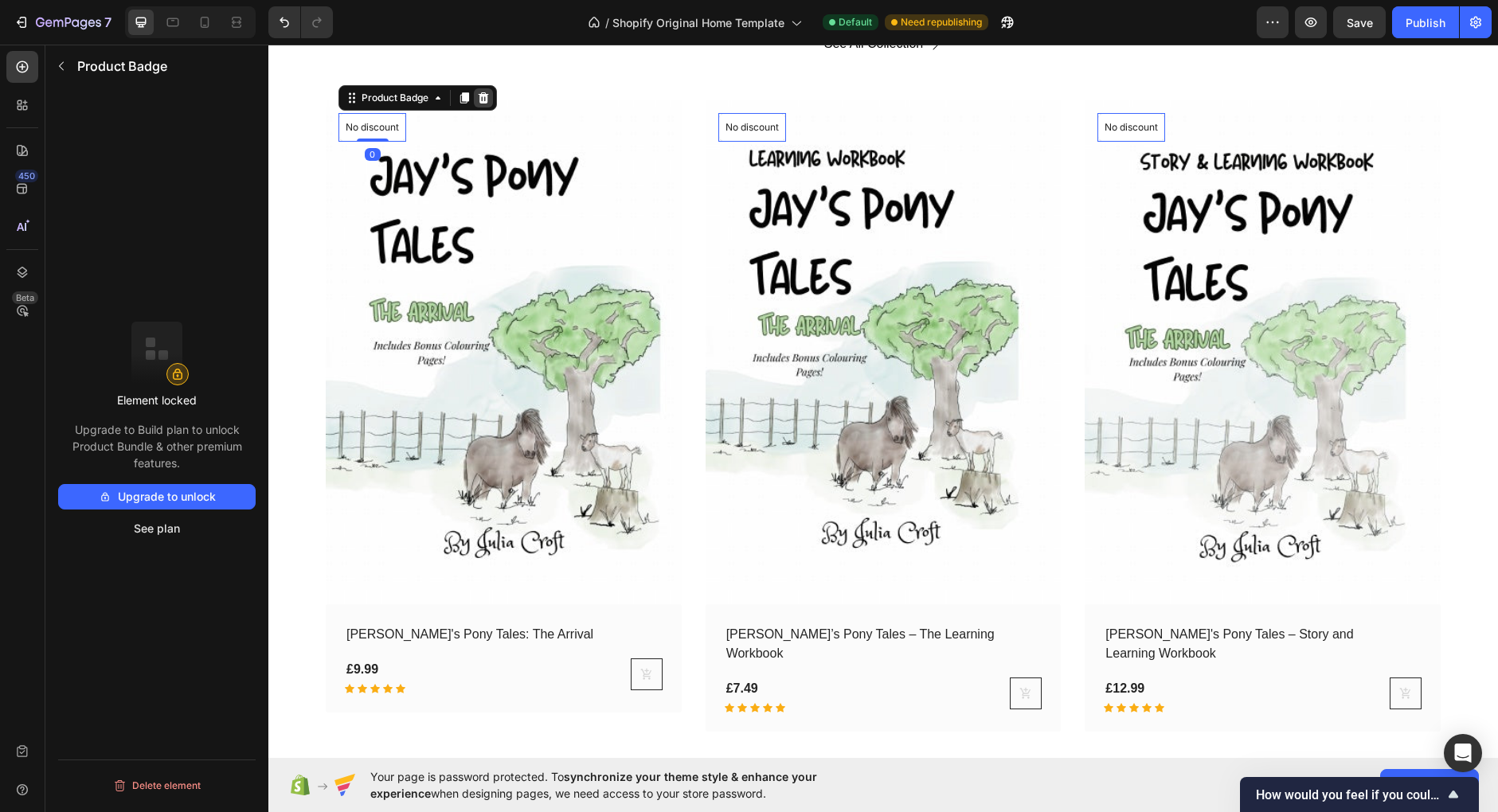
click at [486, 98] on icon at bounding box center [483, 98] width 10 height 11
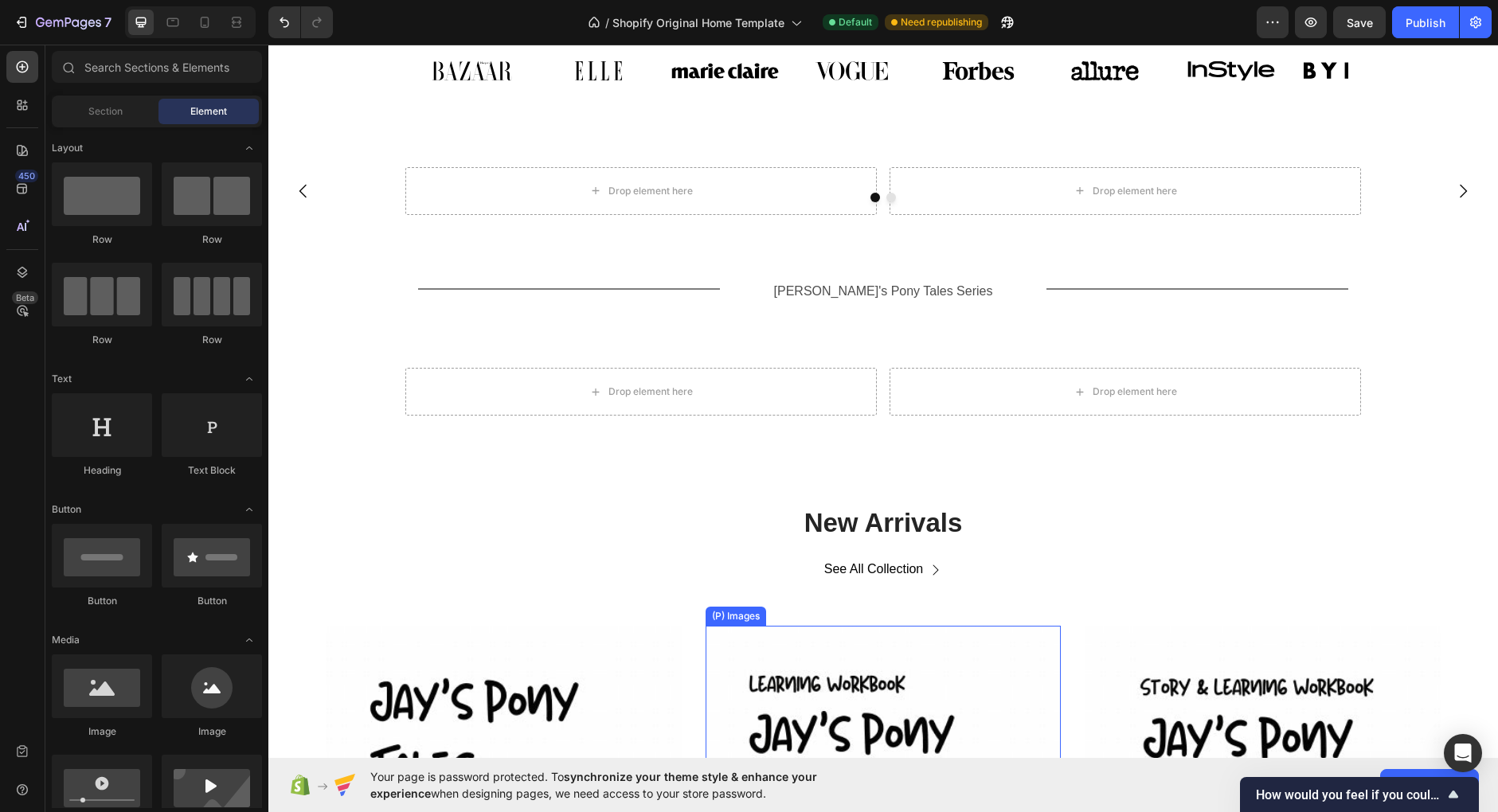
scroll to position [813, 0]
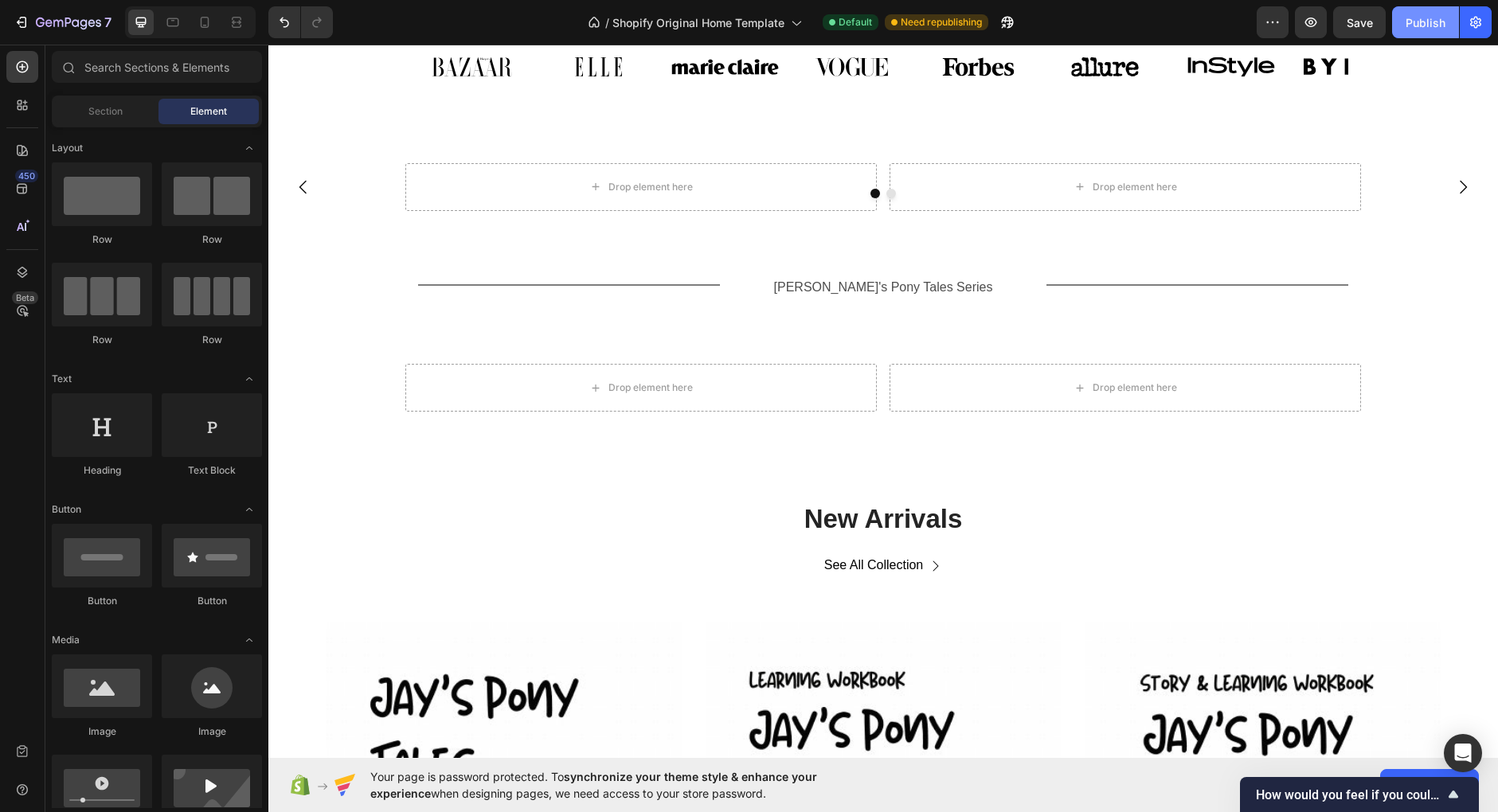
click at [1434, 17] on div "Publish" at bounding box center [1424, 23] width 40 height 17
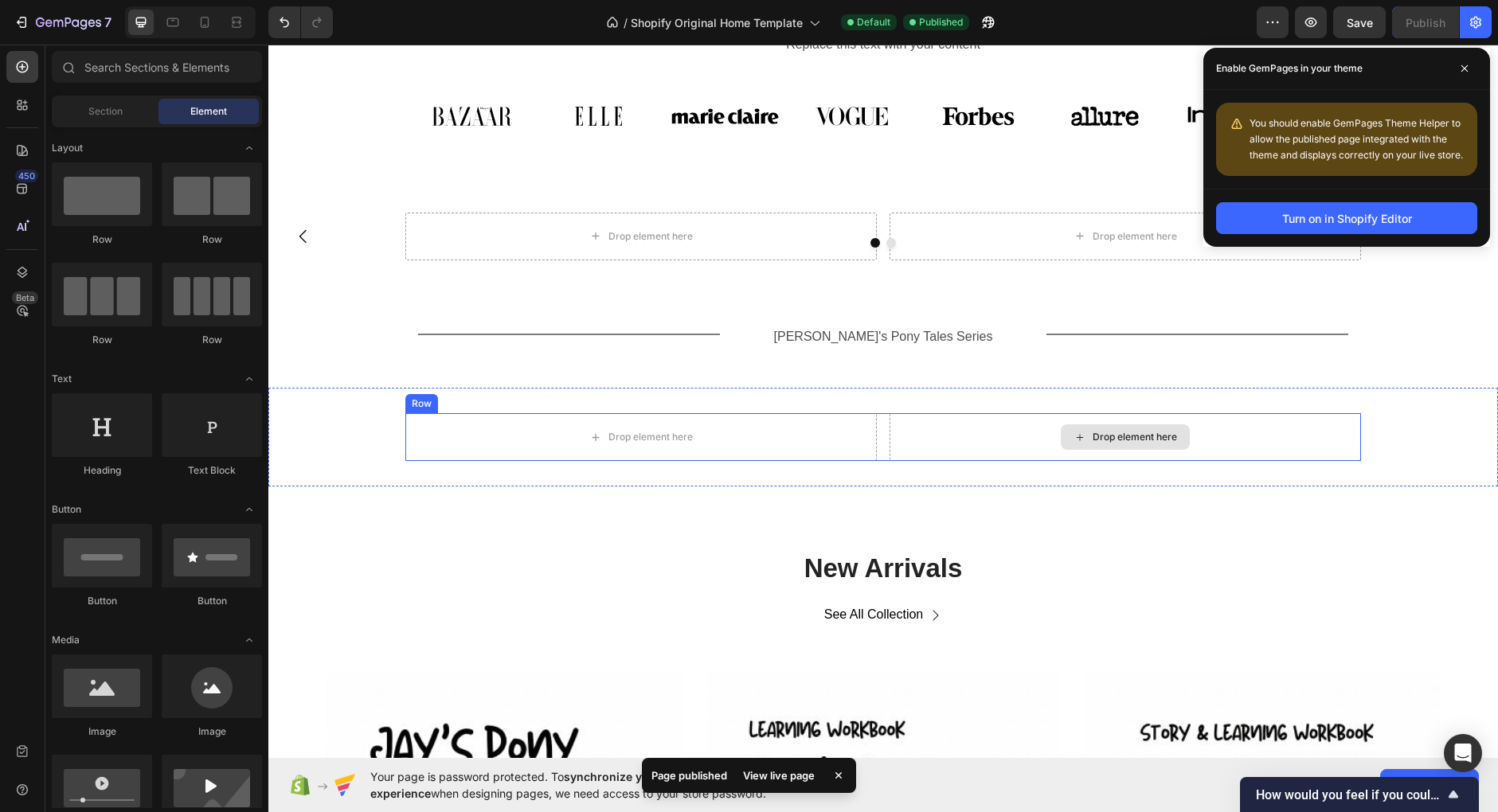
scroll to position [680, 0]
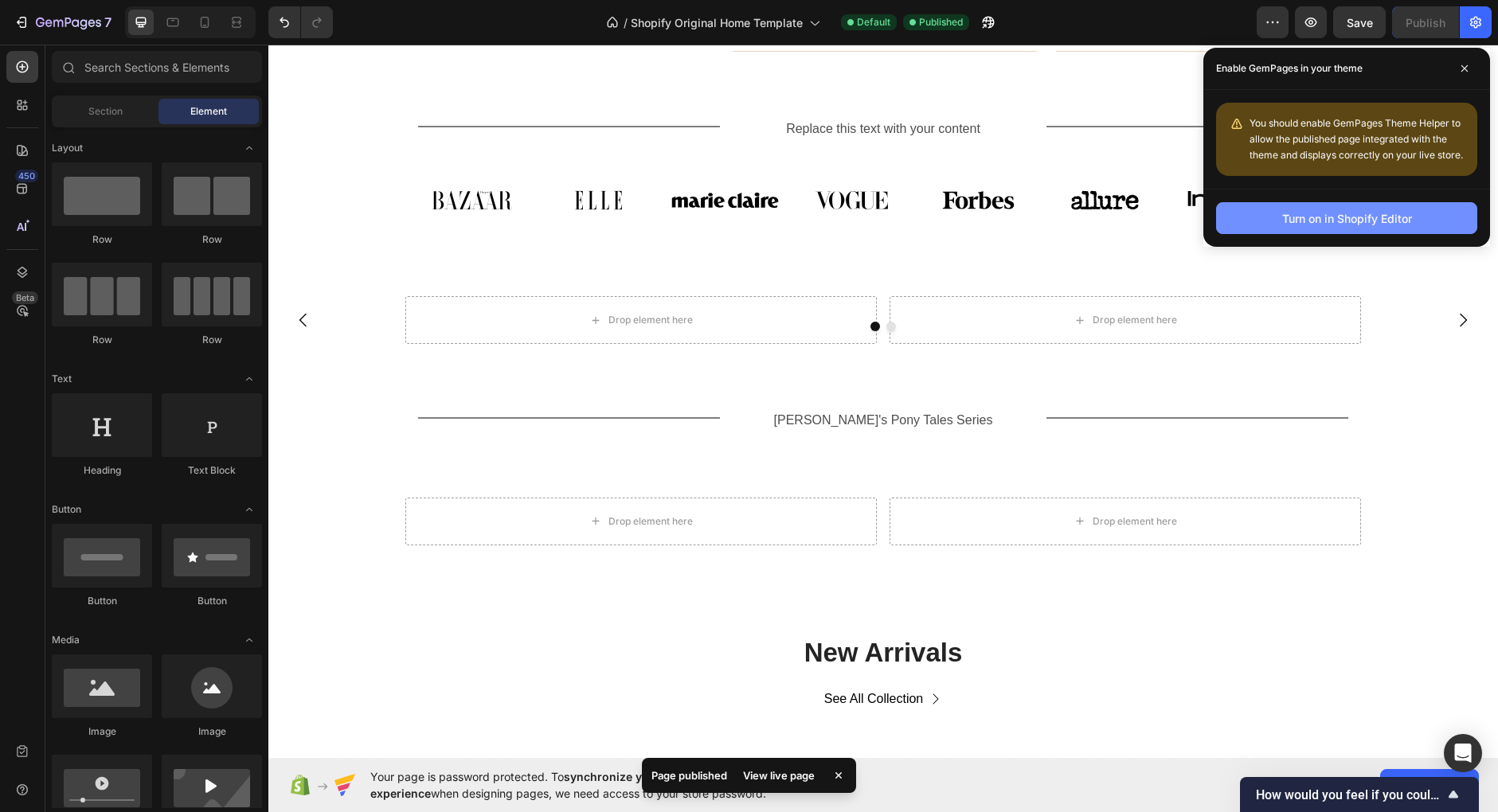
click at [1393, 220] on div "Turn on in Shopify Editor" at bounding box center [1346, 218] width 130 height 17
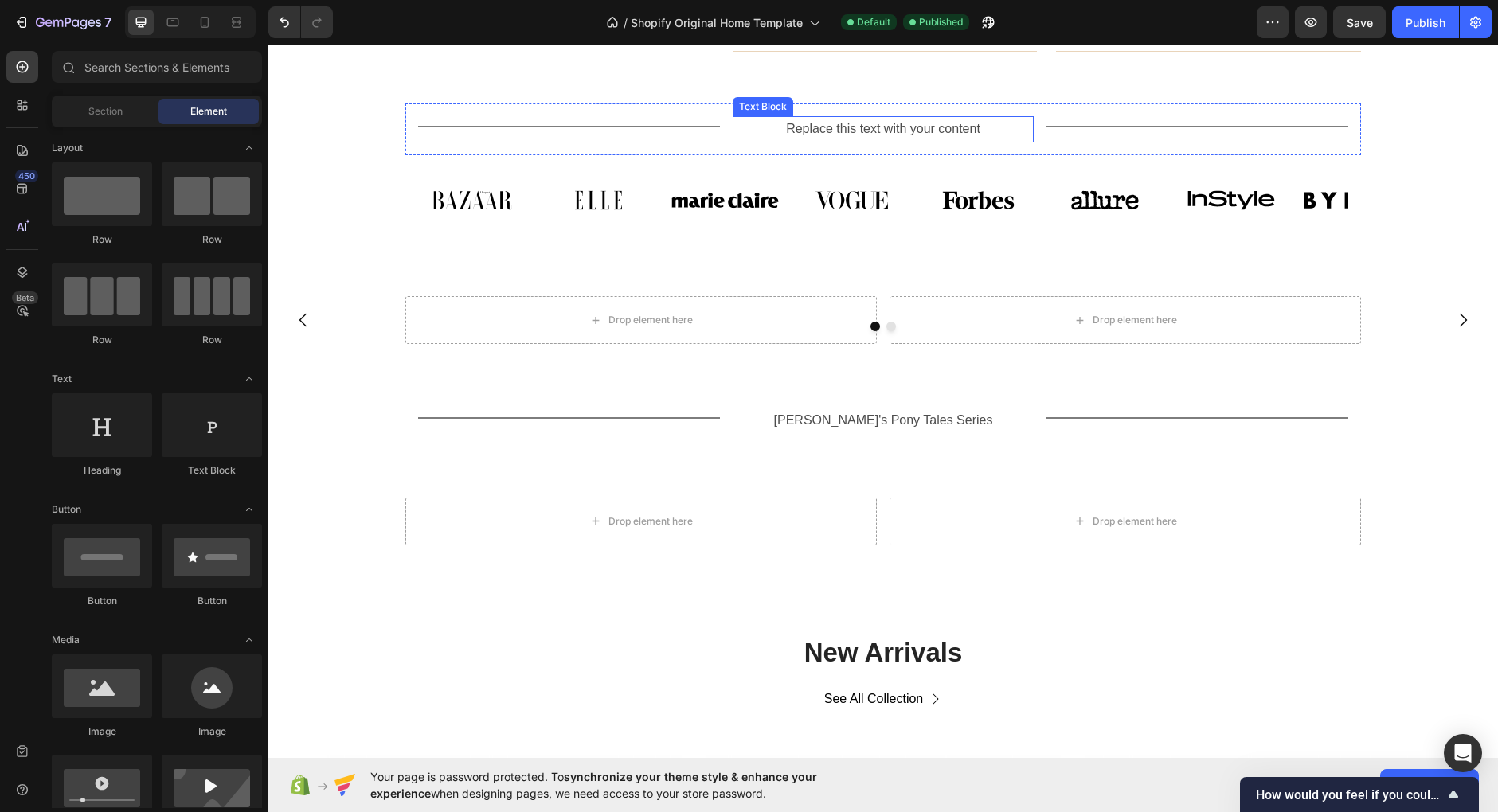
click at [840, 129] on div "Replace this text with your content" at bounding box center [884, 129] width 302 height 27
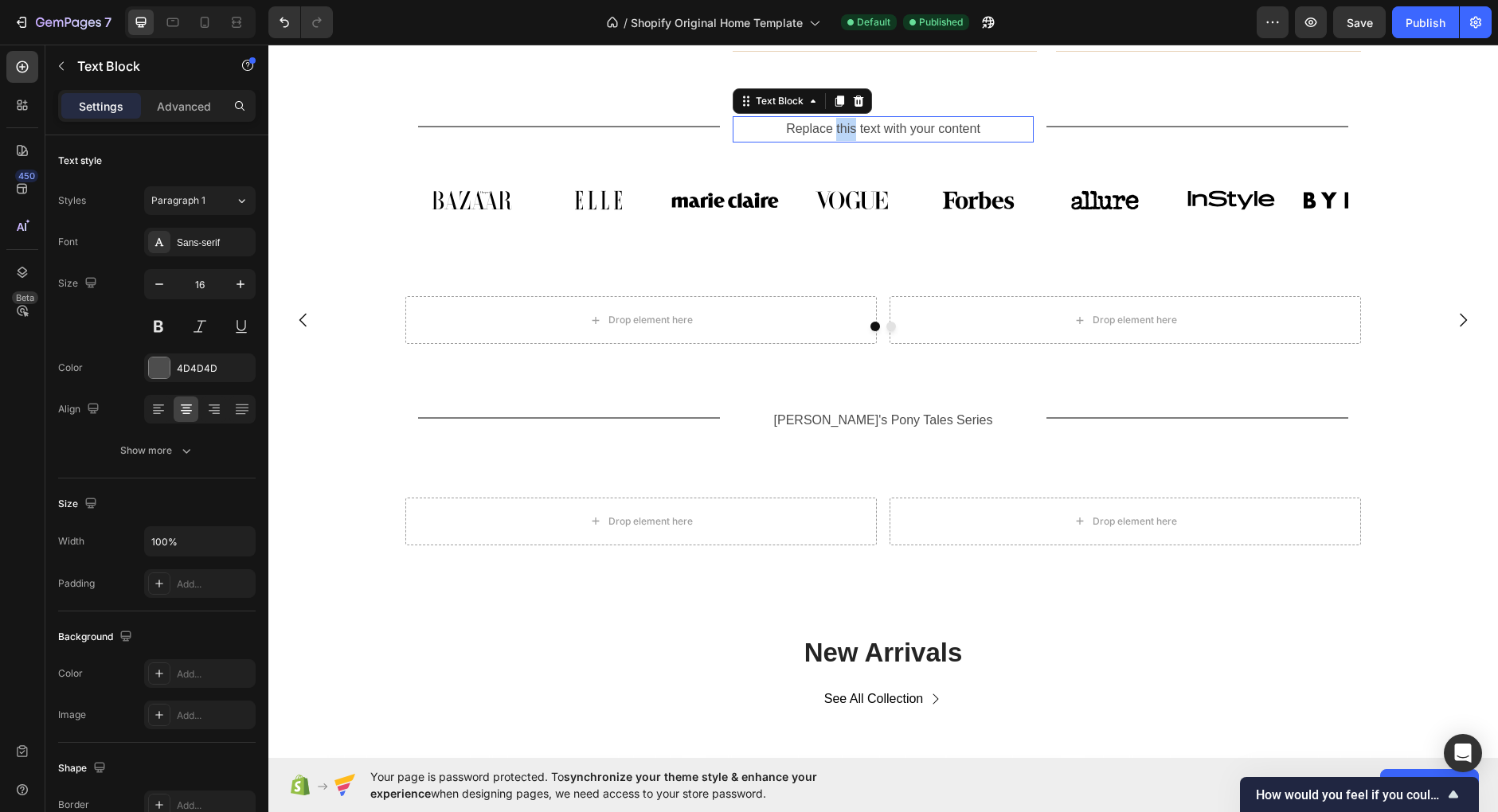
click at [840, 129] on p "Replace this text with your content" at bounding box center [883, 129] width 298 height 23
click at [1407, 235] on div "Title Line For Sale On Text Block 0 Title Line Row Image Image Image Image Imag…" at bounding box center [882, 174] width 1229 height 142
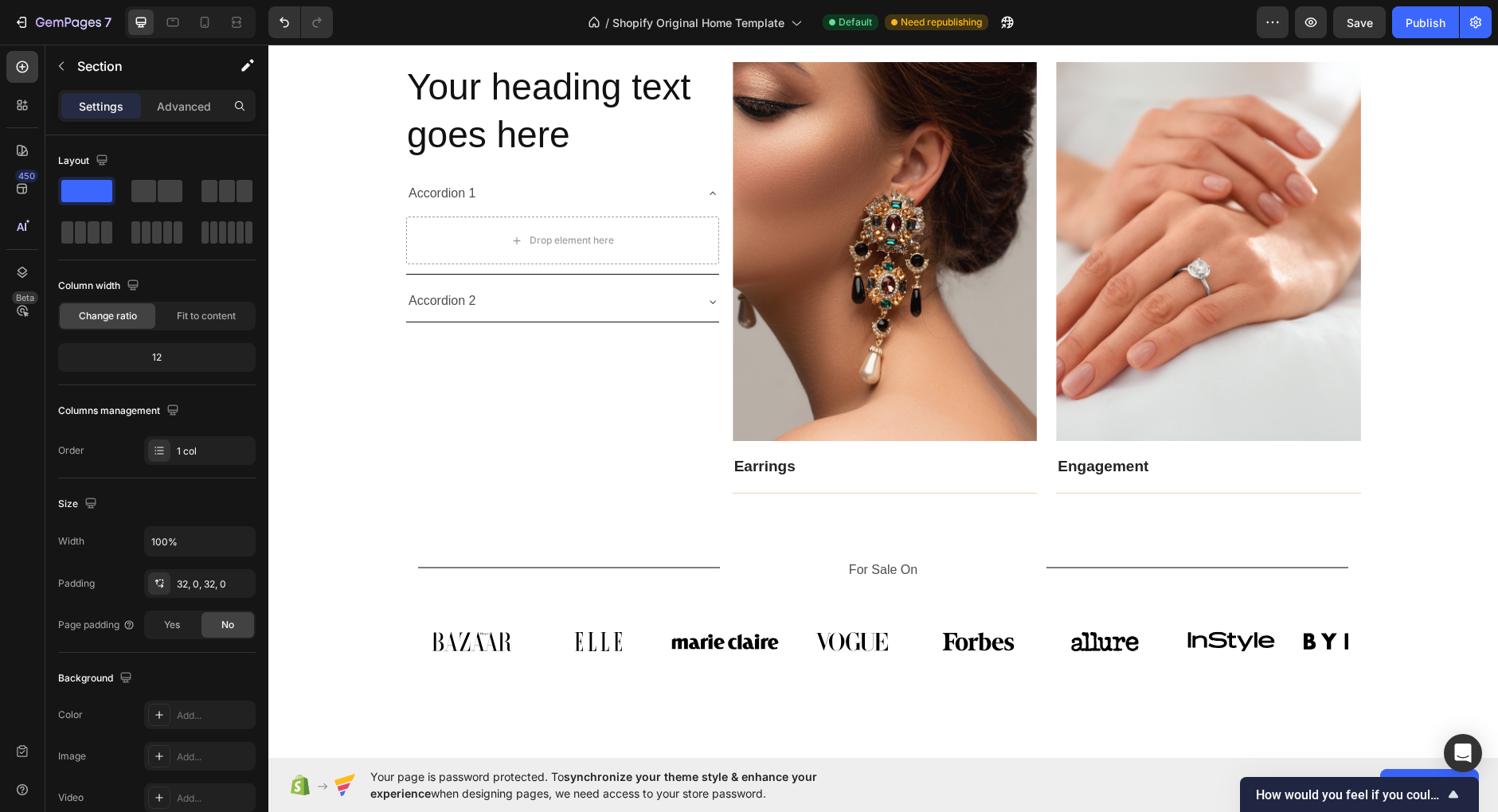
scroll to position [0, 0]
